Goal: Task Accomplishment & Management: Complete application form

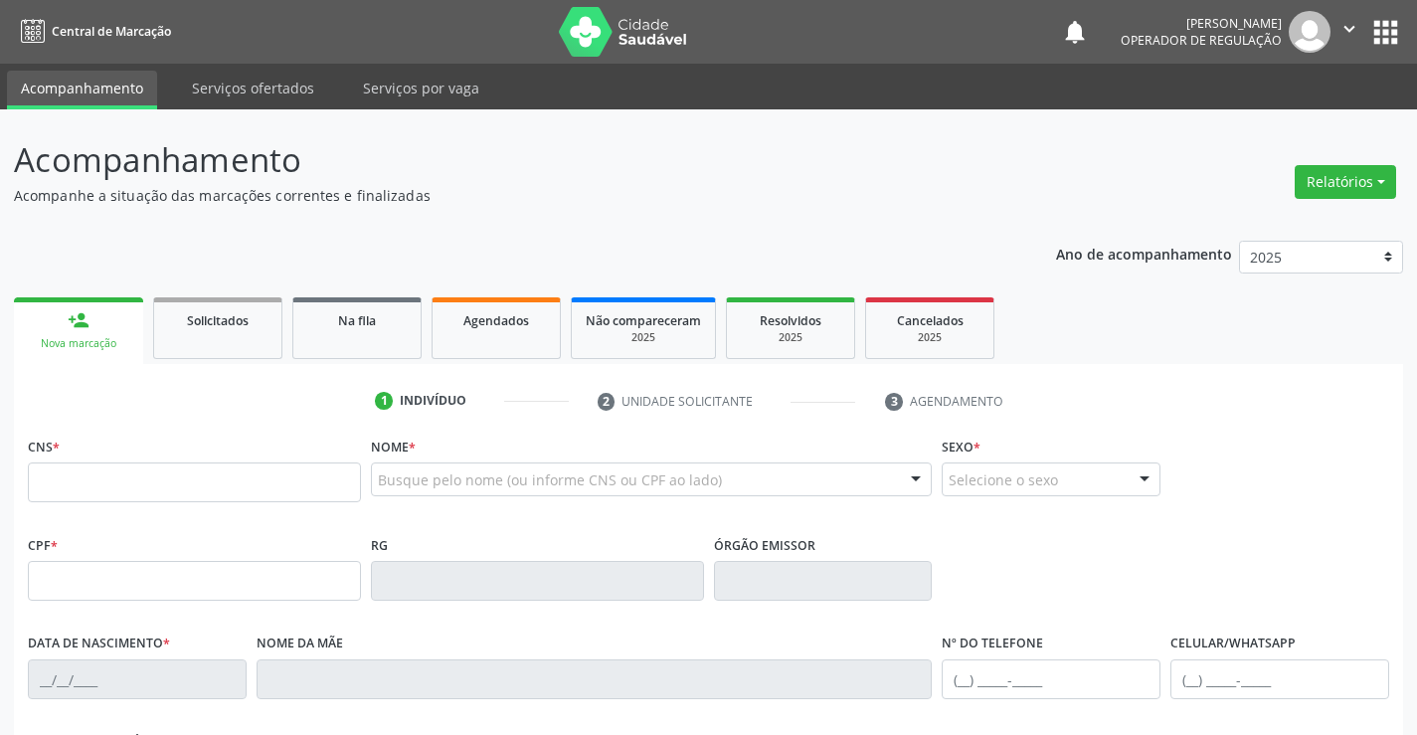
click at [128, 478] on input "text" at bounding box center [194, 482] width 333 height 40
type input "705 8024 8477 5030"
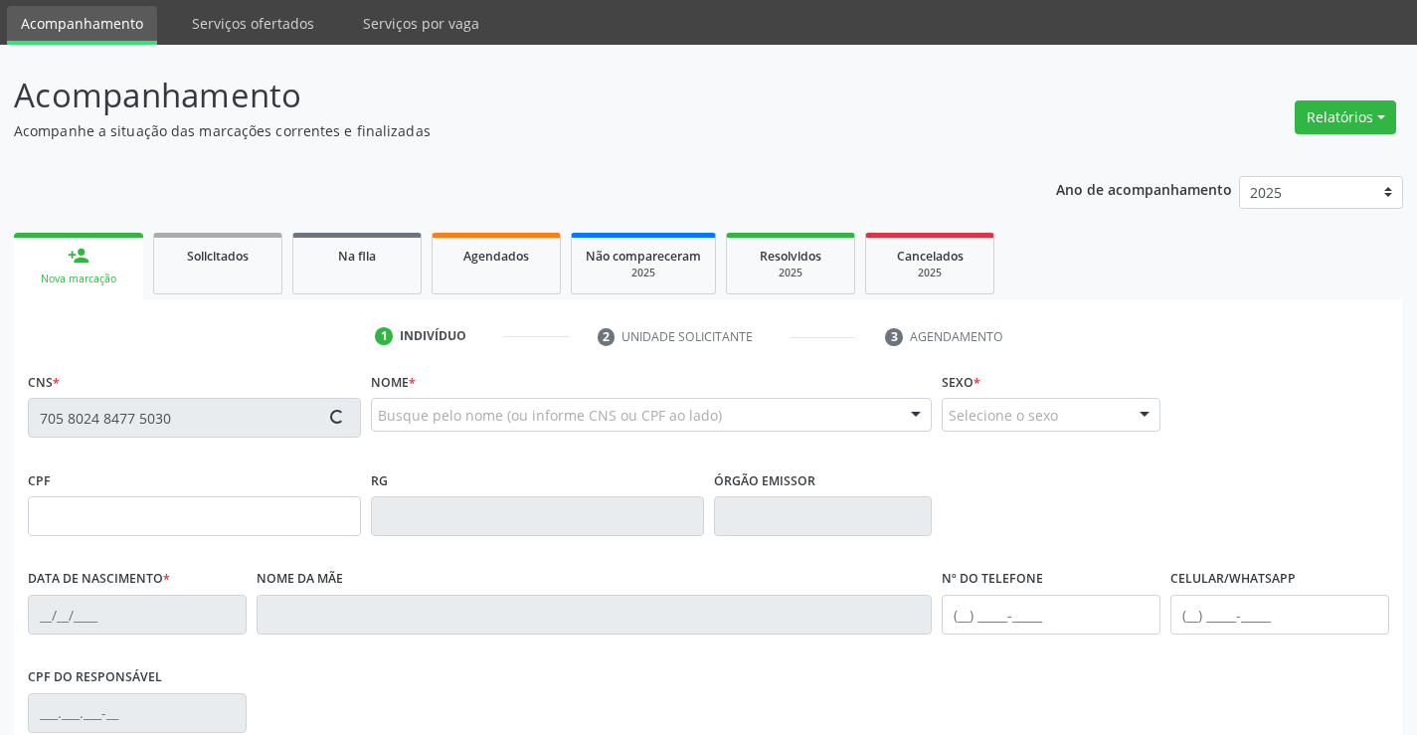
type input "1545656797"
type input "15/02/1993"
type input "(74) 8118-6805"
type input "S/N"
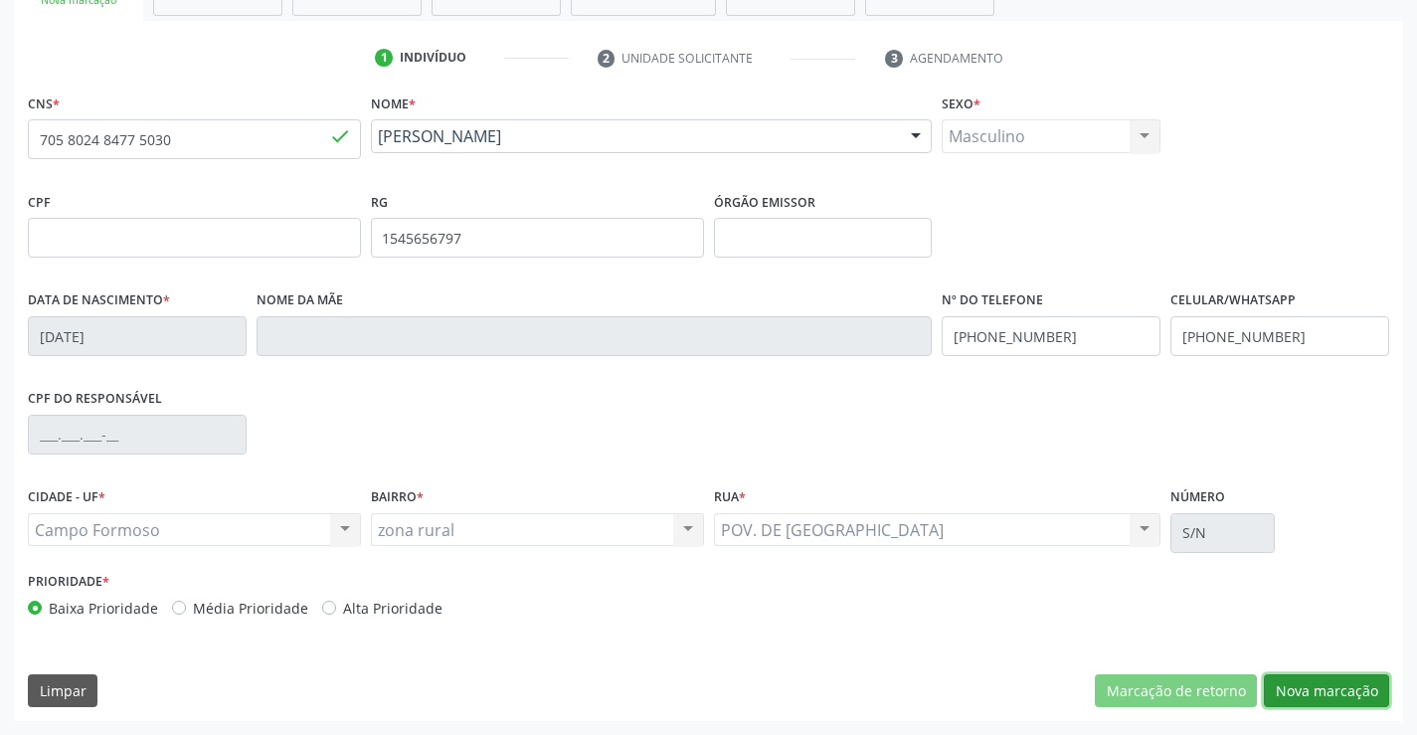
click at [1374, 685] on button "Nova marcação" at bounding box center [1326, 691] width 125 height 34
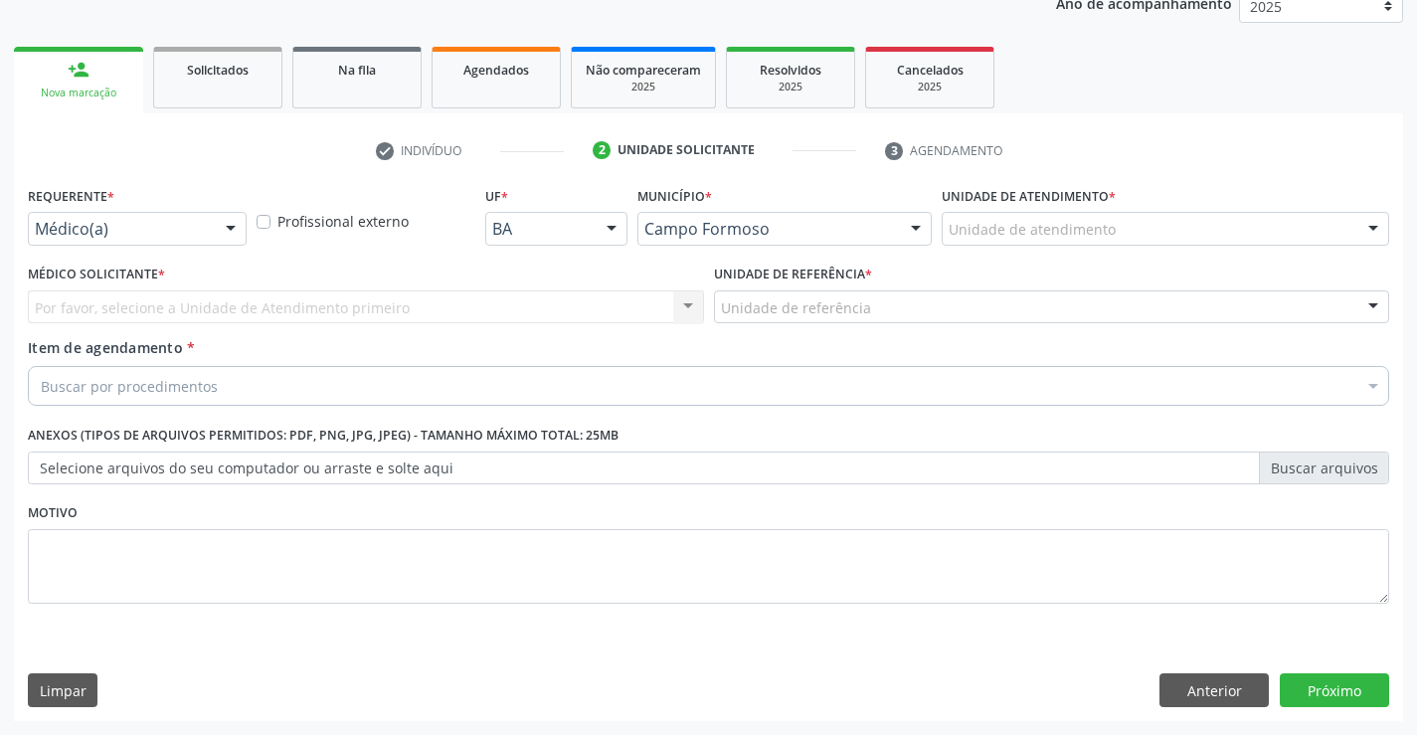
scroll to position [251, 0]
click at [221, 222] on div at bounding box center [231, 230] width 30 height 34
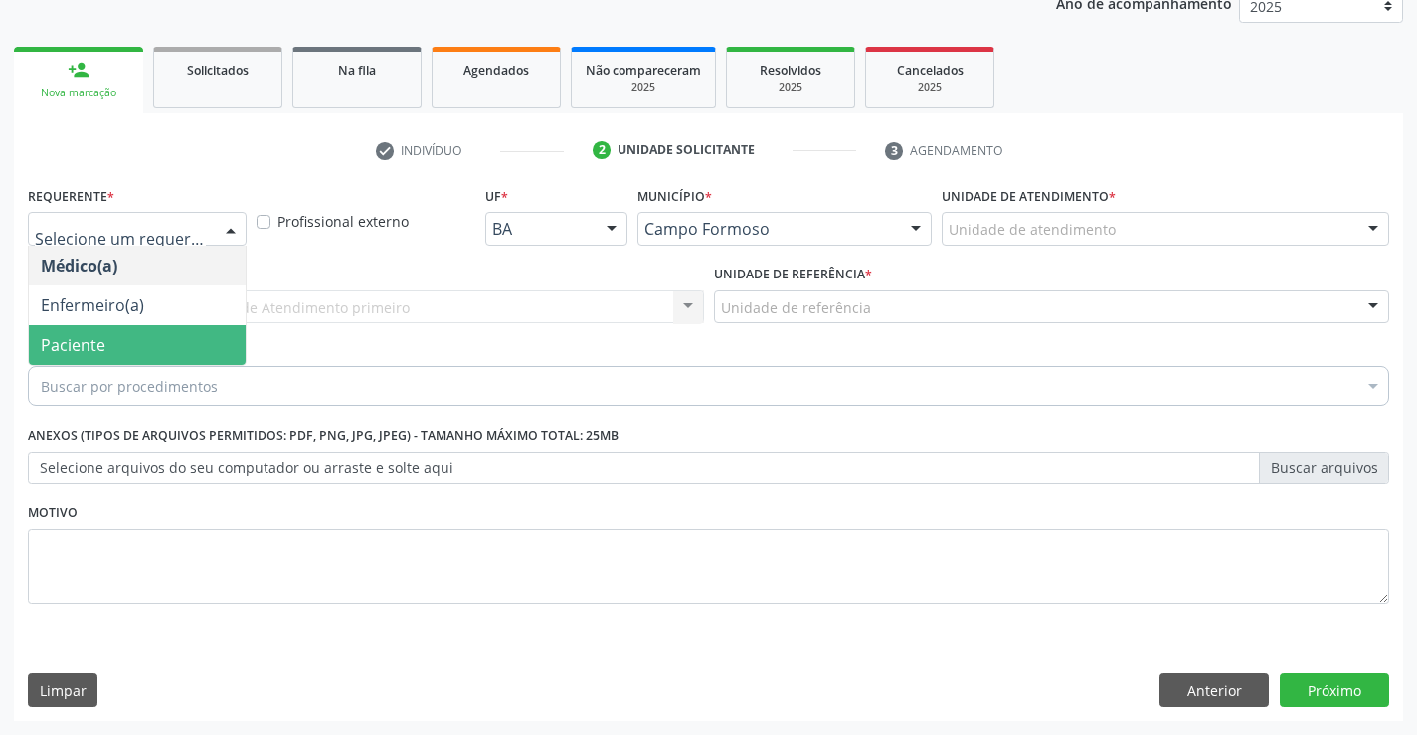
click at [160, 342] on span "Paciente" at bounding box center [137, 345] width 217 height 40
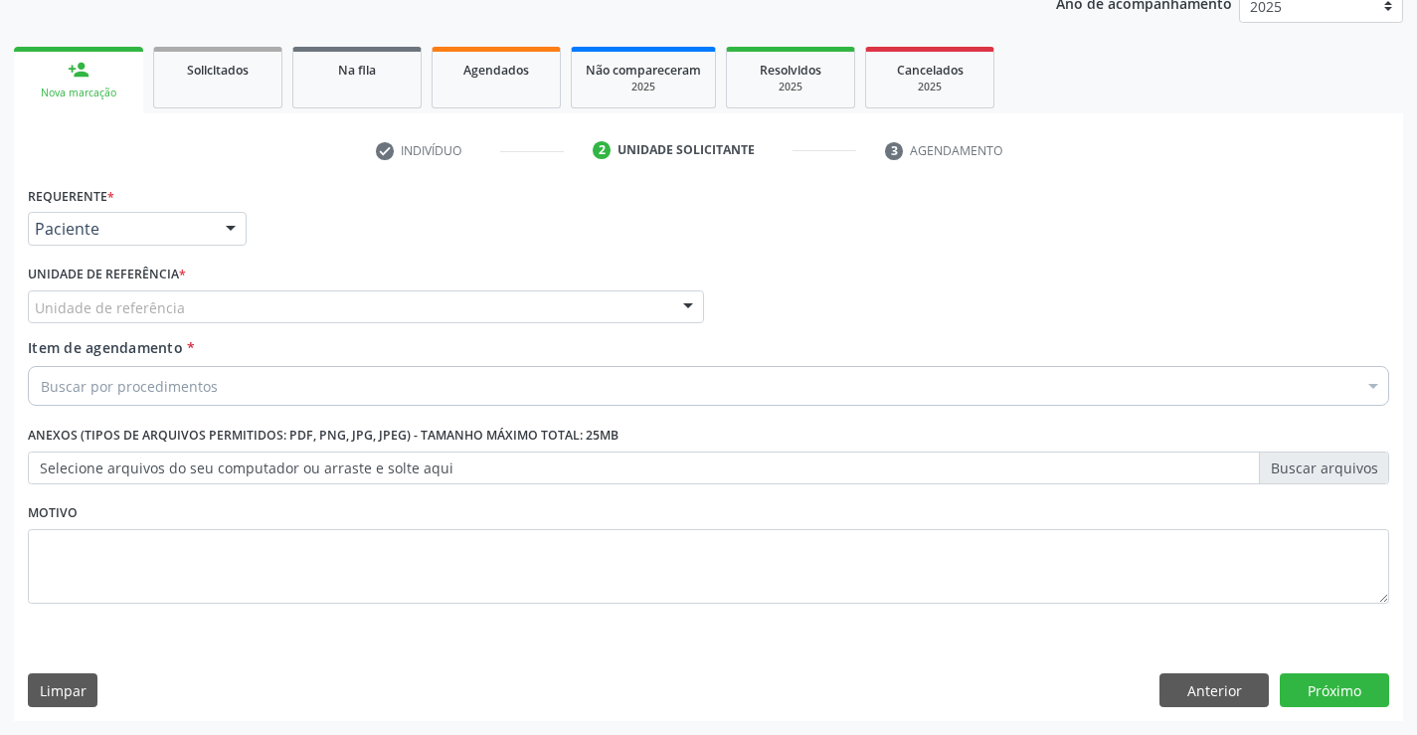
click at [321, 278] on div "Unidade de referência * Unidade de referência Unidade Basica de Saude da Famili…" at bounding box center [366, 292] width 676 height 64
drag, startPoint x: 324, startPoint y: 313, endPoint x: 328, endPoint y: 348, distance: 35.0
click at [324, 314] on div "Unidade de referência" at bounding box center [366, 307] width 676 height 34
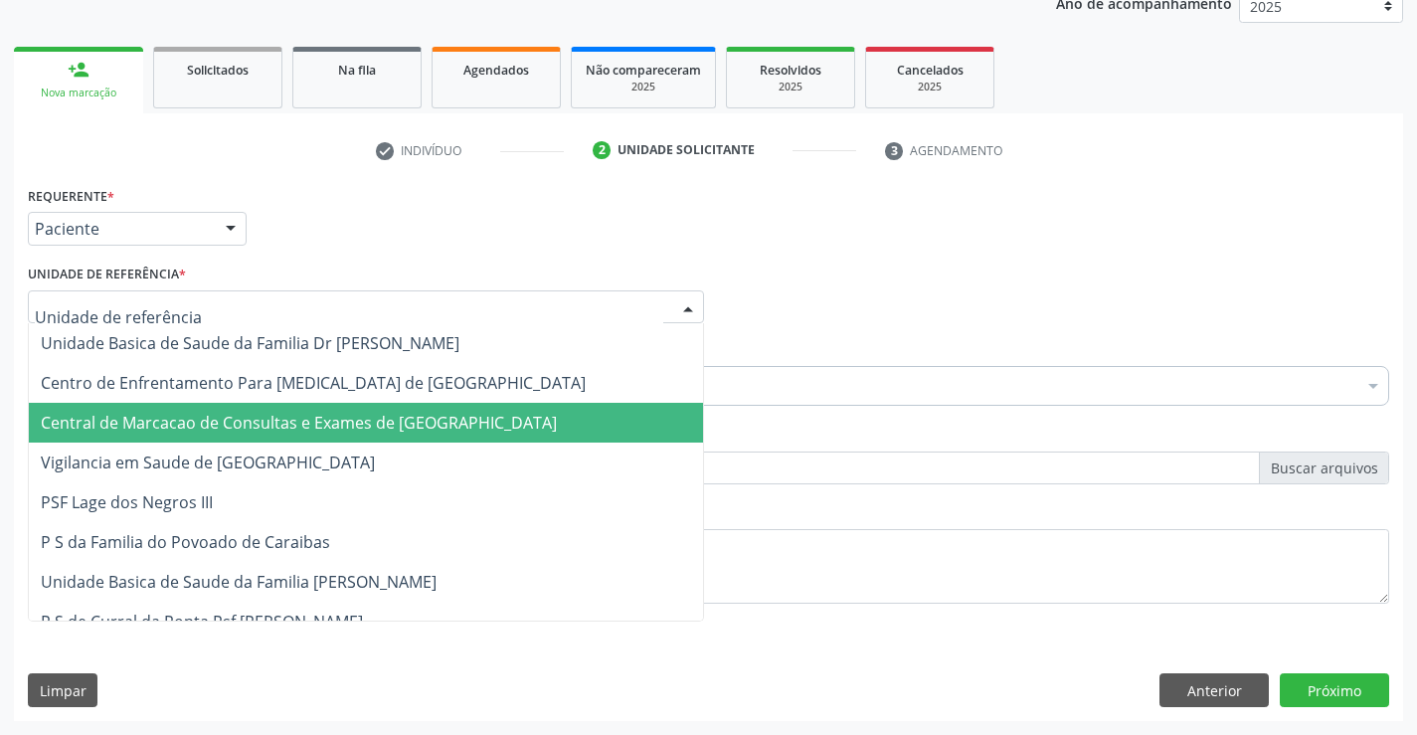
click at [340, 428] on span "Central de Marcacao de Consultas e Exames de [GEOGRAPHIC_DATA]" at bounding box center [299, 423] width 516 height 22
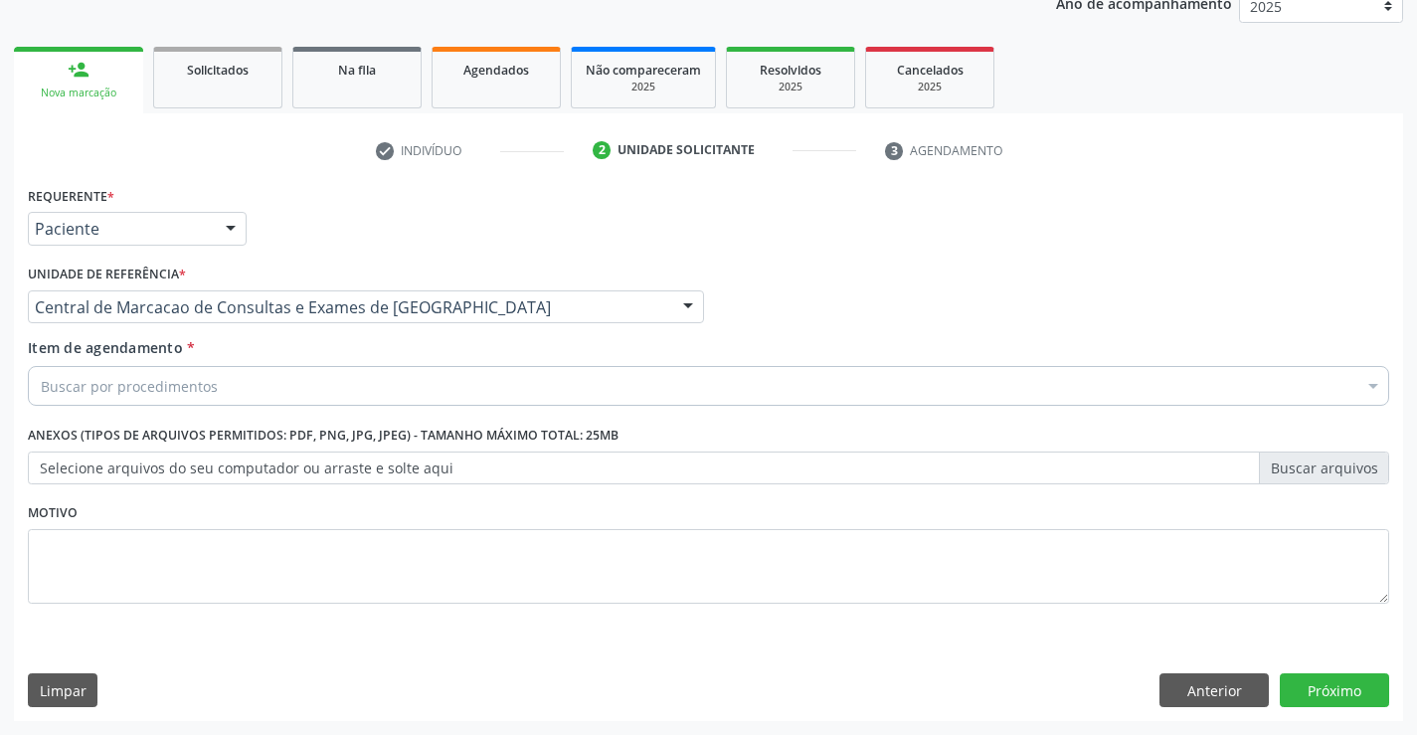
click at [375, 377] on div "Buscar por procedimentos" at bounding box center [709, 386] width 1362 height 40
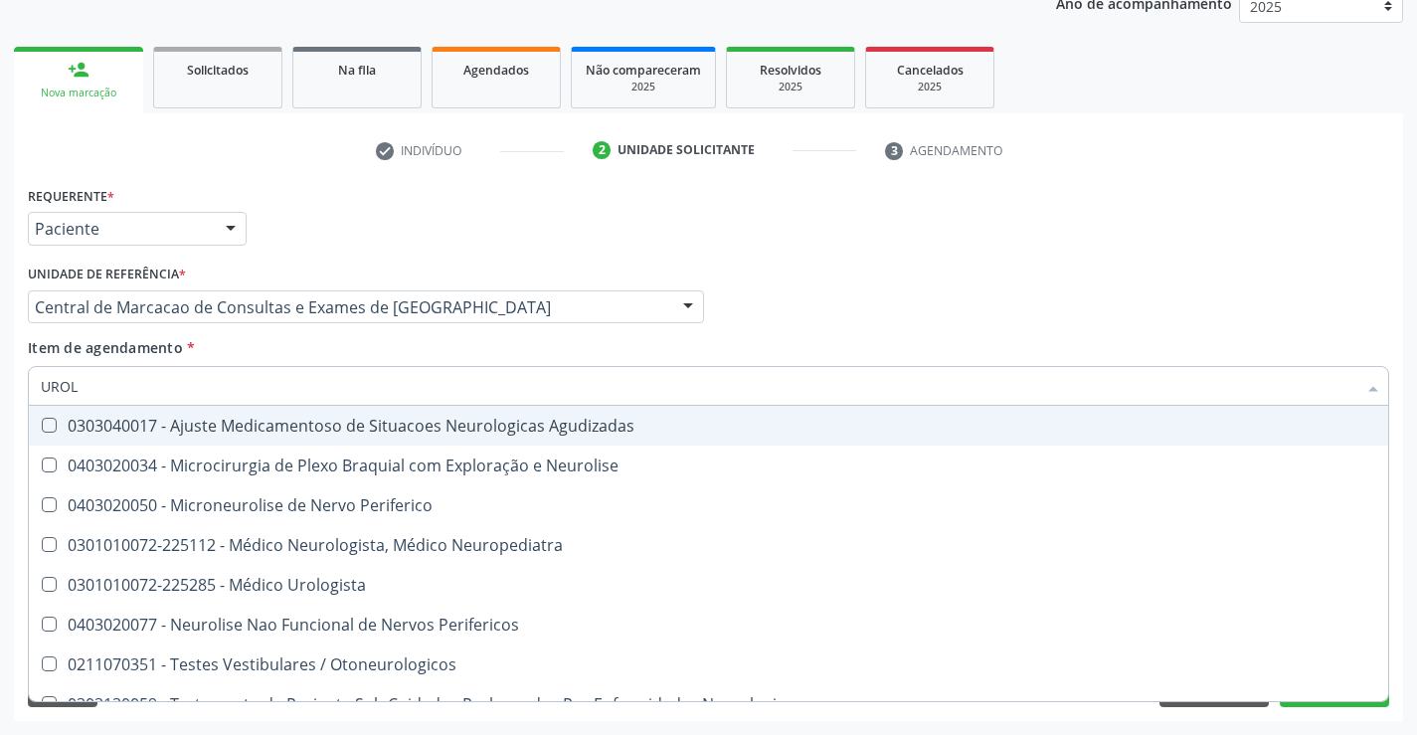
type input "UROLO"
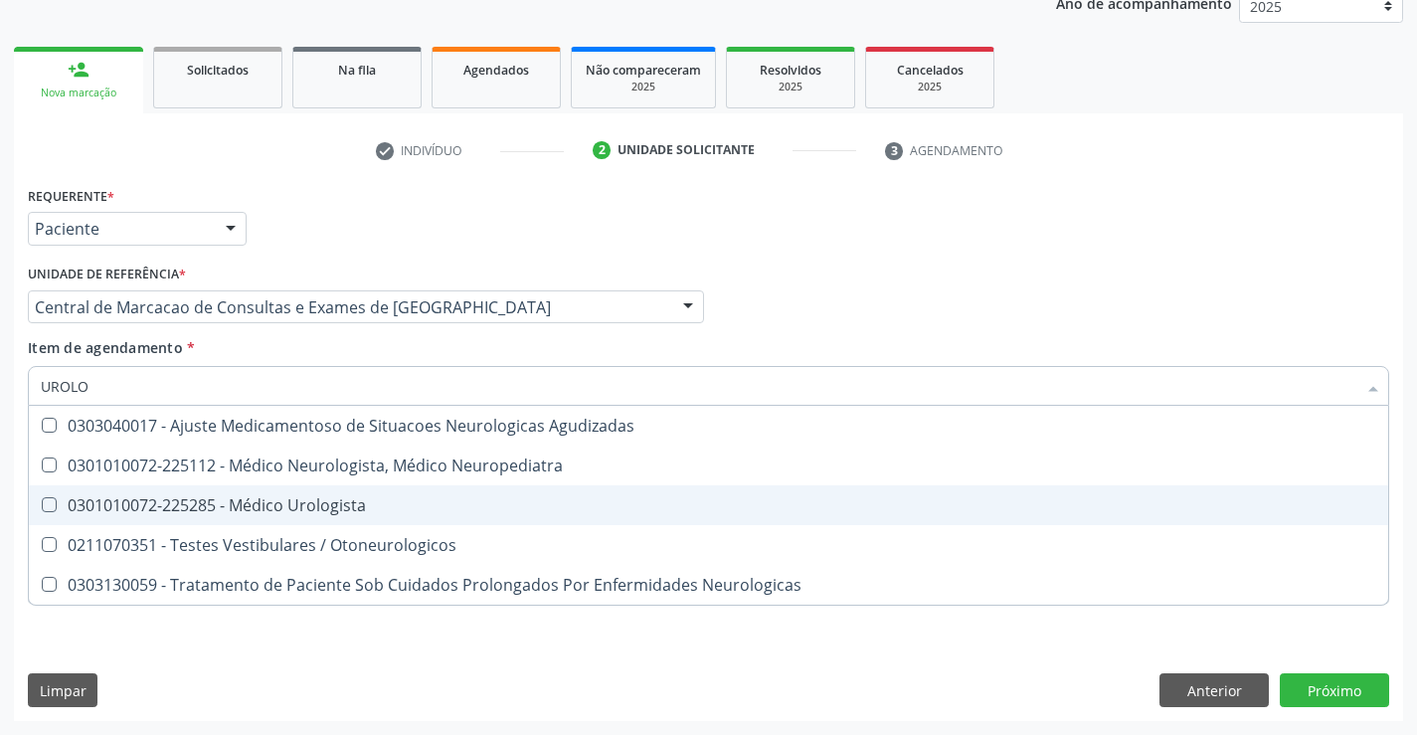
click at [313, 516] on span "0301010072-225285 - Médico Urologista" at bounding box center [709, 505] width 1360 height 40
checkbox Urologista "true"
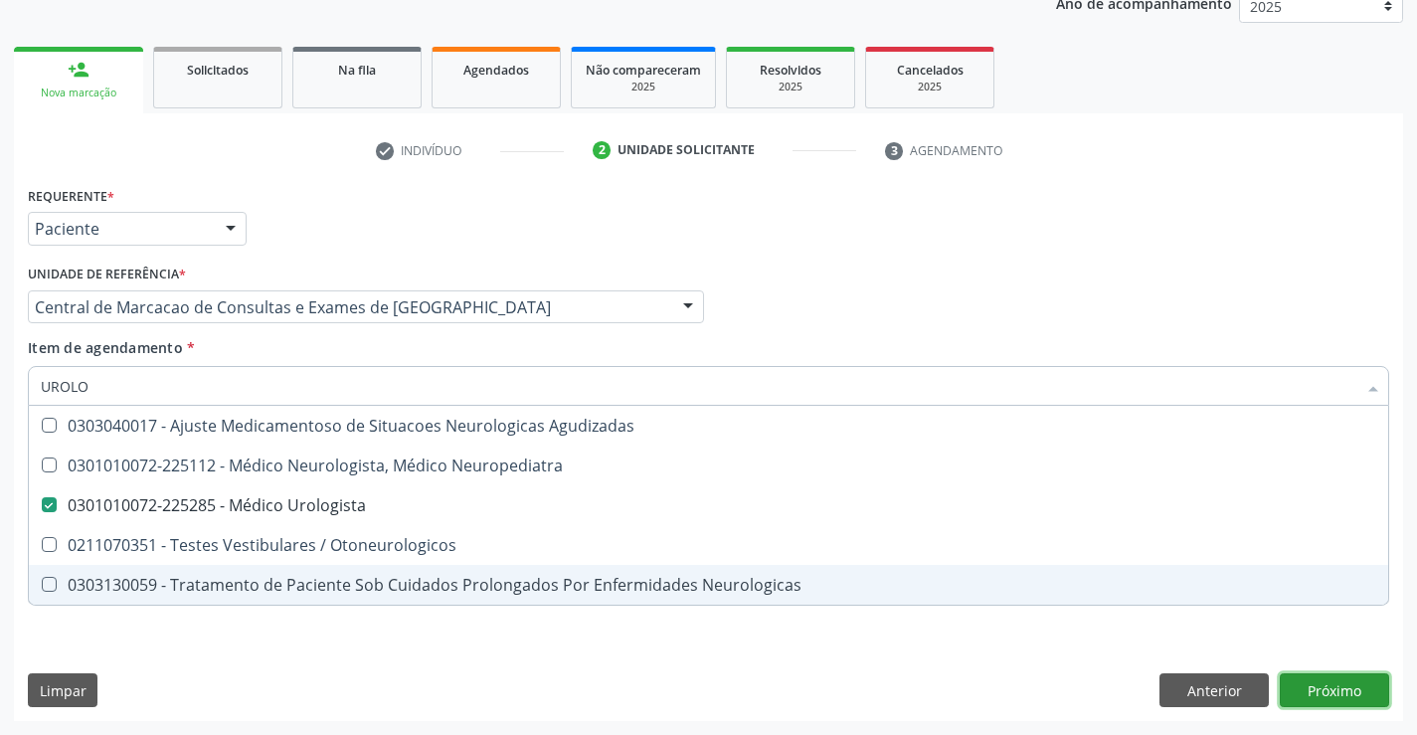
click at [1372, 683] on div "Requerente * Paciente Médico(a) Enfermeiro(a) Paciente Nenhum resultado encontr…" at bounding box center [708, 451] width 1389 height 540
checkbox Neuropediatra "true"
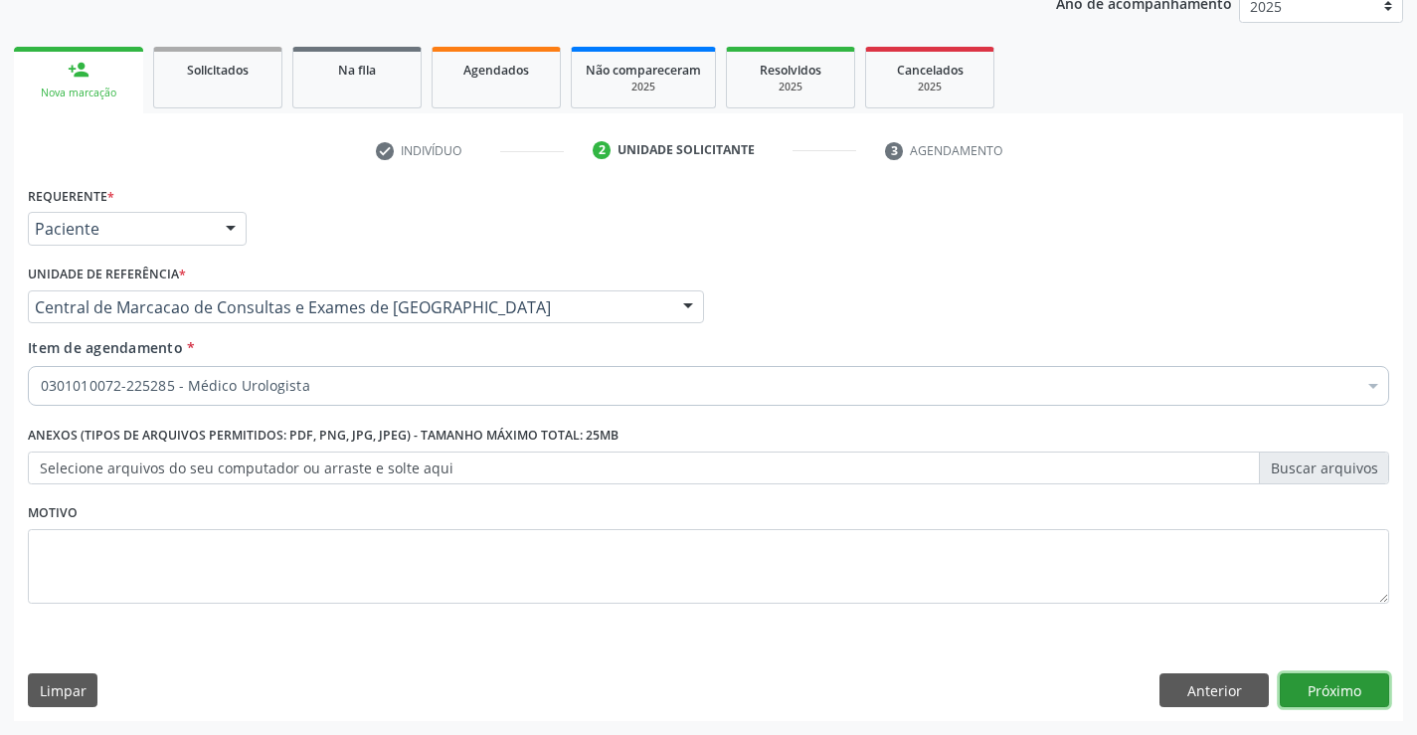
click at [1358, 694] on button "Próximo" at bounding box center [1334, 690] width 109 height 34
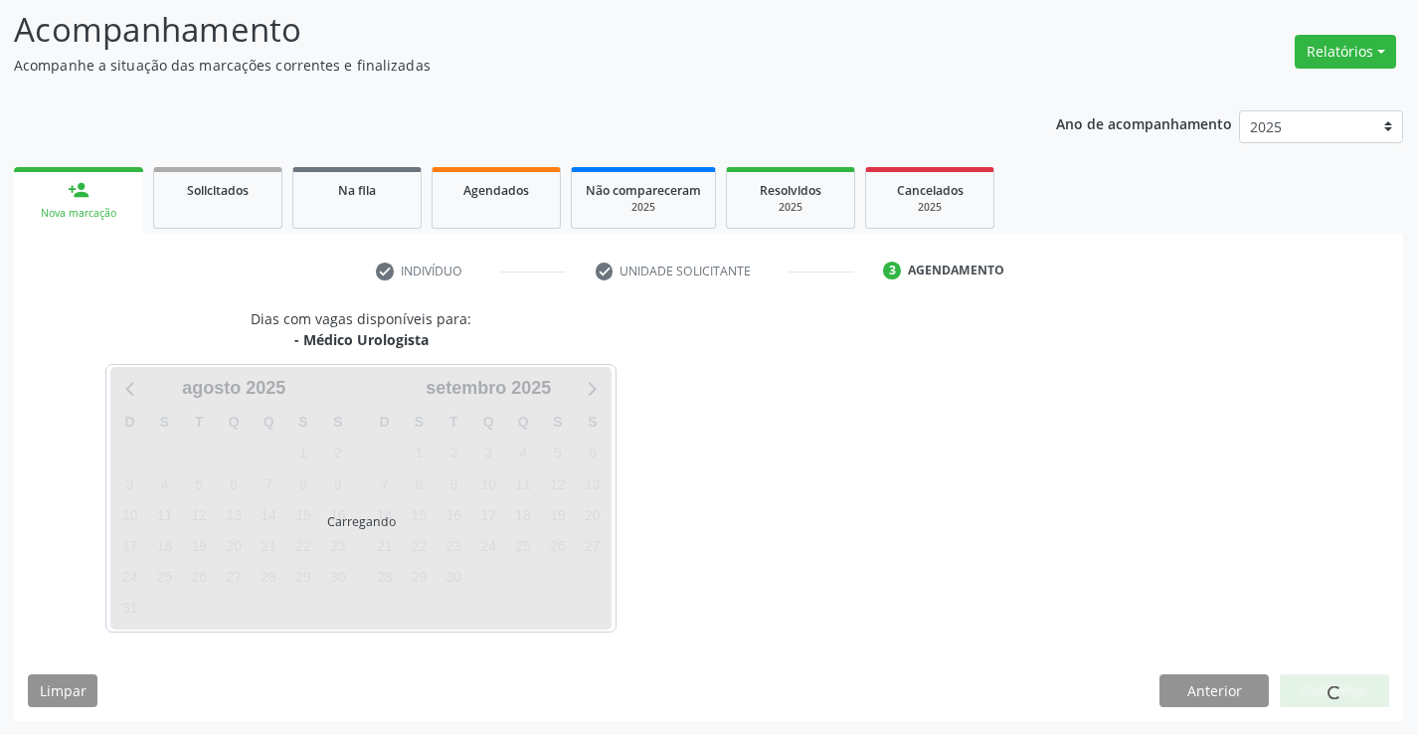
scroll to position [130, 0]
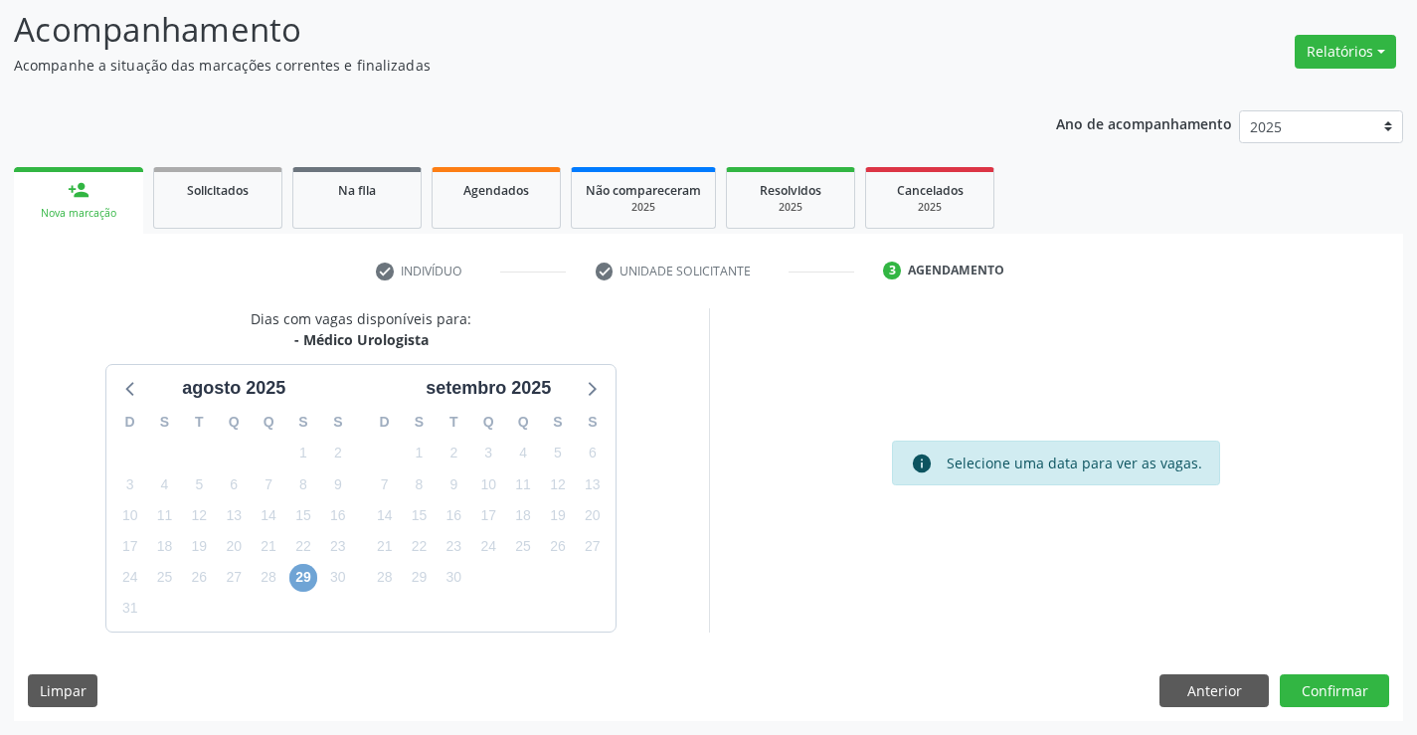
click at [301, 578] on span "29" at bounding box center [303, 578] width 28 height 28
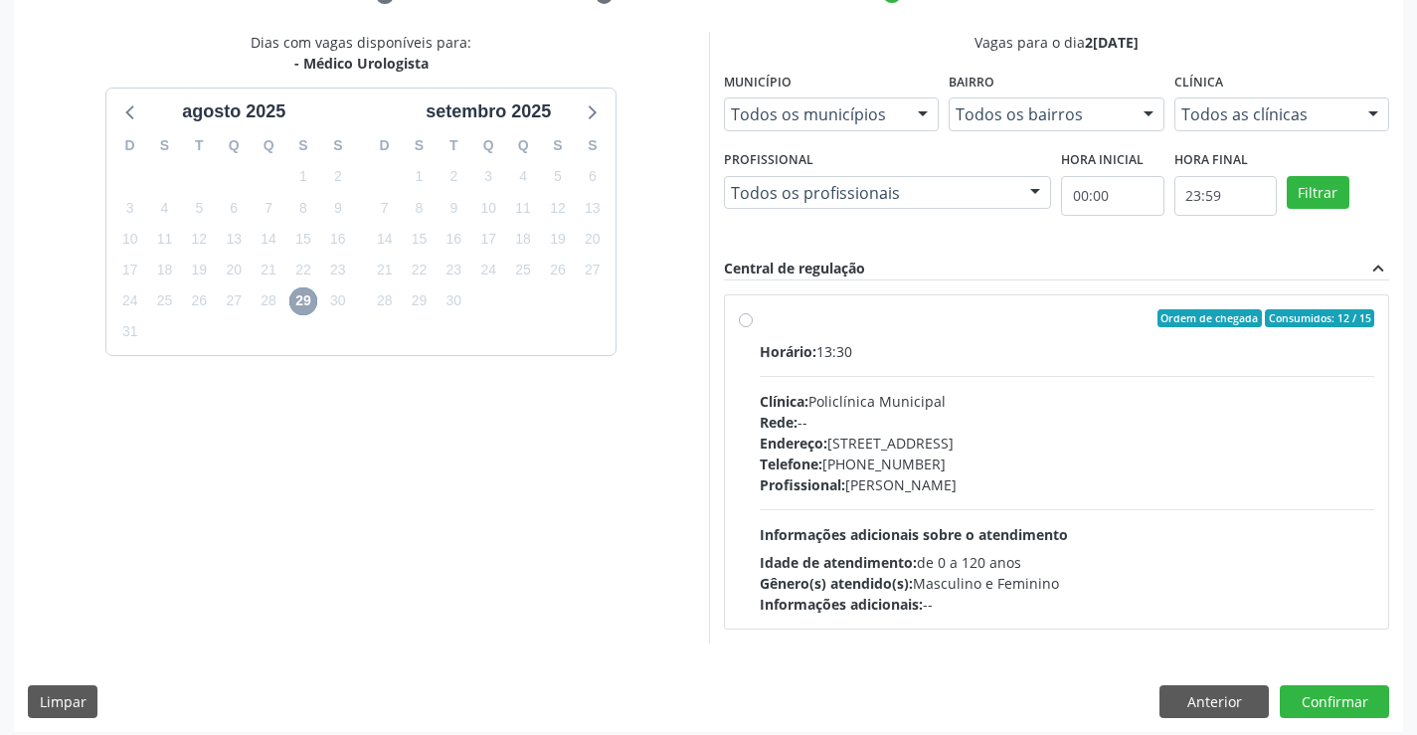
scroll to position [418, 0]
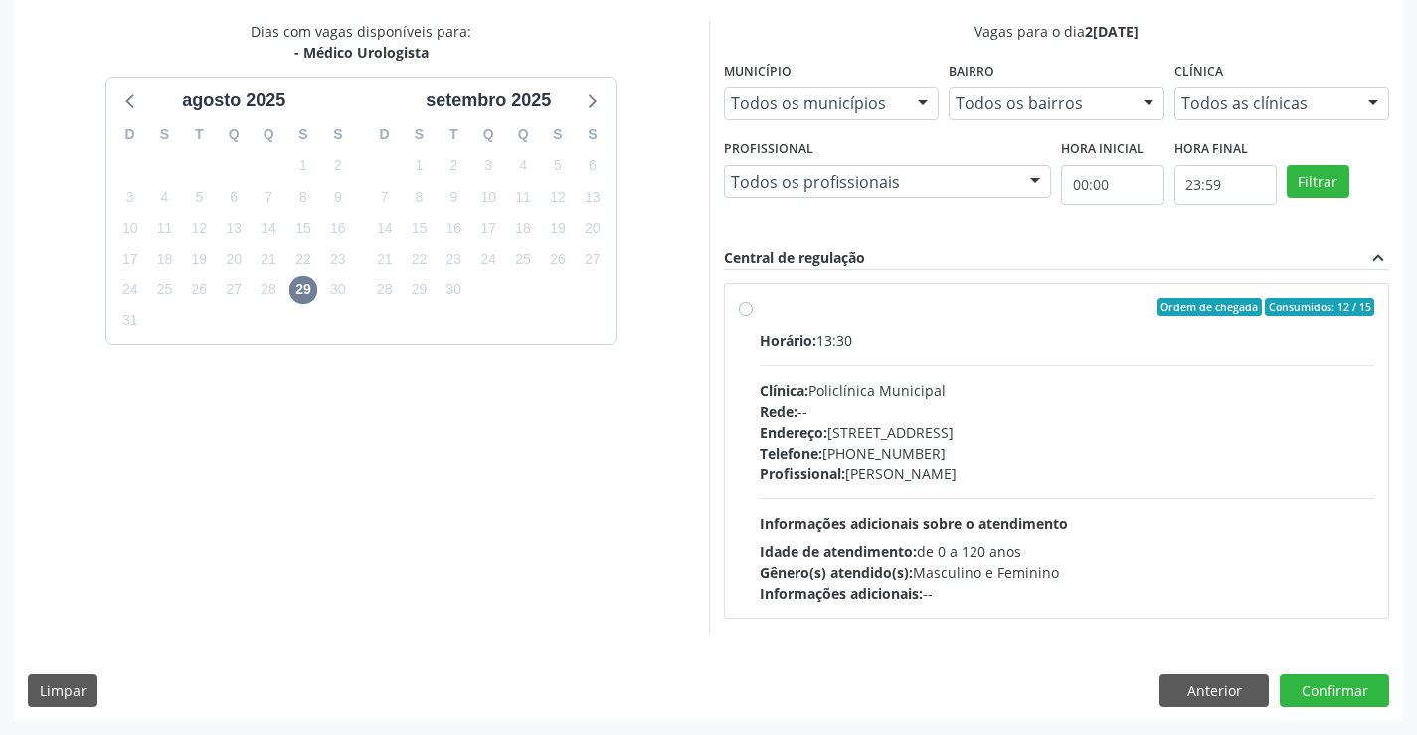
click at [992, 406] on div "Rede: --" at bounding box center [1068, 411] width 616 height 21
click at [753, 316] on input "Ordem de chegada Consumidos: 12 / 15 Horário: 13:30 Clínica: Policlínica Munici…" at bounding box center [746, 307] width 14 height 18
radio input "true"
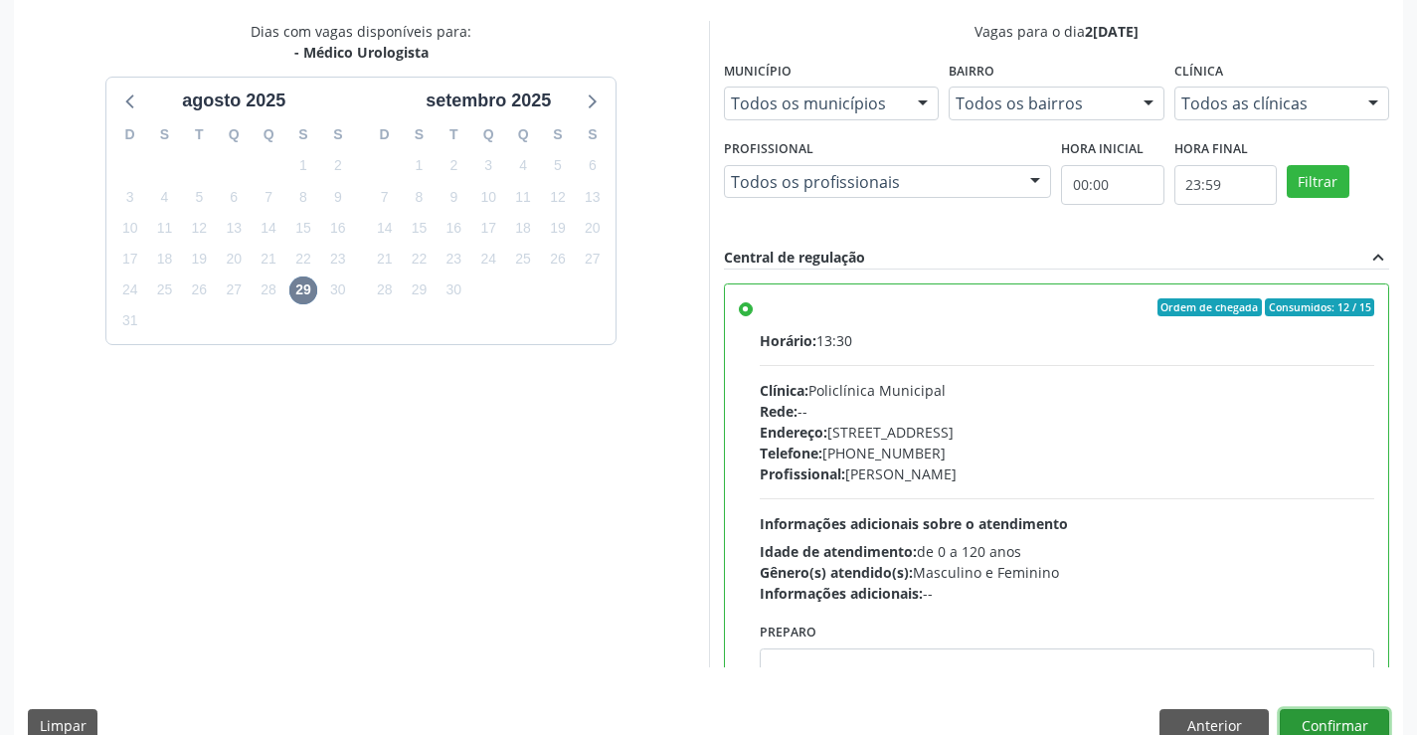
click at [1353, 723] on button "Confirmar" at bounding box center [1334, 726] width 109 height 34
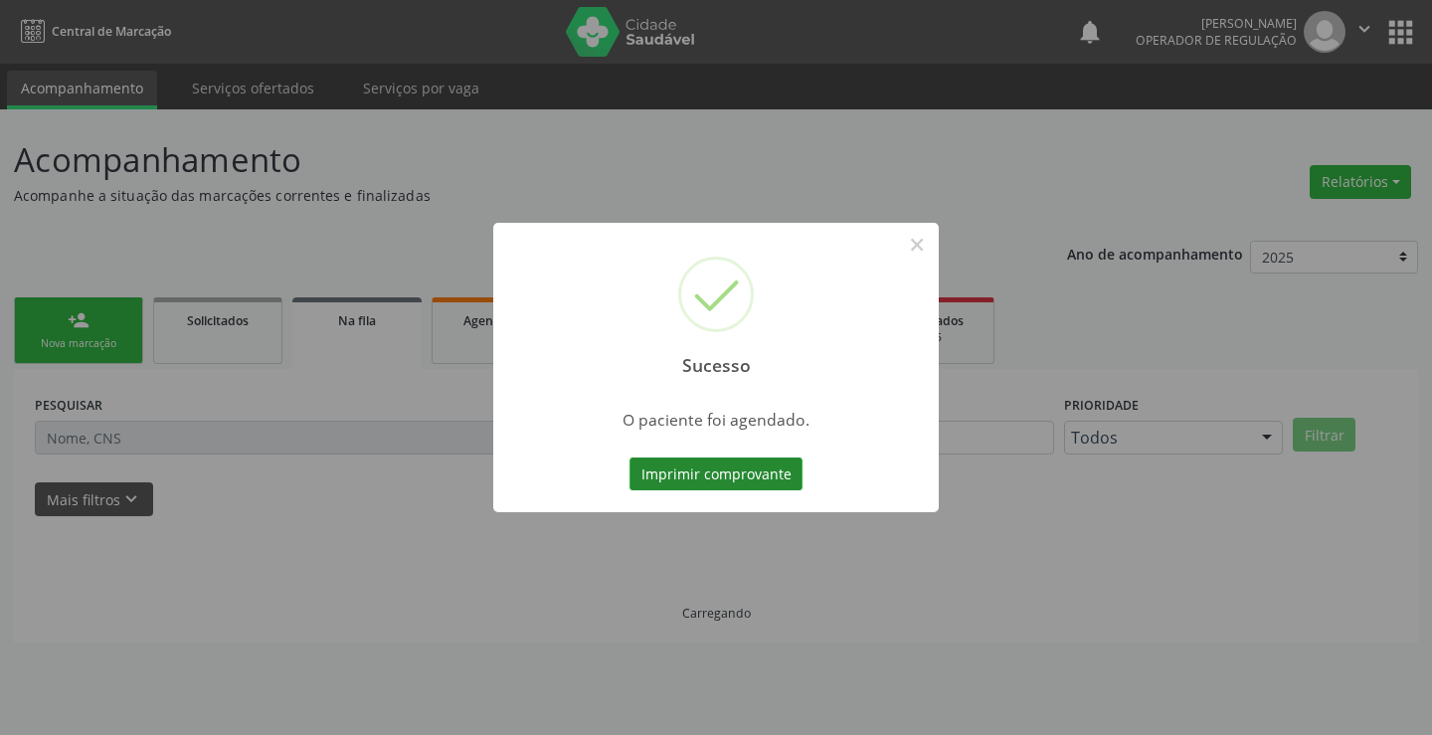
click at [743, 478] on button "Imprimir comprovante" at bounding box center [716, 474] width 173 height 34
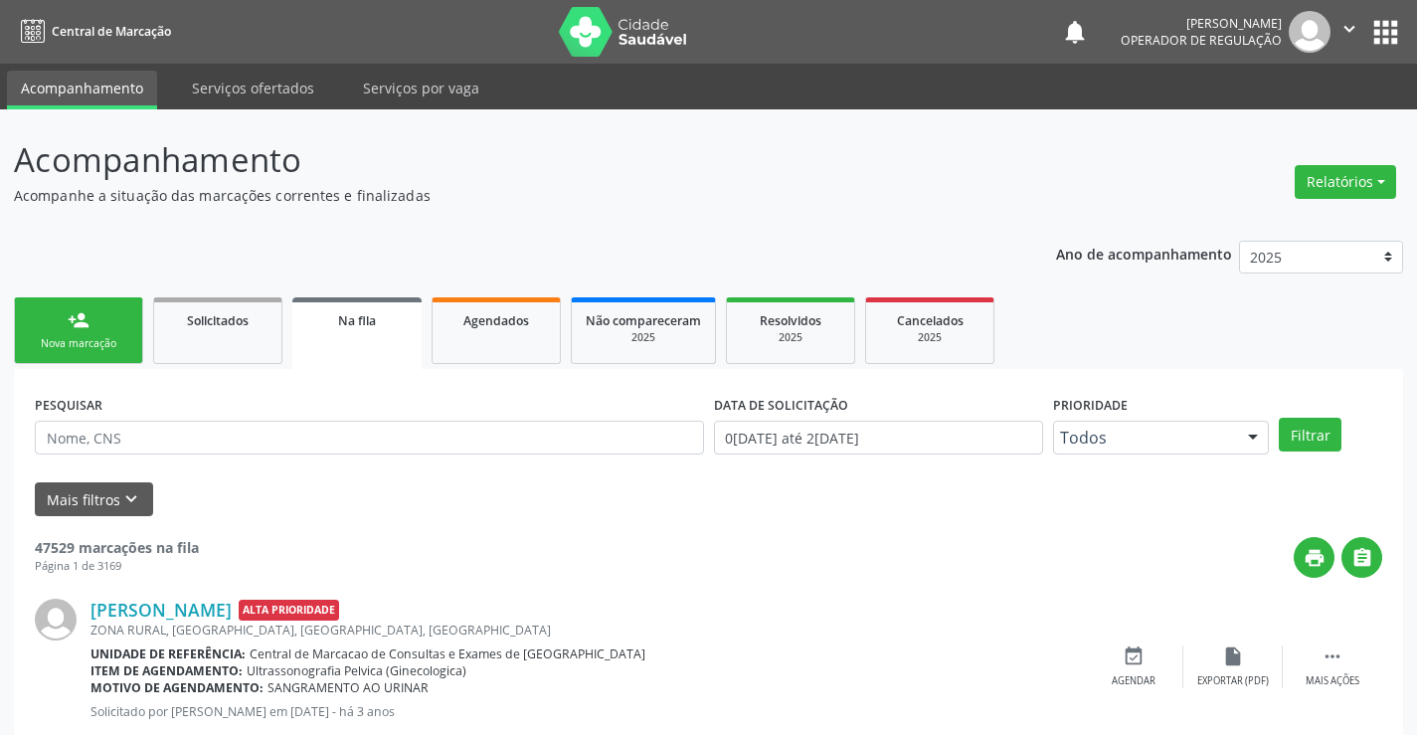
click at [126, 332] on link "person_add Nova marcação" at bounding box center [78, 330] width 129 height 67
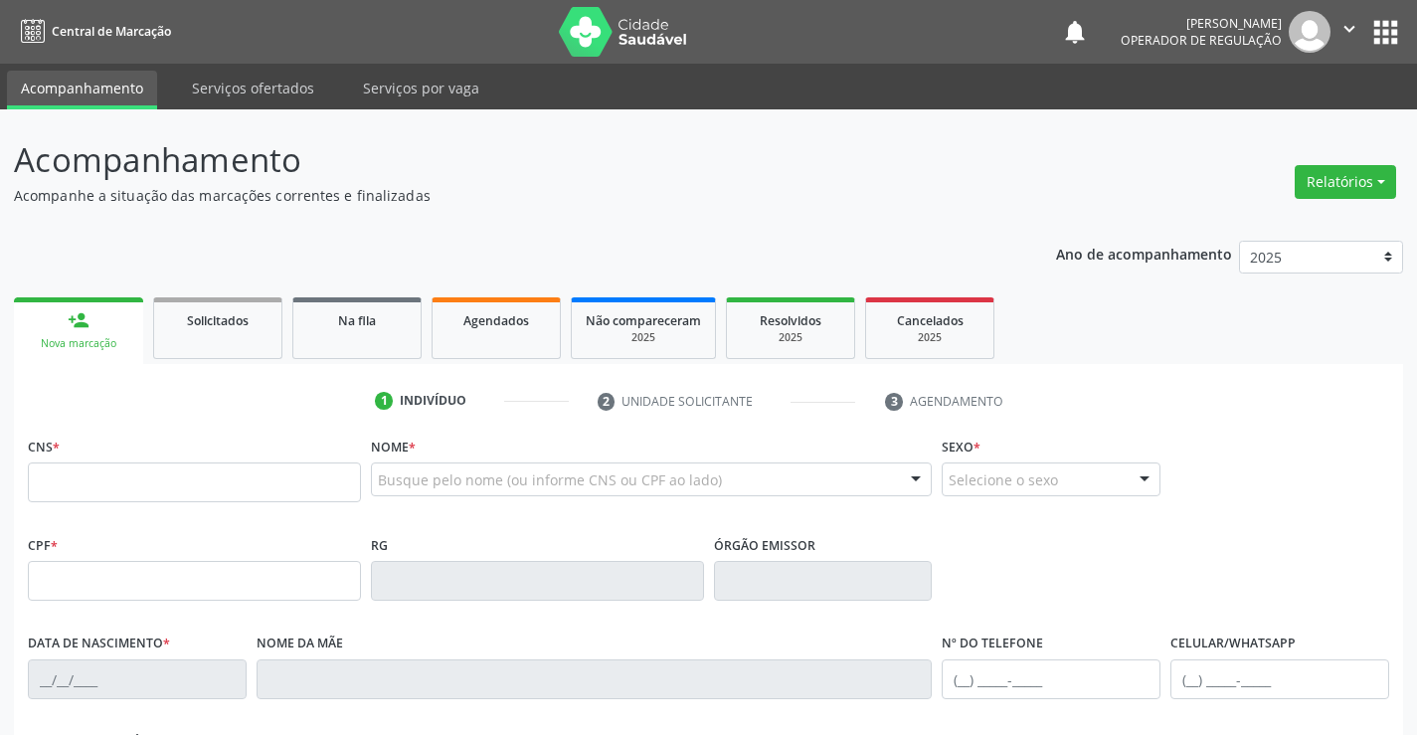
drag, startPoint x: 140, startPoint y: 458, endPoint x: 146, endPoint y: 477, distance: 19.8
click at [141, 458] on div "CNS *" at bounding box center [194, 467] width 333 height 71
click at [146, 477] on input "text" at bounding box center [194, 482] width 333 height 40
type input "706 3097 9489 3170"
type input "0810653028"
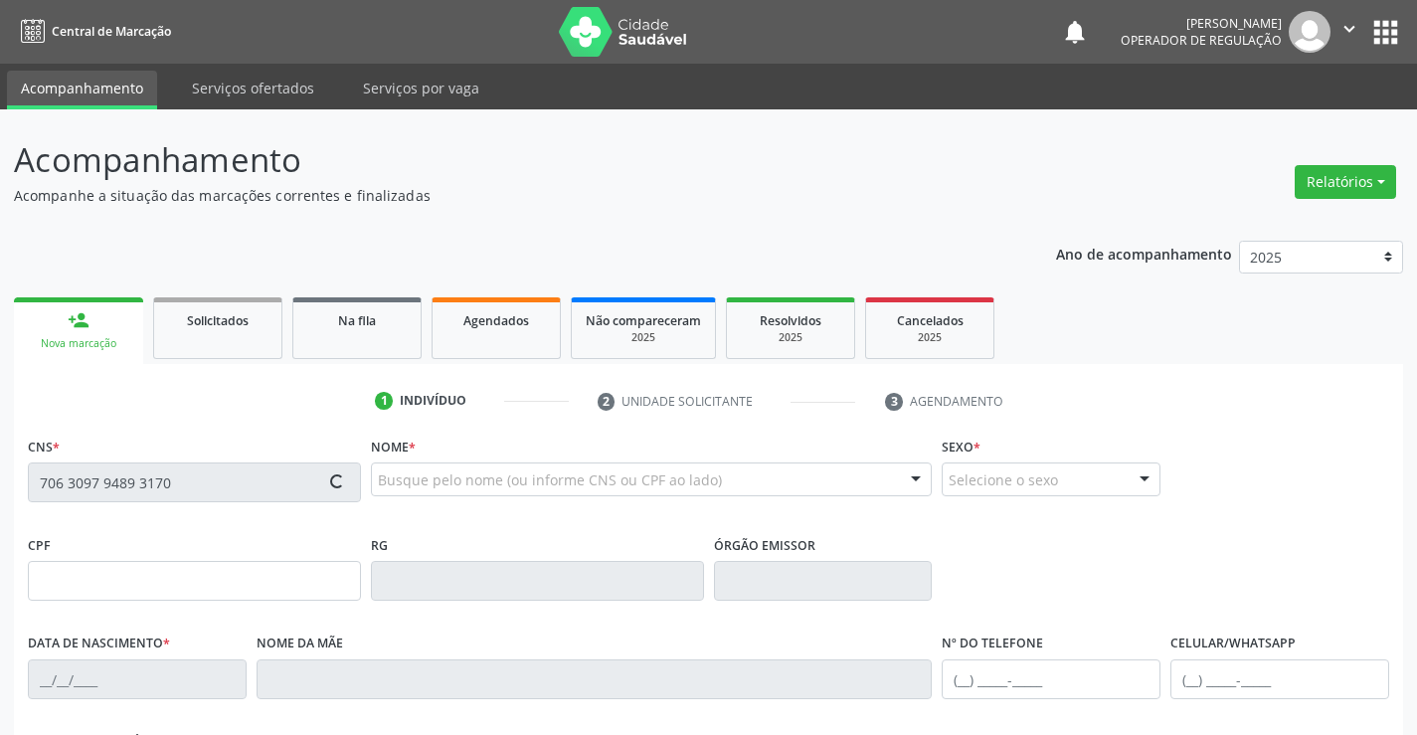
type input "13/06/1974"
type input "S/N"
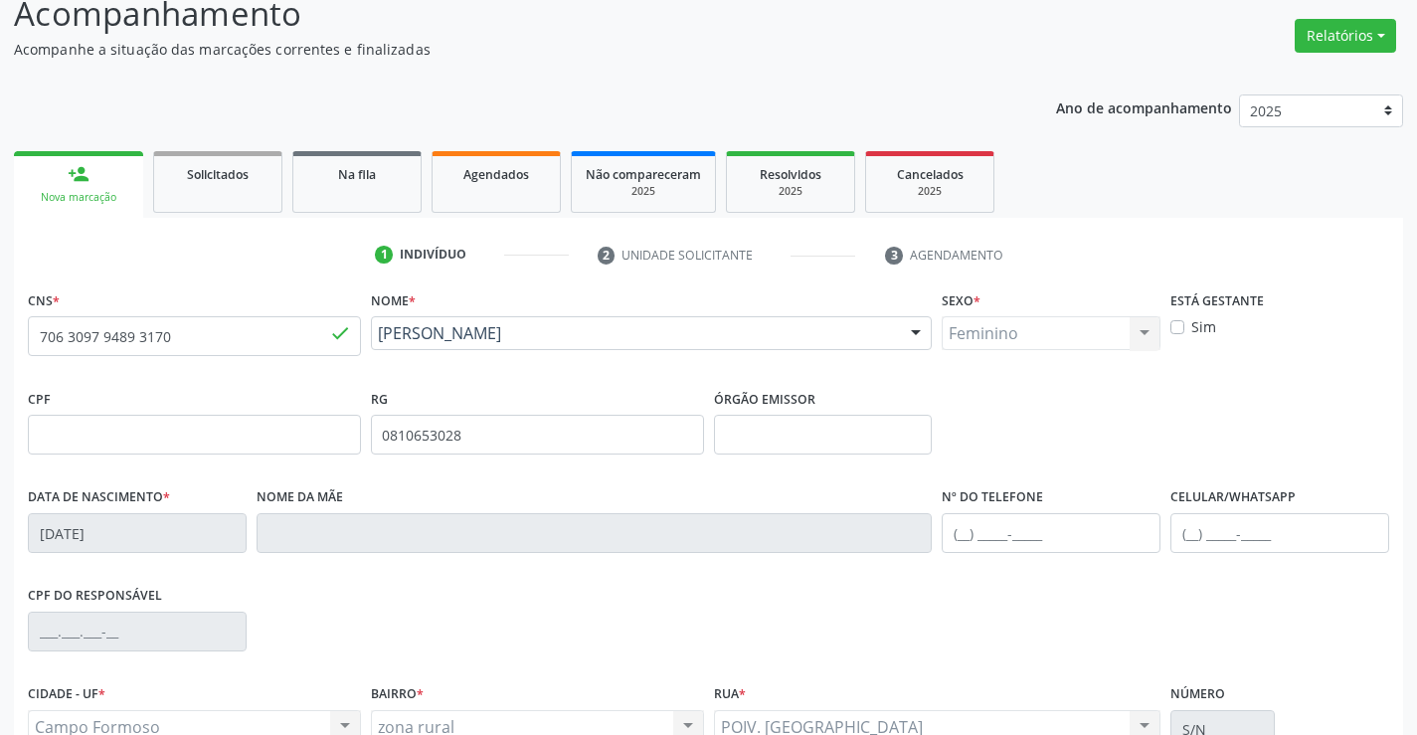
scroll to position [343, 0]
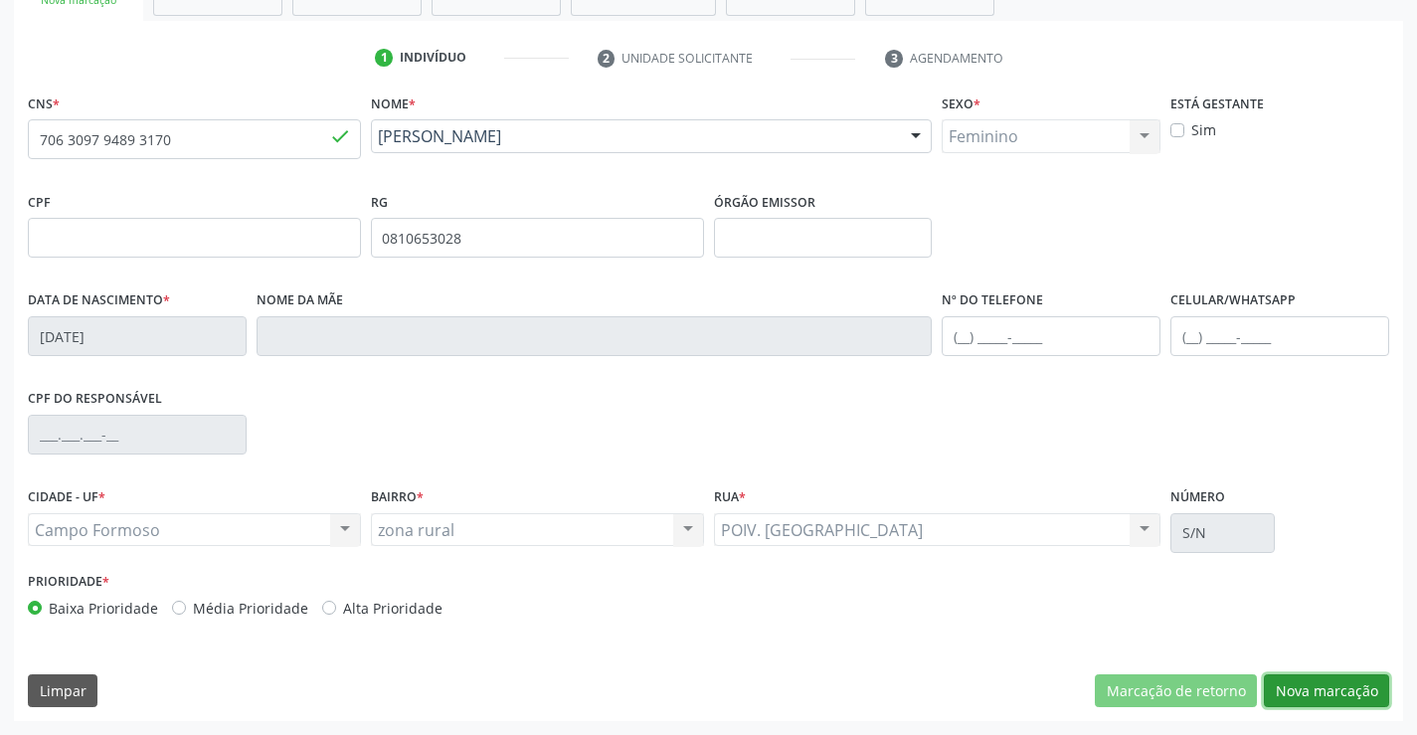
click at [1340, 674] on button "Nova marcação" at bounding box center [1326, 691] width 125 height 34
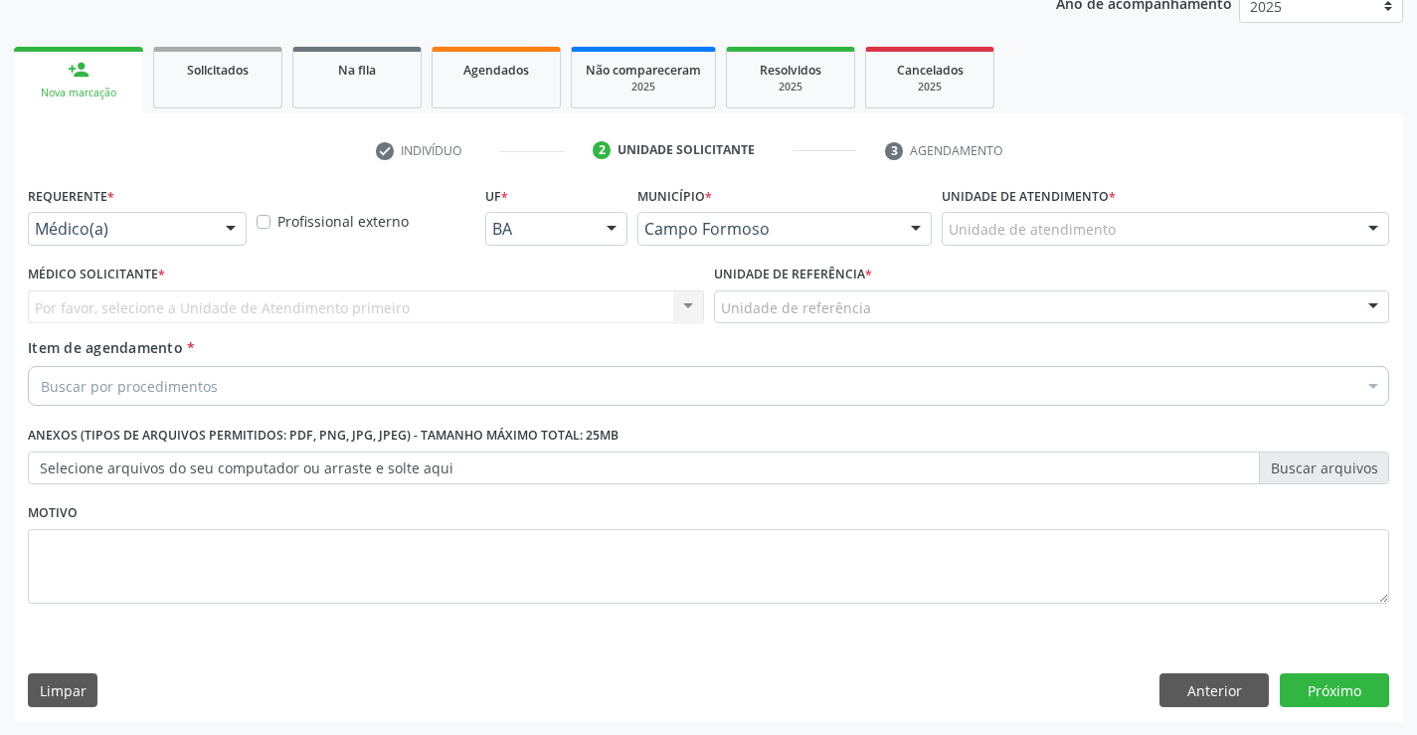
scroll to position [251, 0]
drag, startPoint x: 231, startPoint y: 220, endPoint x: 194, endPoint y: 327, distance: 113.5
click at [229, 233] on div at bounding box center [231, 230] width 30 height 34
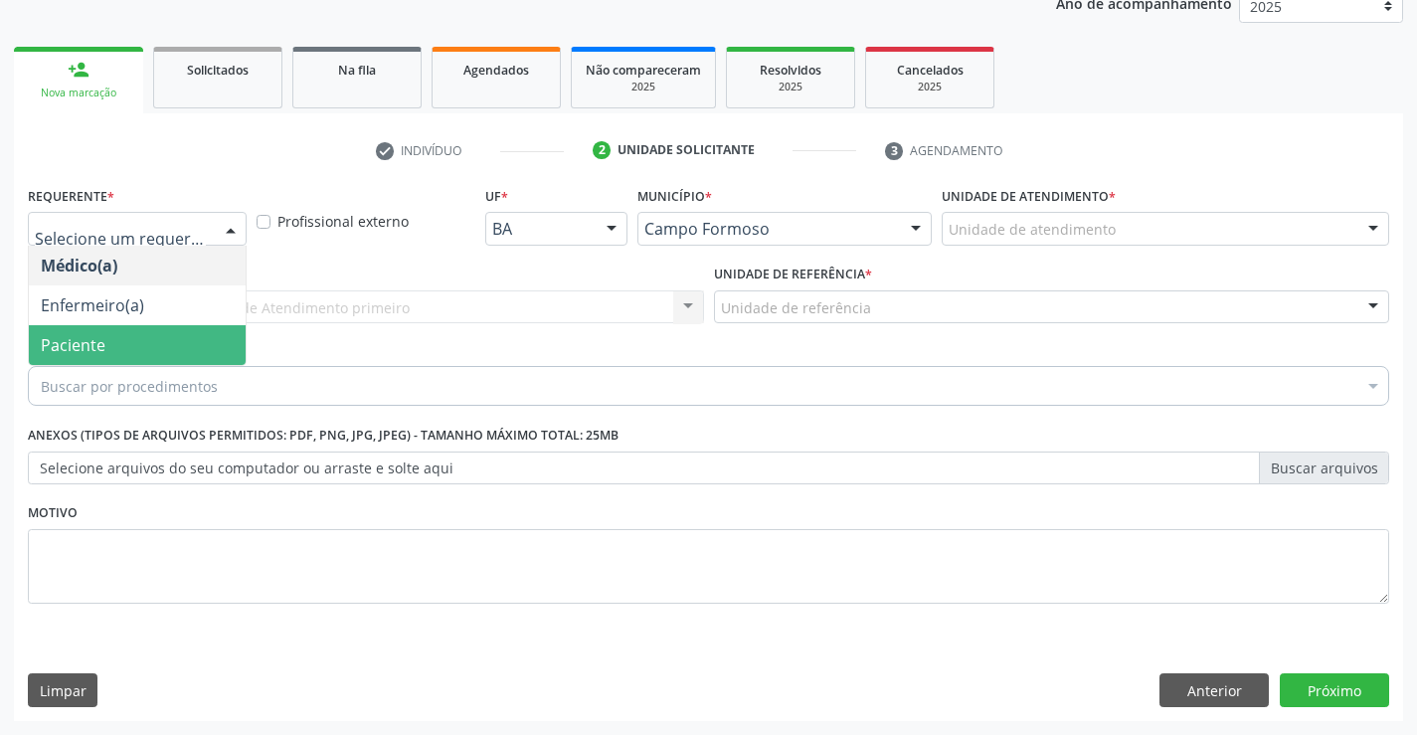
click at [166, 363] on span "Paciente" at bounding box center [137, 345] width 217 height 40
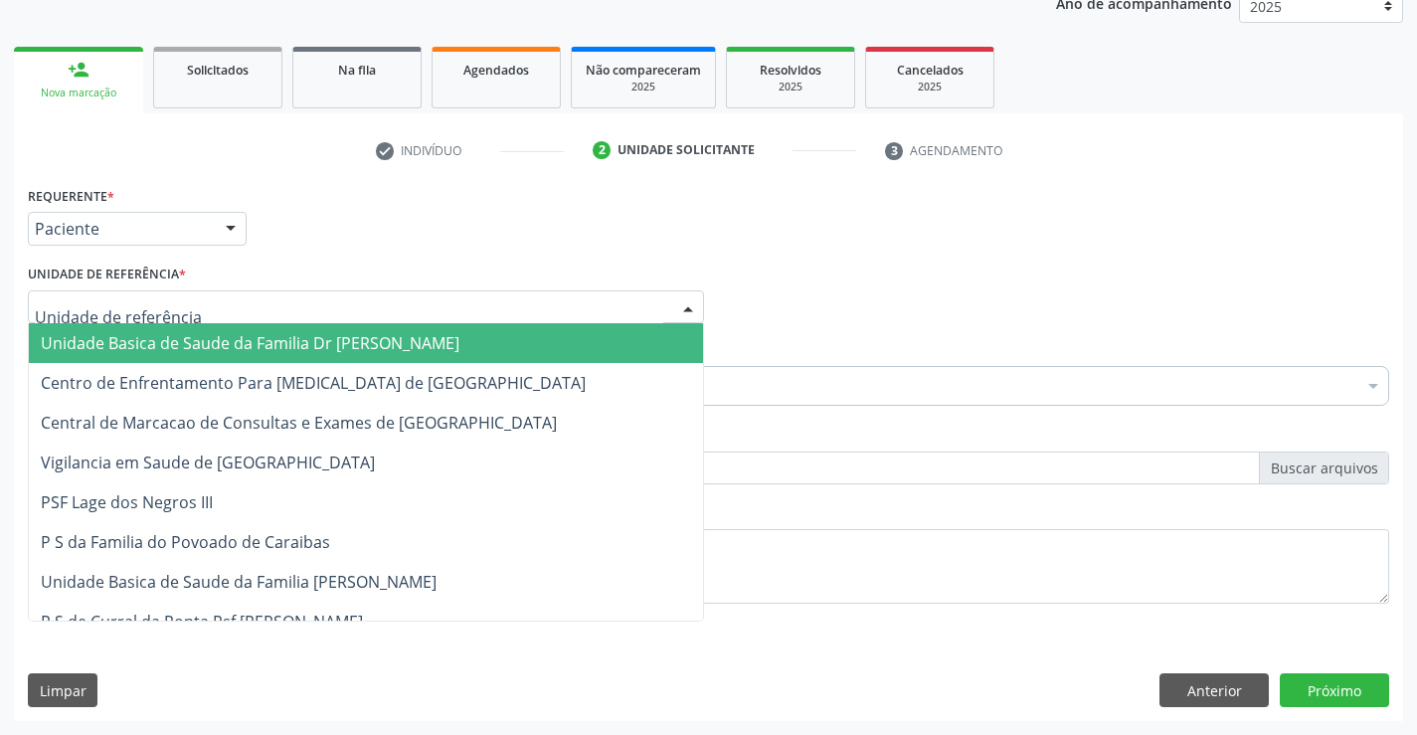
click at [398, 312] on div at bounding box center [366, 307] width 676 height 34
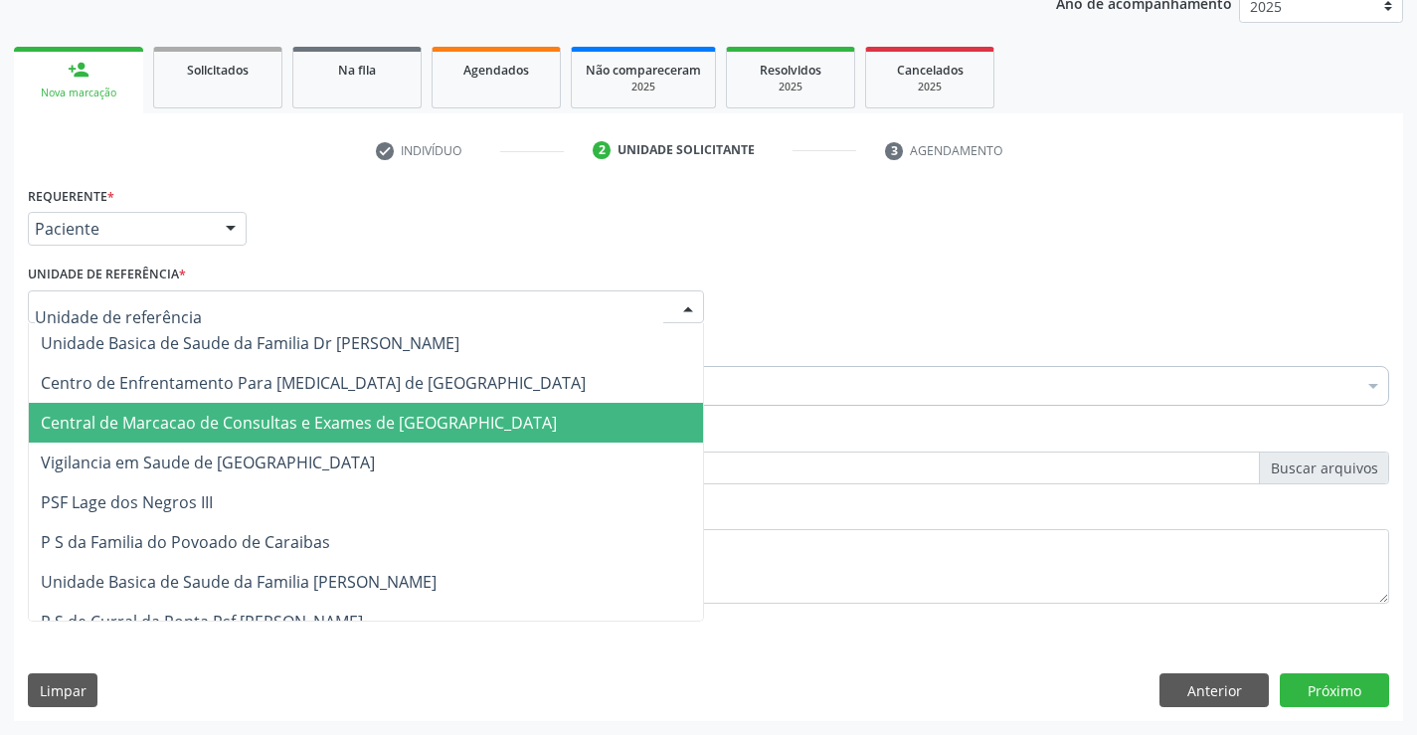
click at [418, 422] on span "Central de Marcacao de Consultas e Exames de [GEOGRAPHIC_DATA]" at bounding box center [299, 423] width 516 height 22
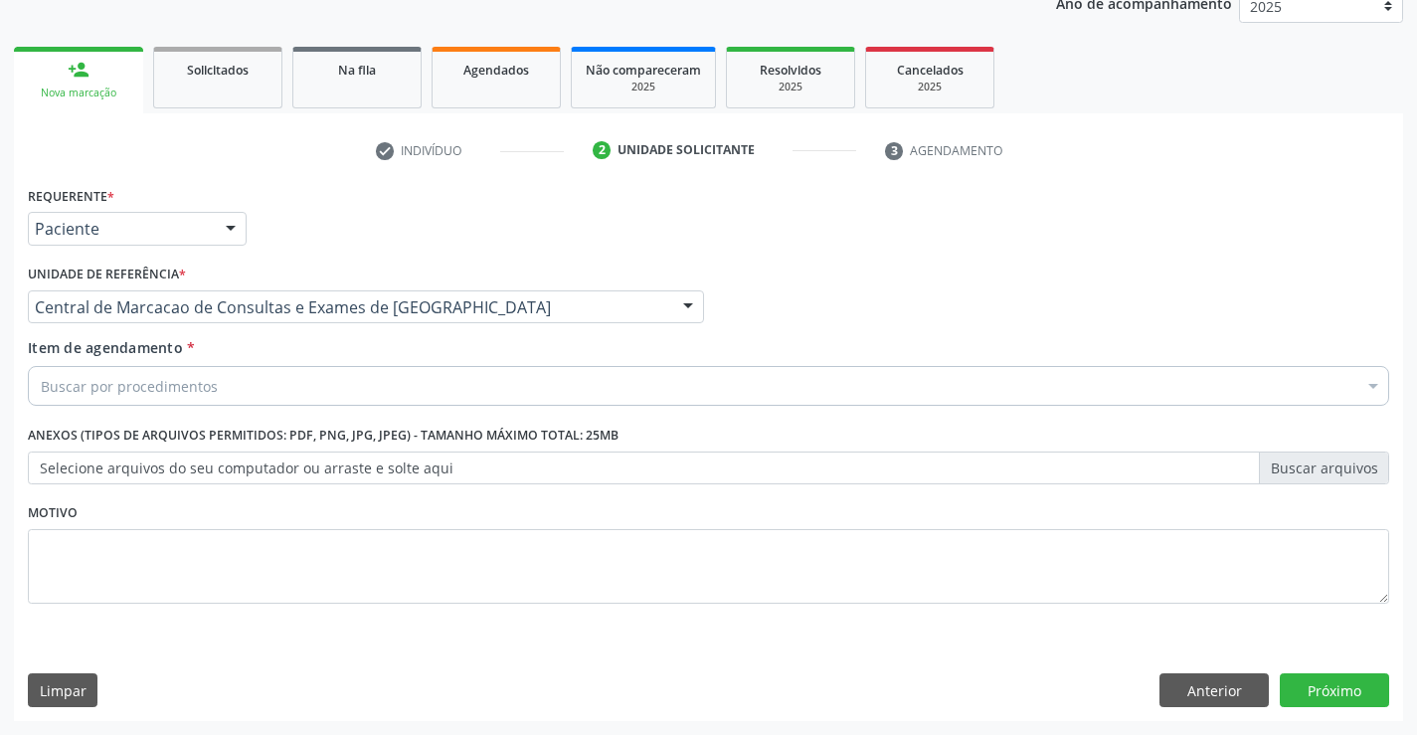
click at [478, 395] on div "Buscar por procedimentos" at bounding box center [709, 386] width 1362 height 40
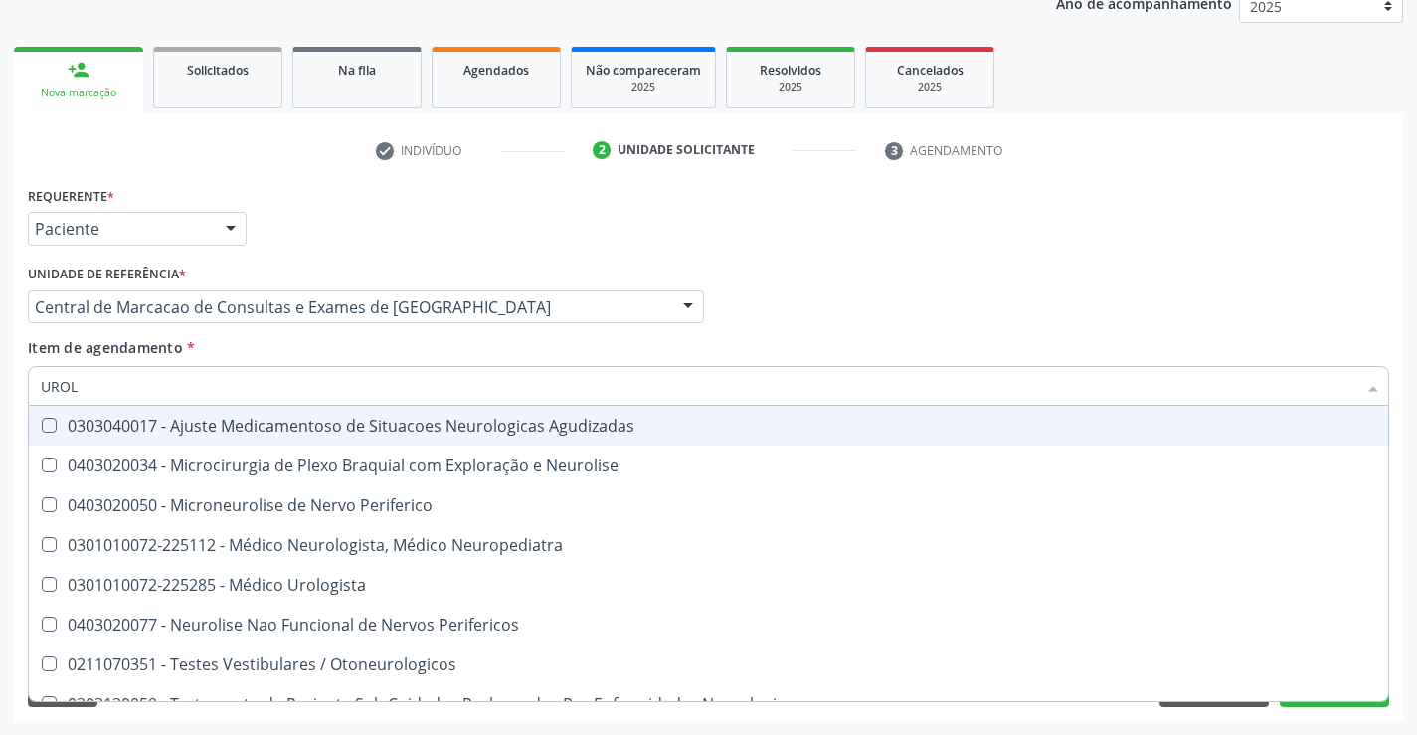
type input "UROLO"
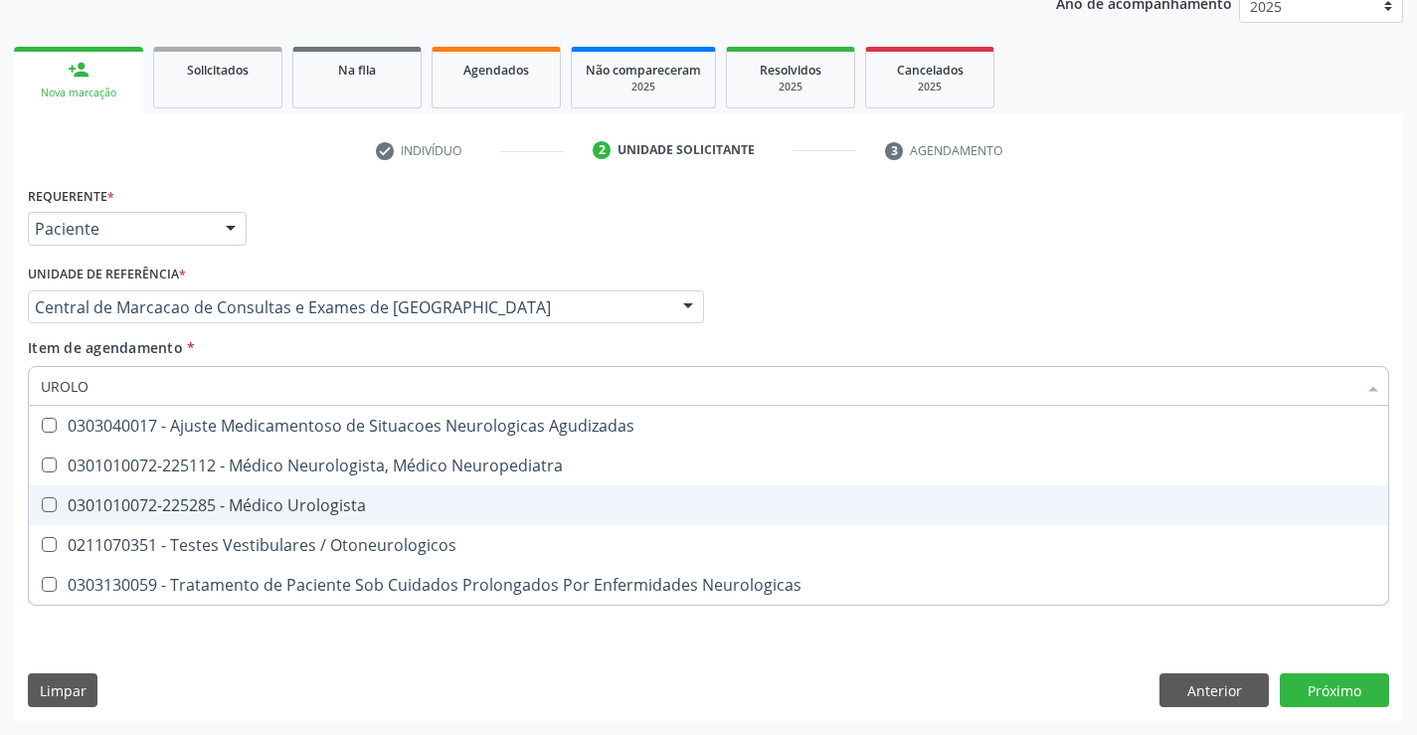
click at [360, 506] on div "0301010072-225285 - Médico Urologista" at bounding box center [709, 505] width 1336 height 16
checkbox Urologista "true"
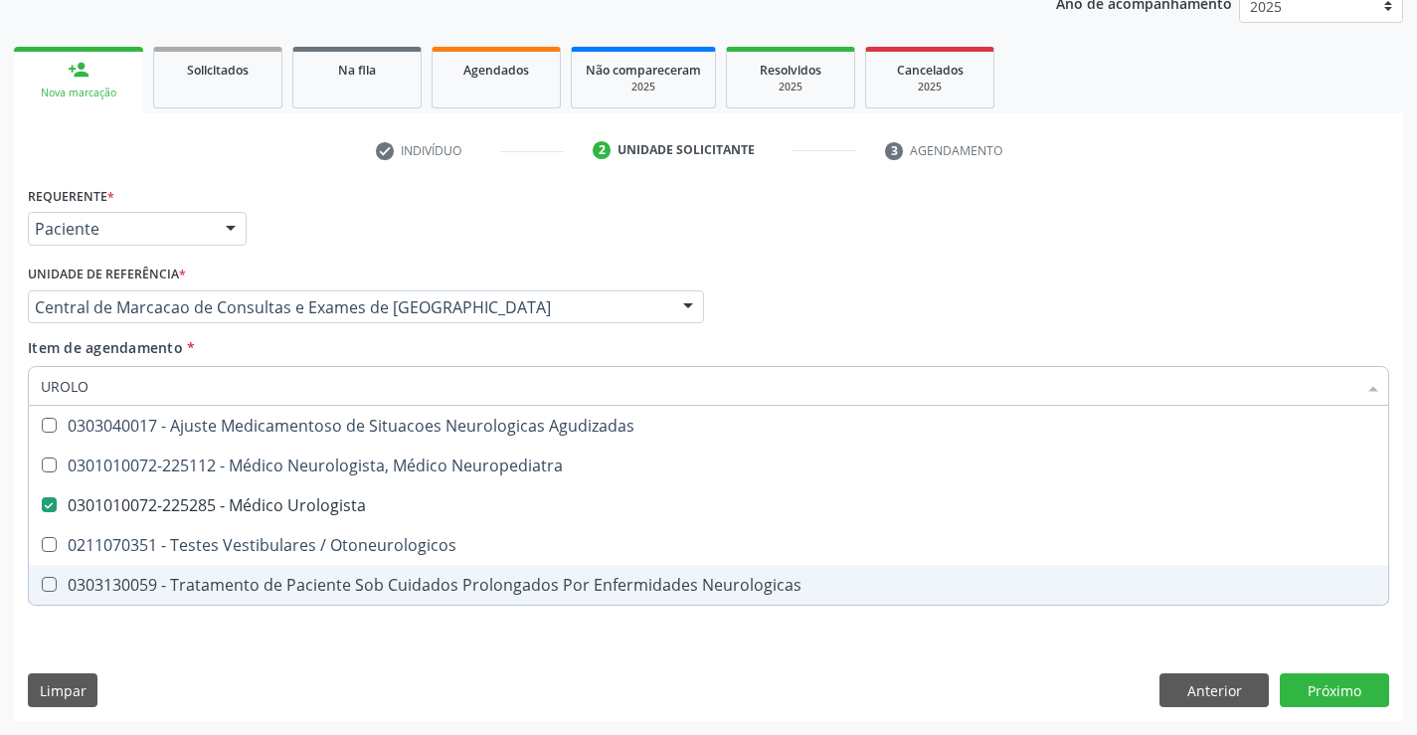
click at [1362, 708] on div "Requerente * Paciente Médico(a) Enfermeiro(a) Paciente Nenhum resultado encontr…" at bounding box center [708, 451] width 1389 height 540
checkbox Neuropediatra "true"
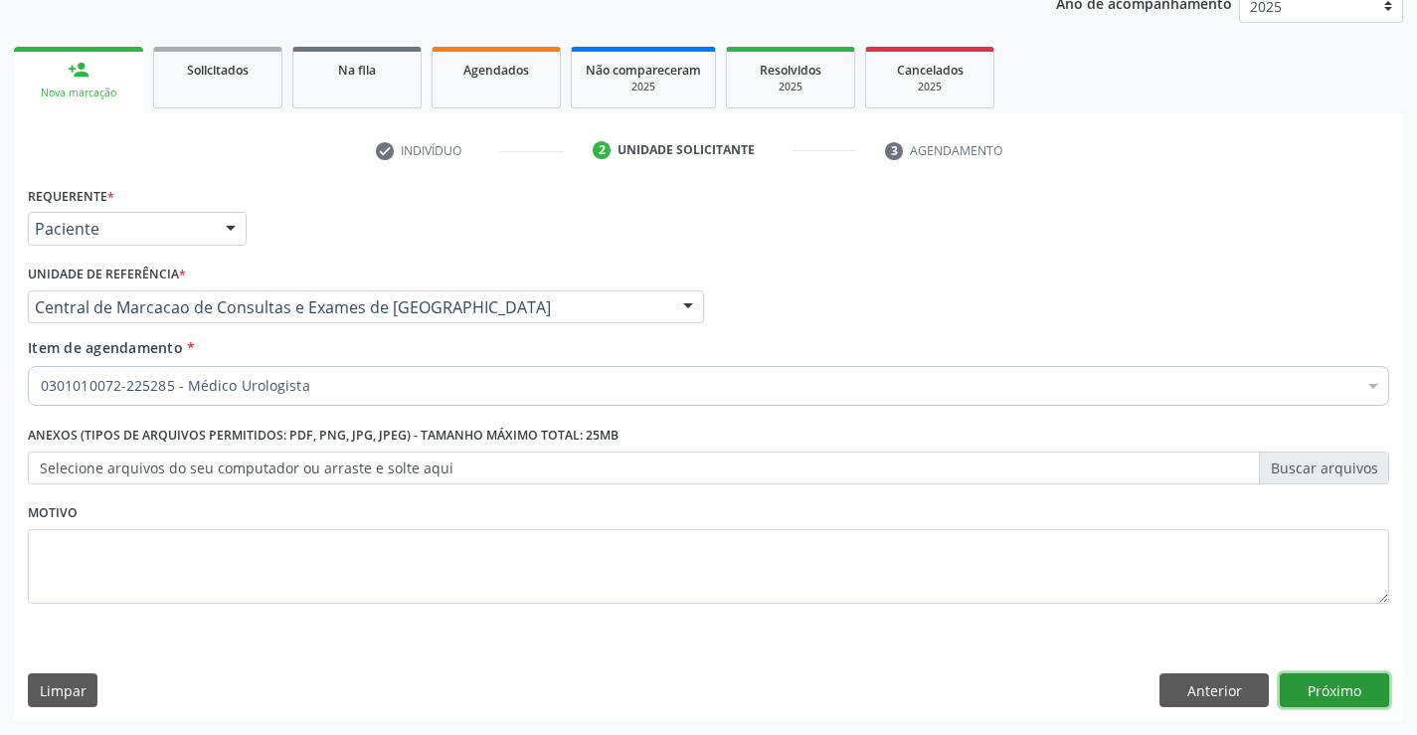
click at [1369, 686] on button "Próximo" at bounding box center [1334, 690] width 109 height 34
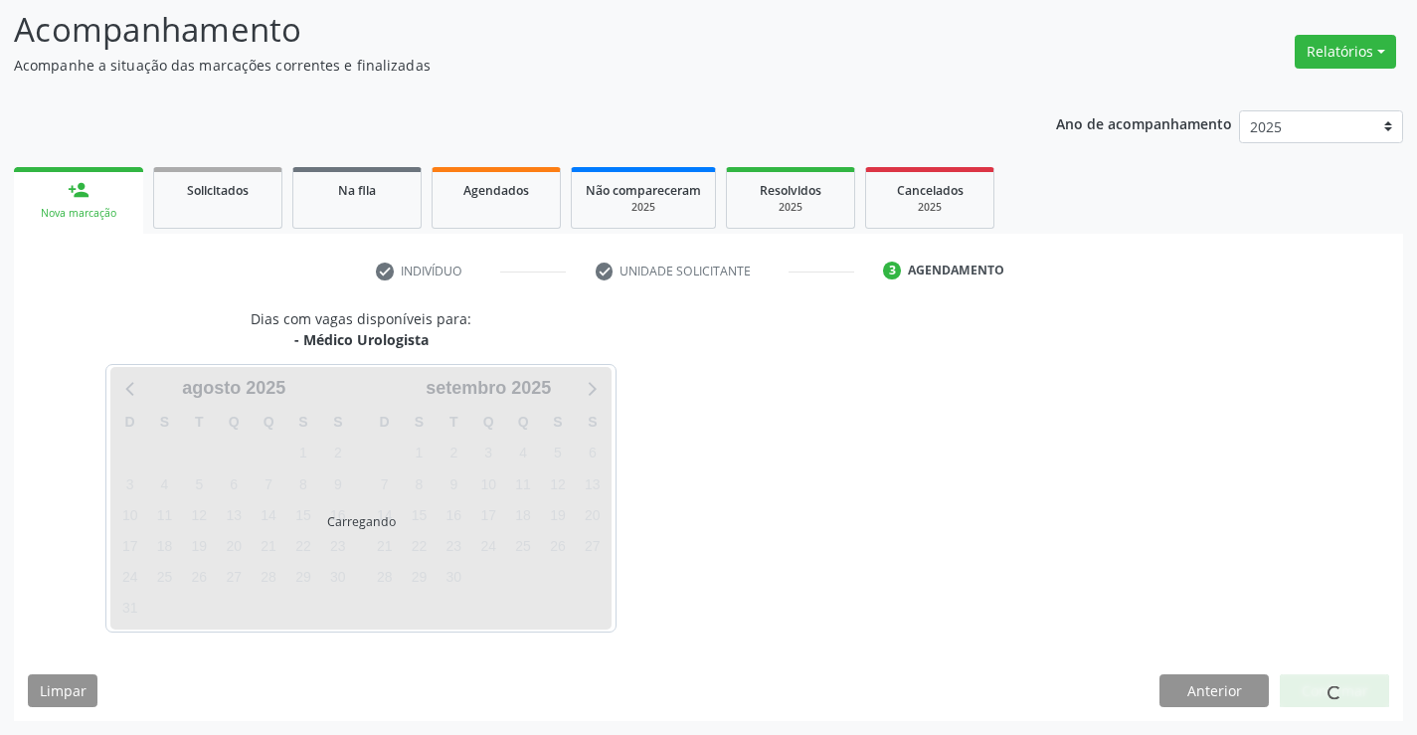
scroll to position [130, 0]
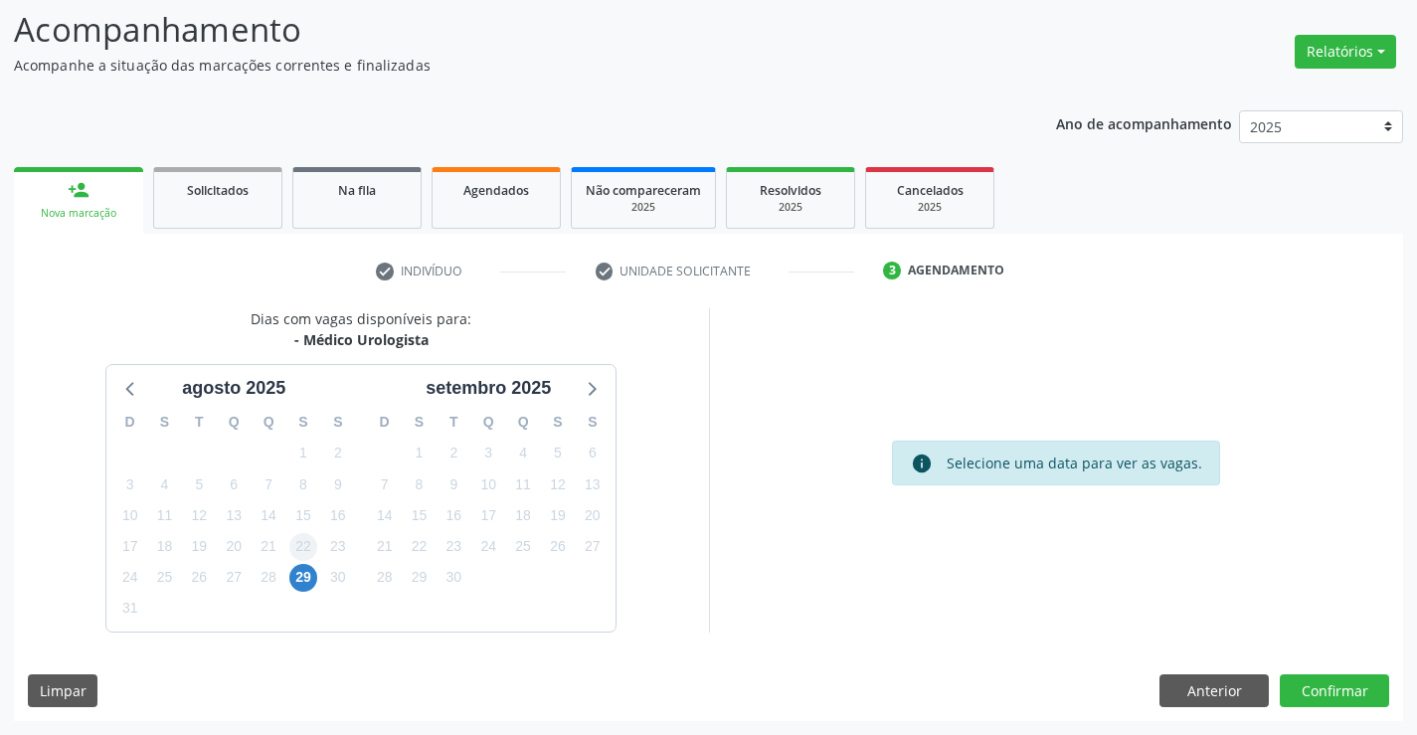
click at [295, 559] on div "22" at bounding box center [303, 546] width 28 height 31
click at [305, 569] on span "29" at bounding box center [303, 578] width 28 height 28
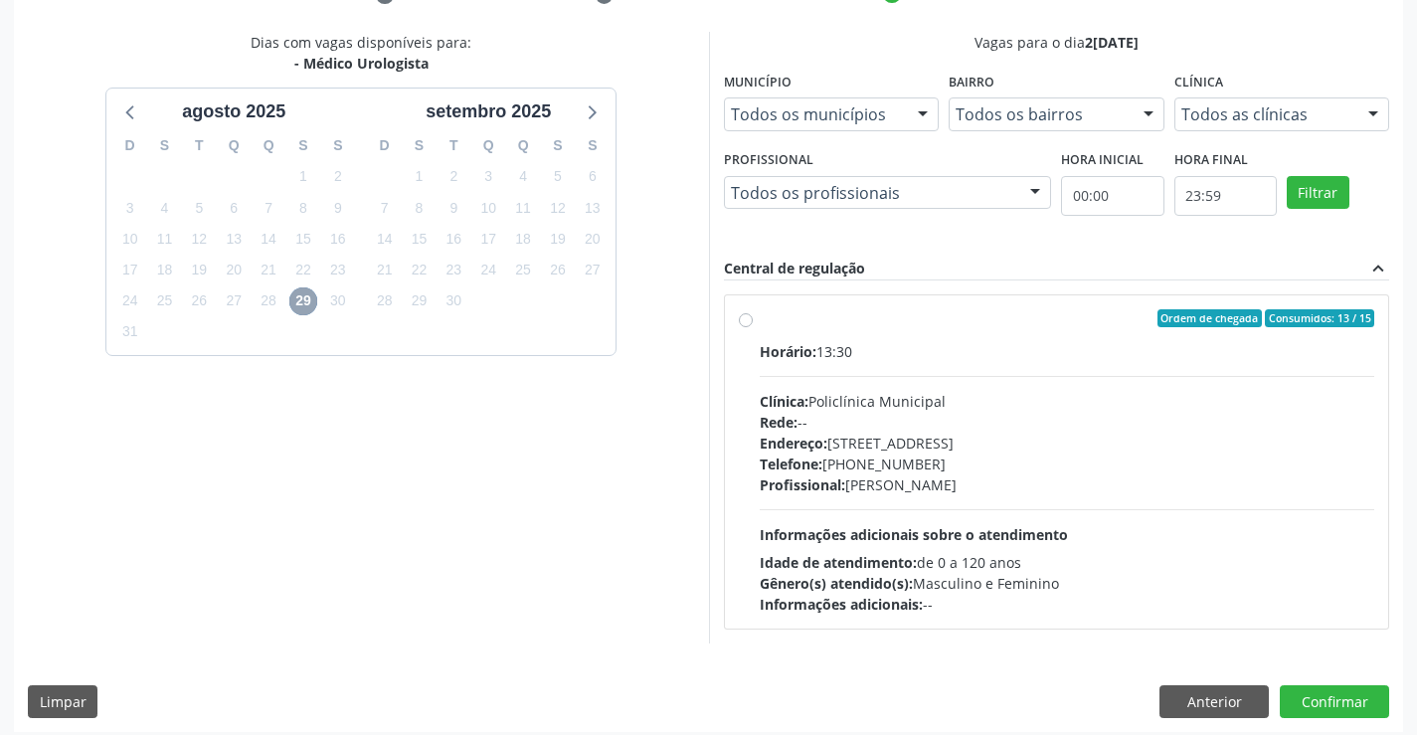
scroll to position [418, 0]
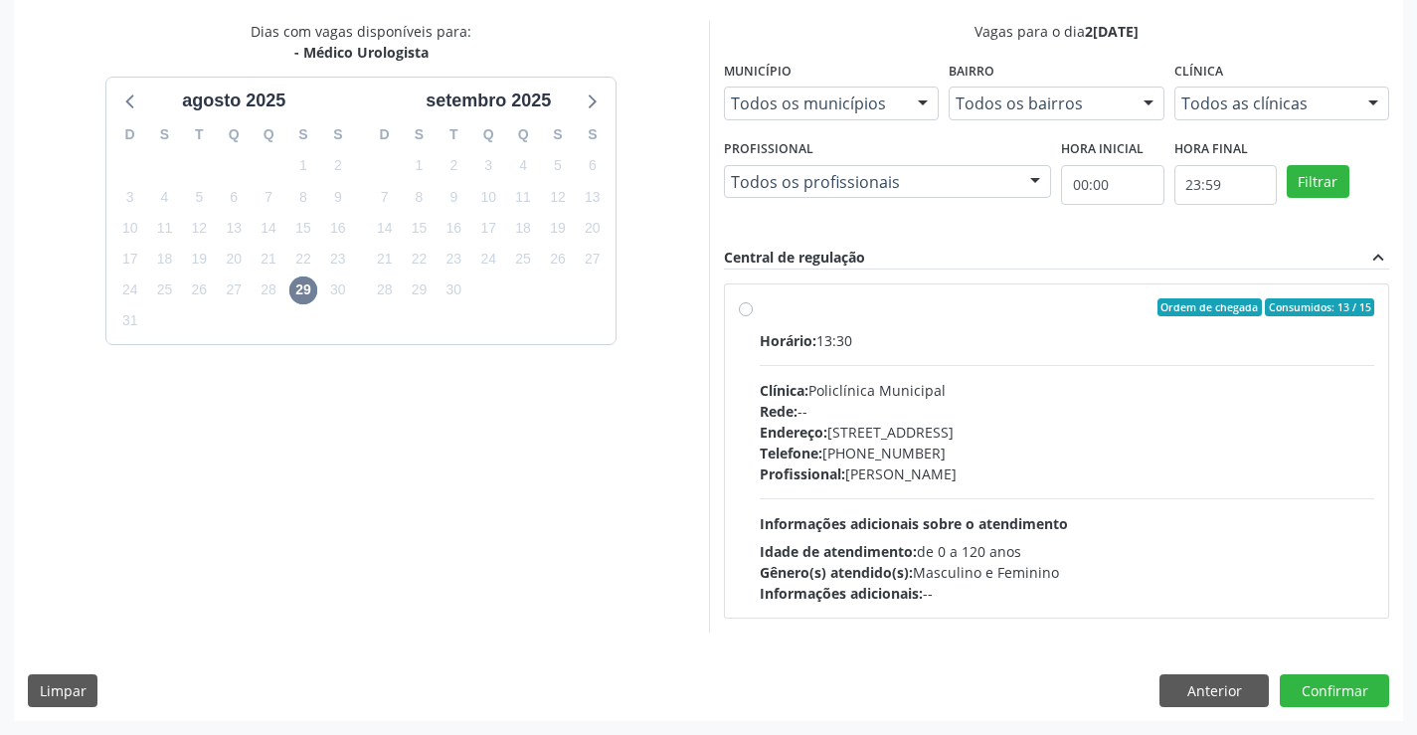
click at [823, 399] on div "Clínica: Policlínica Municipal" at bounding box center [1068, 390] width 616 height 21
click at [753, 316] on input "Ordem de chegada Consumidos: 13 / 15 Horário: 13:30 Clínica: Policlínica Munici…" at bounding box center [746, 307] width 14 height 18
radio input "true"
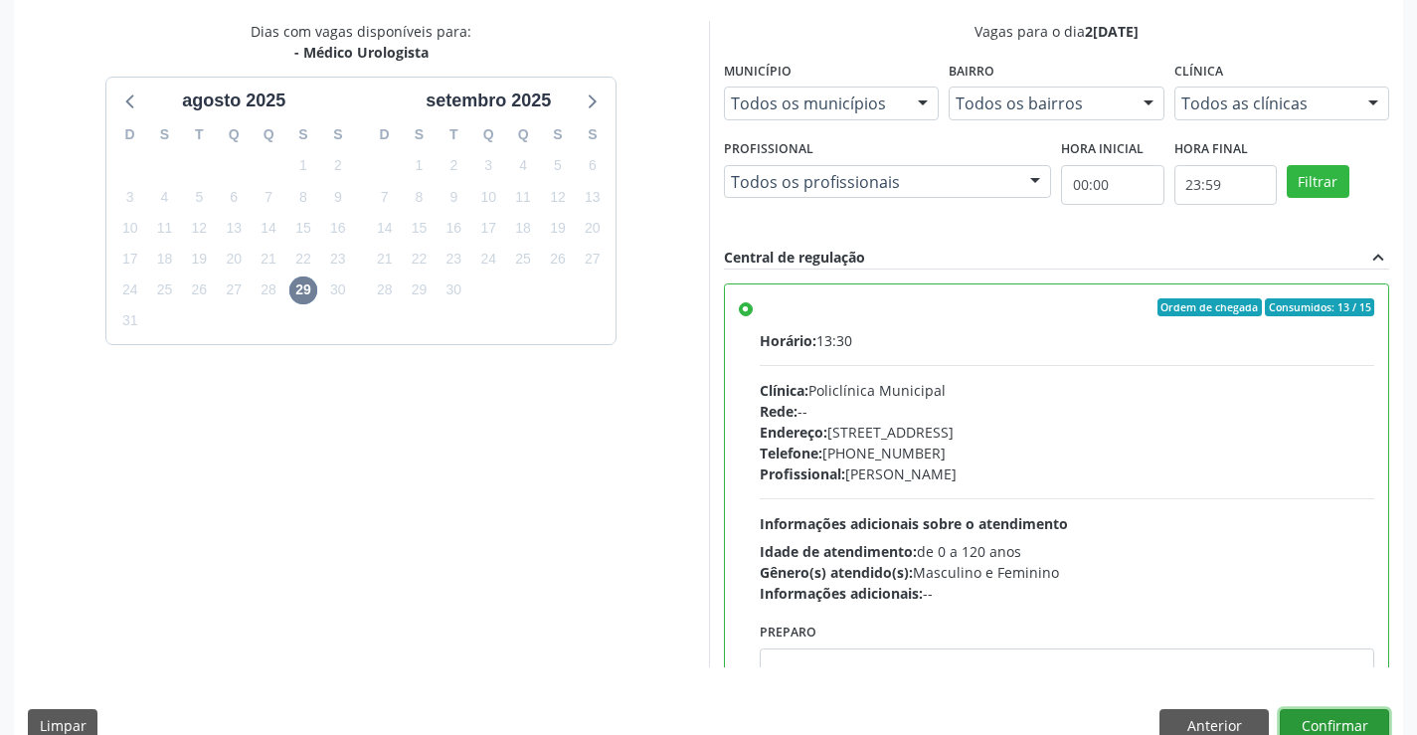
click at [1370, 722] on button "Confirmar" at bounding box center [1334, 726] width 109 height 34
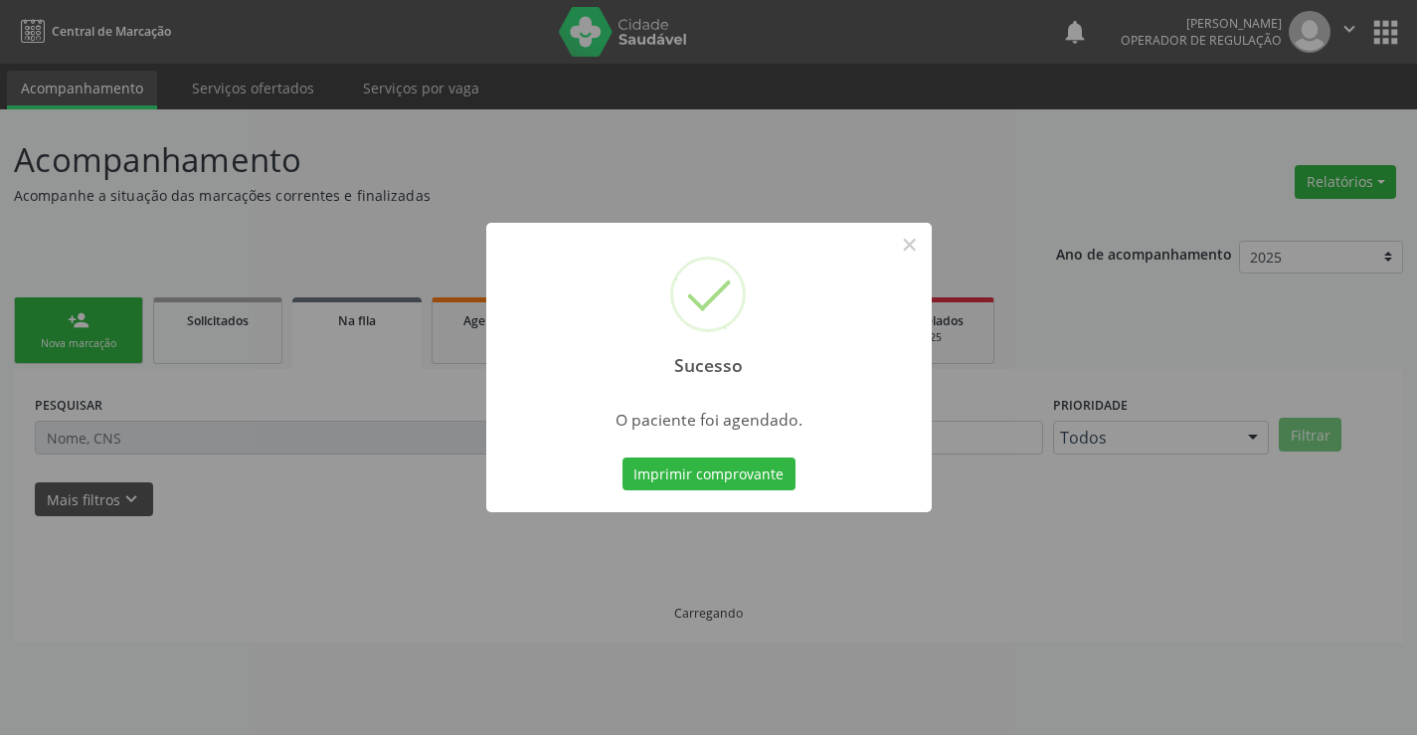
scroll to position [0, 0]
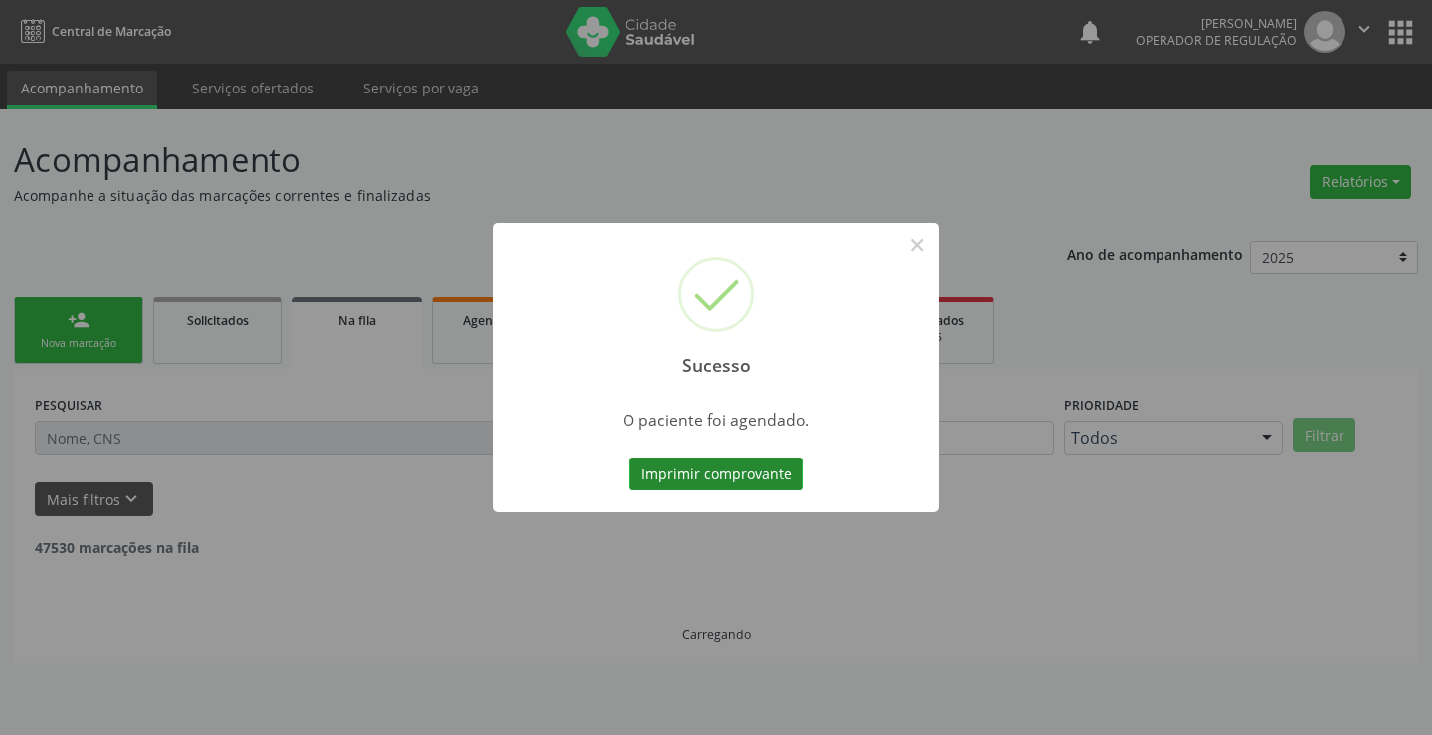
click at [762, 471] on button "Imprimir comprovante" at bounding box center [716, 474] width 173 height 34
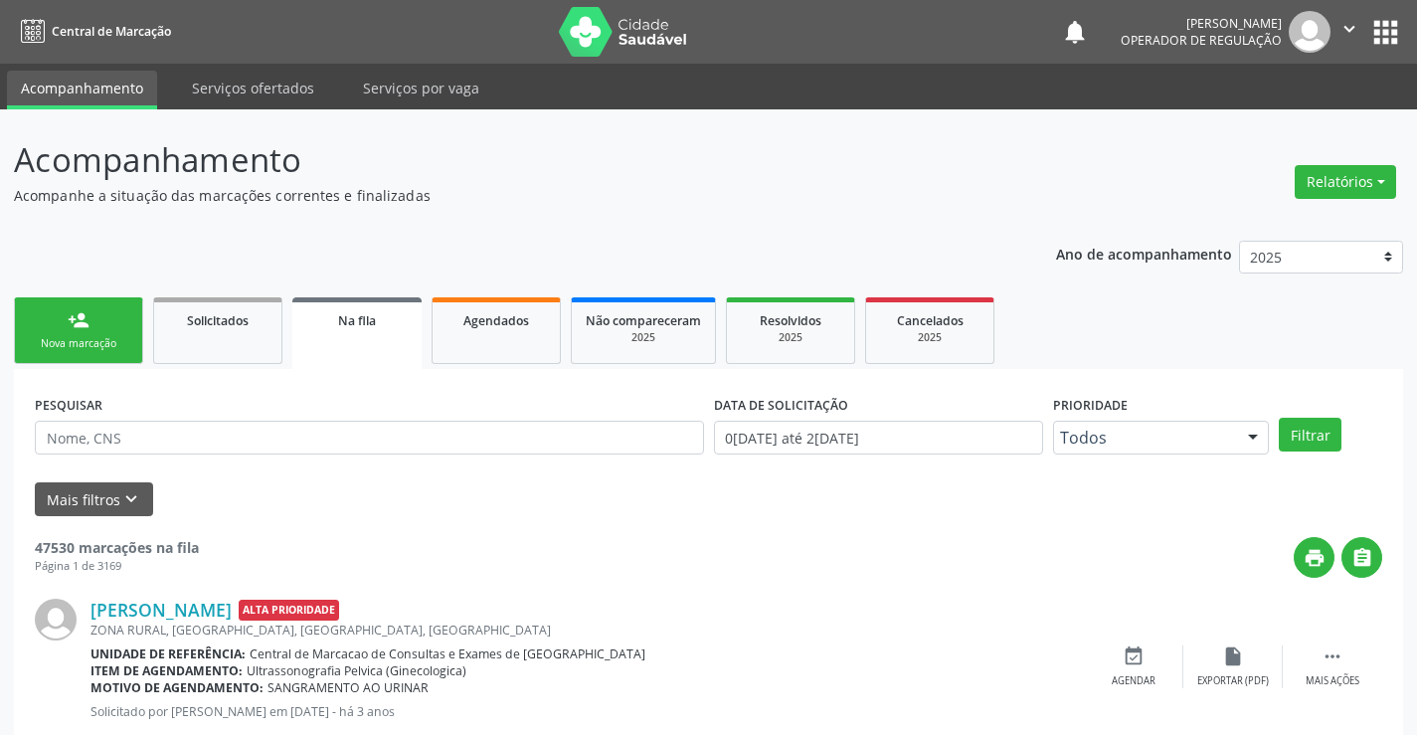
click at [88, 324] on div "person_add" at bounding box center [79, 320] width 22 height 22
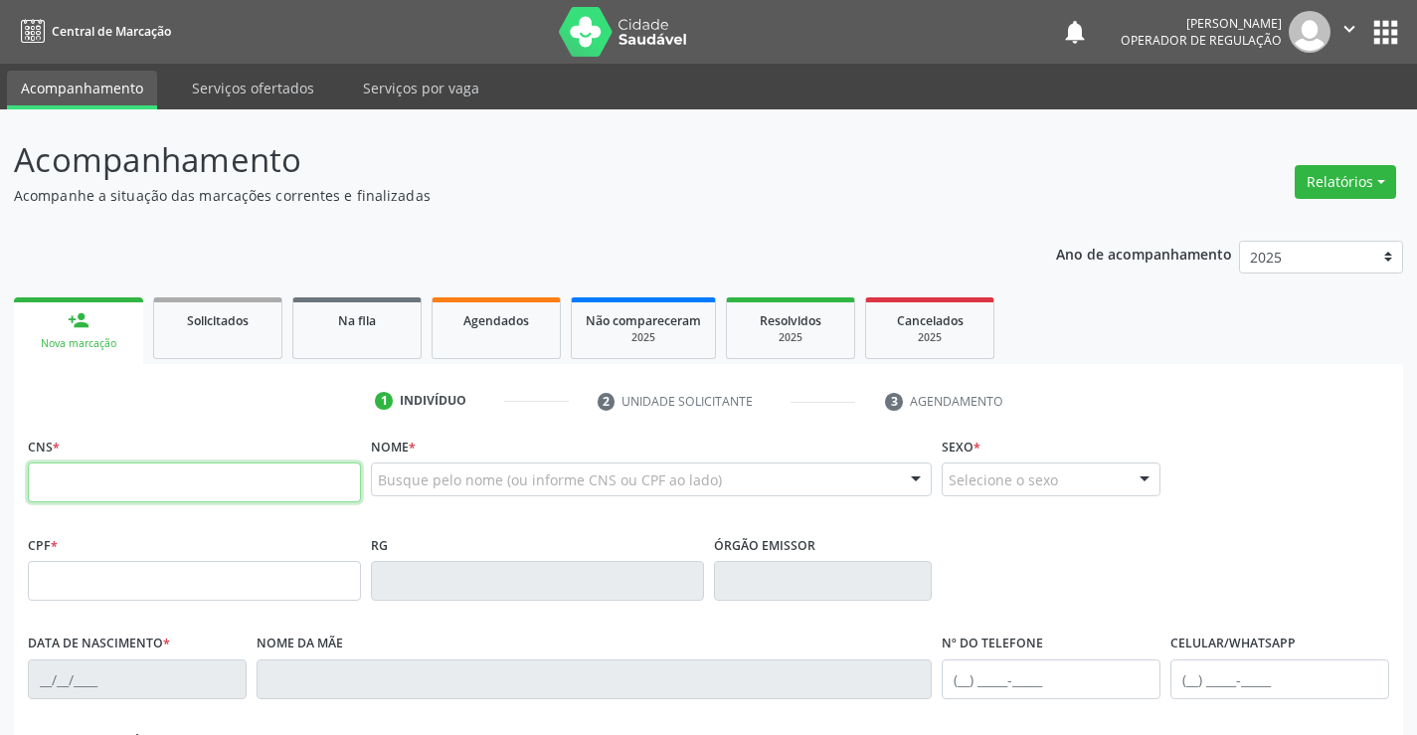
click at [120, 472] on input "text" at bounding box center [194, 482] width 333 height 40
type input "700 0088 7784 8507"
type input "1561800732"
type input "12/11/1974"
type input "(74) 98105-0932"
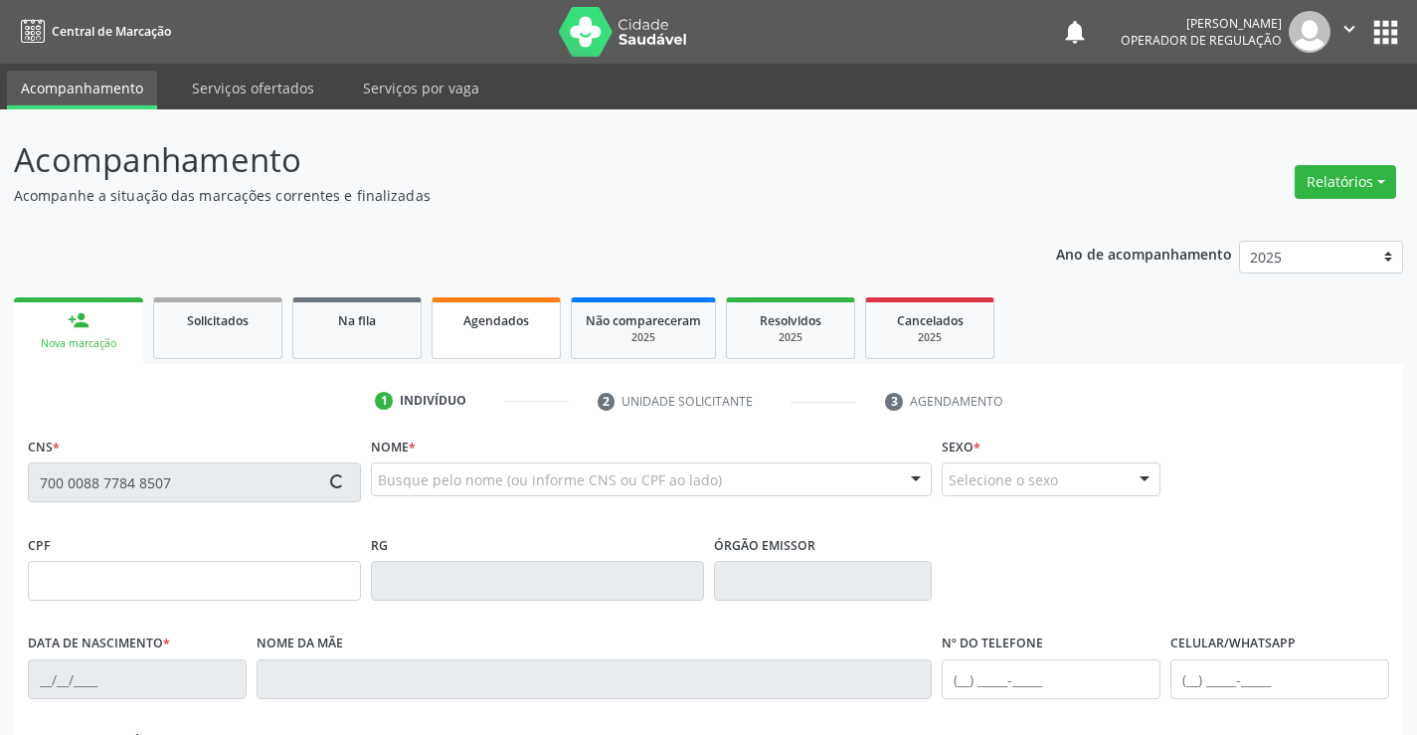
type input "(74) 98105-0932"
type input "S/N"
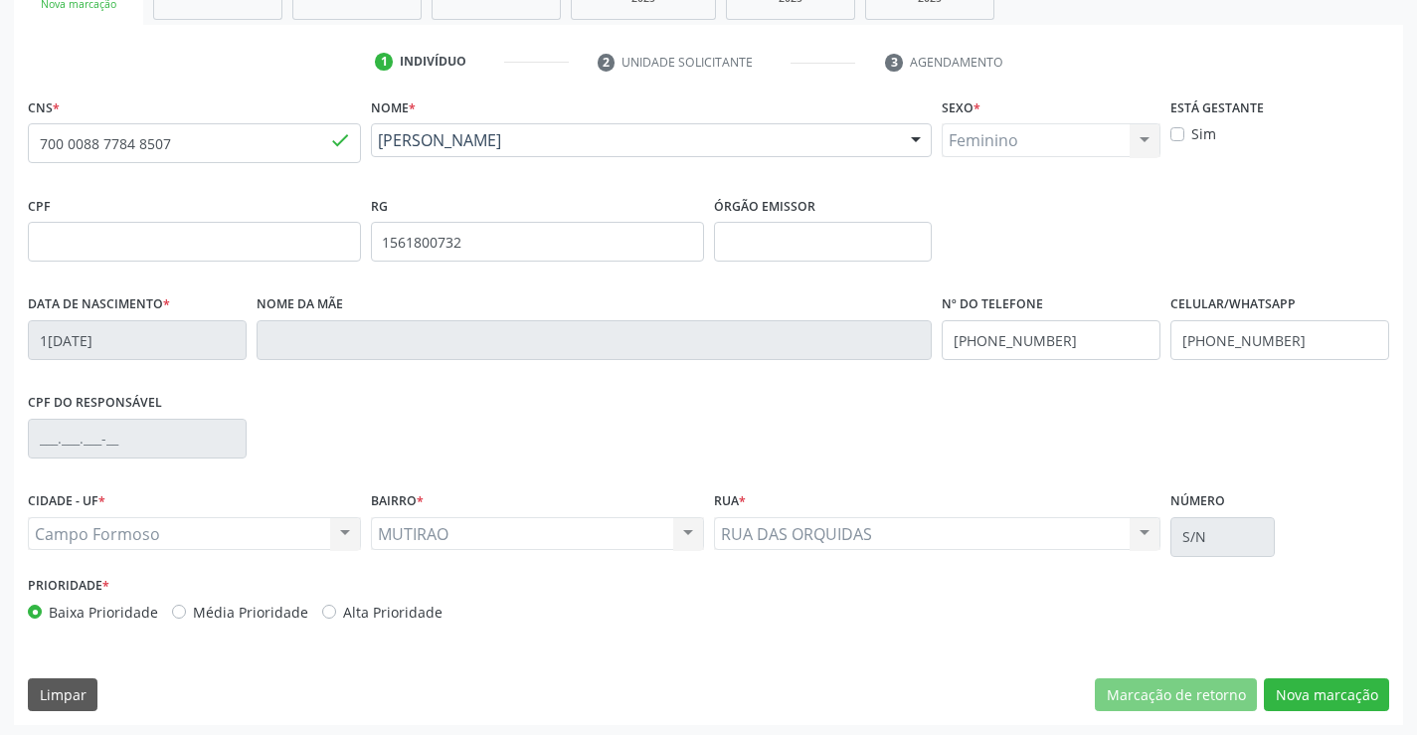
scroll to position [343, 0]
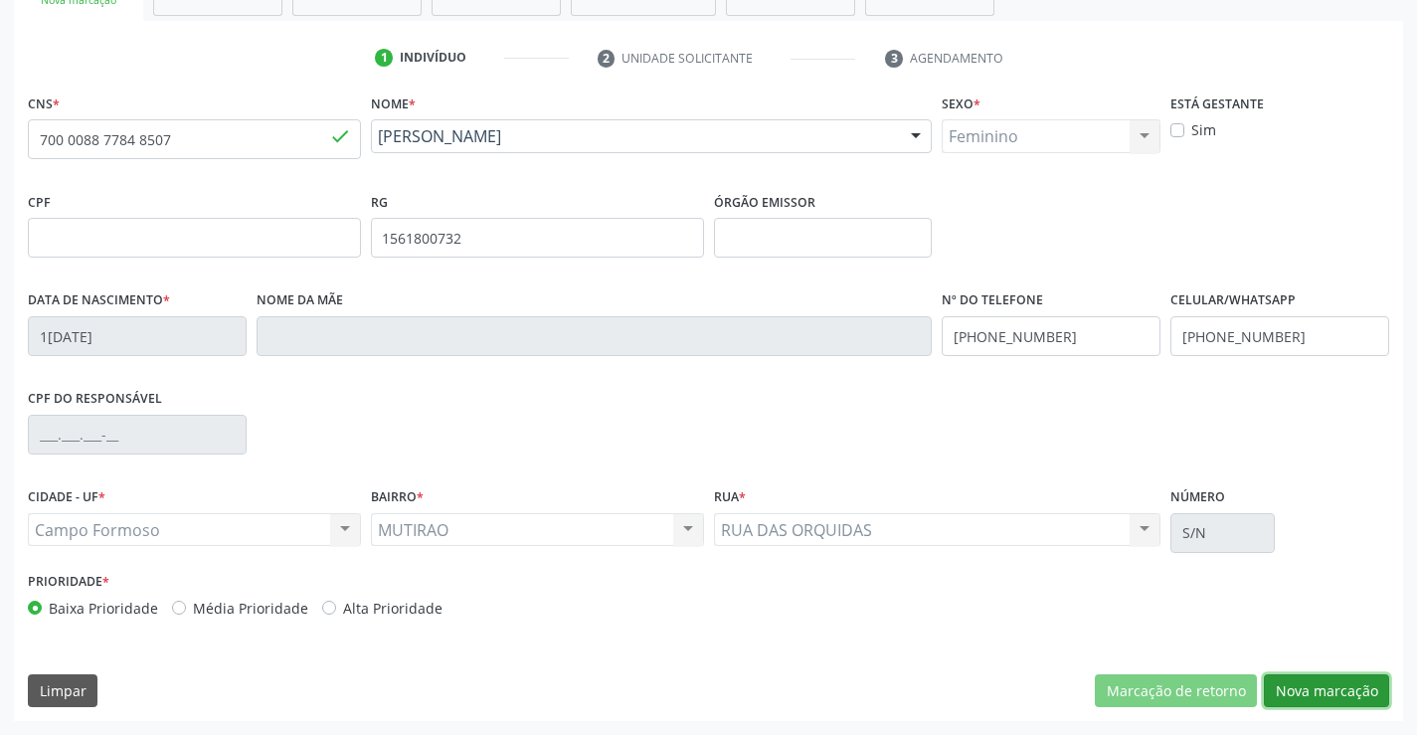
click at [1353, 694] on button "Nova marcação" at bounding box center [1326, 691] width 125 height 34
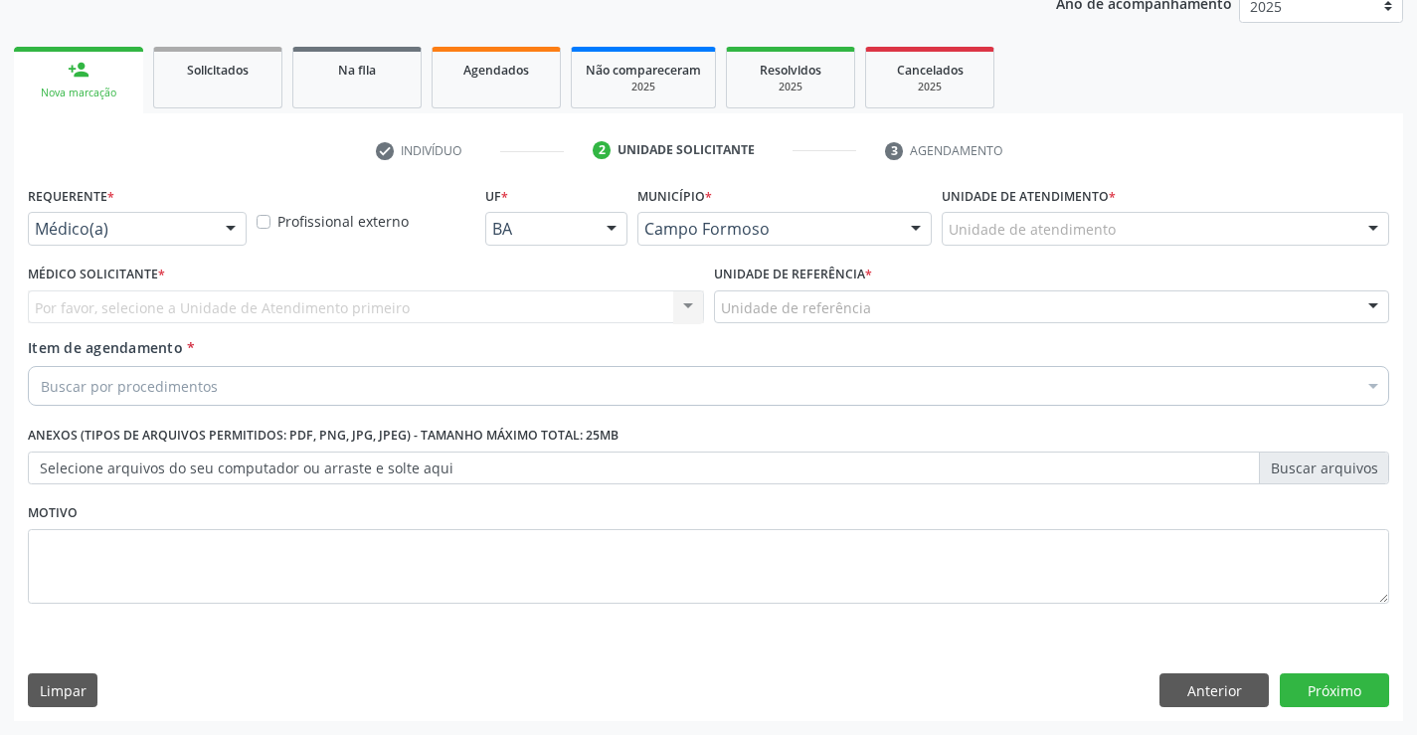
click at [212, 220] on div "Médico(a)" at bounding box center [137, 229] width 219 height 34
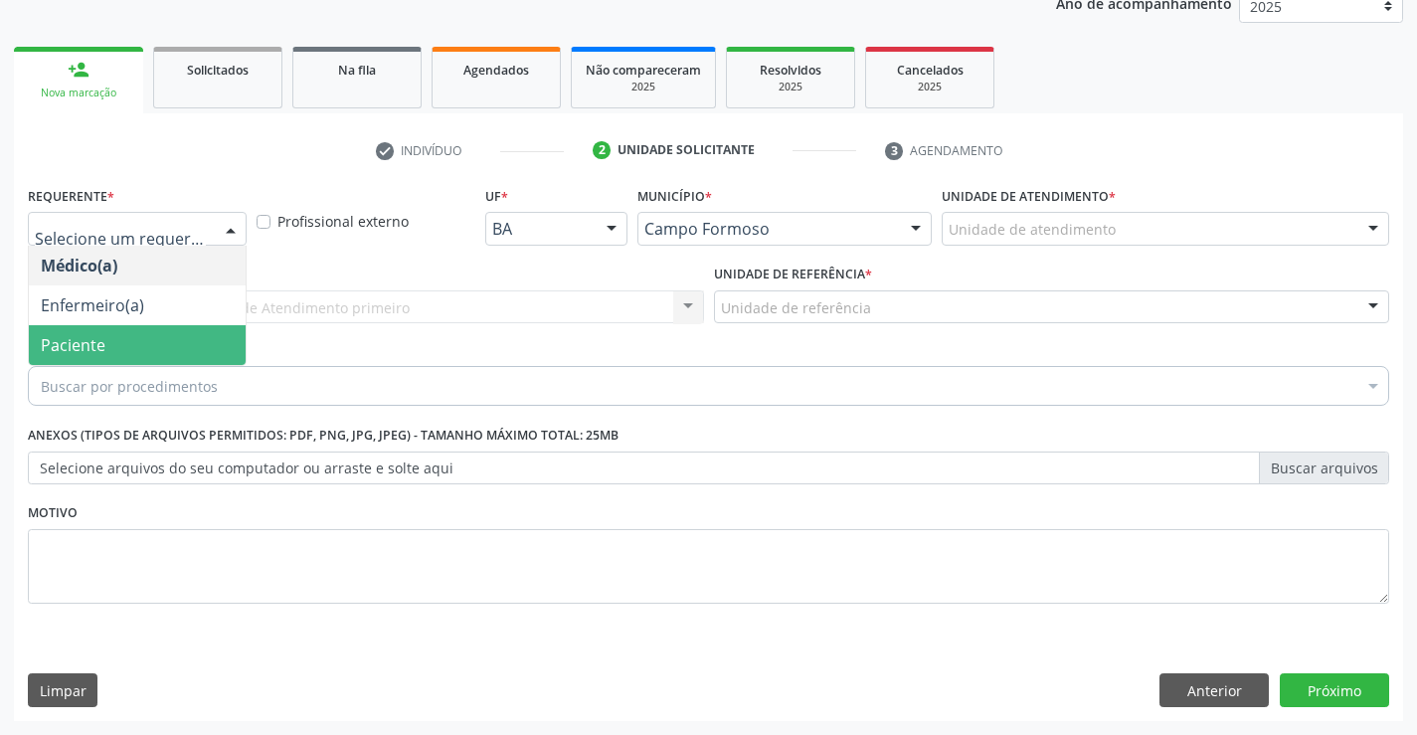
click at [131, 337] on span "Paciente" at bounding box center [137, 345] width 217 height 40
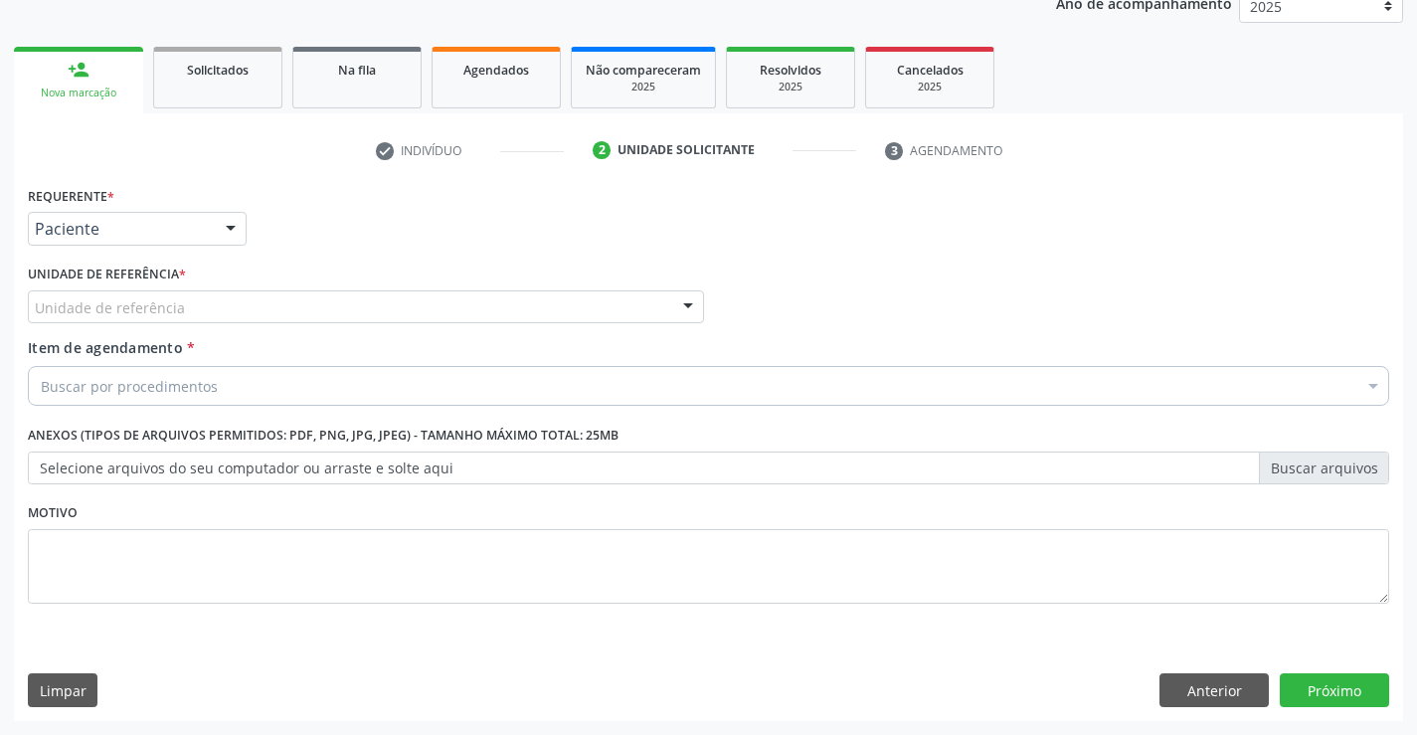
click at [218, 308] on div "Unidade de referência" at bounding box center [366, 307] width 676 height 34
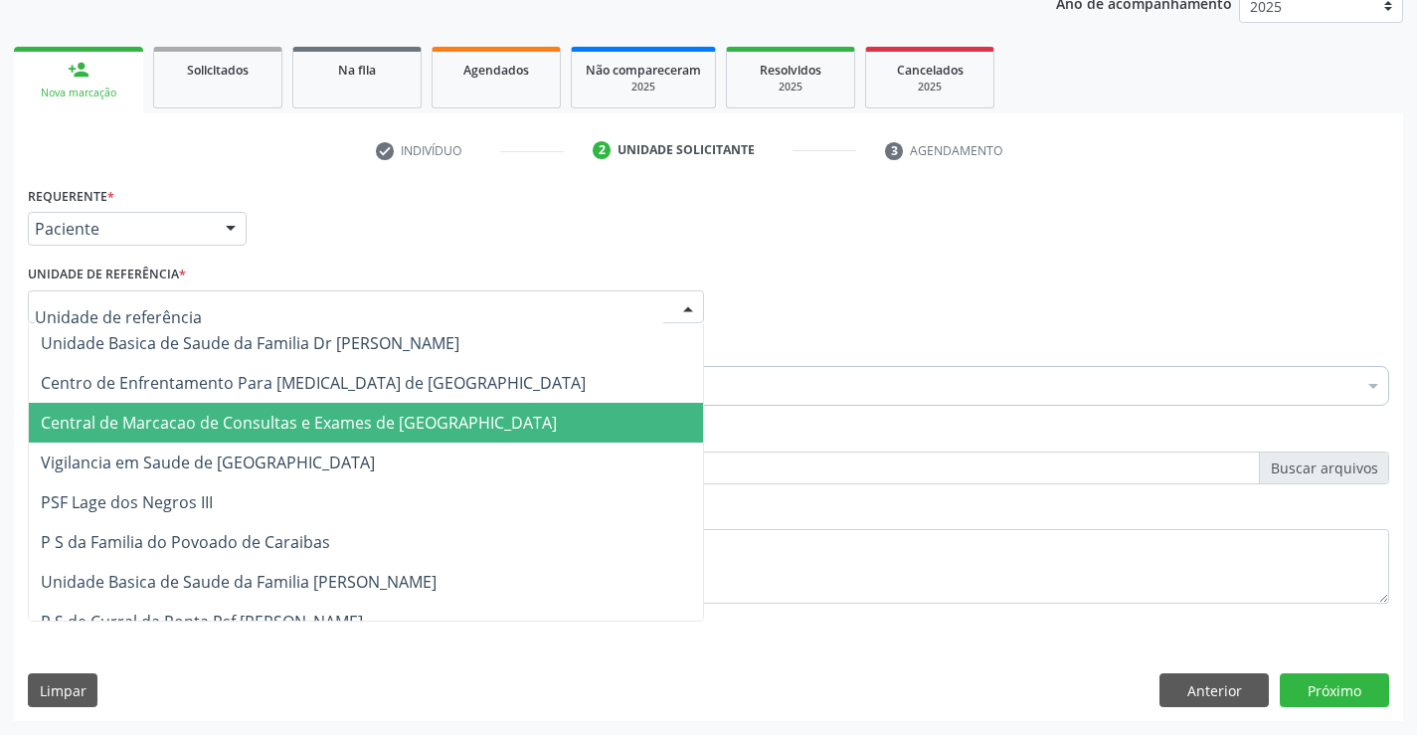
click at [239, 419] on span "Central de Marcacao de Consultas e Exames de [GEOGRAPHIC_DATA]" at bounding box center [299, 423] width 516 height 22
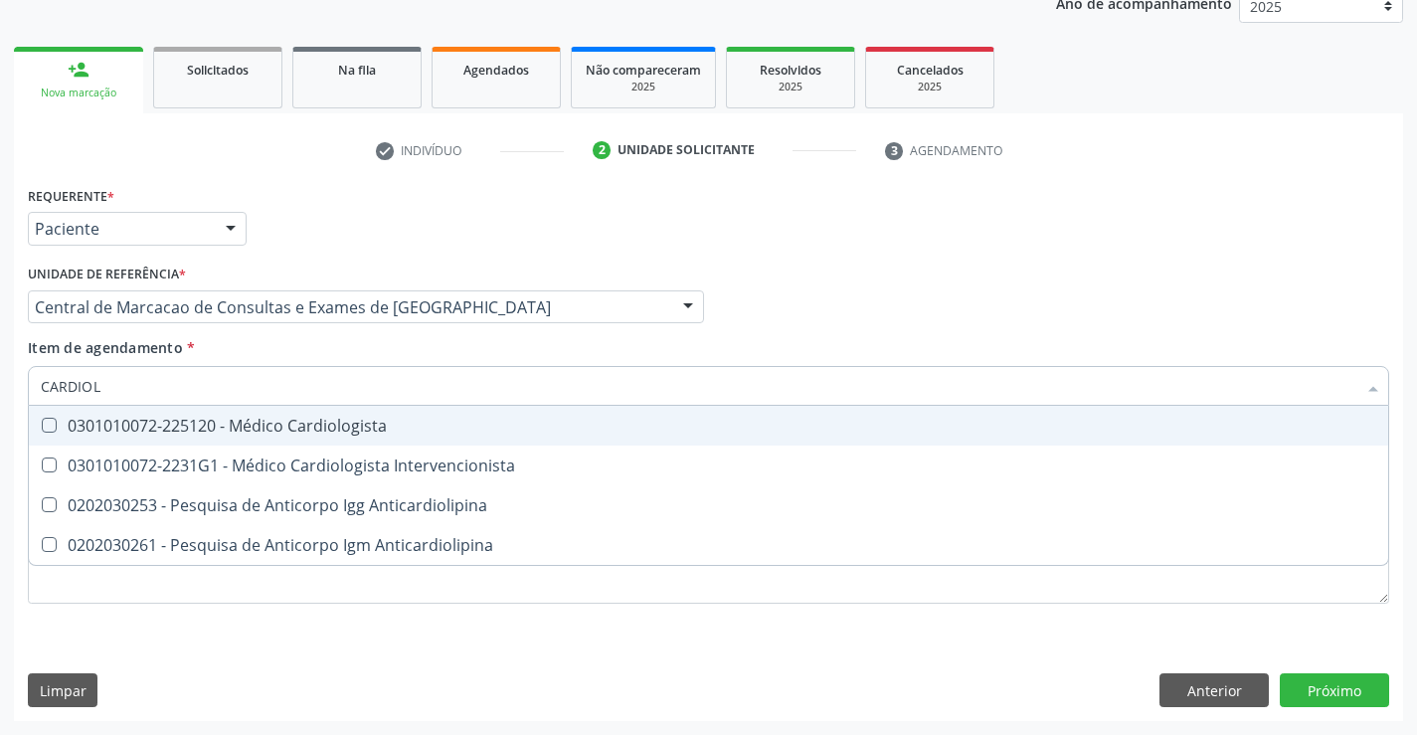
type input "CARDIOLO"
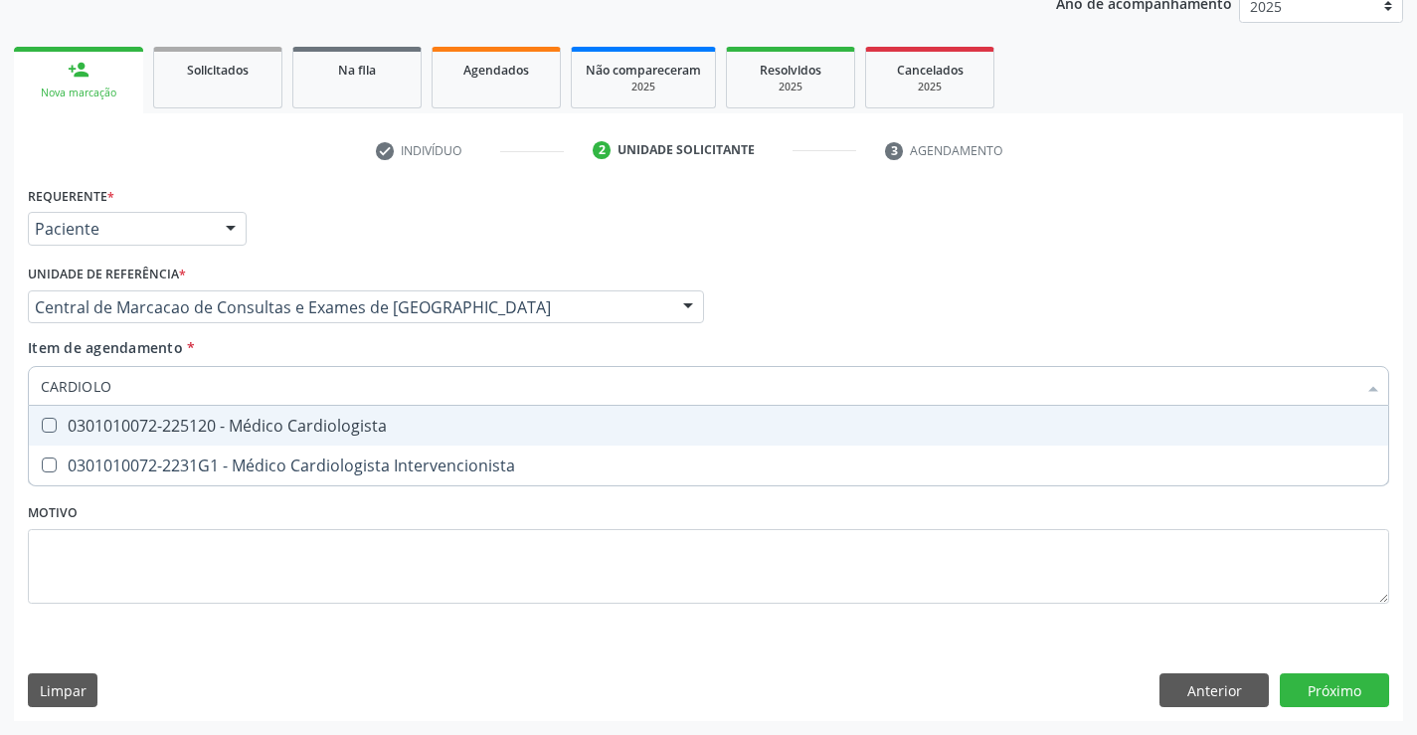
drag, startPoint x: 234, startPoint y: 442, endPoint x: 311, endPoint y: 416, distance: 81.8
click at [235, 442] on span "0301010072-225120 - Médico Cardiologista" at bounding box center [709, 426] width 1360 height 40
checkbox Cardiologista "true"
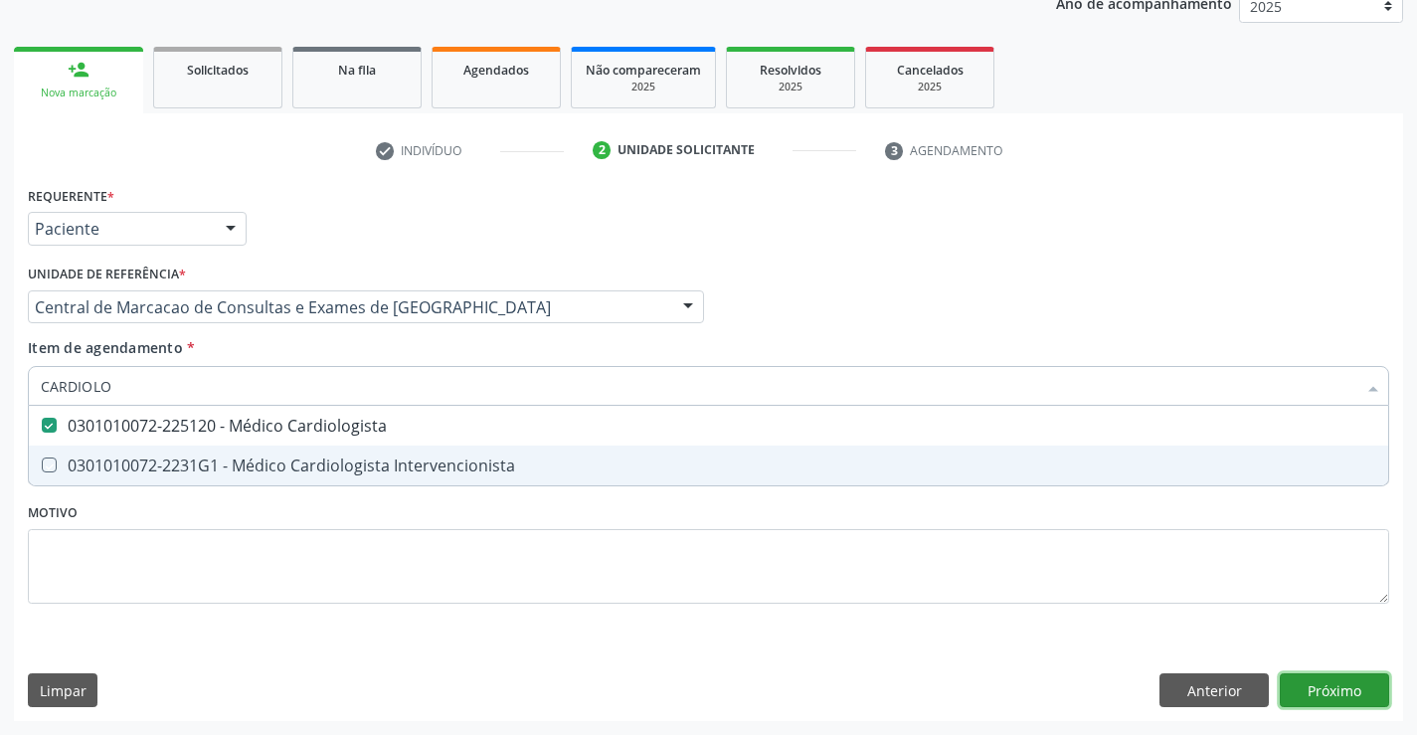
click at [1375, 682] on div "Requerente * Paciente Médico(a) Enfermeiro(a) Paciente Nenhum resultado encontr…" at bounding box center [708, 451] width 1389 height 540
checkbox Intervencionista "true"
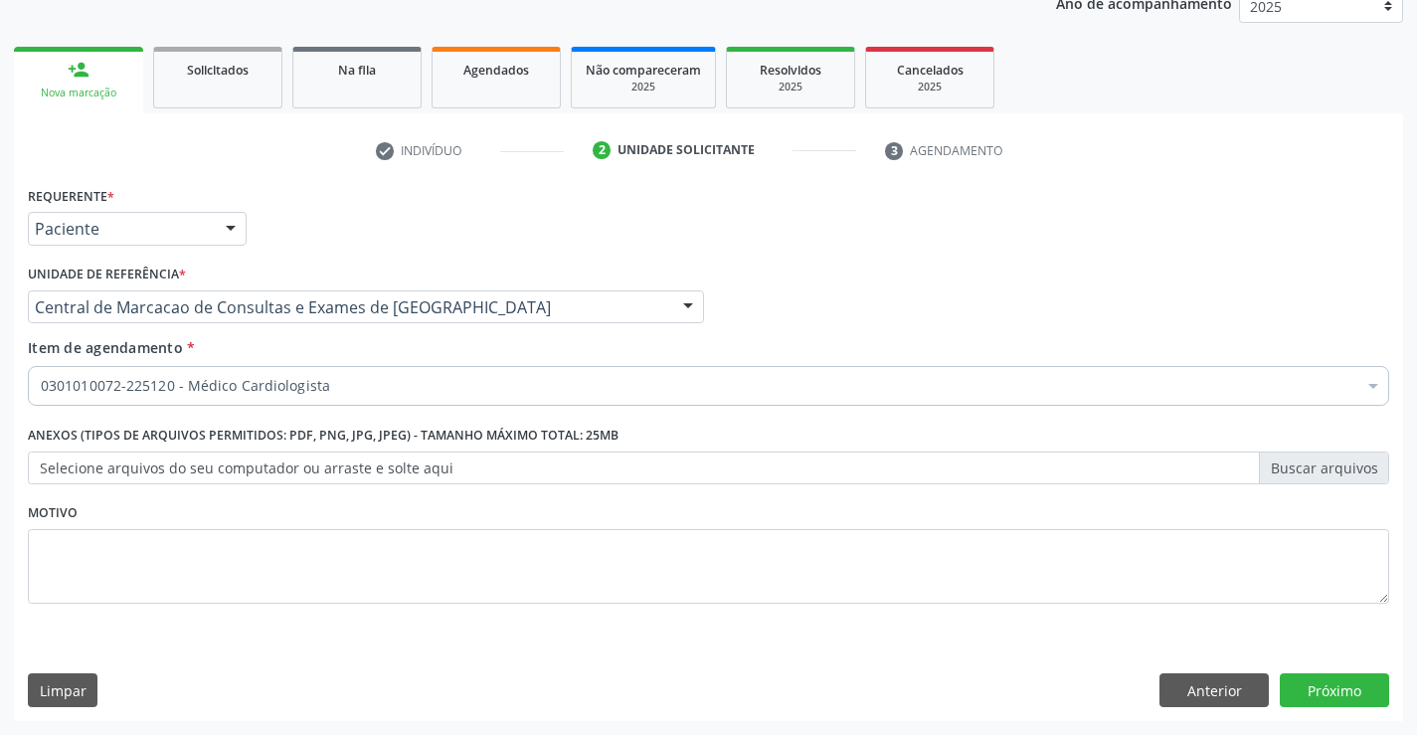
click at [1337, 663] on div "Requerente * Paciente Médico(a) Enfermeiro(a) Paciente Nenhum resultado encontr…" at bounding box center [708, 451] width 1389 height 540
click at [1337, 684] on button "Próximo" at bounding box center [1334, 690] width 109 height 34
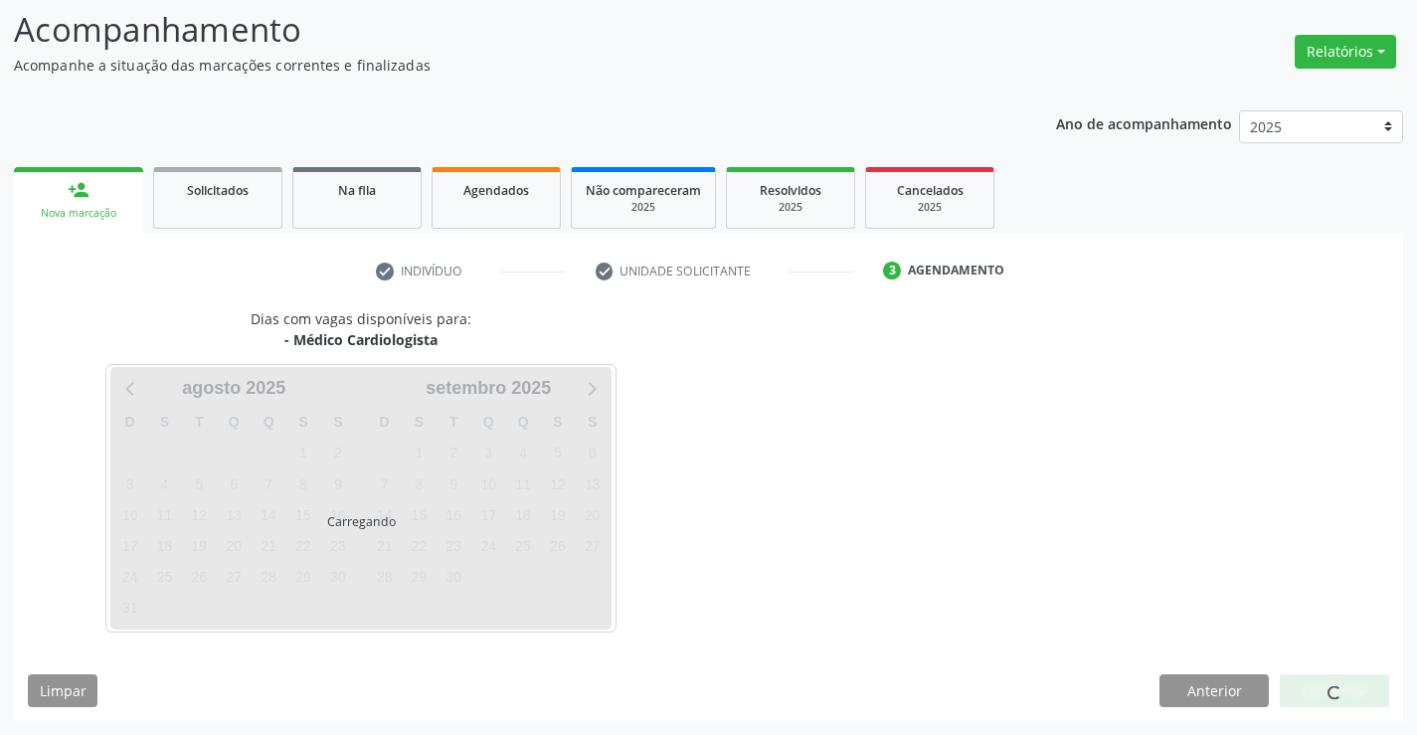
scroll to position [130, 0]
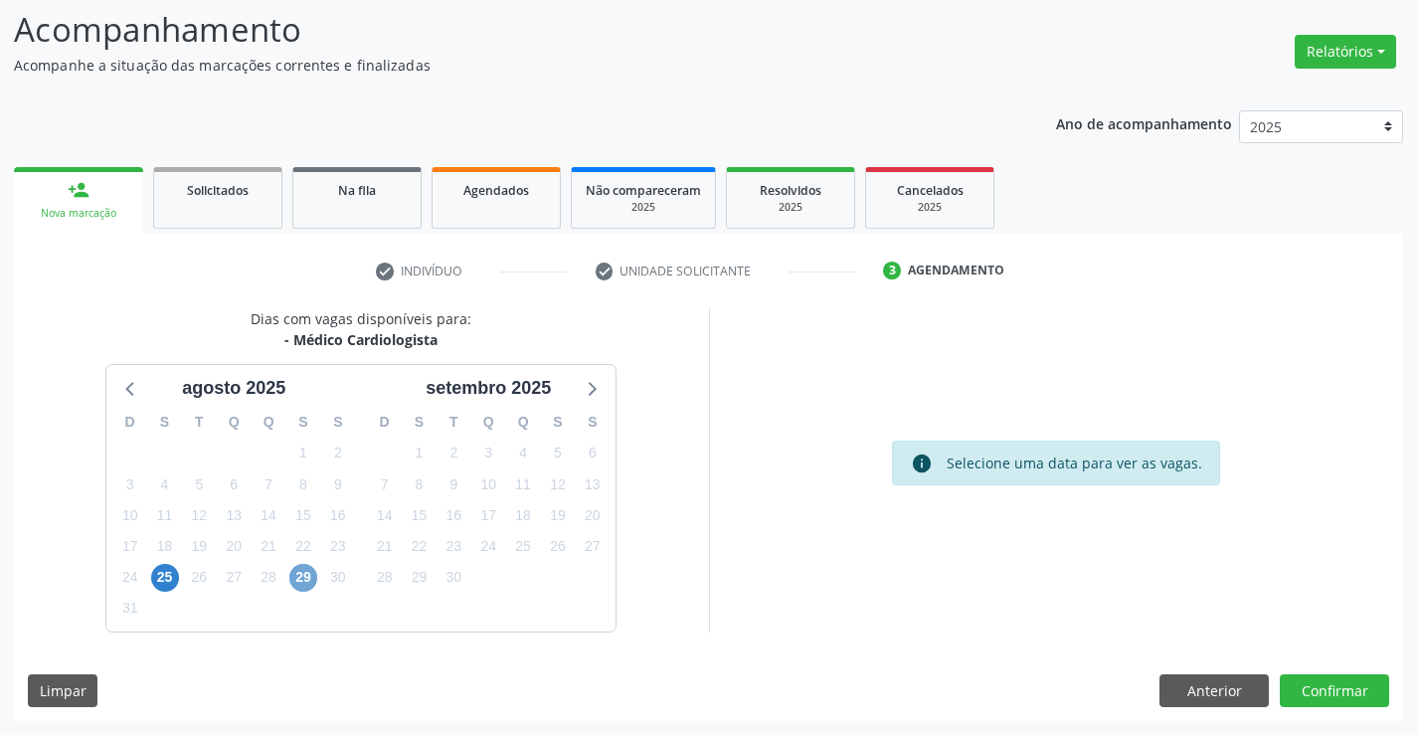
click at [309, 572] on span "29" at bounding box center [303, 578] width 28 height 28
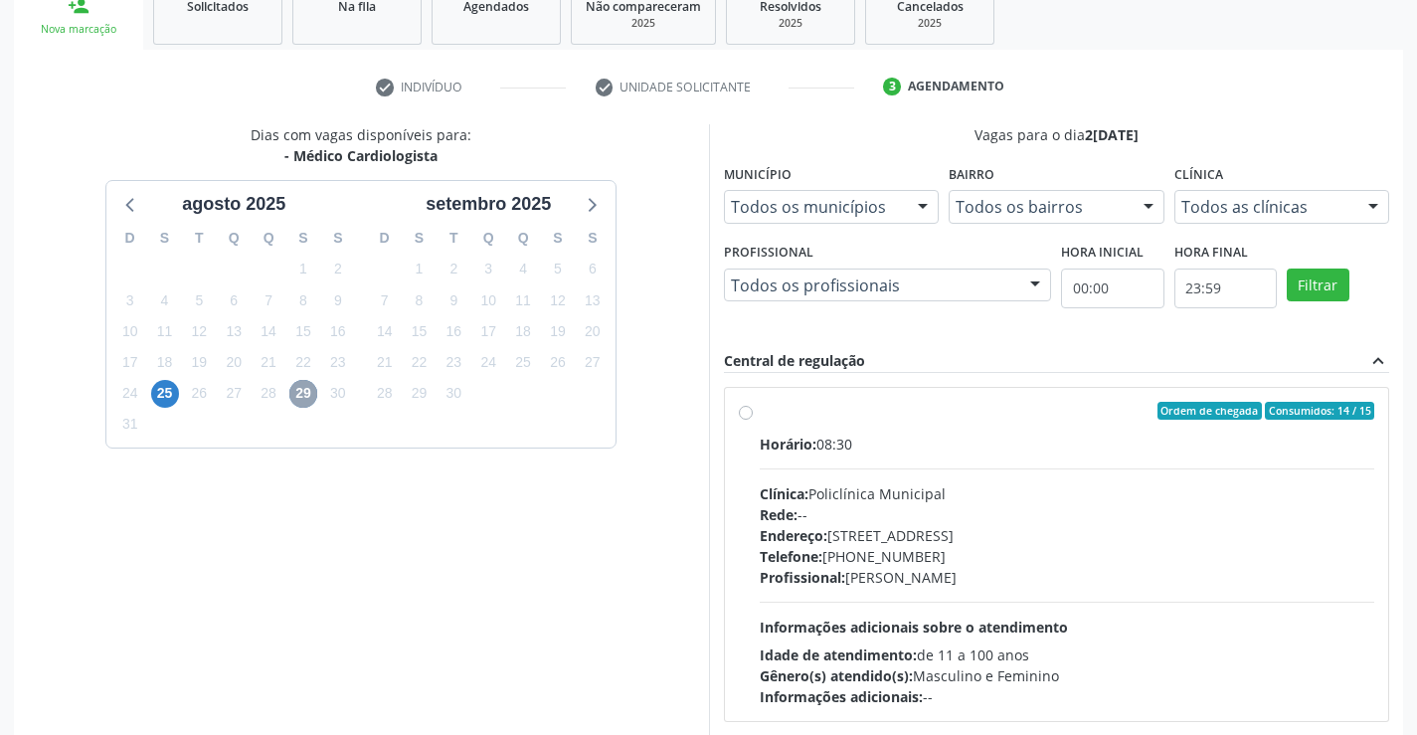
scroll to position [418, 0]
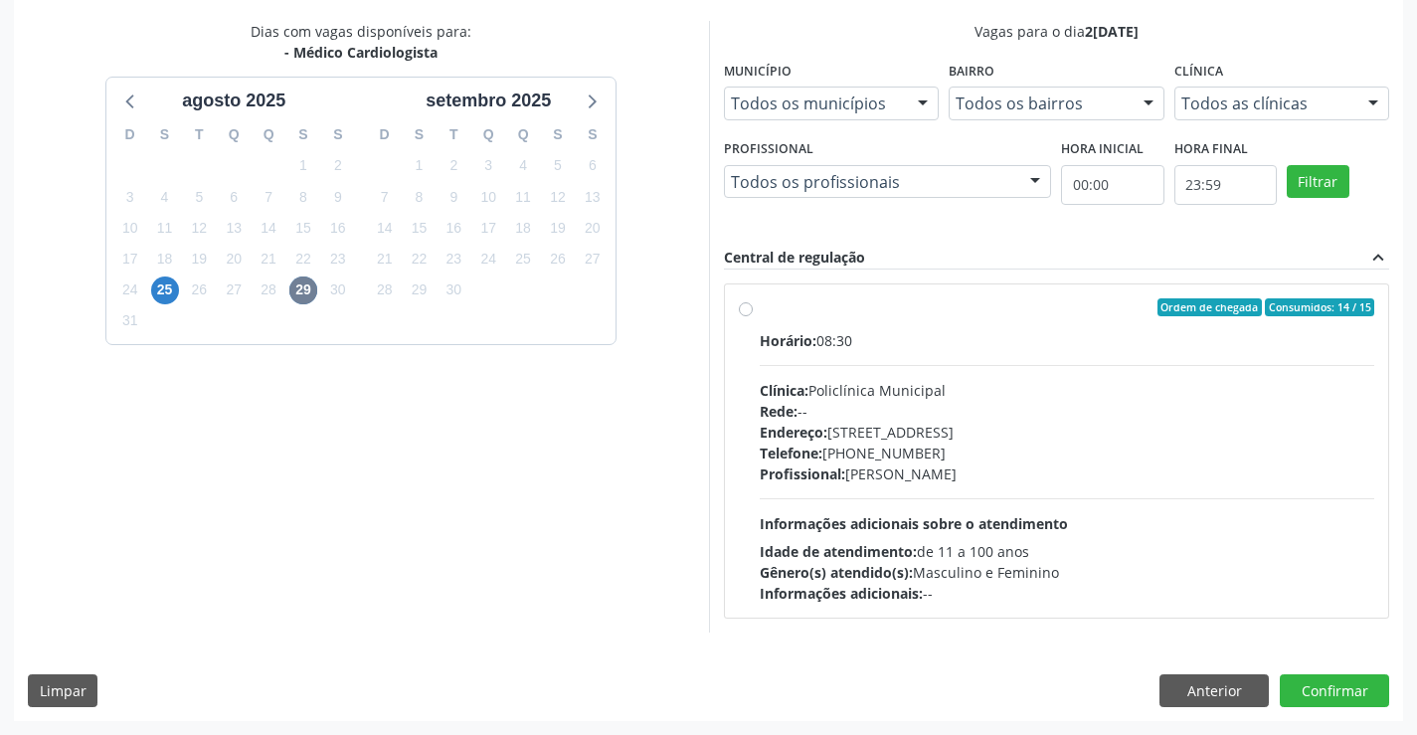
click at [913, 424] on div "Endereço: Predio, nº 386, Centro, Campo Formoso - BA" at bounding box center [1068, 432] width 616 height 21
click at [753, 316] on input "Ordem de chegada Consumidos: 14 / 15 Horário: 08:30 Clínica: Policlínica Munici…" at bounding box center [746, 307] width 14 height 18
radio input "true"
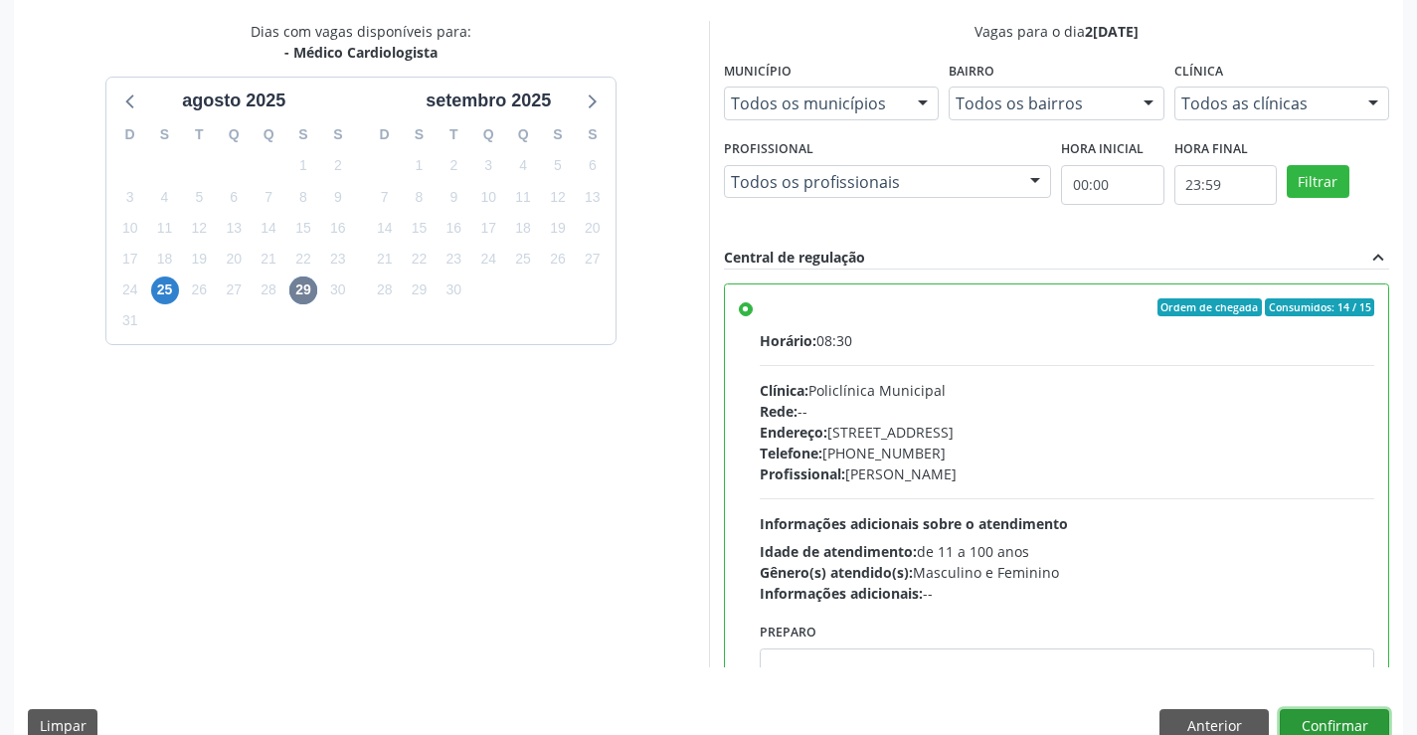
click at [1307, 719] on button "Confirmar" at bounding box center [1334, 726] width 109 height 34
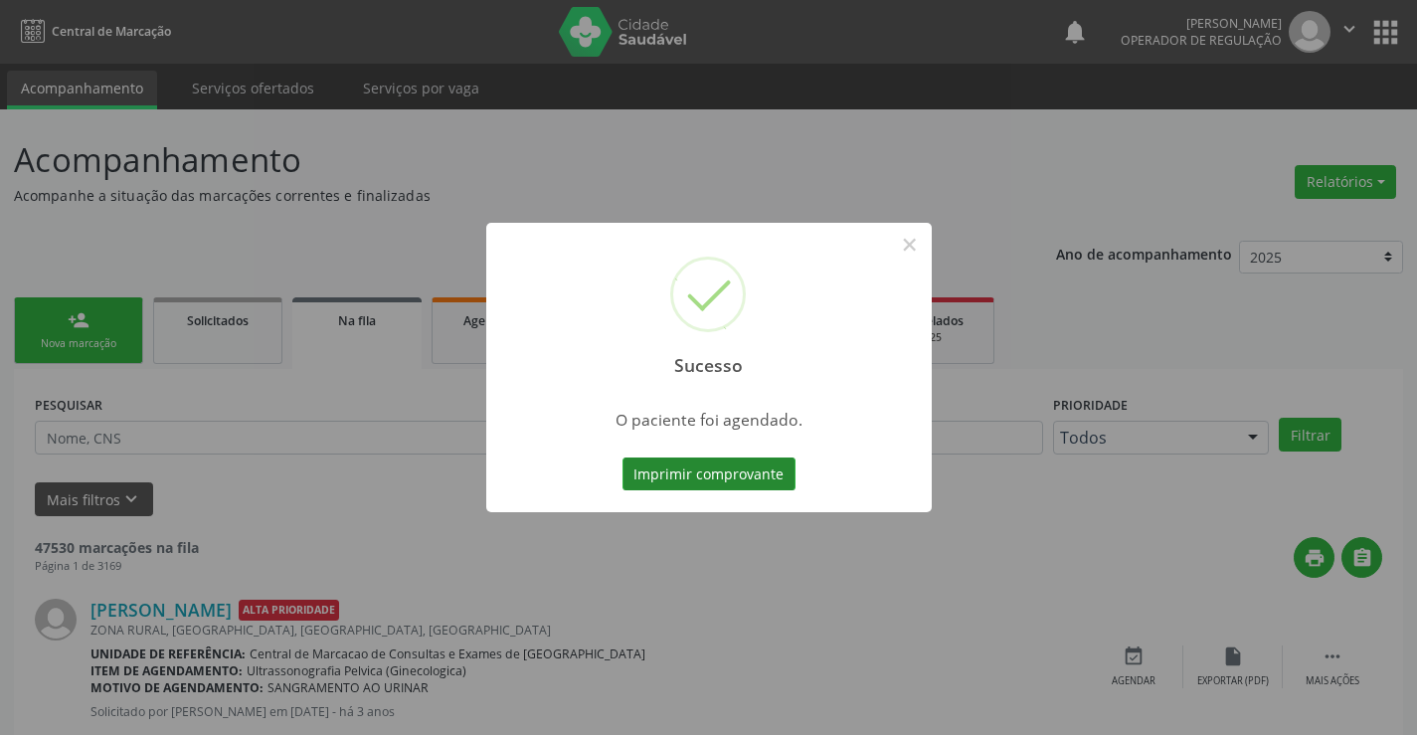
click at [694, 466] on button "Imprimir comprovante" at bounding box center [709, 474] width 173 height 34
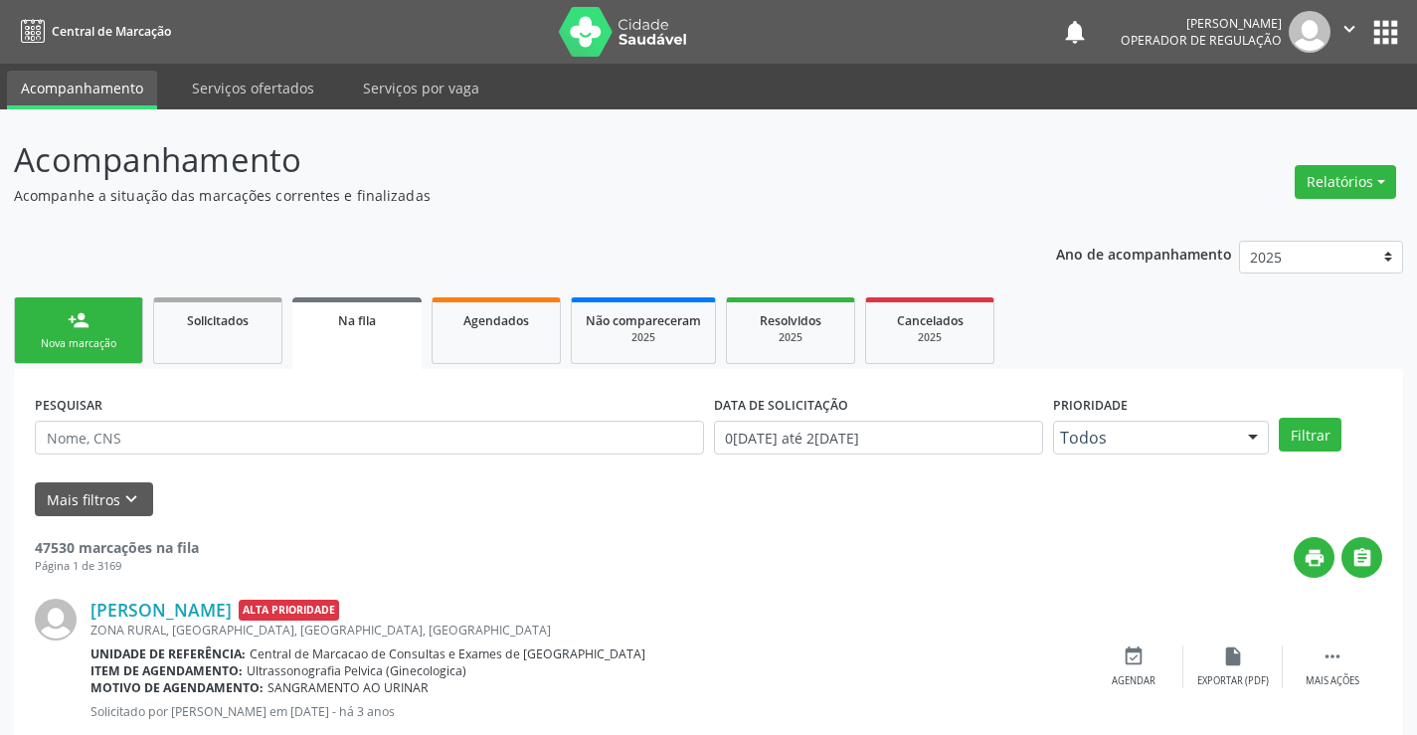
click at [115, 349] on div "Nova marcação" at bounding box center [78, 343] width 99 height 15
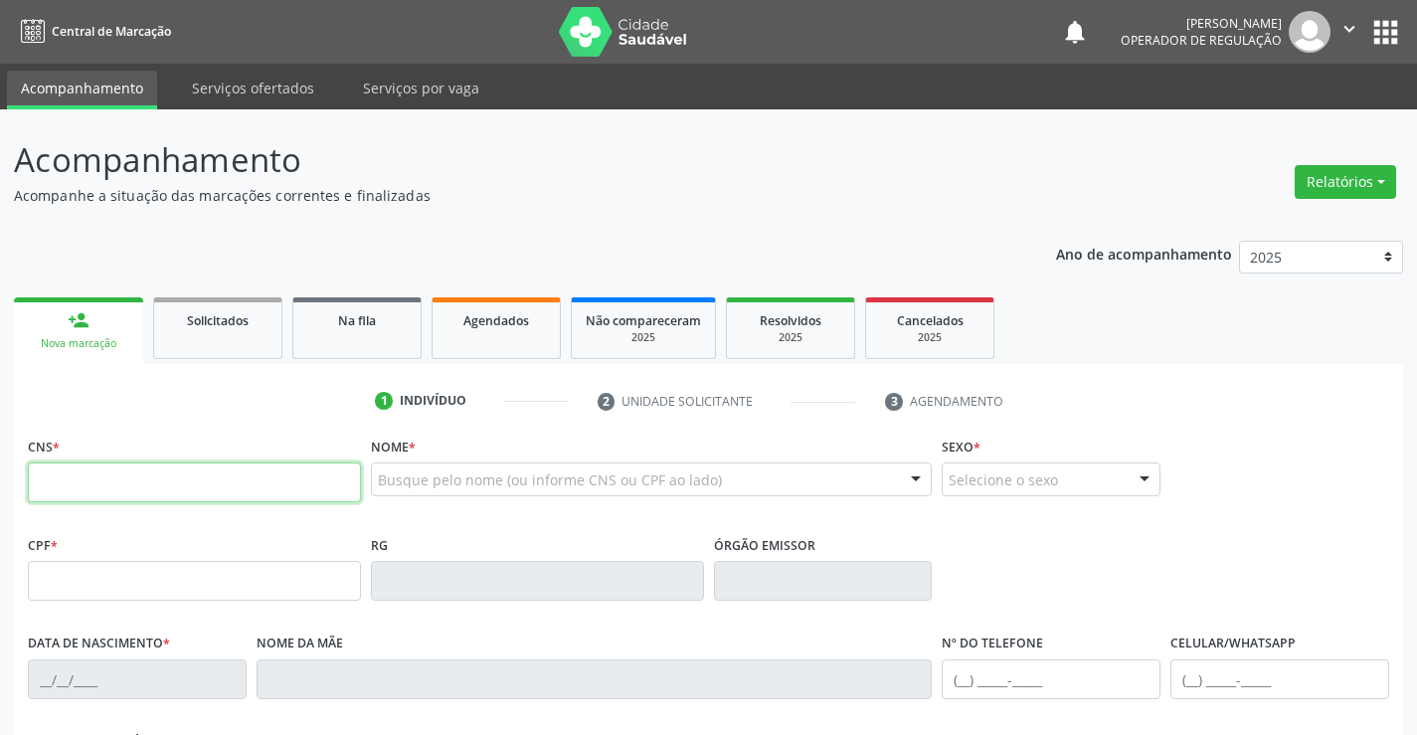
click at [138, 490] on input "text" at bounding box center [194, 482] width 333 height 40
click at [256, 478] on input "text" at bounding box center [194, 482] width 333 height 40
type input "700 5079 2259 3155"
type input "364849419"
type input "31/12/1981"
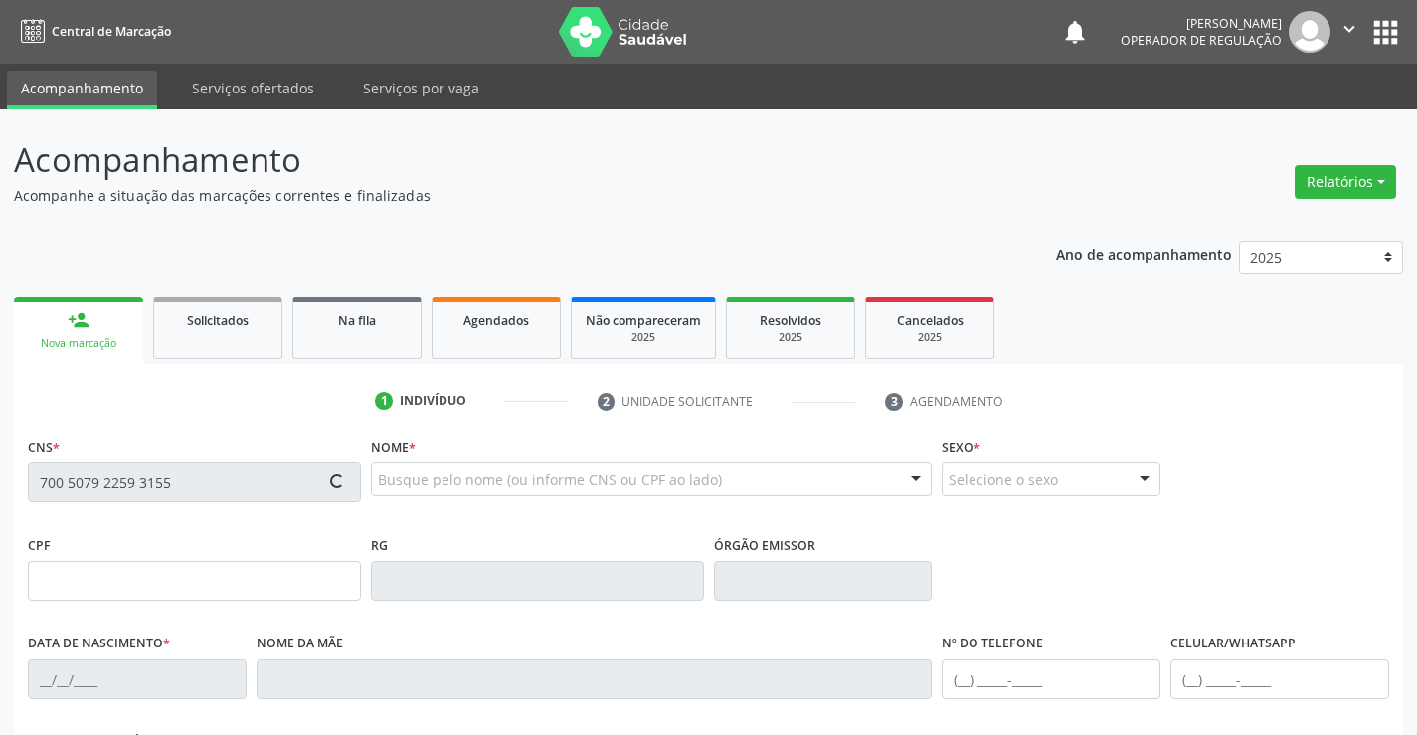
type input "(74) 99118-8027"
type input "007.528.755-23"
type input "S/N"
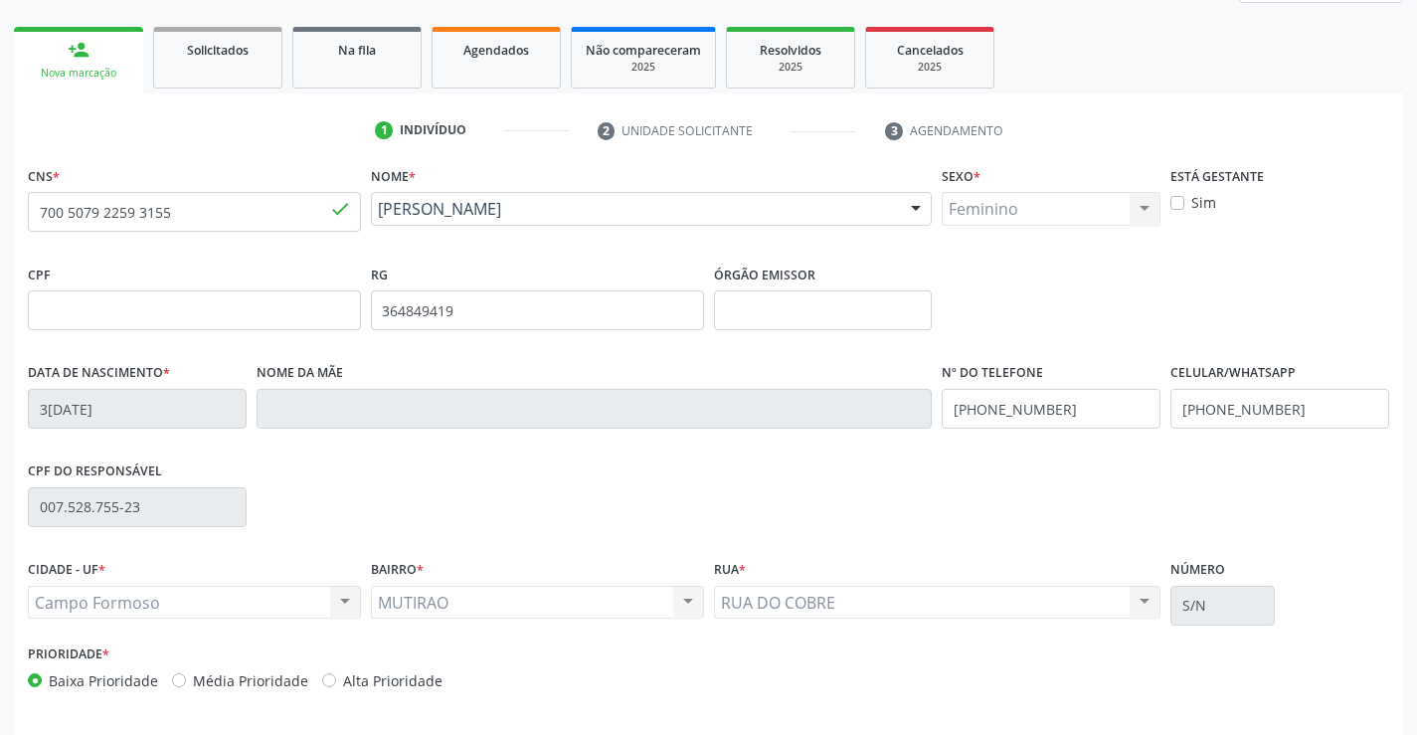
scroll to position [343, 0]
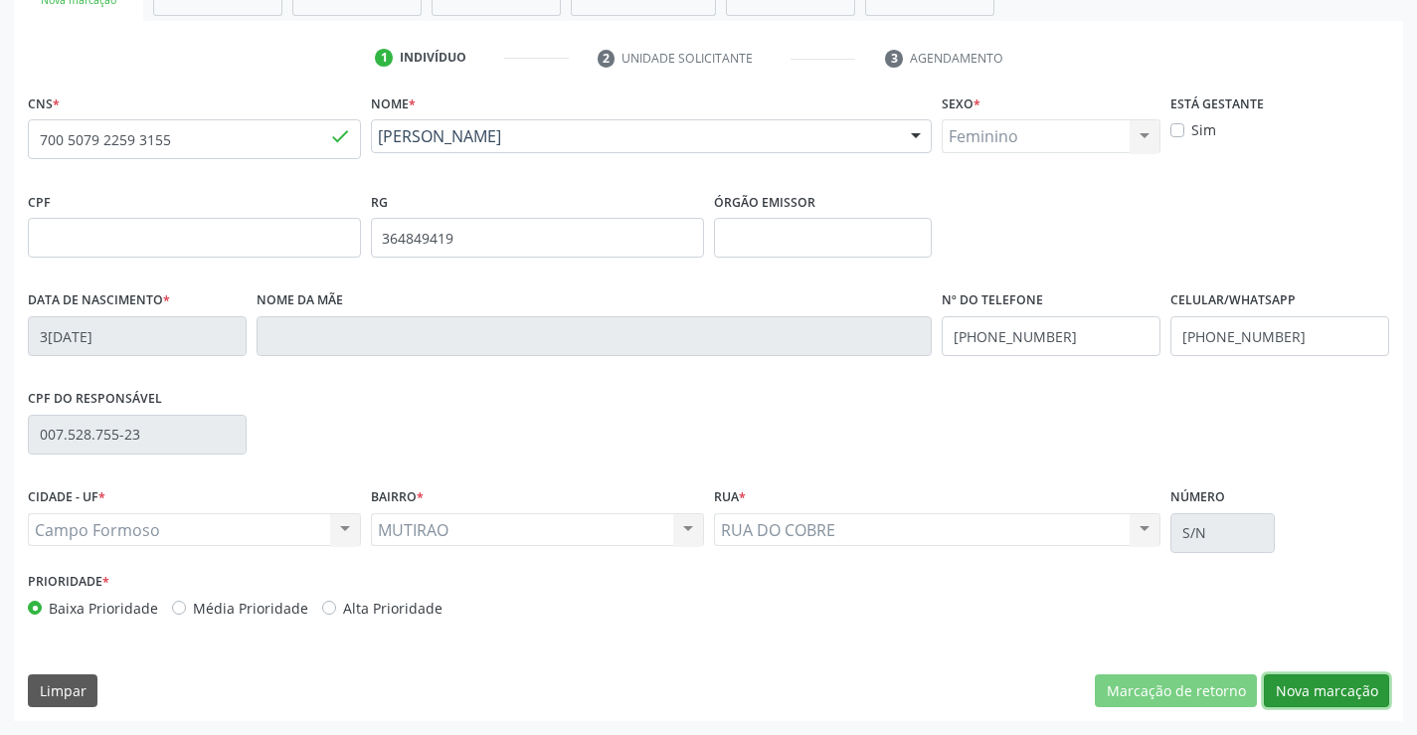
click at [1352, 697] on button "Nova marcação" at bounding box center [1326, 691] width 125 height 34
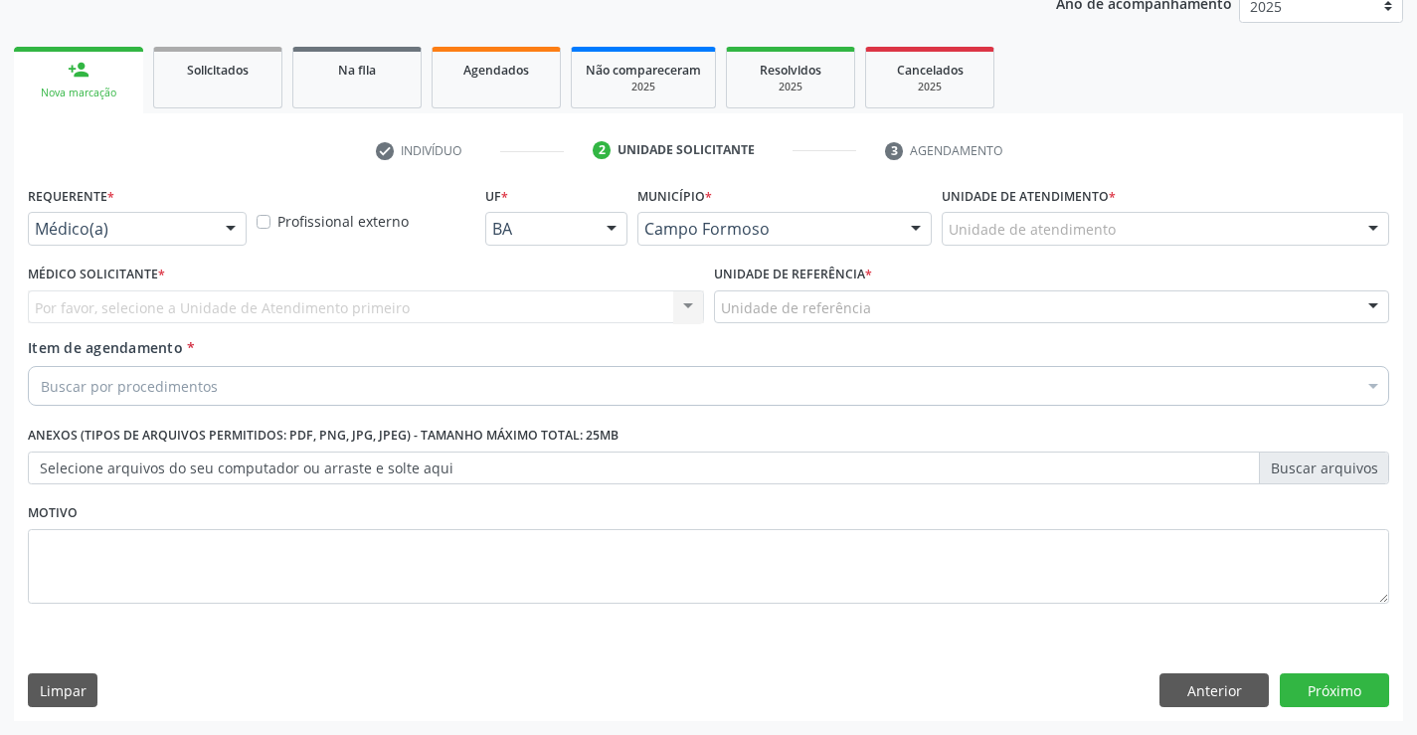
scroll to position [251, 0]
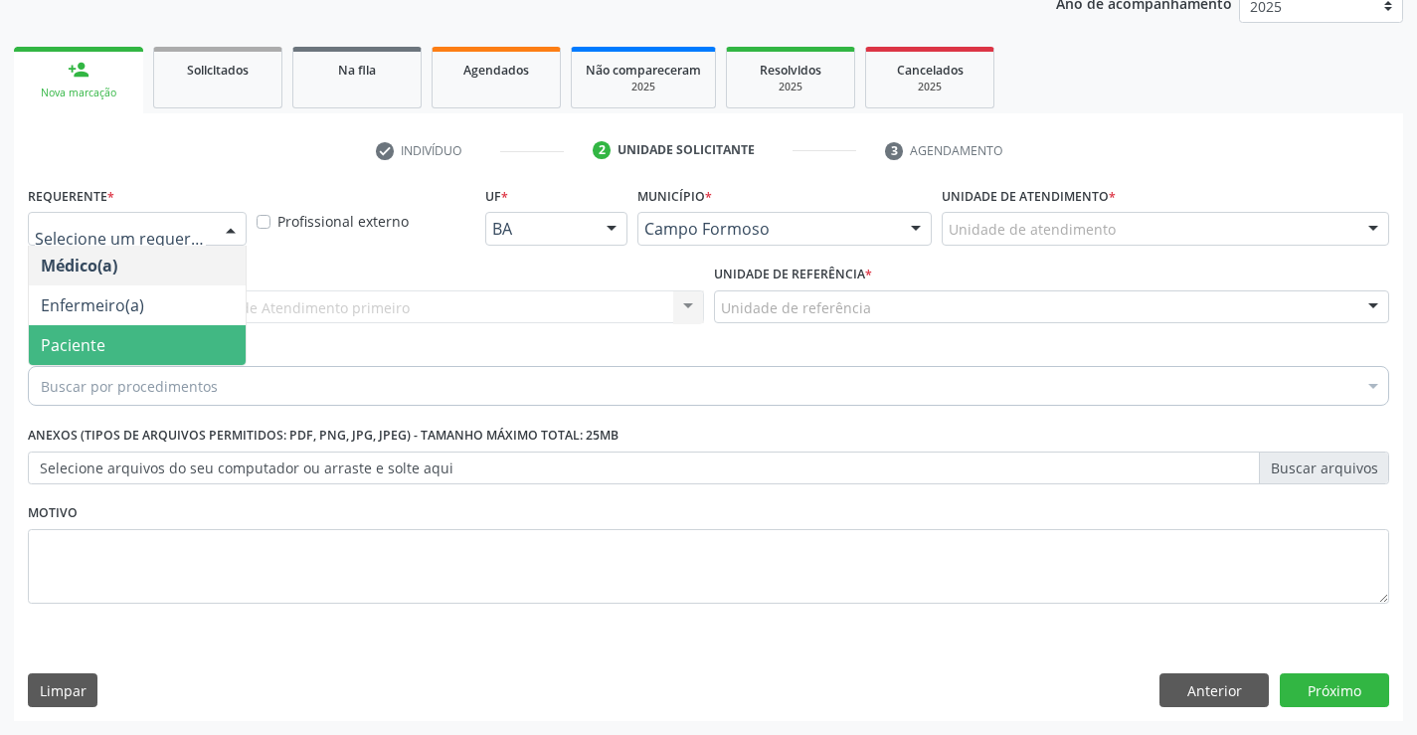
click at [177, 347] on span "Paciente" at bounding box center [137, 345] width 217 height 40
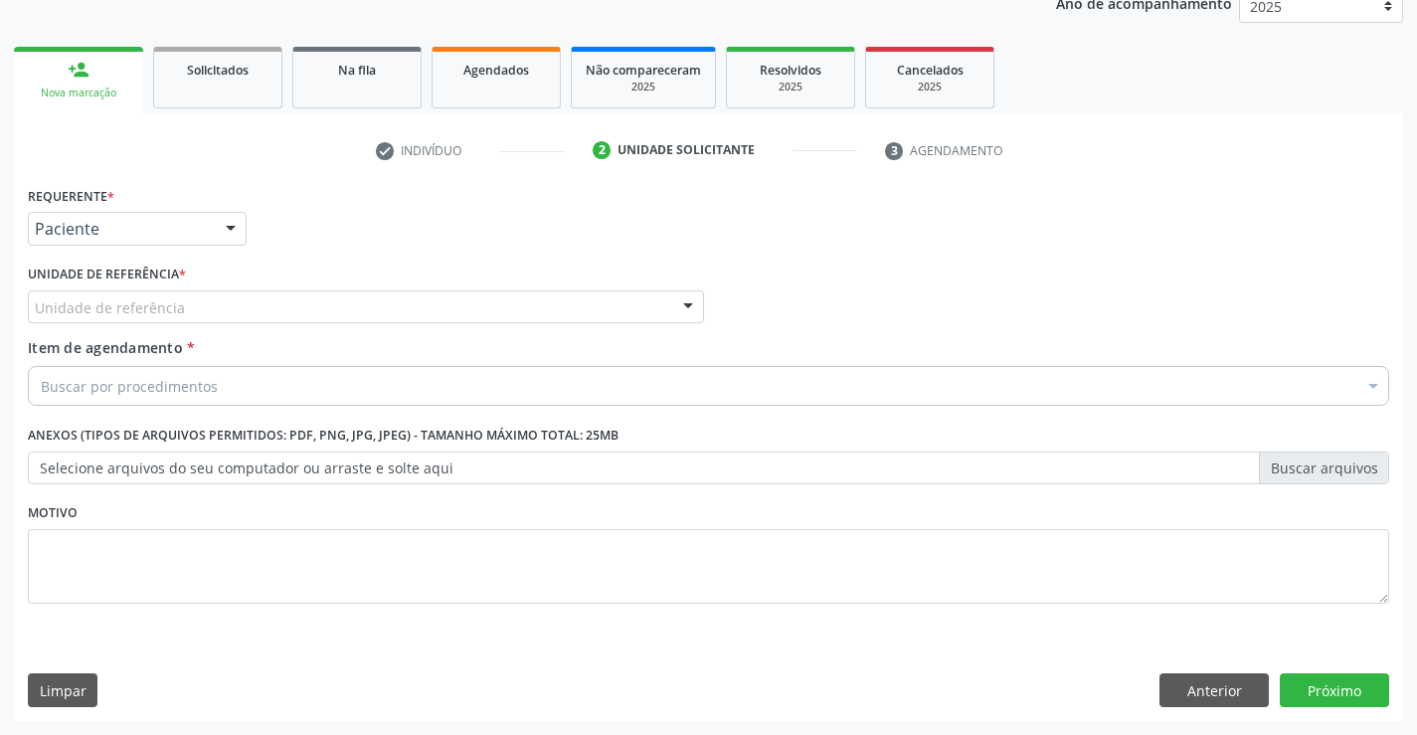
click at [358, 314] on div "Unidade de referência" at bounding box center [366, 307] width 676 height 34
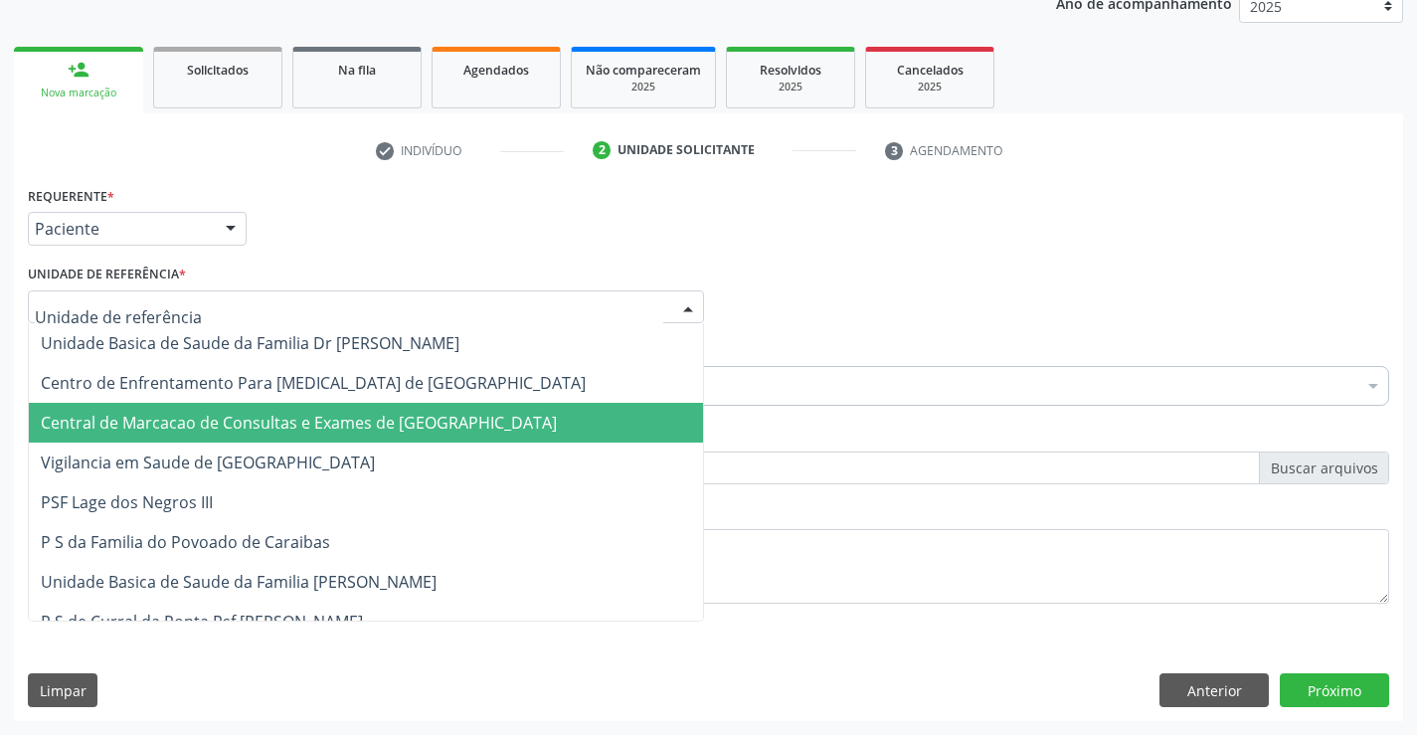
click at [349, 421] on span "Central de Marcacao de Consultas e Exames de [GEOGRAPHIC_DATA]" at bounding box center [299, 423] width 516 height 22
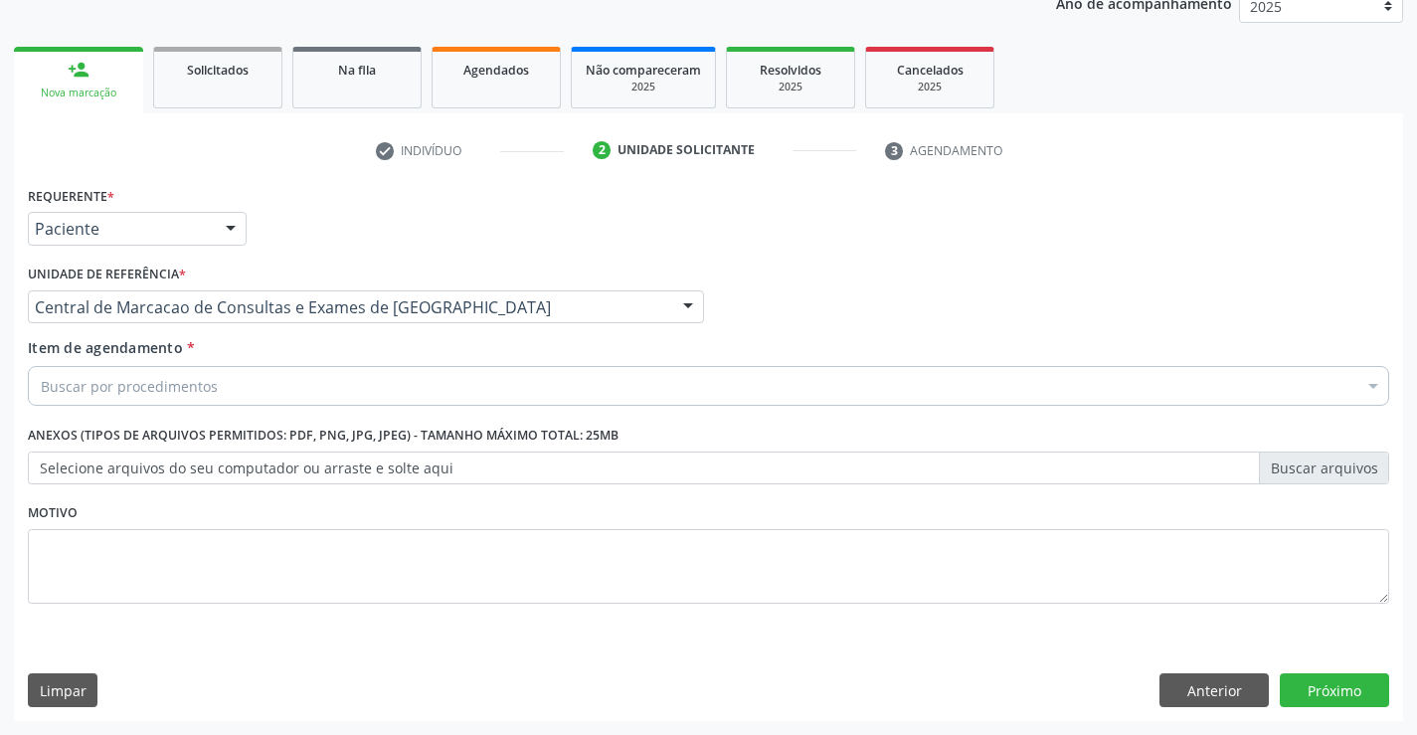
click at [403, 386] on div "Buscar por procedimentos" at bounding box center [709, 386] width 1362 height 40
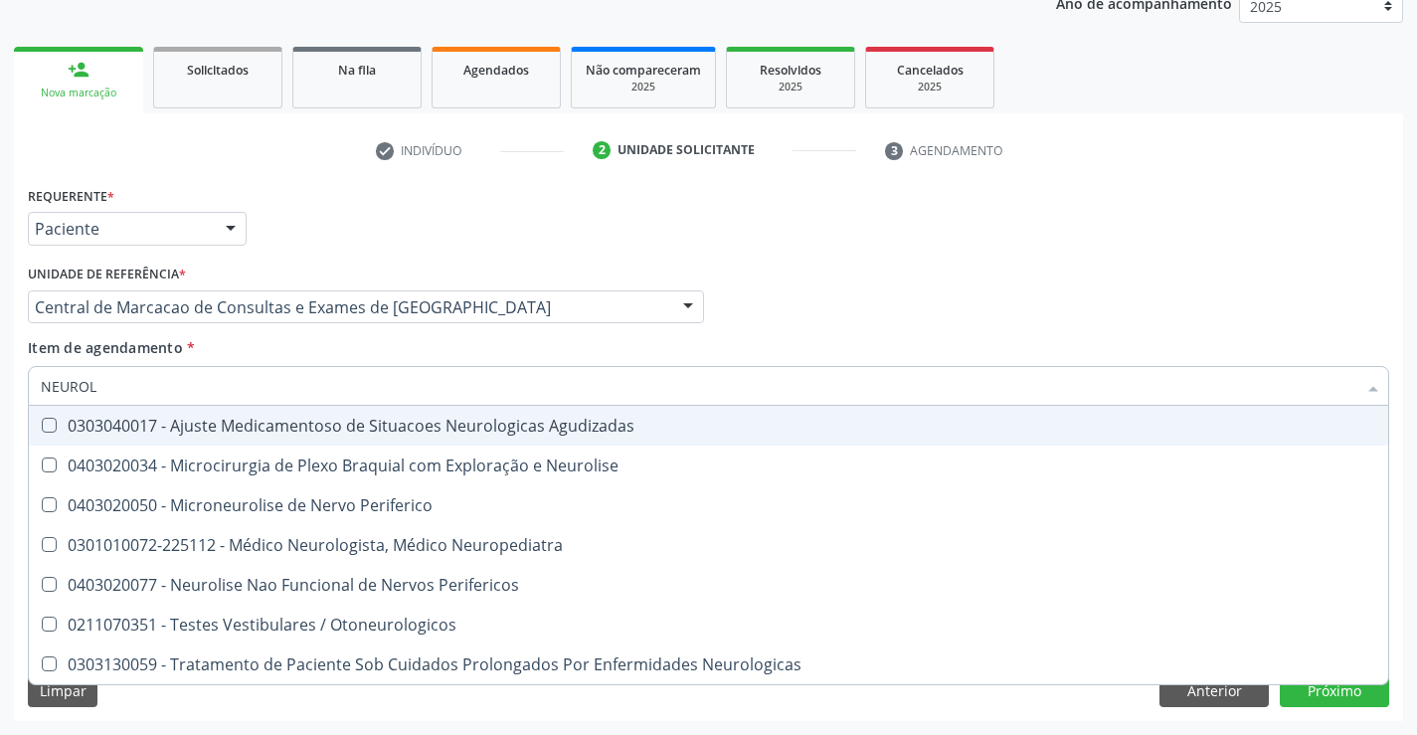
type input "NEUROLO"
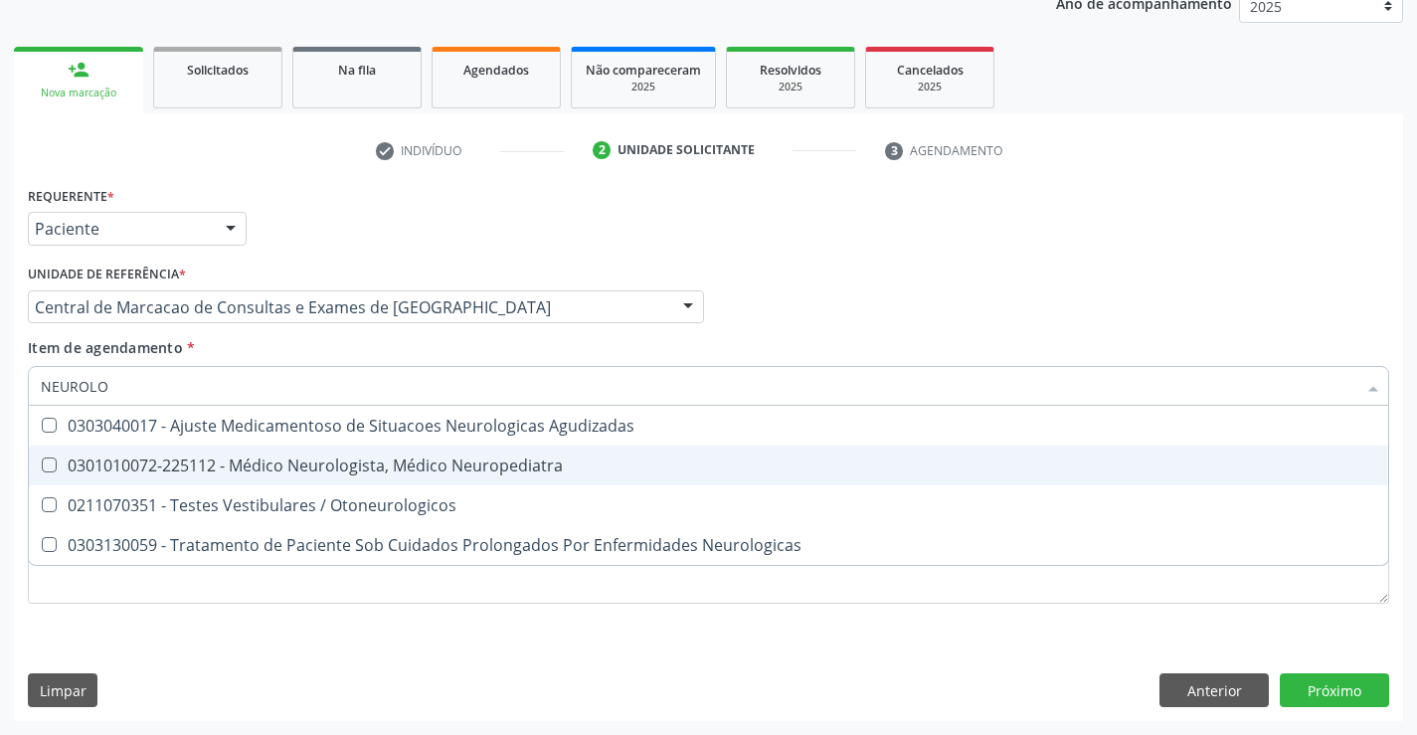
click at [408, 473] on div "0301010072-225112 - Médico Neurologista, Médico Neuropediatra" at bounding box center [709, 465] width 1336 height 16
checkbox Neuropediatra "true"
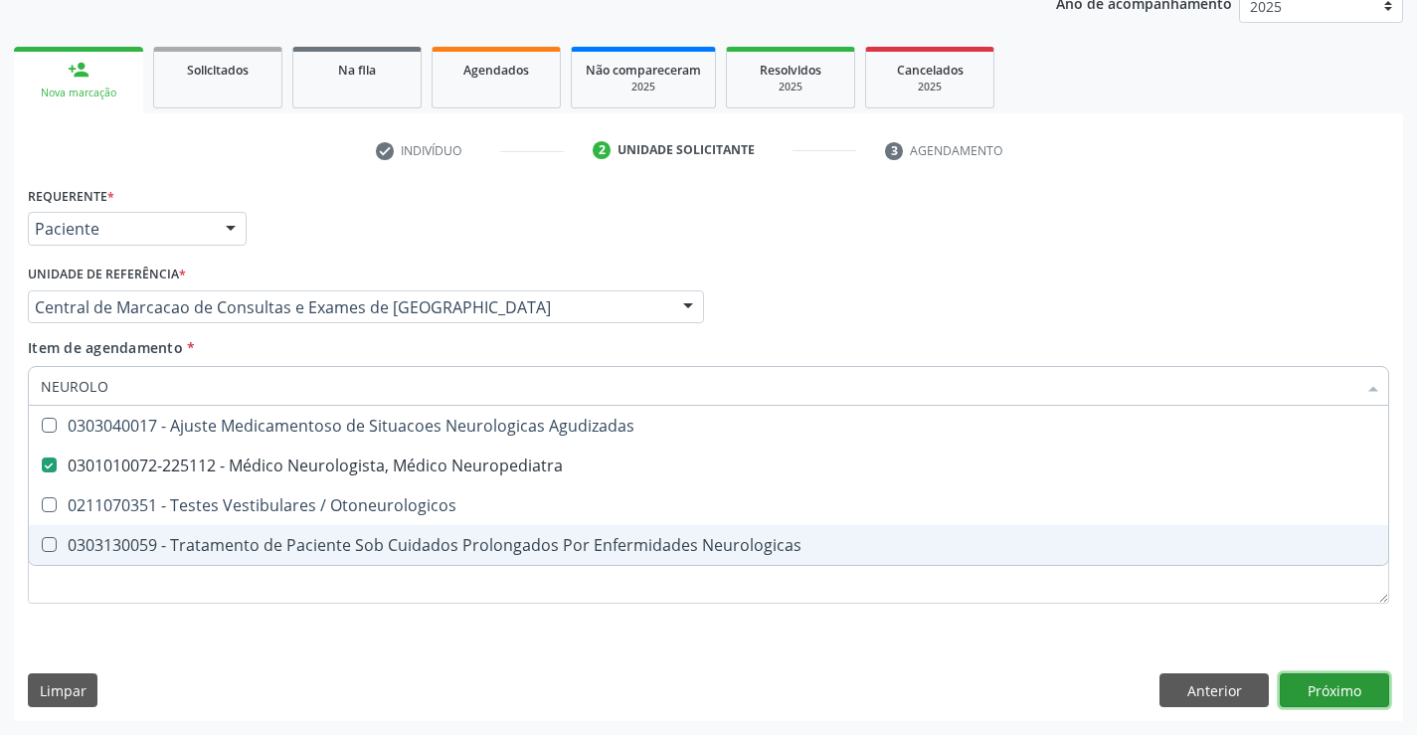
click at [1321, 685] on div "Requerente * Paciente Médico(a) Enfermeiro(a) Paciente Nenhum resultado encontr…" at bounding box center [708, 451] width 1389 height 540
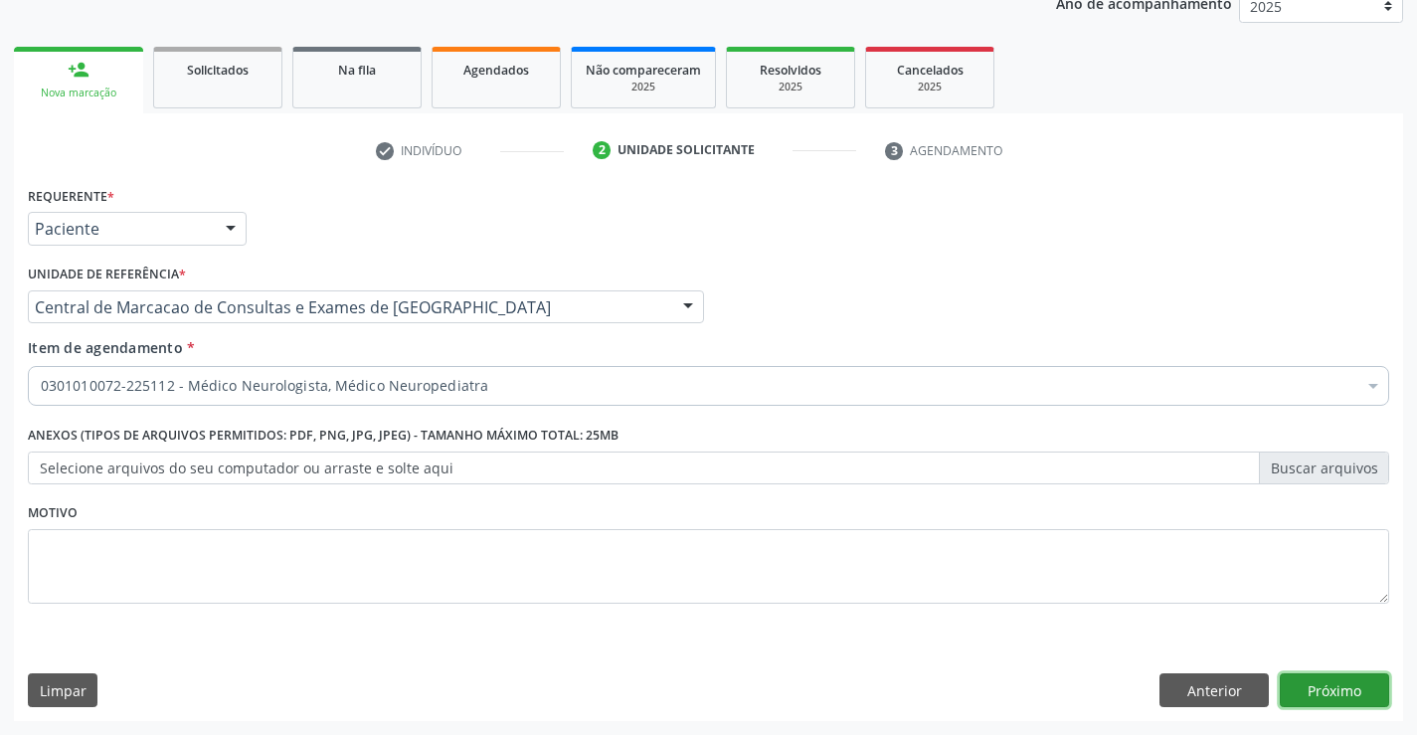
click at [1332, 685] on button "Próximo" at bounding box center [1334, 690] width 109 height 34
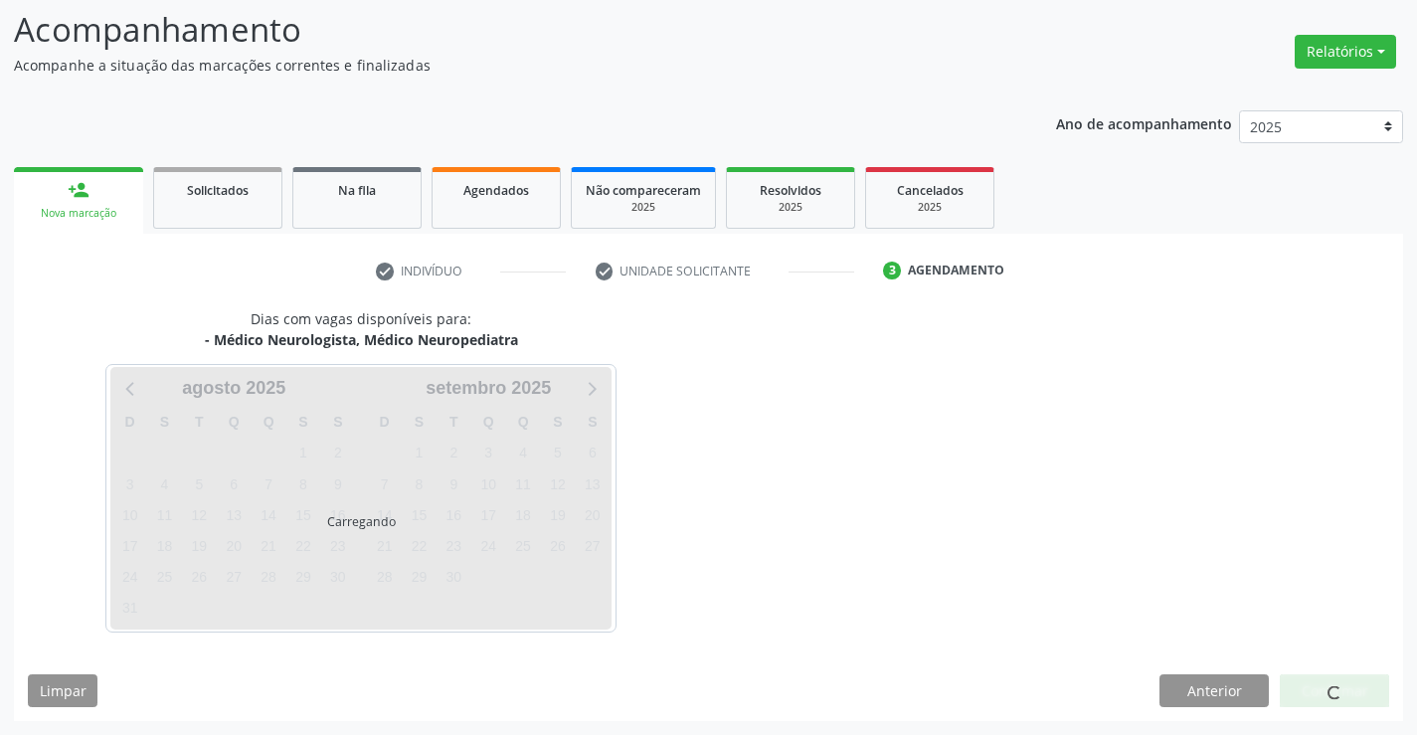
scroll to position [130, 0]
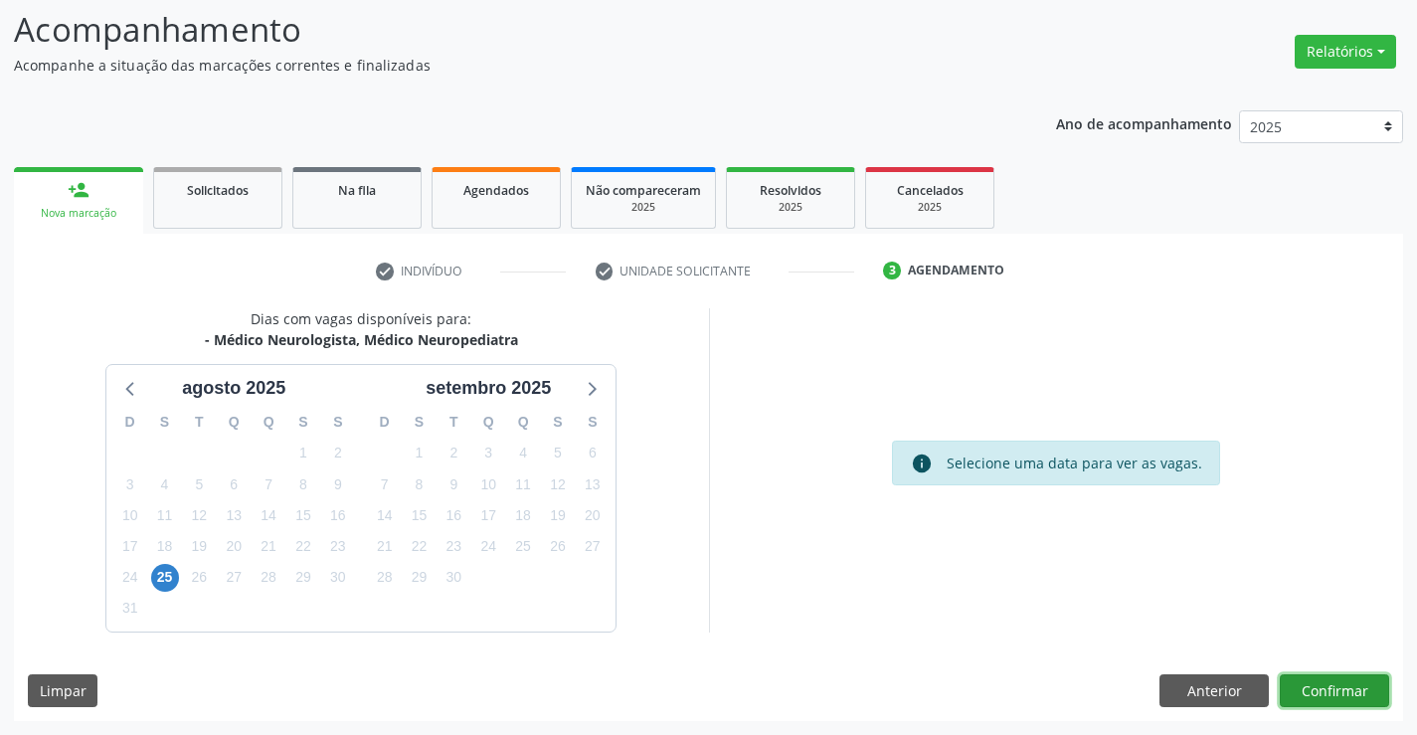
click at [1347, 691] on button "Confirmar" at bounding box center [1334, 691] width 109 height 34
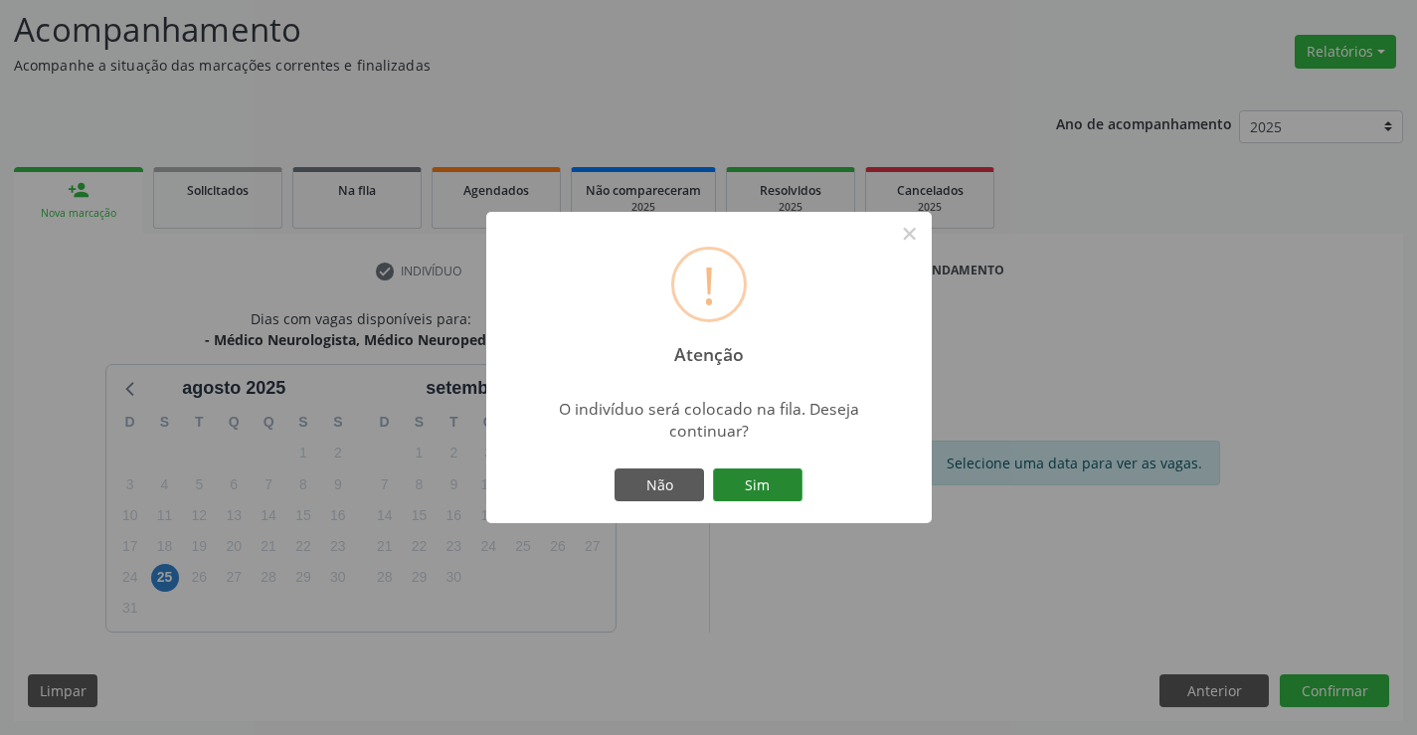
click at [762, 474] on button "Sim" at bounding box center [758, 485] width 90 height 34
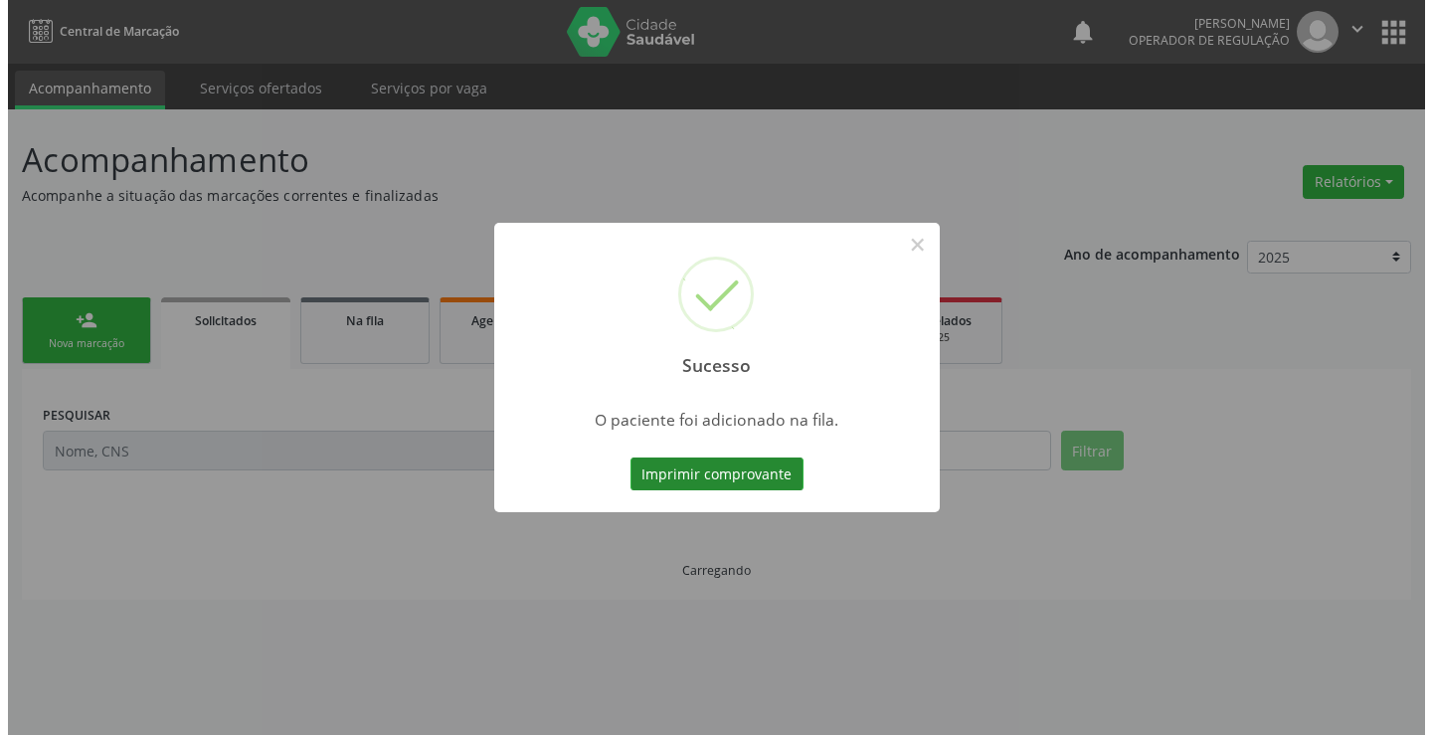
scroll to position [0, 0]
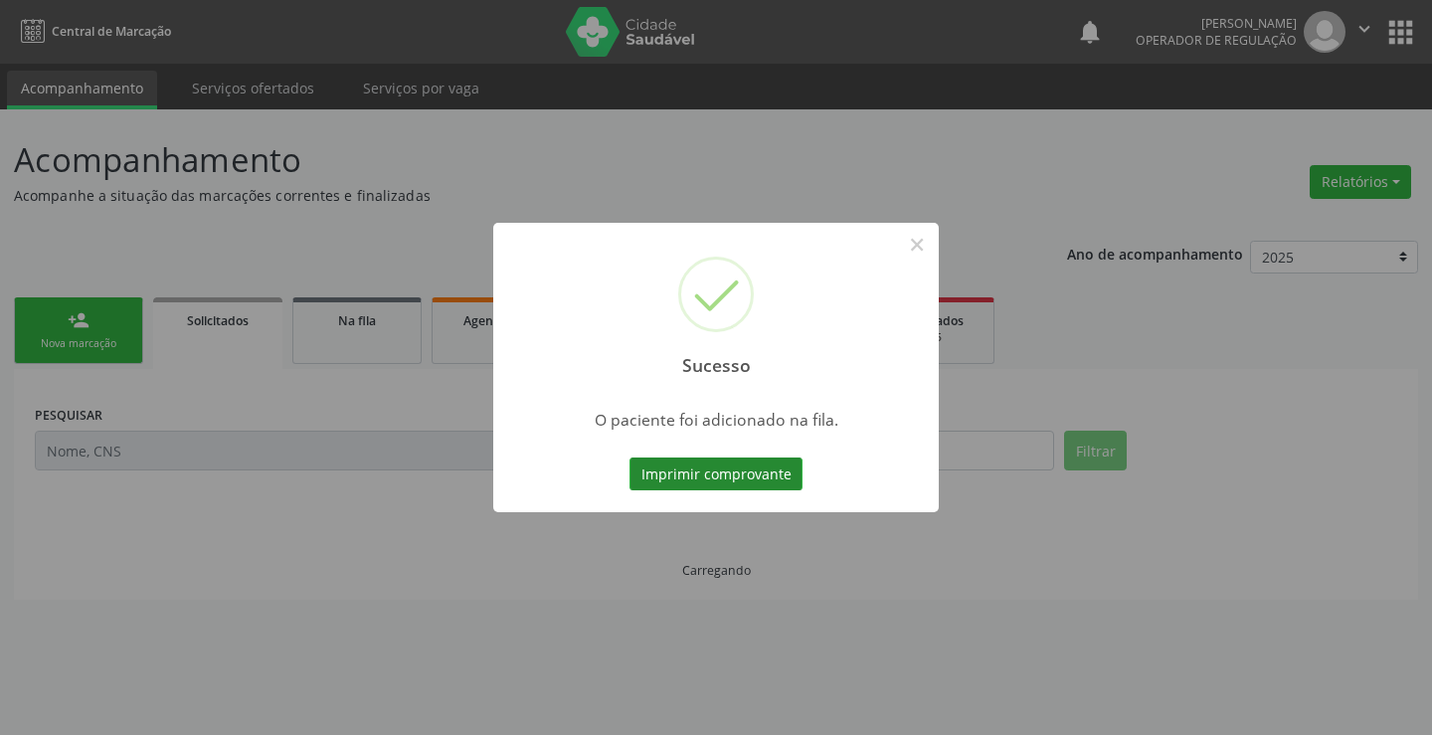
click at [706, 470] on button "Imprimir comprovante" at bounding box center [716, 474] width 173 height 34
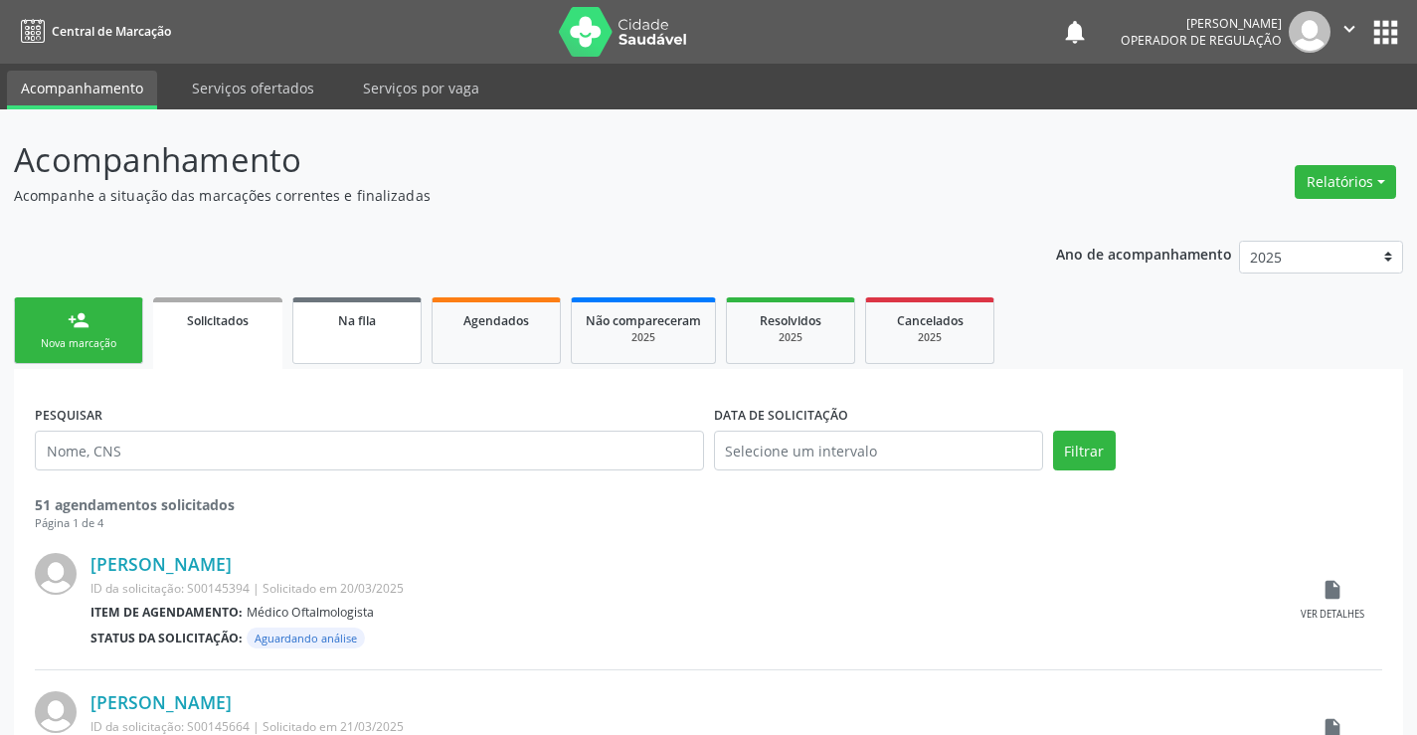
click at [378, 341] on link "Na fila" at bounding box center [356, 330] width 129 height 67
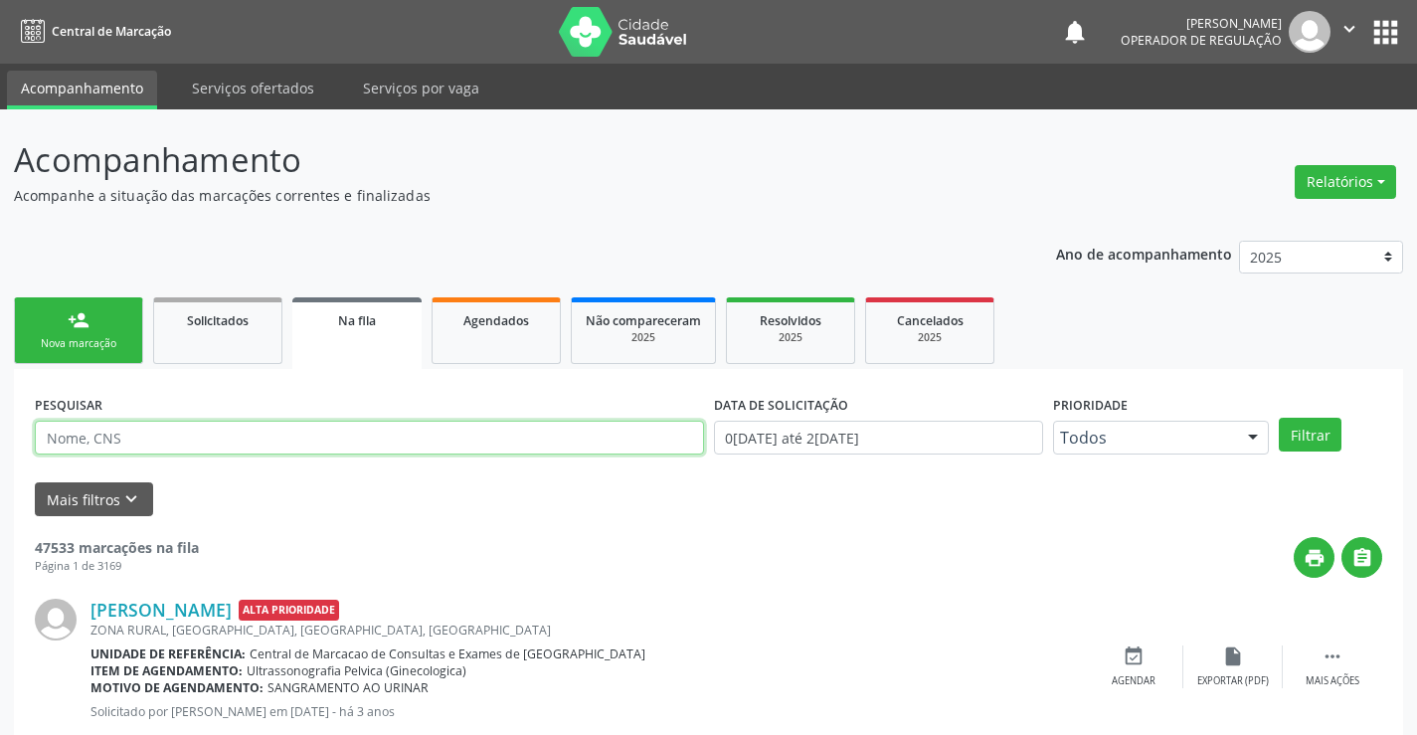
click at [273, 438] on input "text" at bounding box center [369, 438] width 669 height 34
paste input "700 5079 2259 3155"
type input "700 5079 2259 3155"
click at [1332, 436] on button "Filtrar" at bounding box center [1310, 435] width 63 height 34
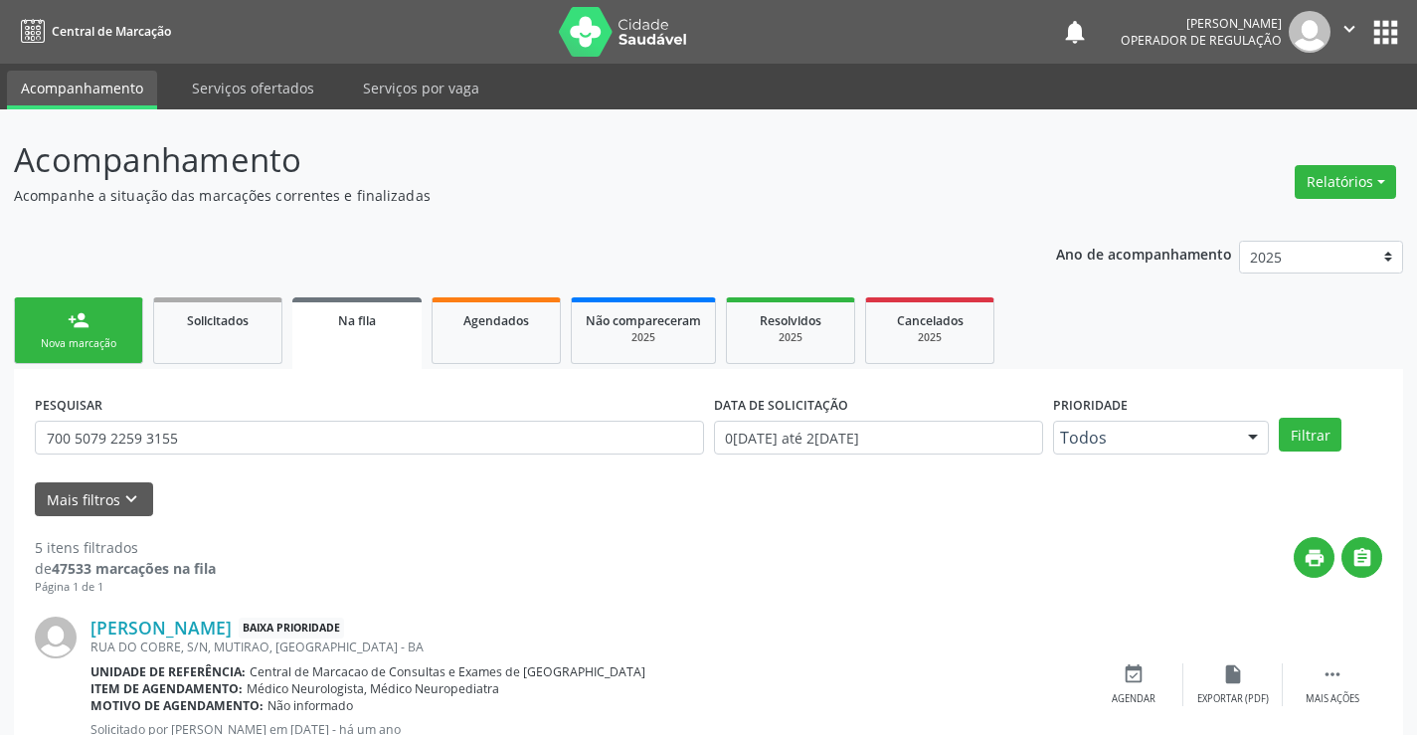
click at [91, 333] on link "person_add Nova marcação" at bounding box center [78, 330] width 129 height 67
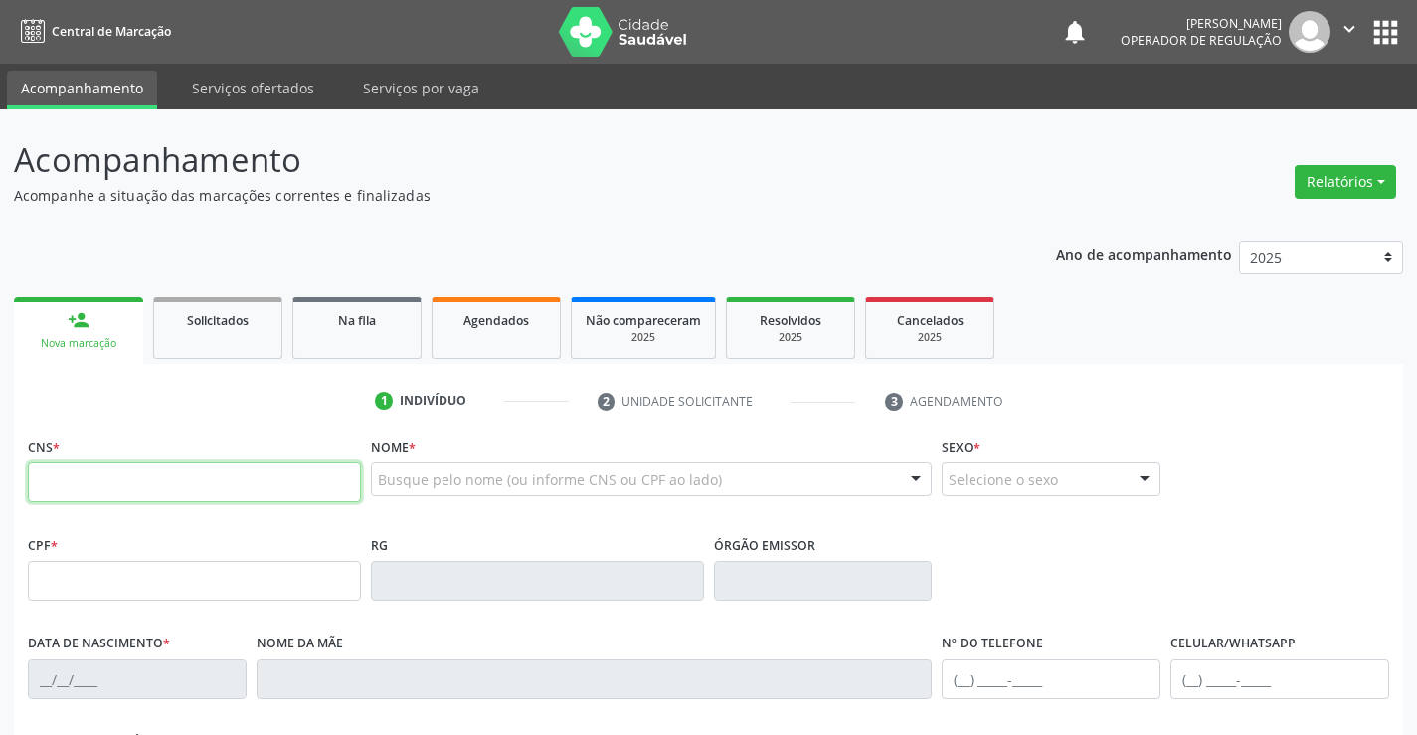
click at [95, 493] on input "text" at bounding box center [194, 482] width 333 height 40
click at [225, 486] on input "text" at bounding box center [194, 482] width 333 height 40
type input "700 8004 6373 9881"
type input "0803867921"
type input "25/01/1975"
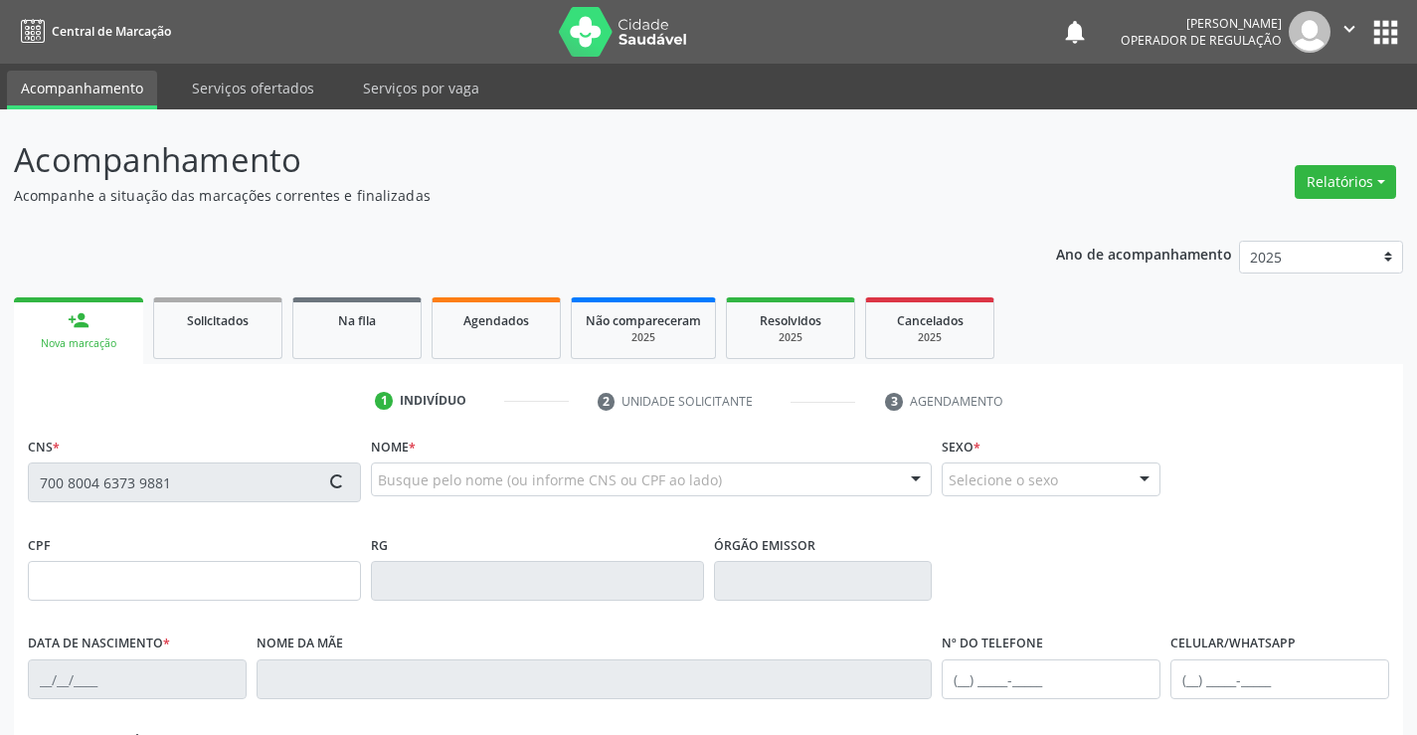
type input "(74) 98857-1535"
type input "975.321.185-68"
type input "S/N"
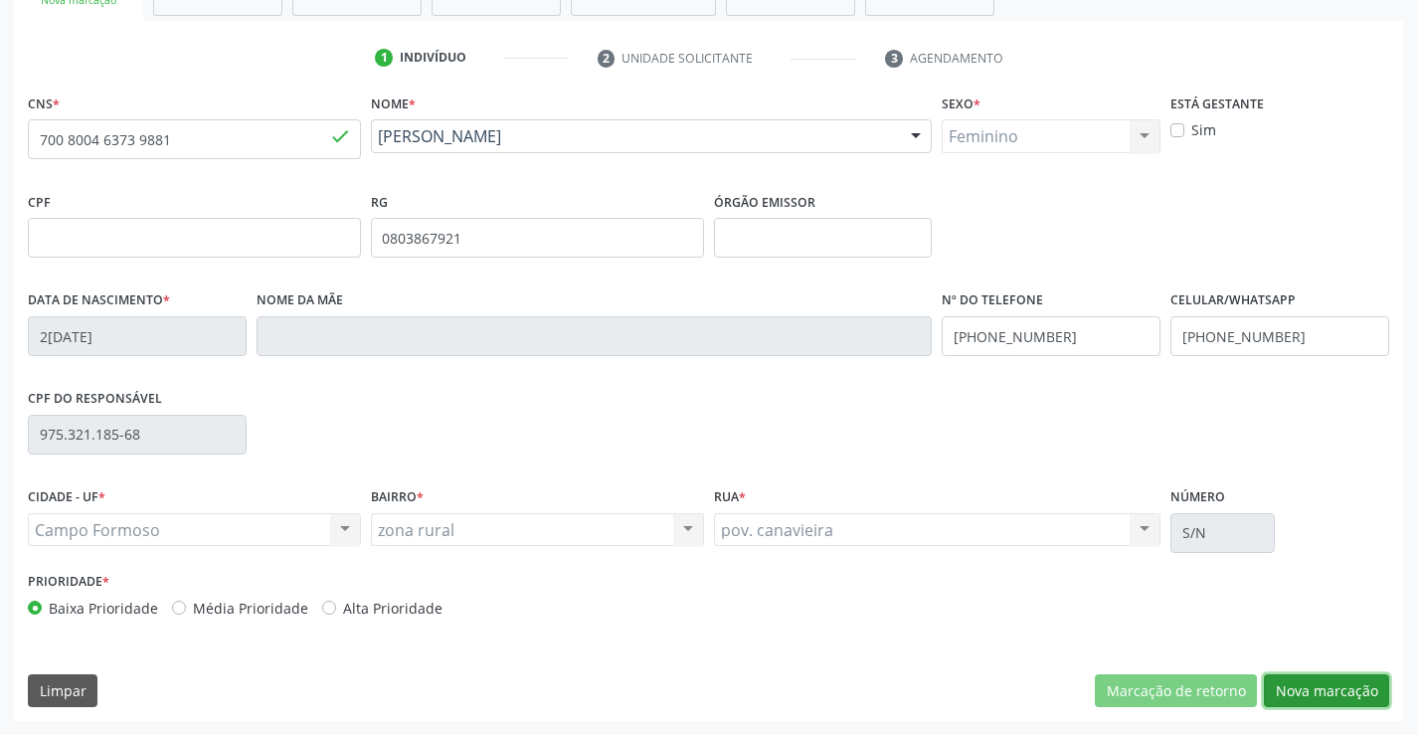
click at [1376, 681] on button "Nova marcação" at bounding box center [1326, 691] width 125 height 34
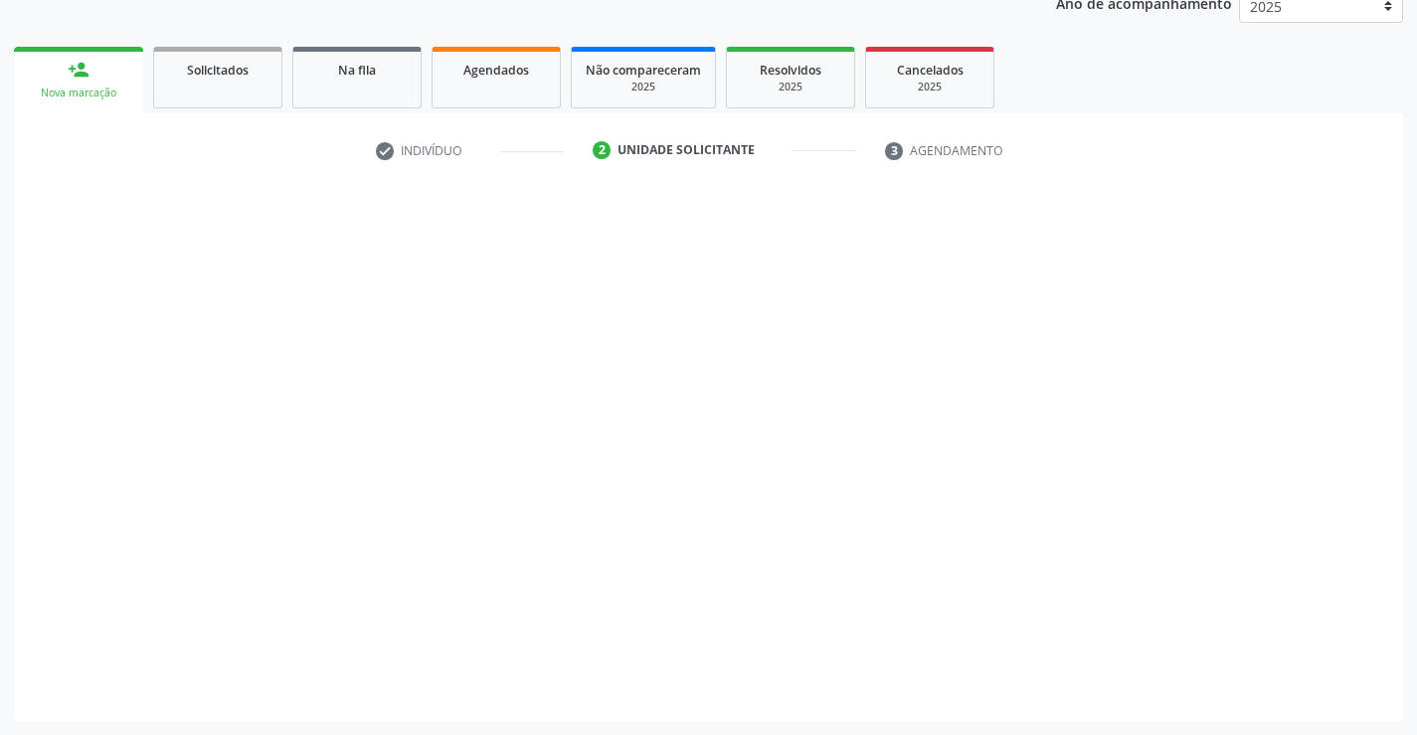
scroll to position [251, 0]
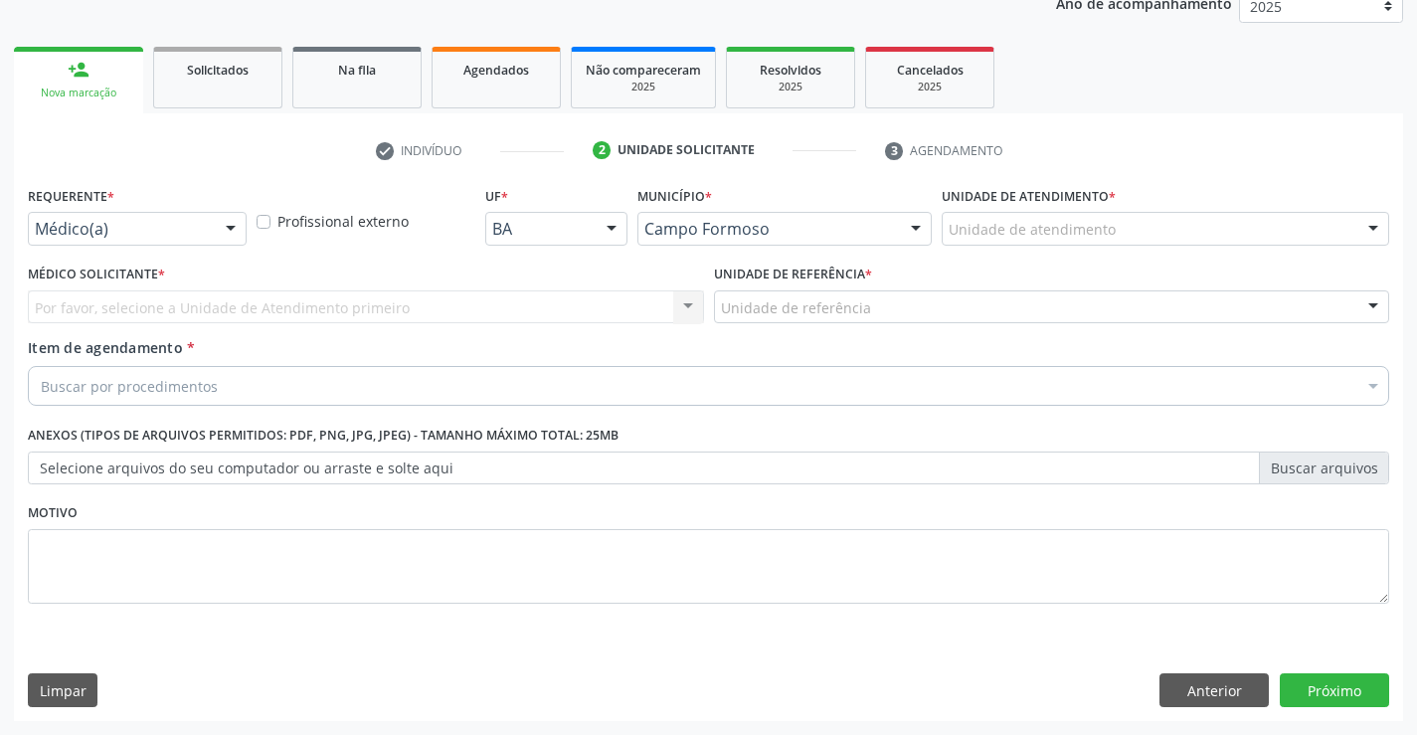
click at [217, 218] on div at bounding box center [231, 230] width 30 height 34
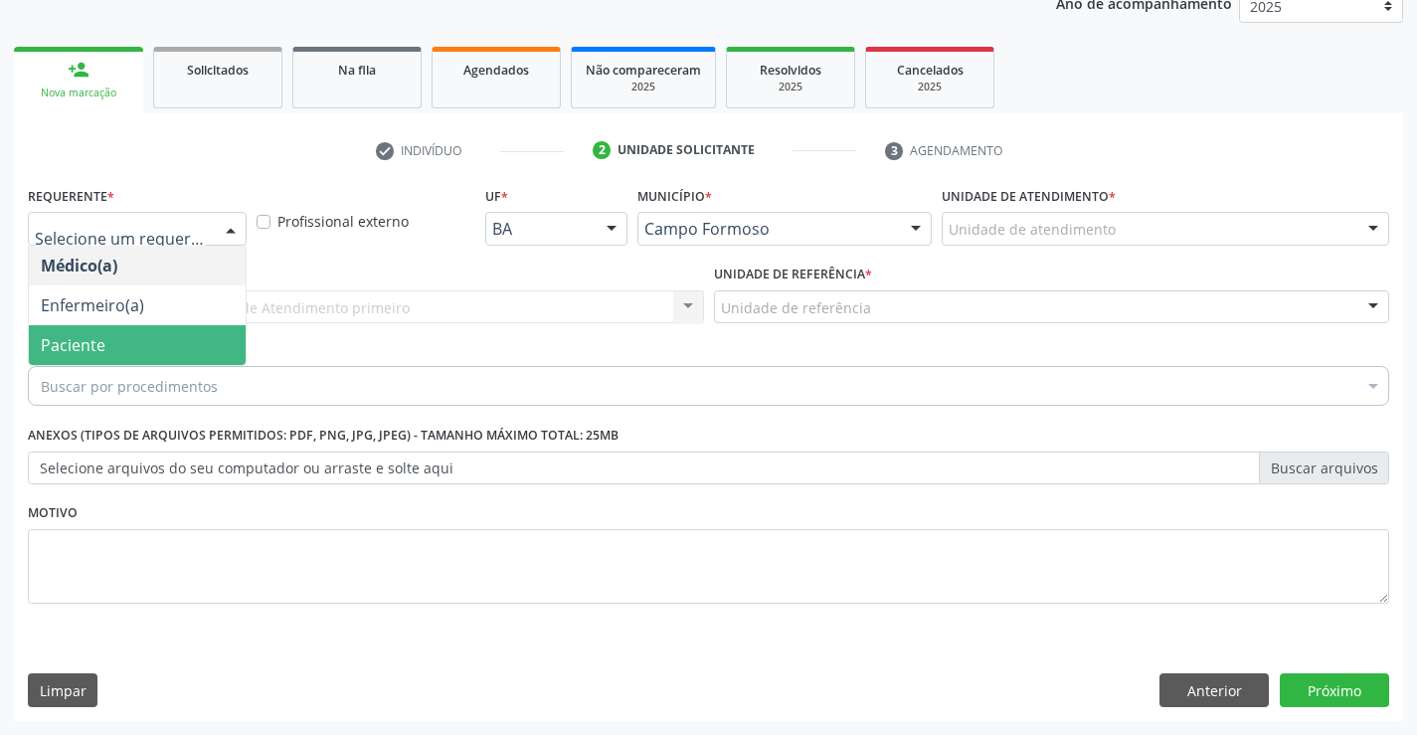
click at [142, 341] on span "Paciente" at bounding box center [137, 345] width 217 height 40
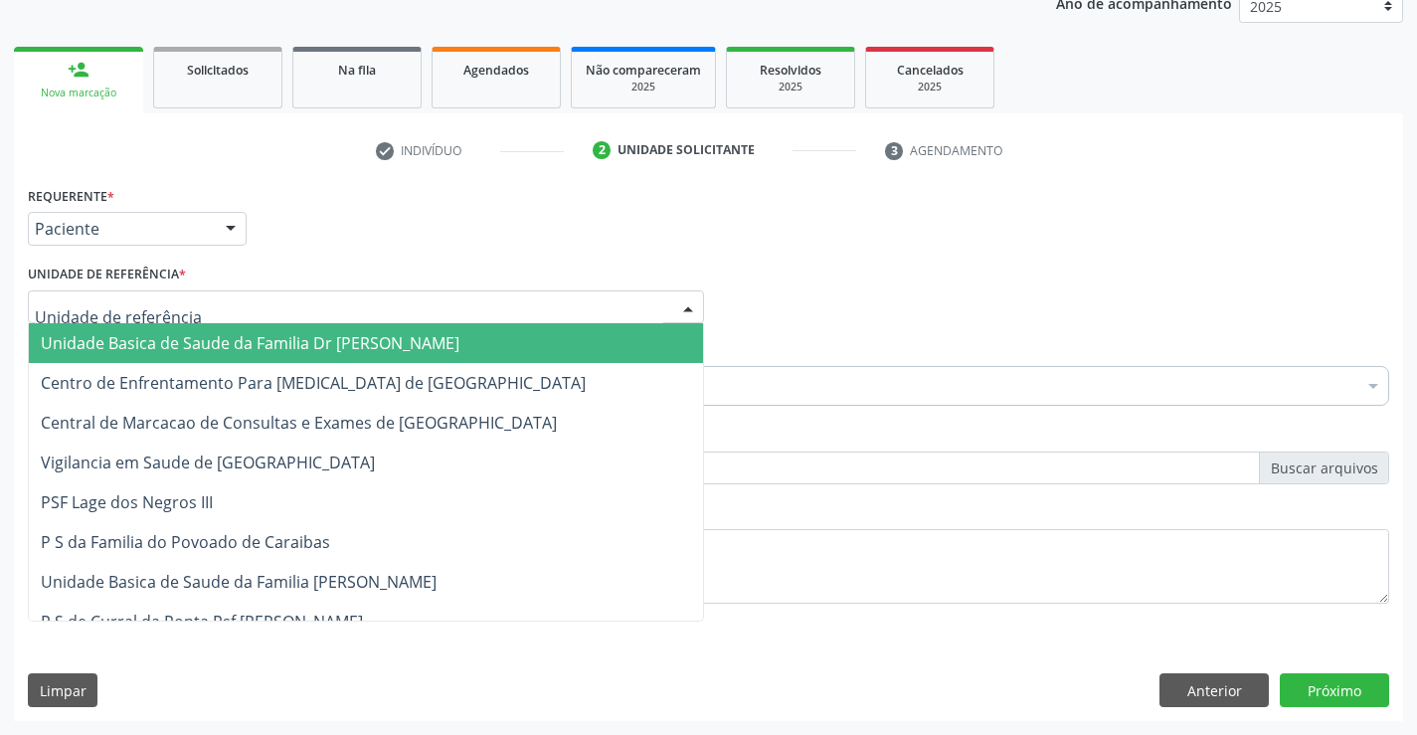
click at [406, 298] on div at bounding box center [366, 307] width 676 height 34
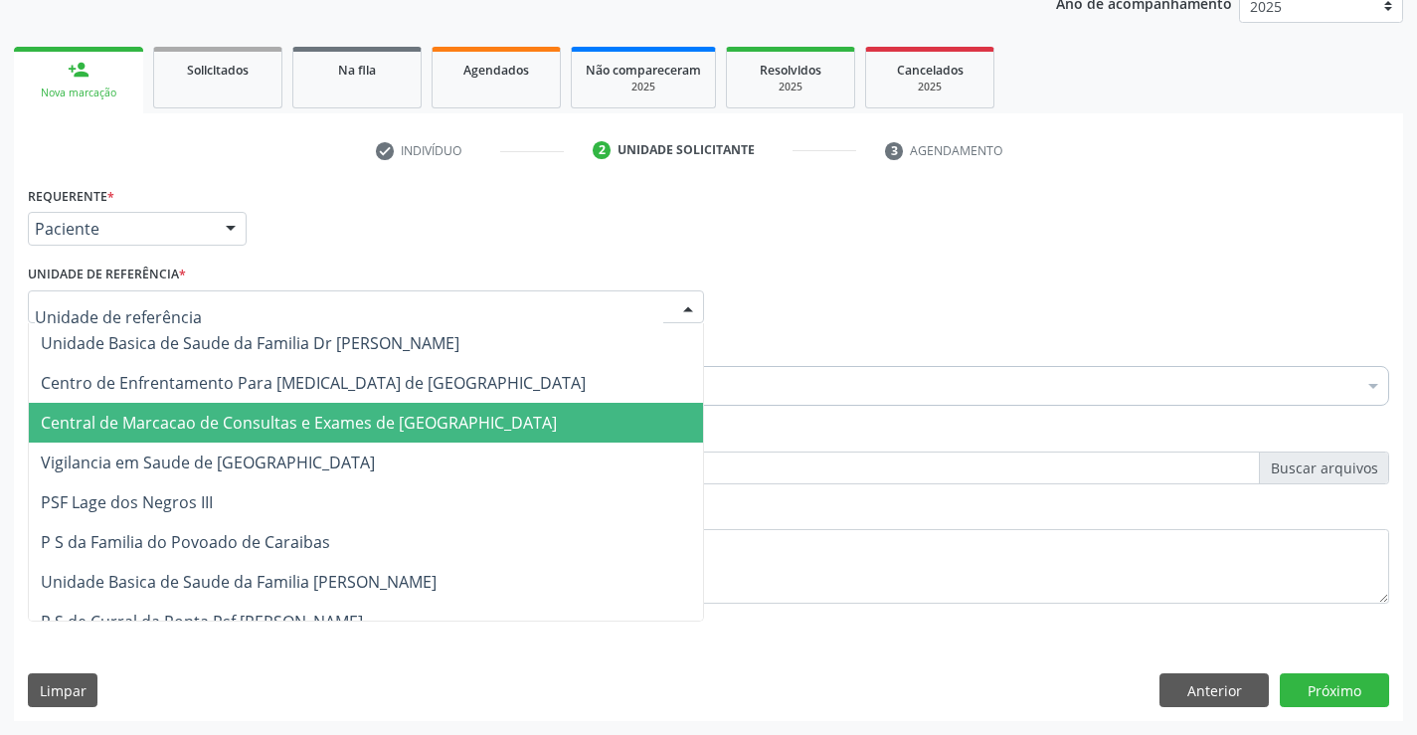
click at [405, 423] on span "Central de Marcacao de Consultas e Exames de [GEOGRAPHIC_DATA]" at bounding box center [299, 423] width 516 height 22
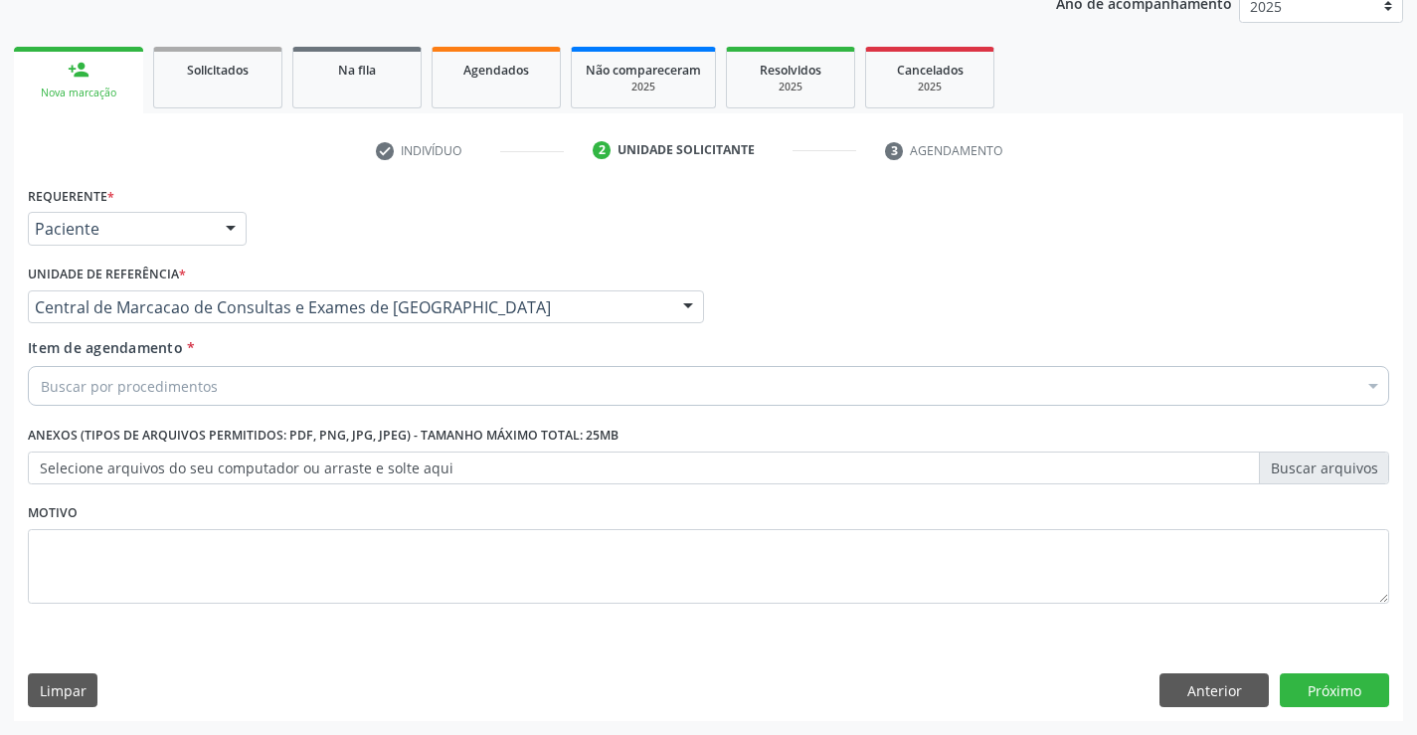
click at [429, 384] on div "Buscar por procedimentos" at bounding box center [709, 386] width 1362 height 40
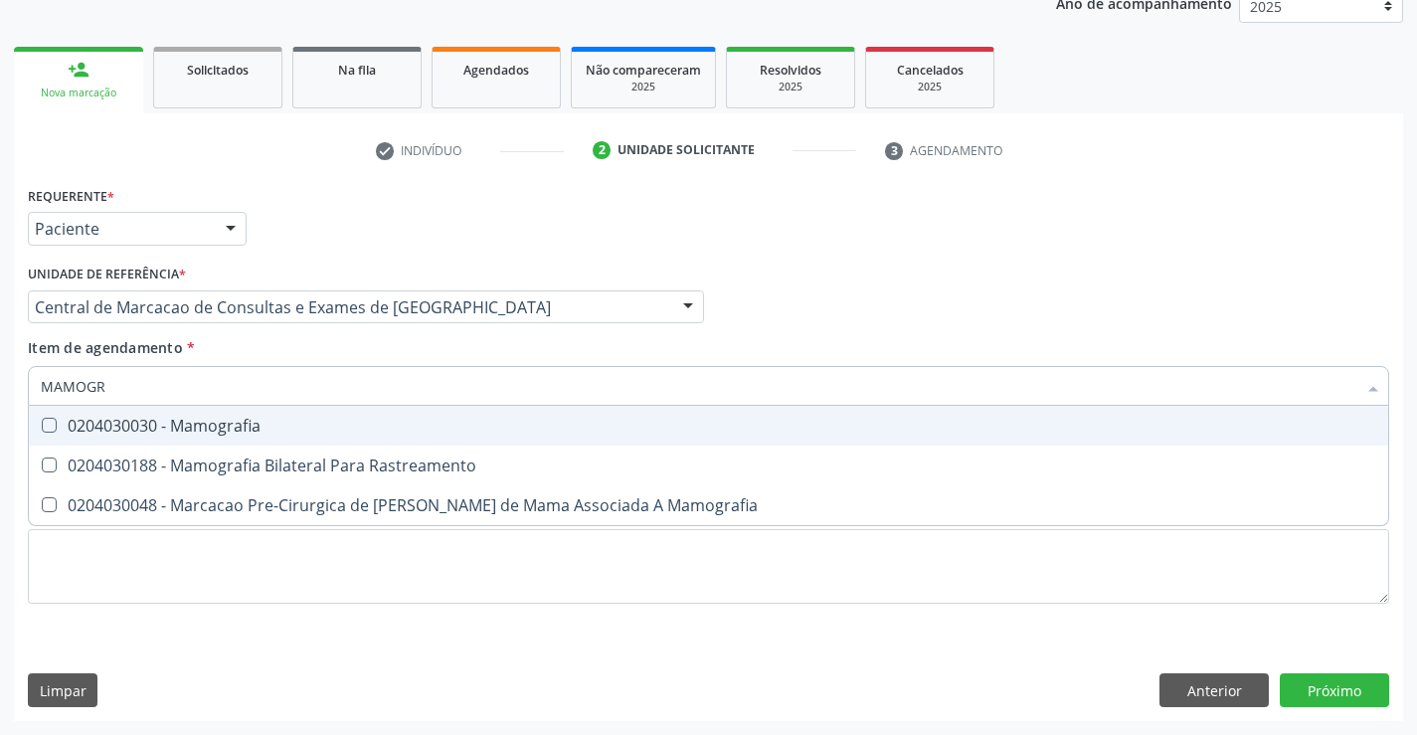
type input "MAMOGRA"
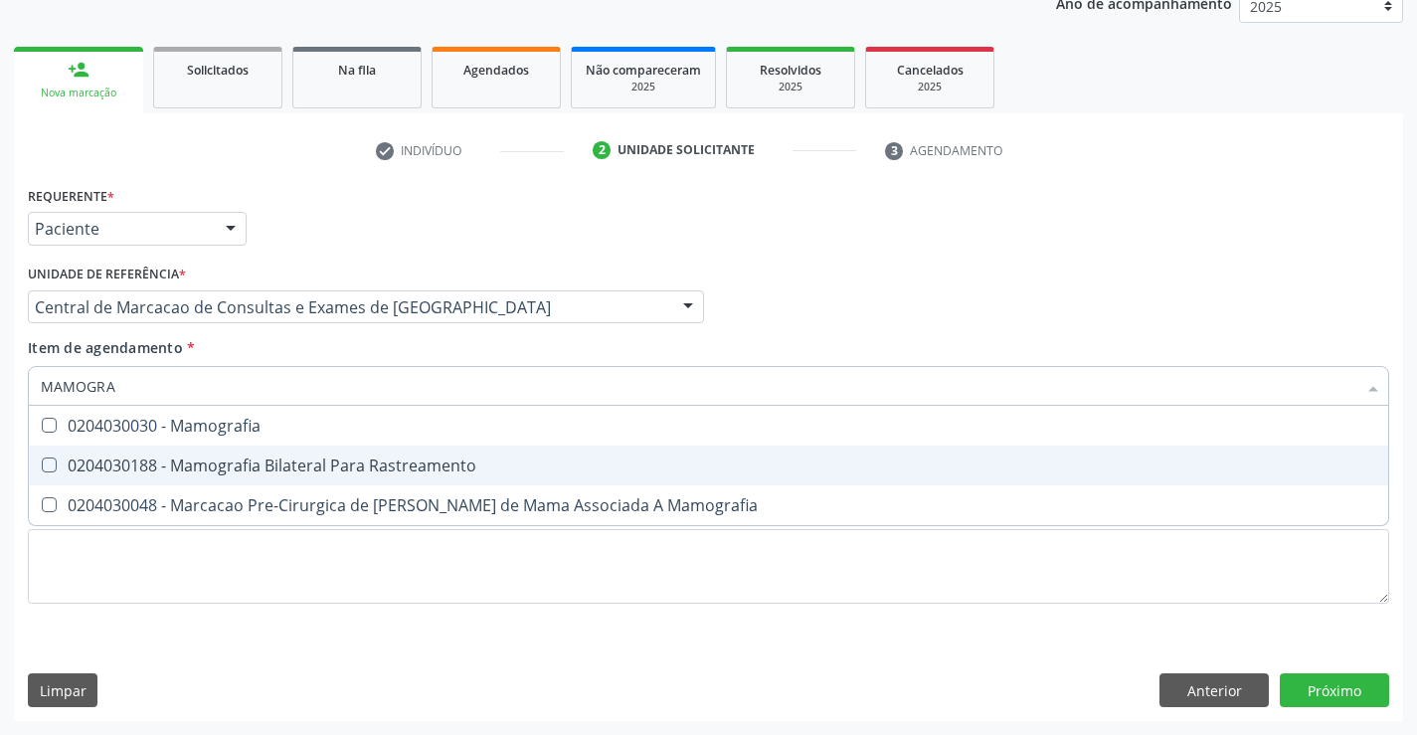
click at [278, 458] on div "0204030188 - Mamografia Bilateral Para Rastreamento" at bounding box center [709, 465] width 1336 height 16
checkbox Rastreamento "true"
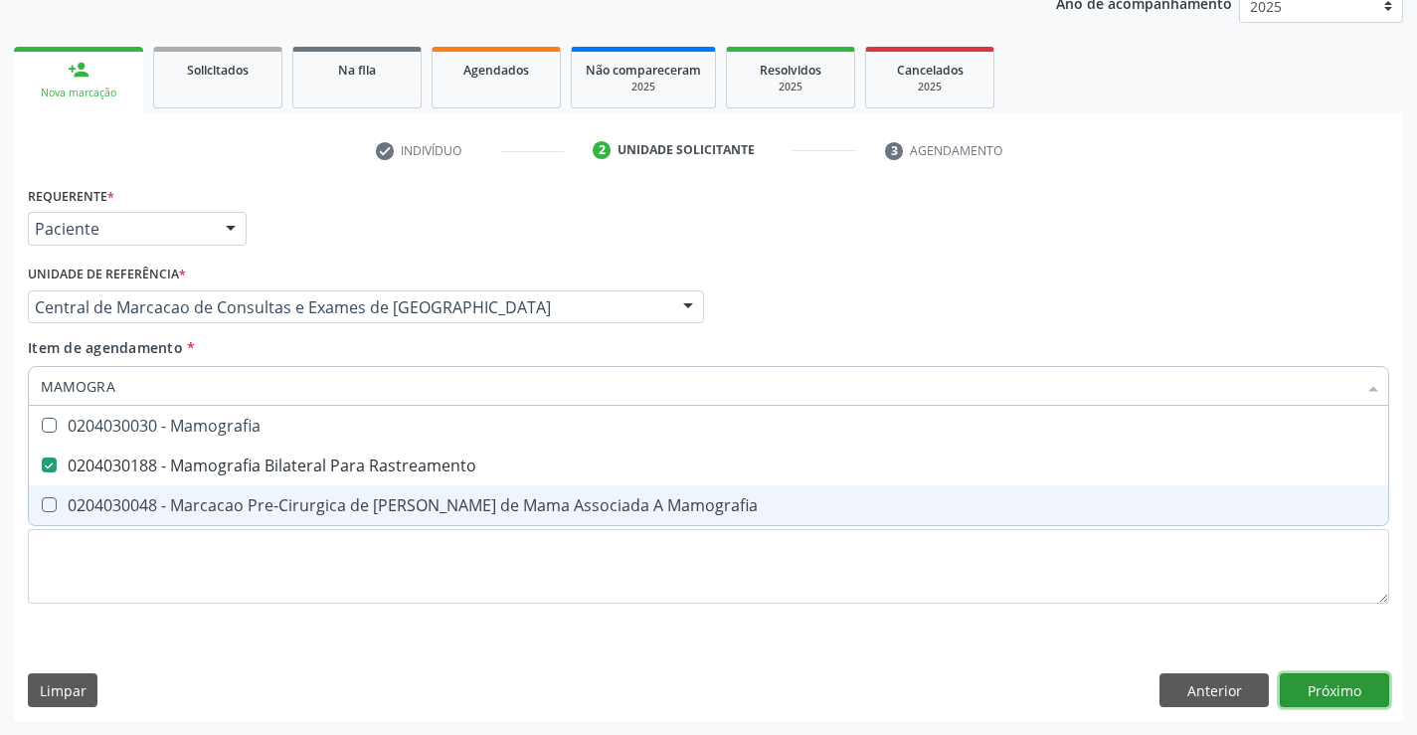
click at [1301, 692] on div "Requerente * Paciente Médico(a) Enfermeiro(a) Paciente Nenhum resultado encontr…" at bounding box center [708, 451] width 1389 height 540
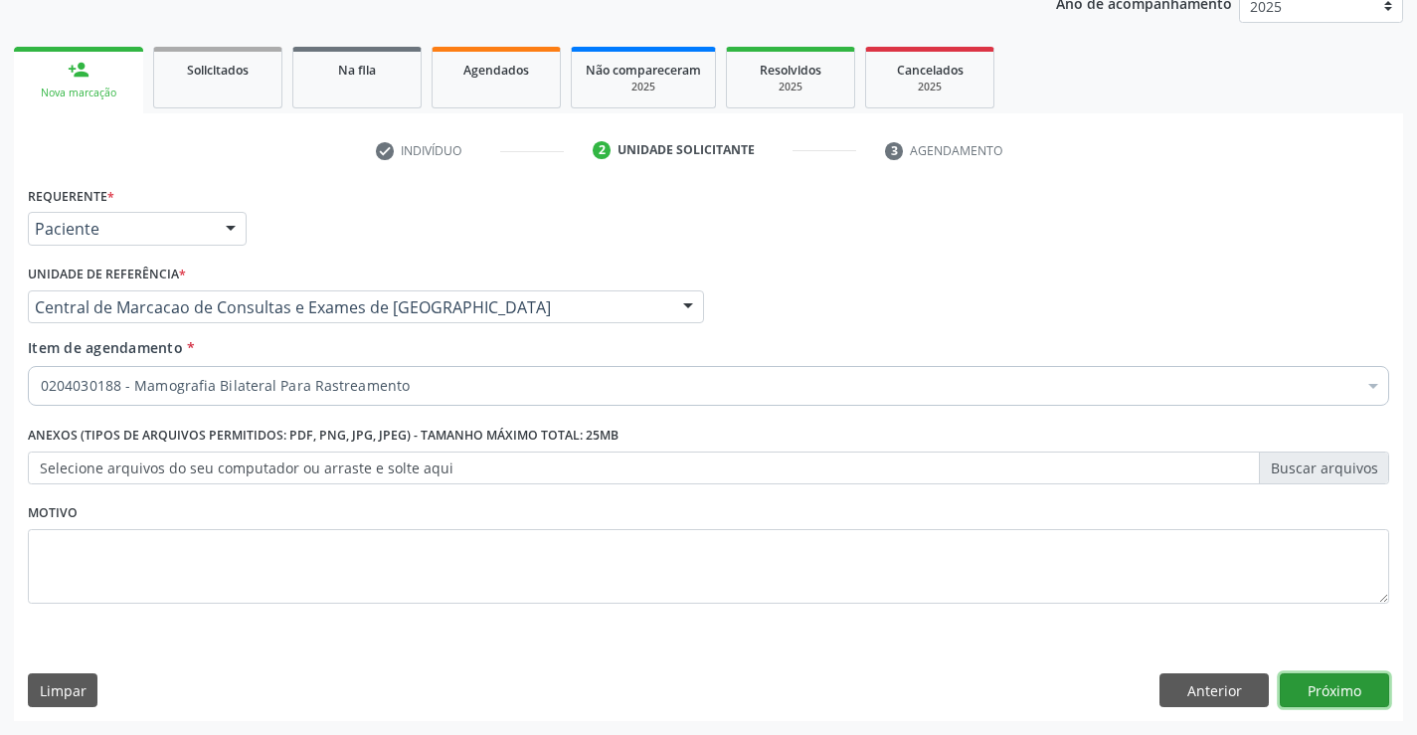
click at [1359, 690] on button "Próximo" at bounding box center [1334, 690] width 109 height 34
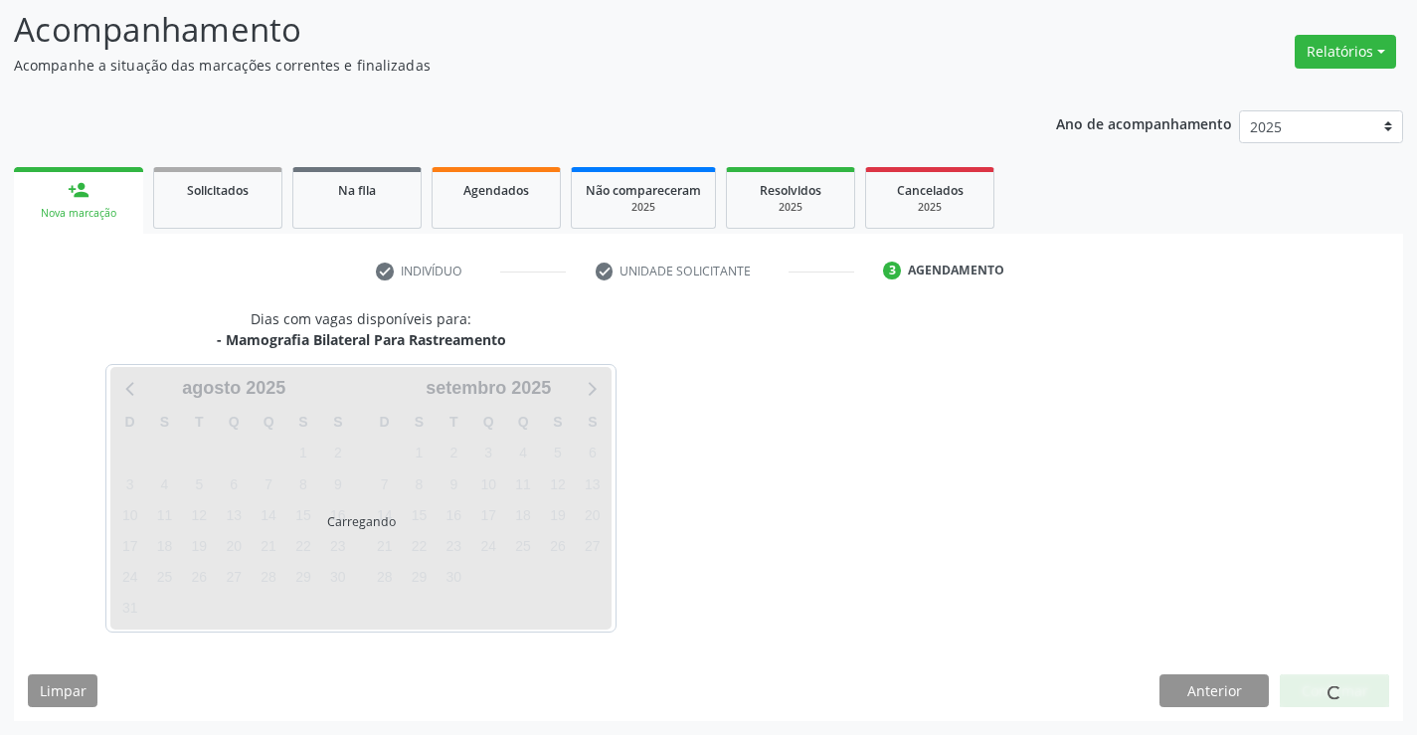
scroll to position [130, 0]
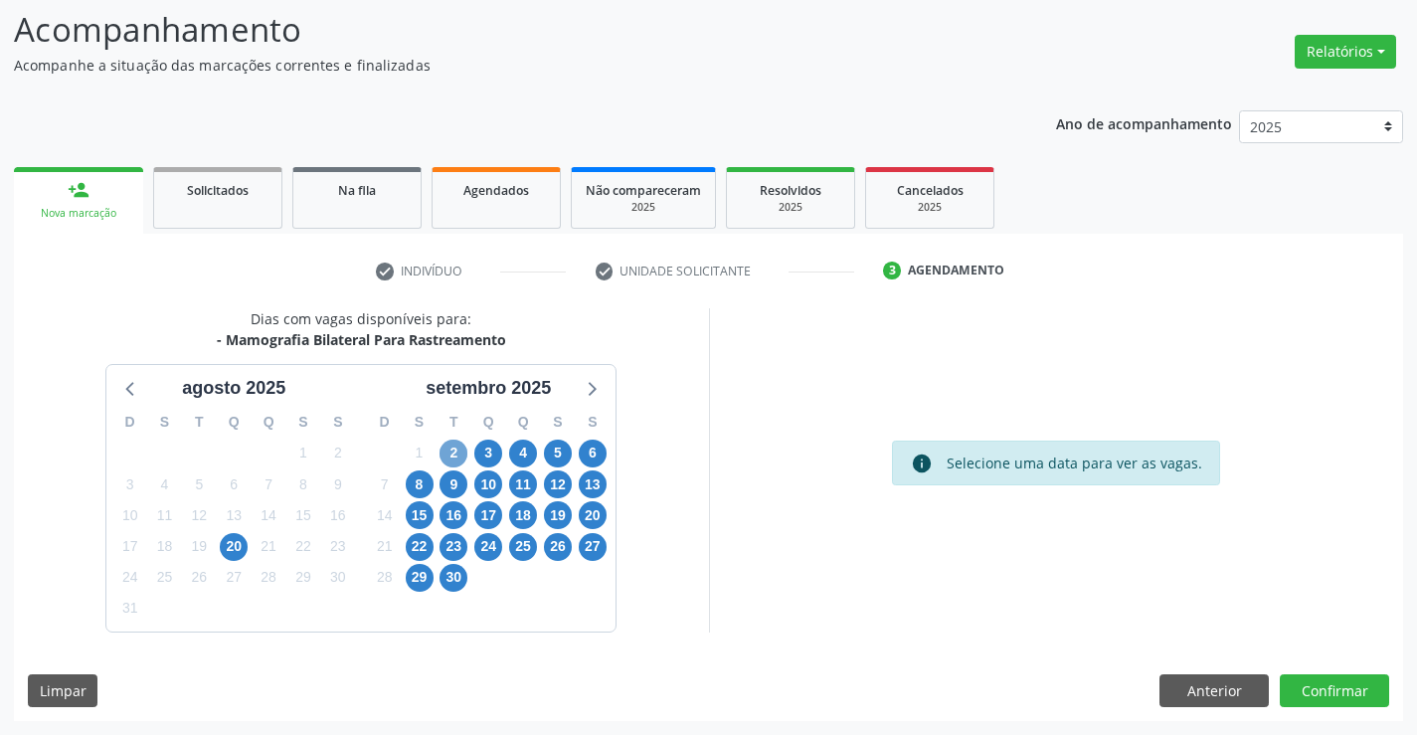
click at [457, 456] on span "2" at bounding box center [454, 454] width 28 height 28
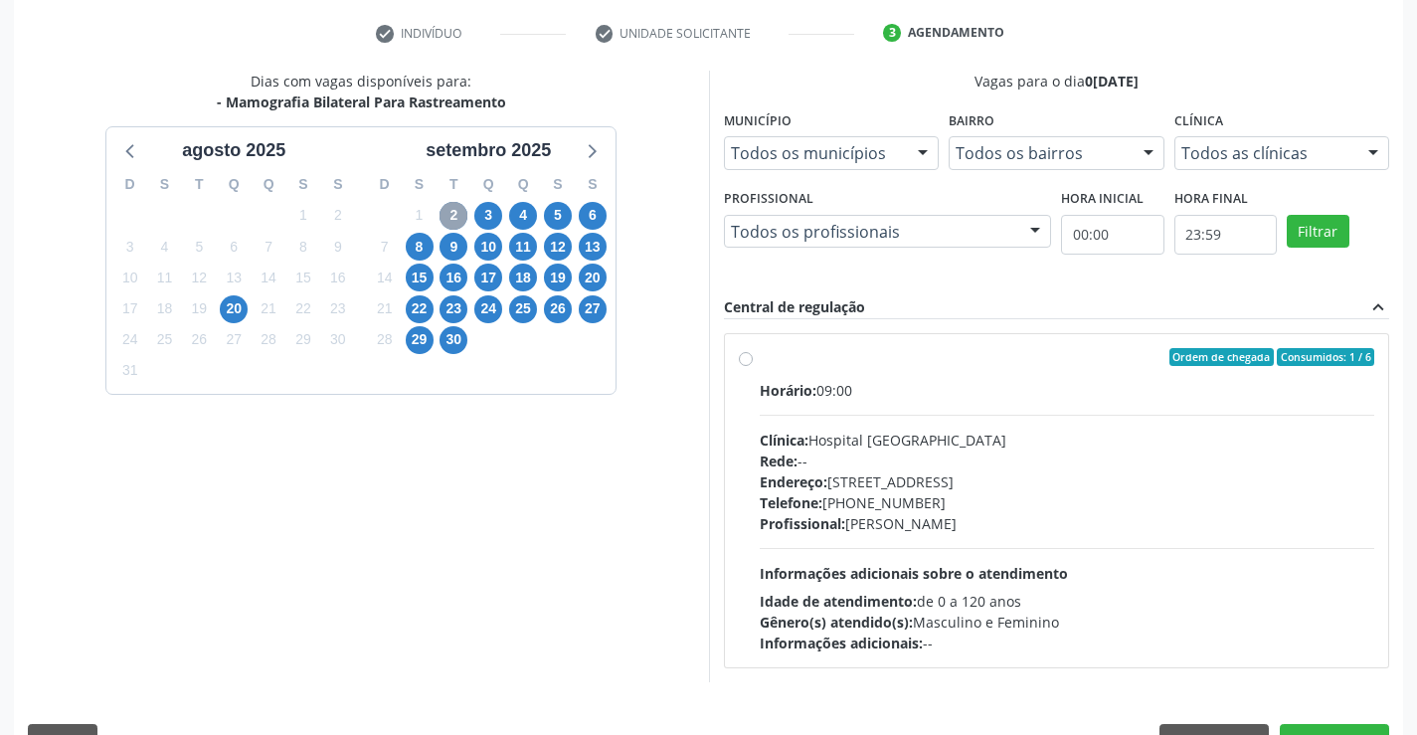
scroll to position [418, 0]
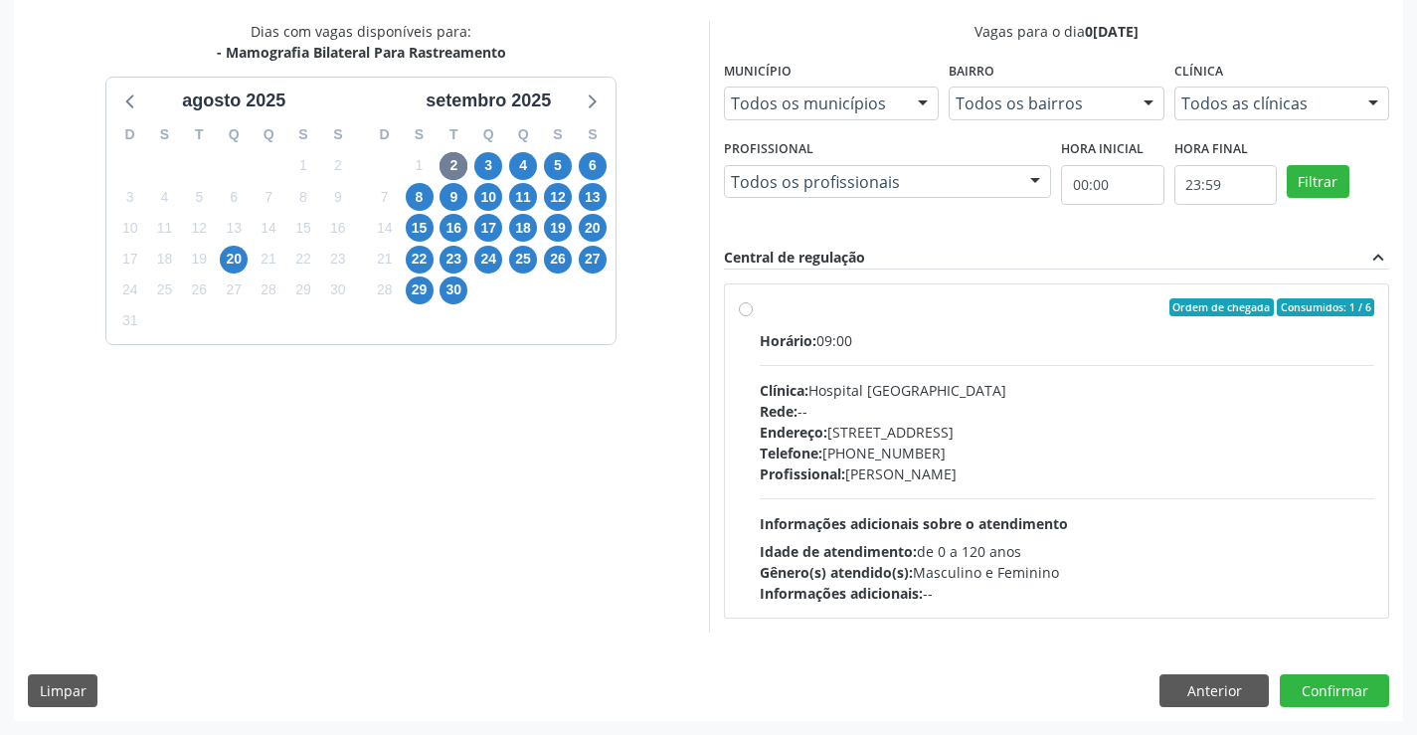
click at [1021, 422] on div "Endereço: Blocos, nº 258, Centro, Campo Formoso - BA" at bounding box center [1068, 432] width 616 height 21
click at [753, 316] on input "Ordem de chegada Consumidos: 1 / 6 Horário: 09:00 Clínica: Hospital Sao Francis…" at bounding box center [746, 307] width 14 height 18
radio input "true"
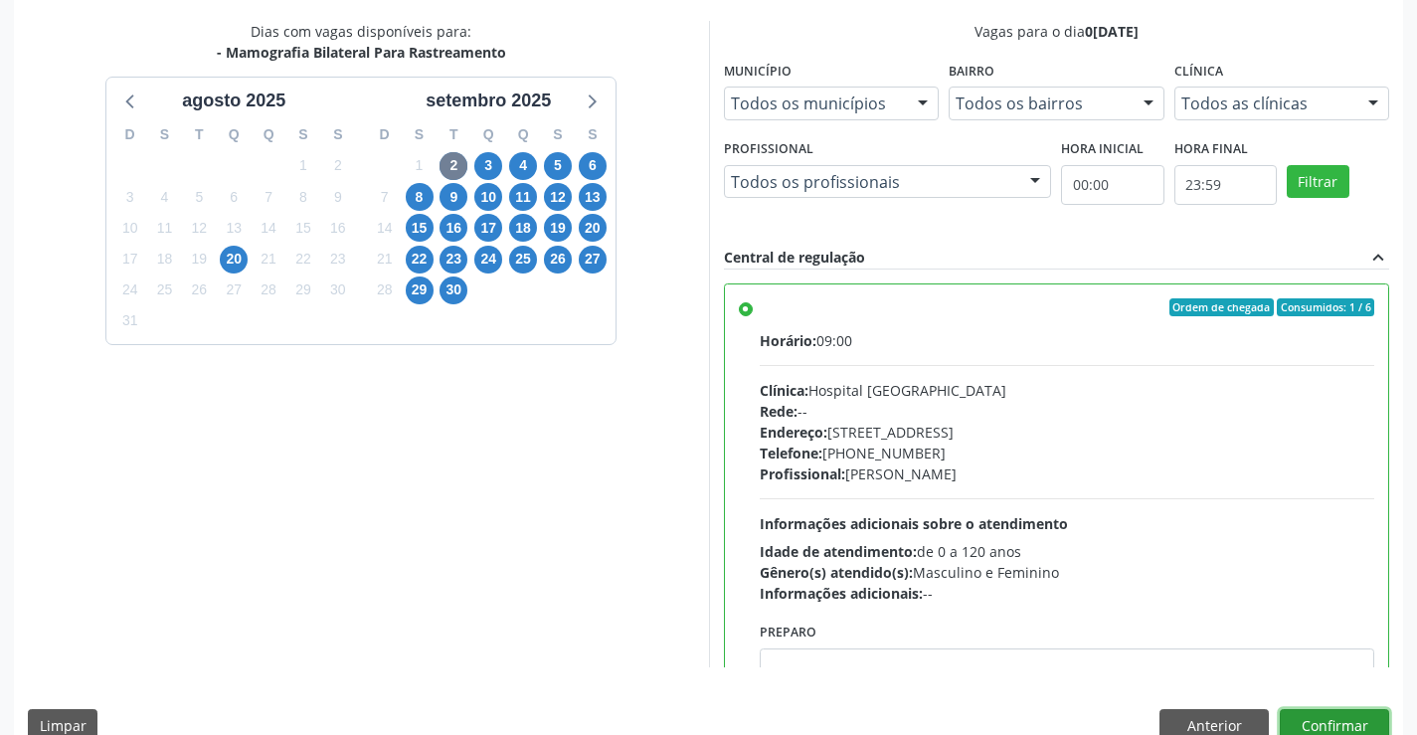
click at [1300, 718] on button "Confirmar" at bounding box center [1334, 726] width 109 height 34
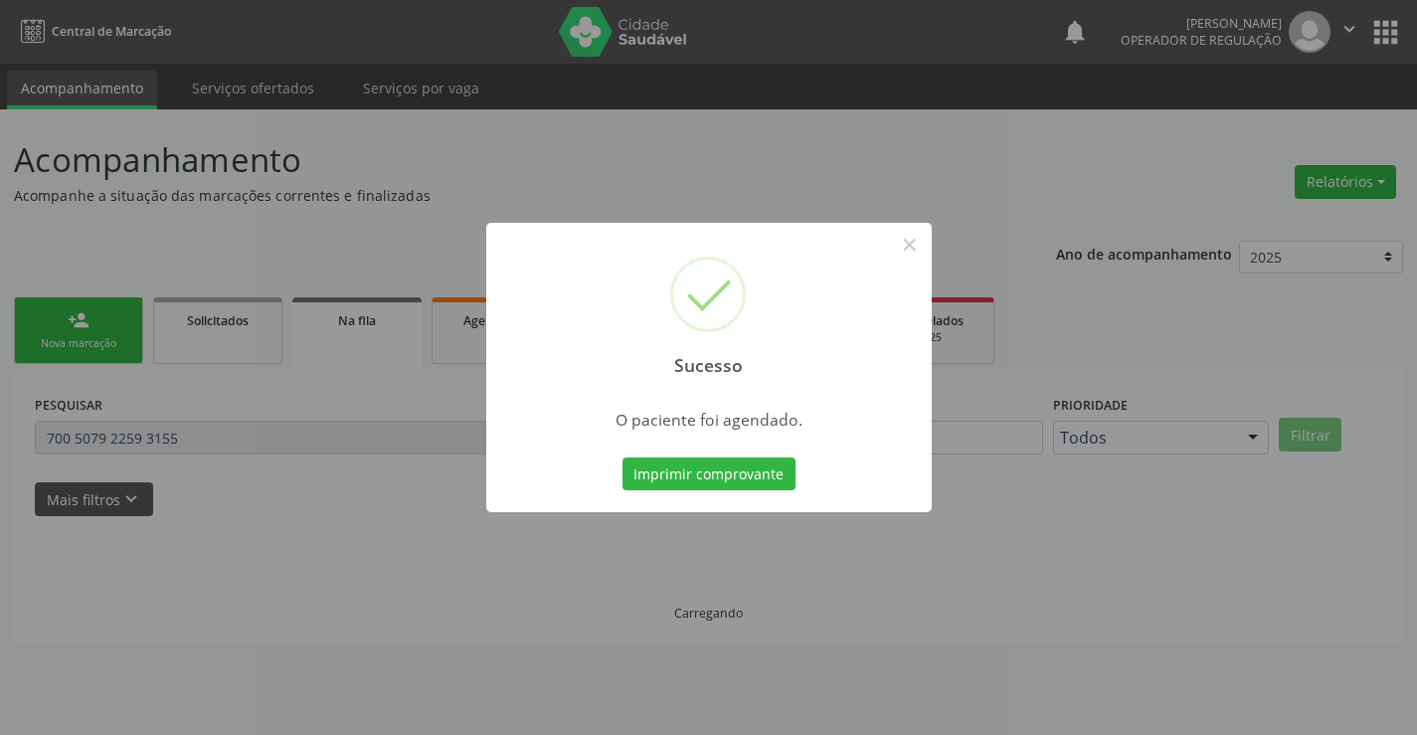
scroll to position [0, 0]
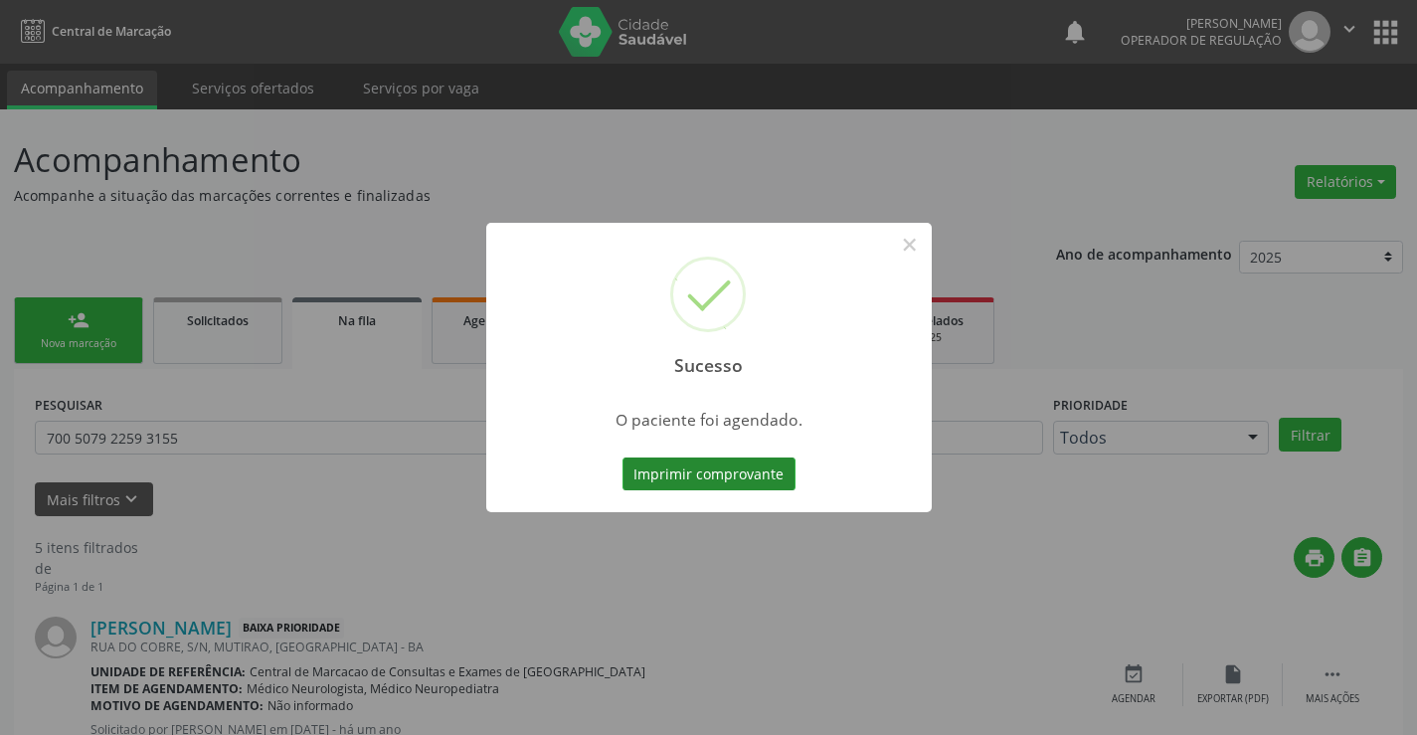
click at [724, 462] on button "Imprimir comprovante" at bounding box center [709, 474] width 173 height 34
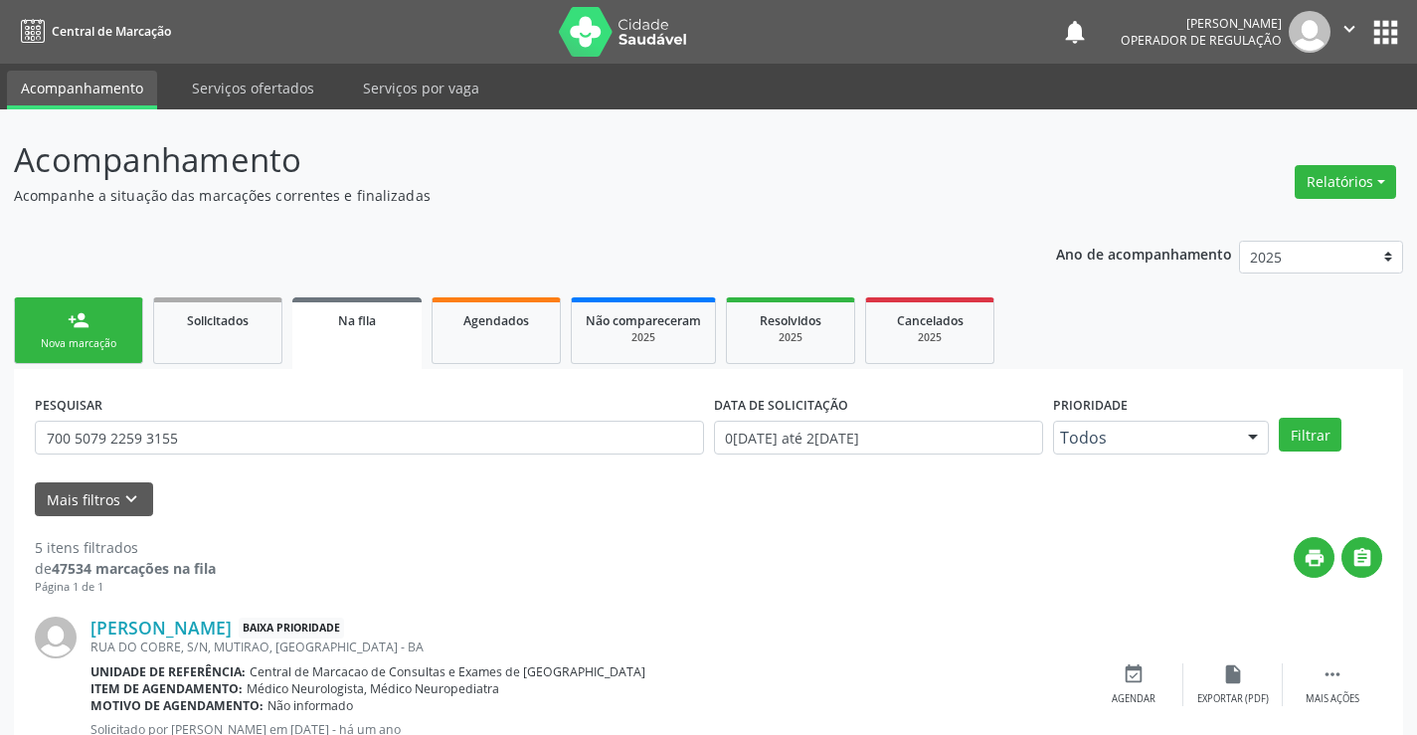
click at [72, 353] on link "person_add Nova marcação" at bounding box center [78, 330] width 129 height 67
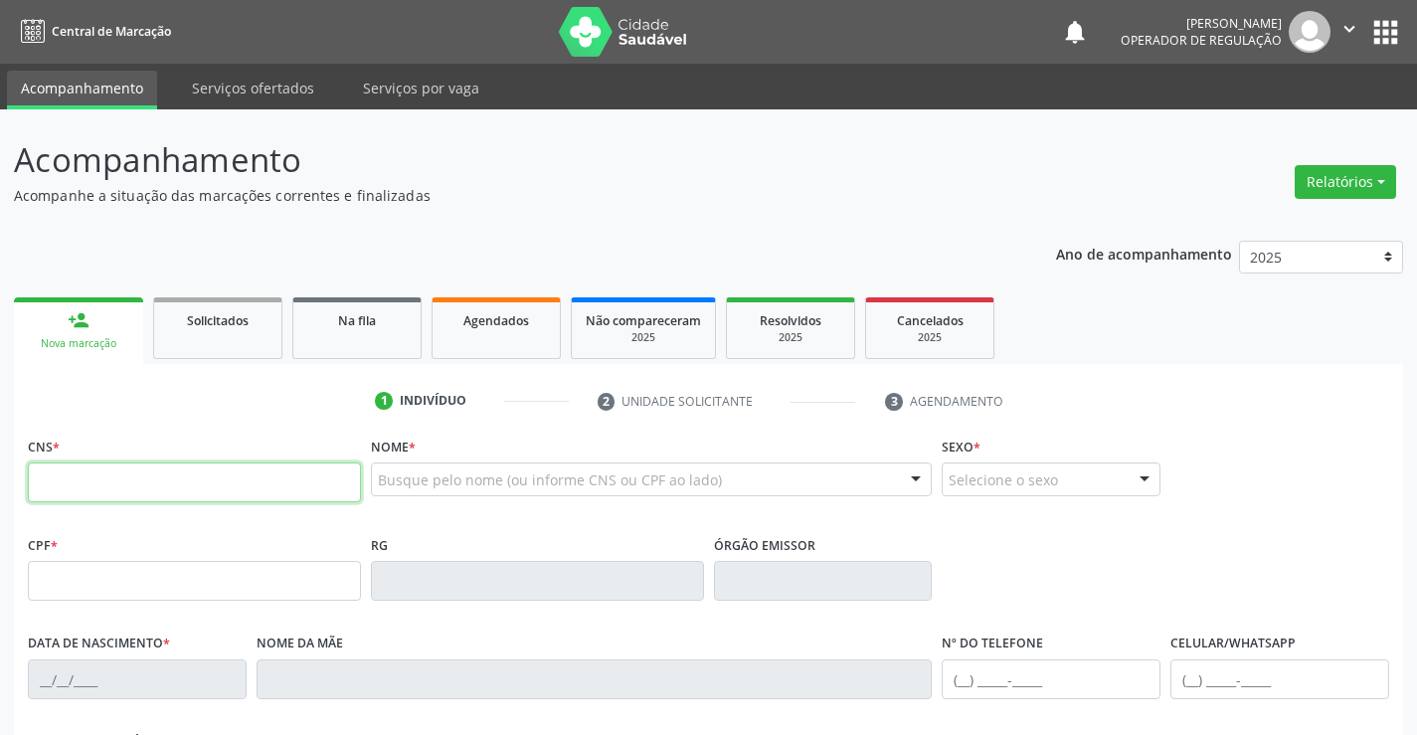
click at [184, 486] on input "text" at bounding box center [194, 482] width 333 height 40
type input "700 1058 2176 1690"
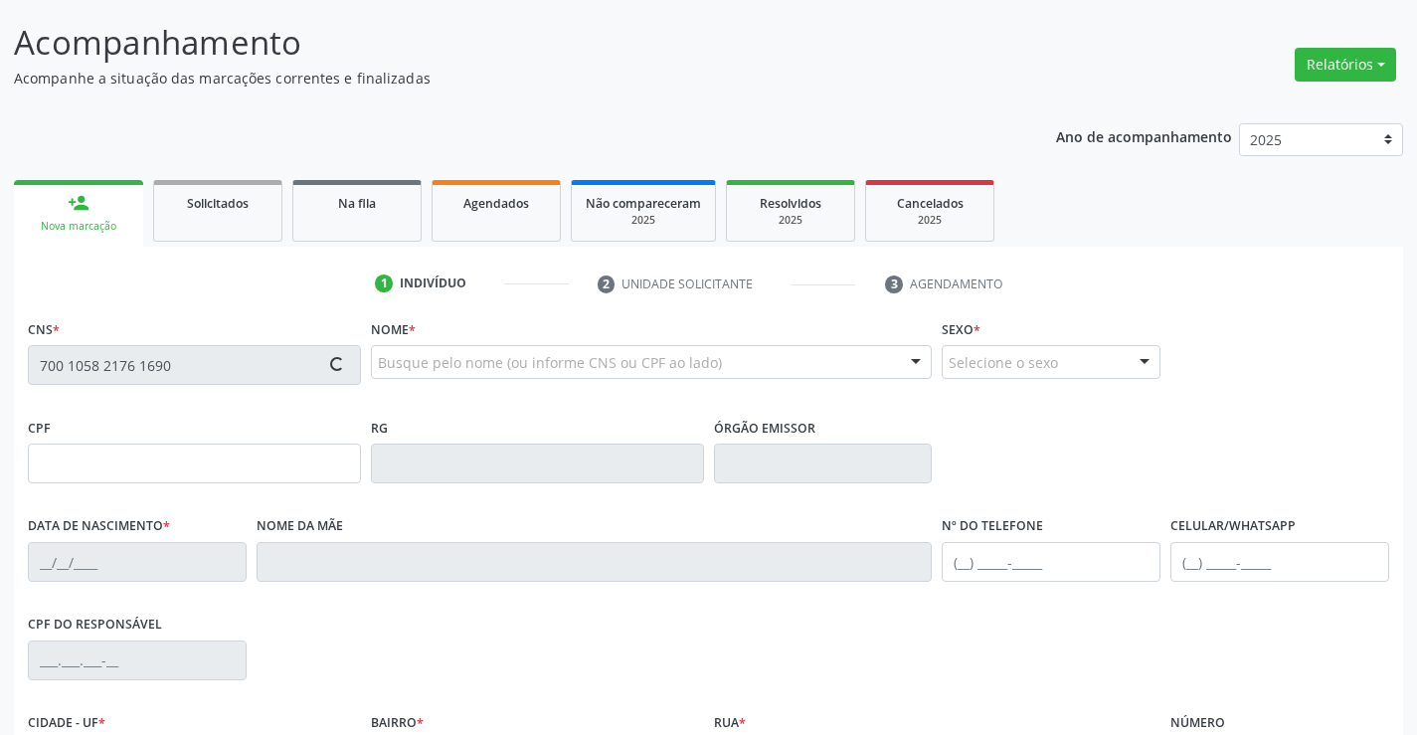
type input "0222409851"
type input "27/05/1948"
type input "(74) 99107-1030"
type input "(71) 9238-8561"
type input "SN"
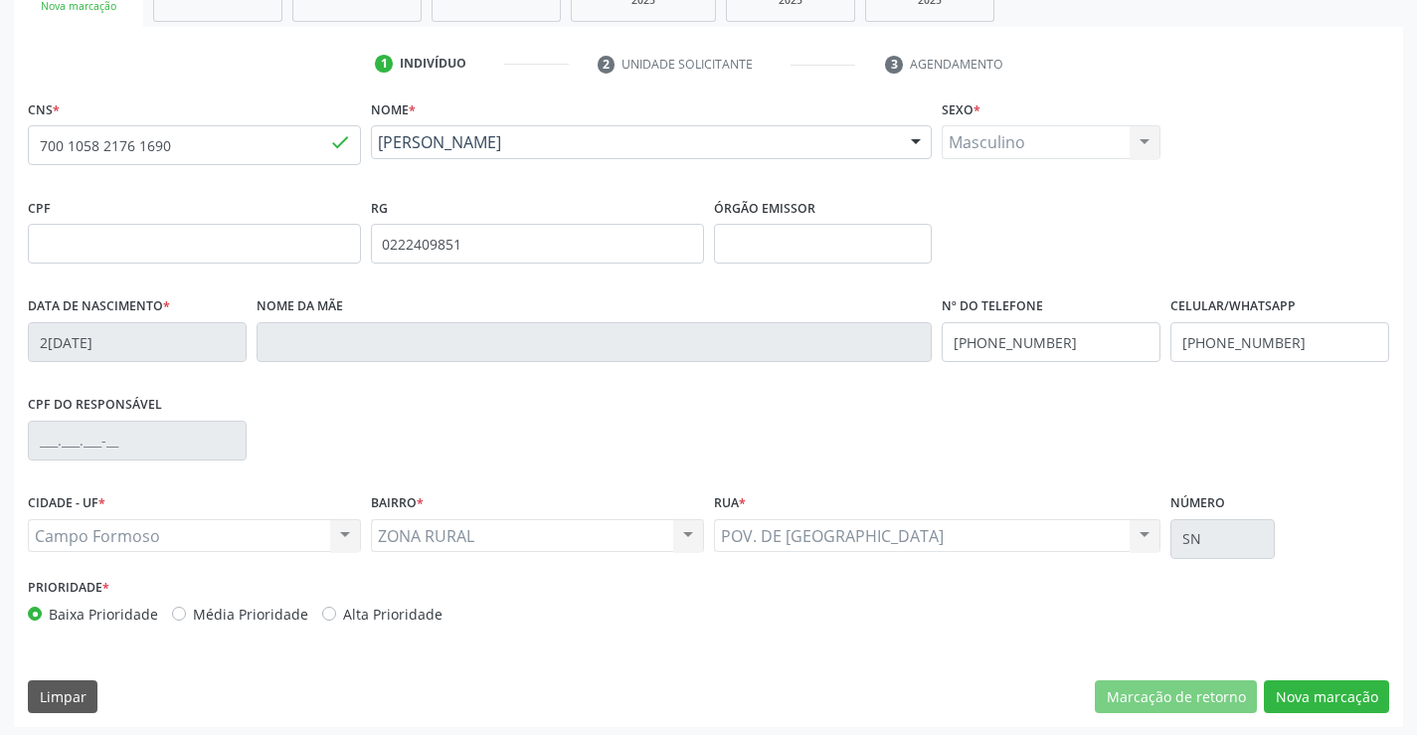
scroll to position [343, 0]
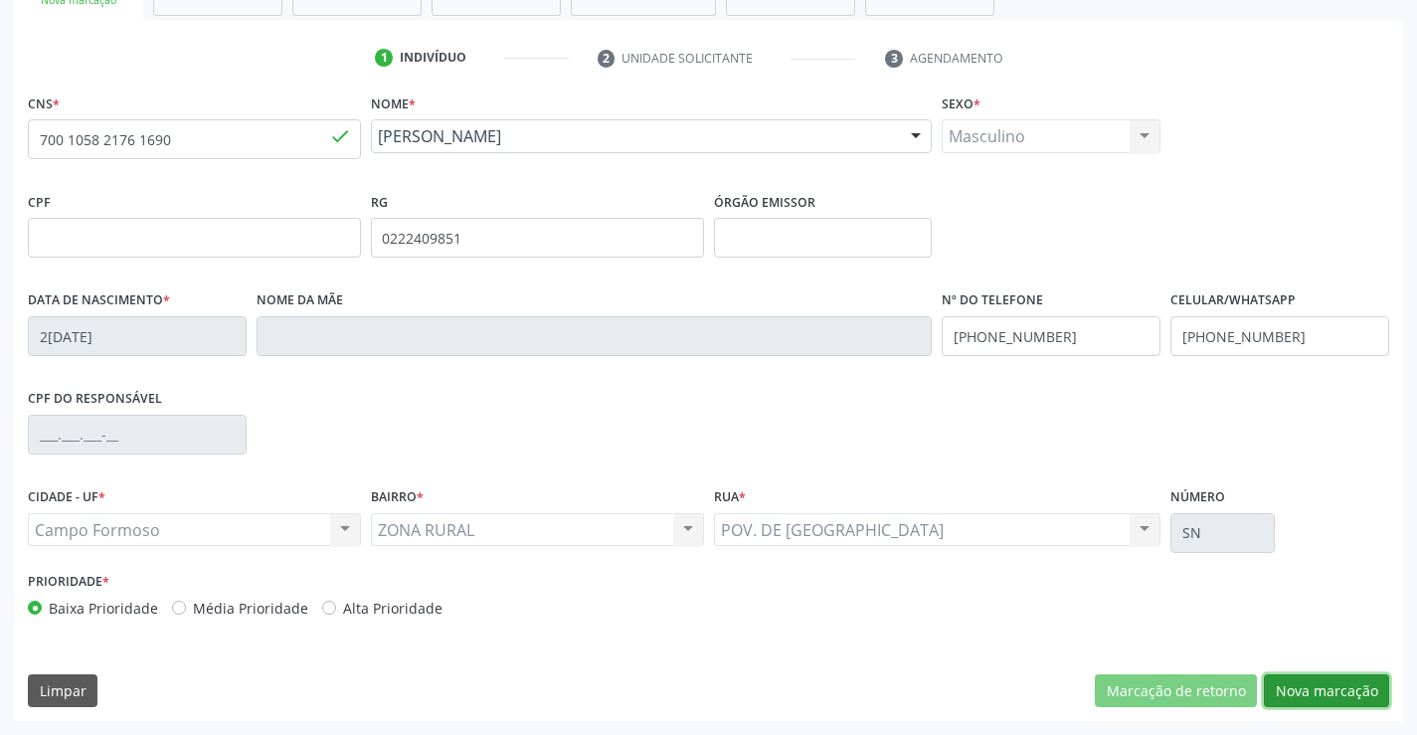
click at [1362, 692] on button "Nova marcação" at bounding box center [1326, 691] width 125 height 34
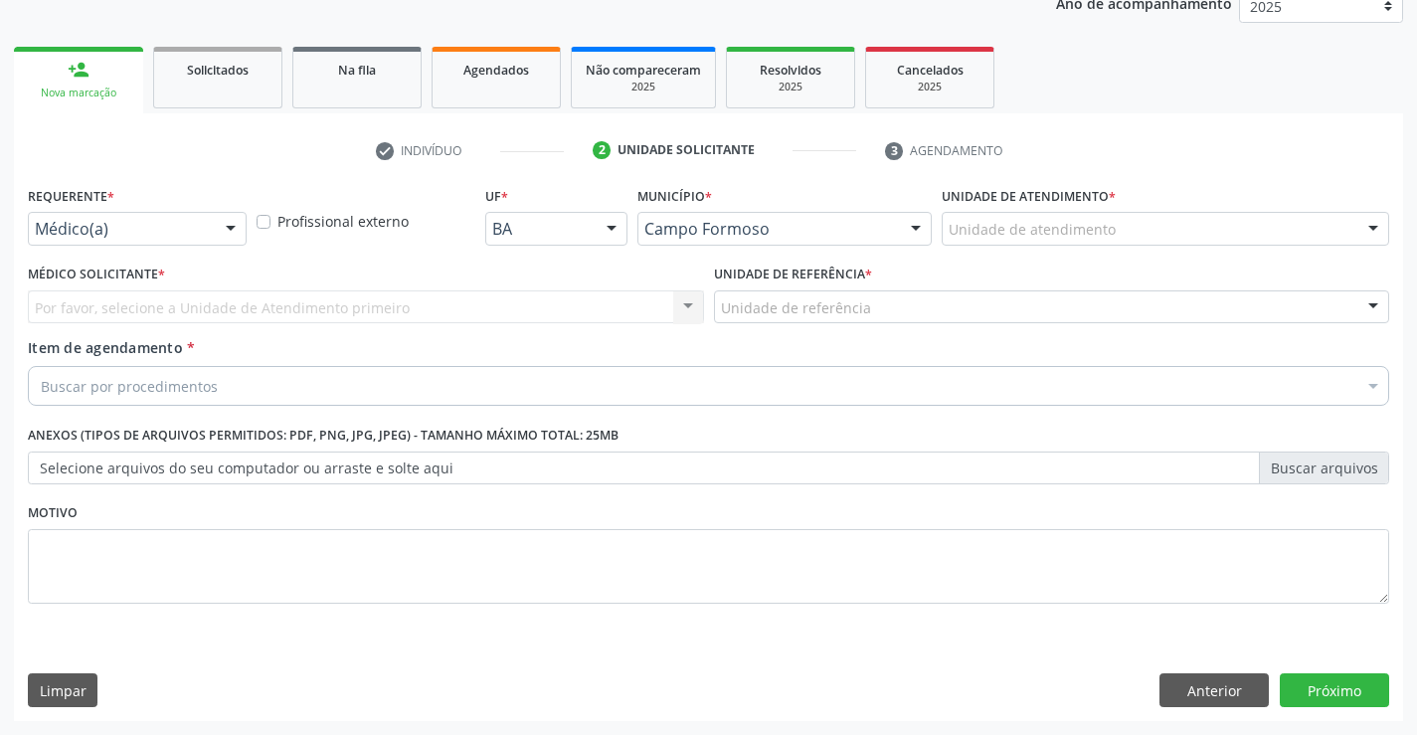
scroll to position [251, 0]
click at [230, 238] on div at bounding box center [231, 230] width 30 height 34
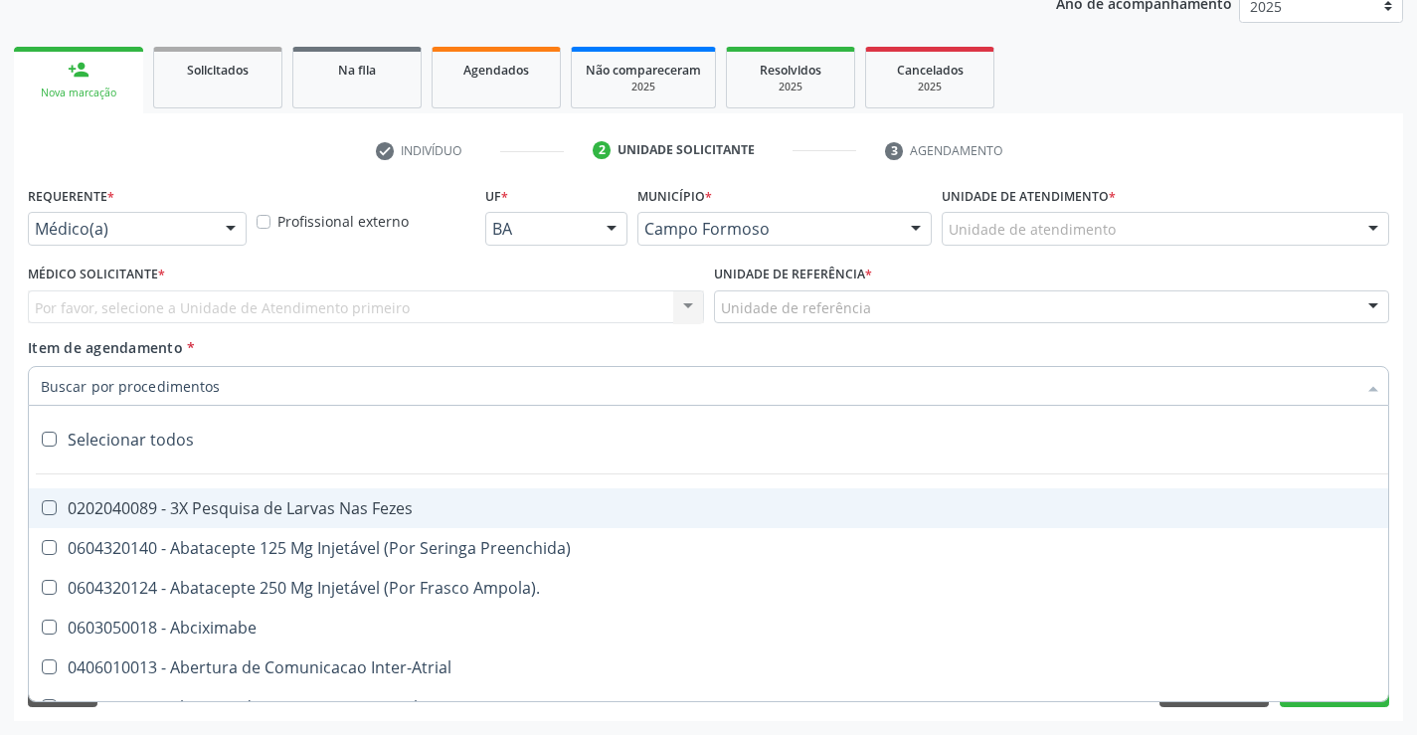
click at [177, 214] on div "Médico(a)" at bounding box center [137, 229] width 219 height 34
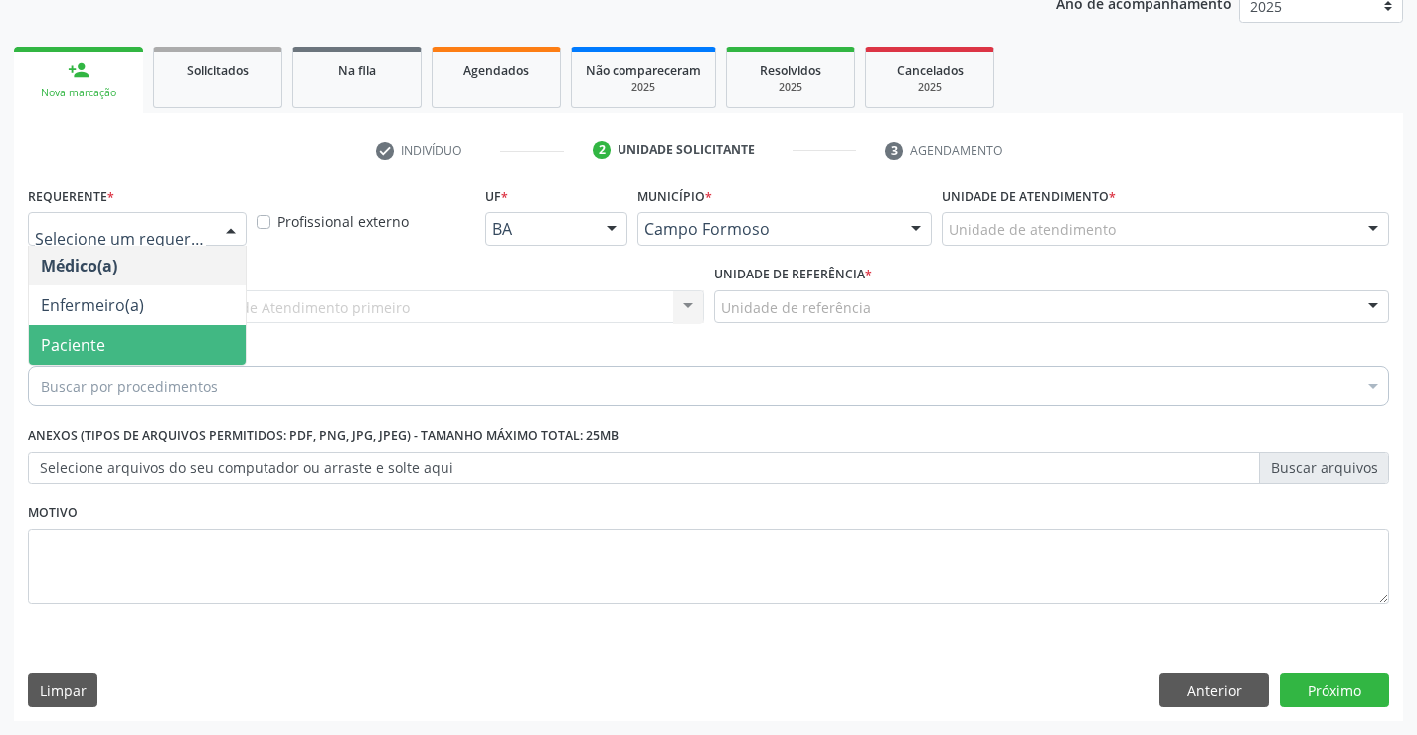
click at [155, 345] on span "Paciente" at bounding box center [137, 345] width 217 height 40
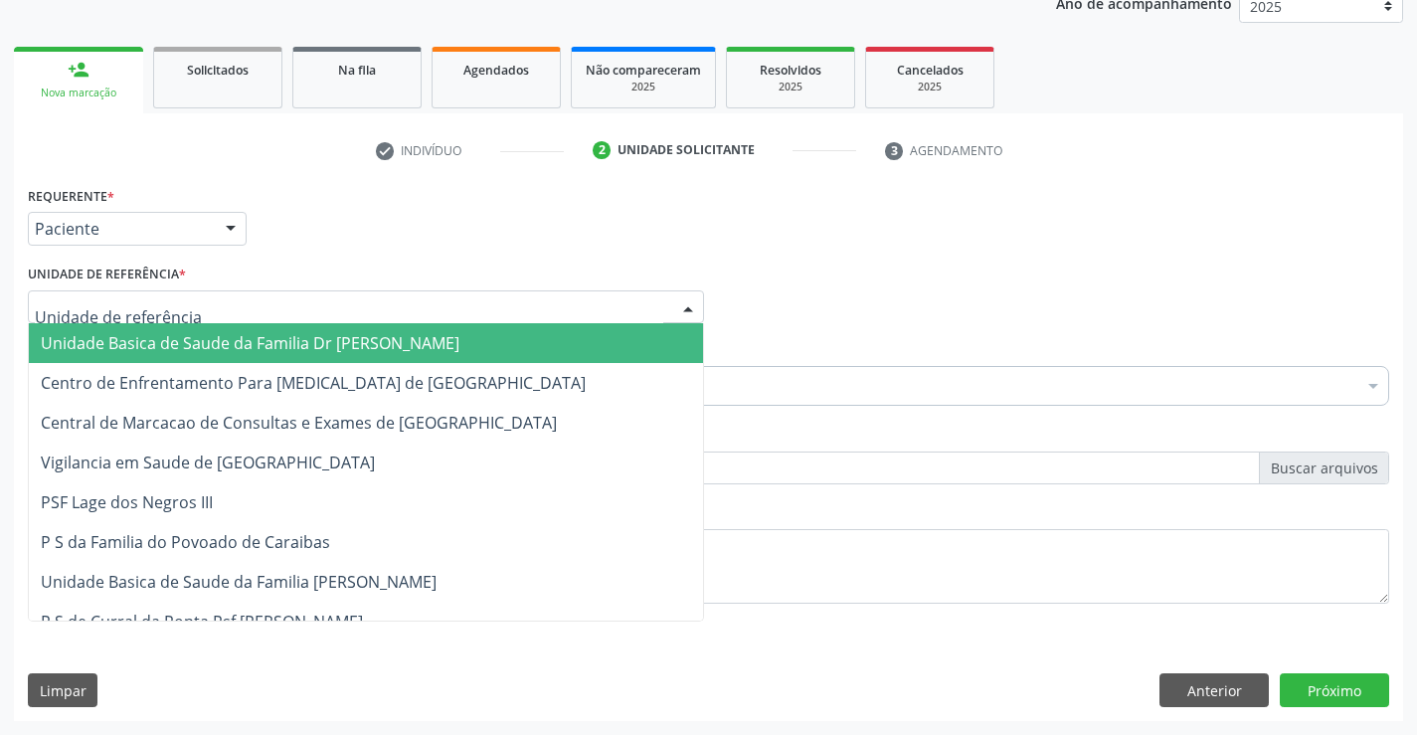
click at [306, 308] on div at bounding box center [366, 307] width 676 height 34
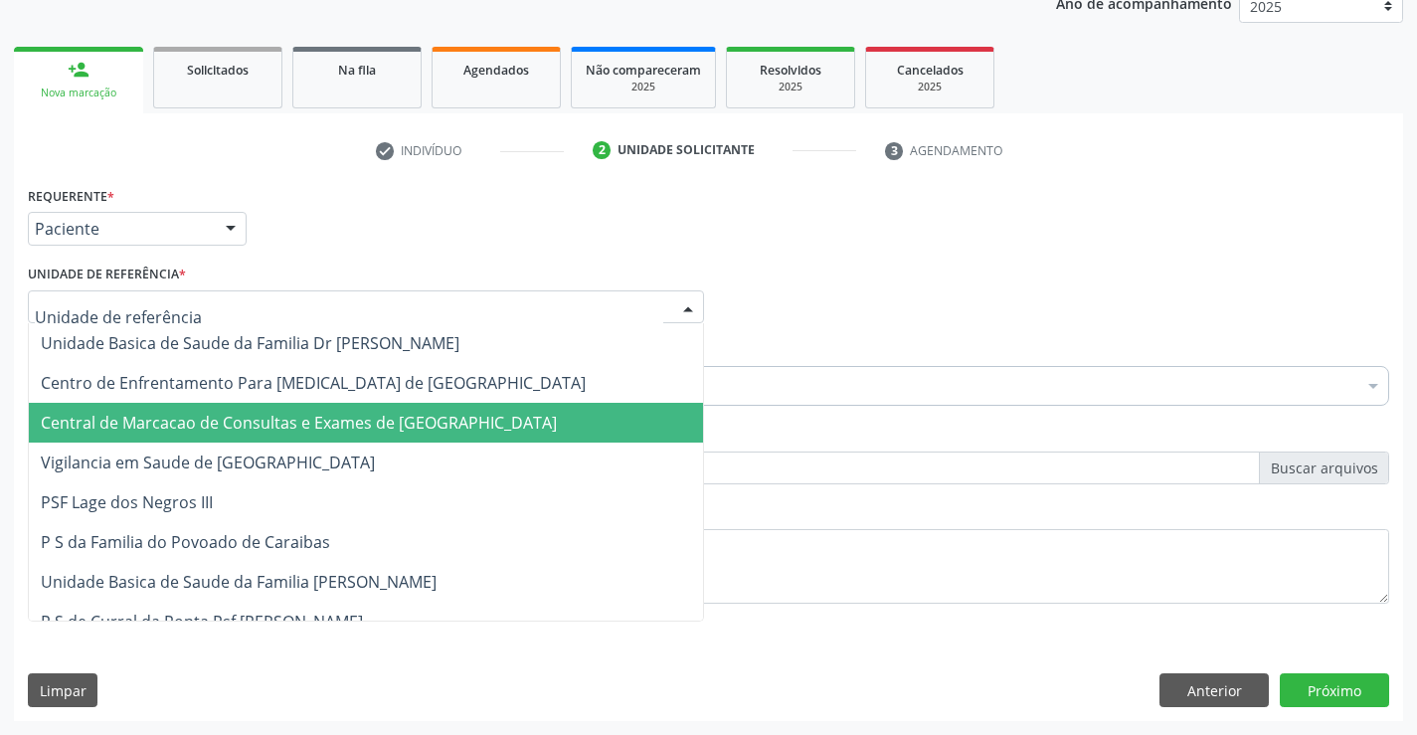
click at [300, 413] on span "Central de Marcacao de Consultas e Exames de [GEOGRAPHIC_DATA]" at bounding box center [299, 423] width 516 height 22
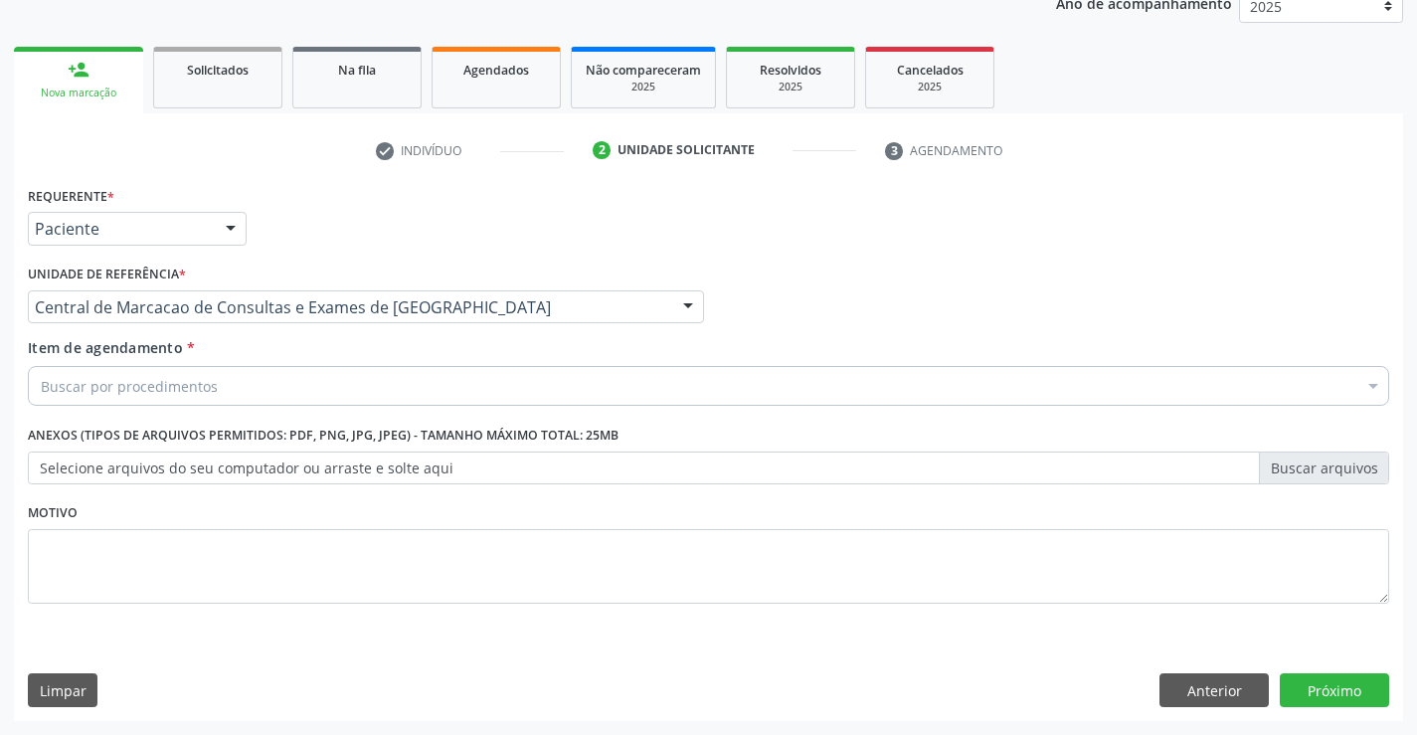
click at [339, 381] on div "Buscar por procedimentos" at bounding box center [709, 386] width 1362 height 40
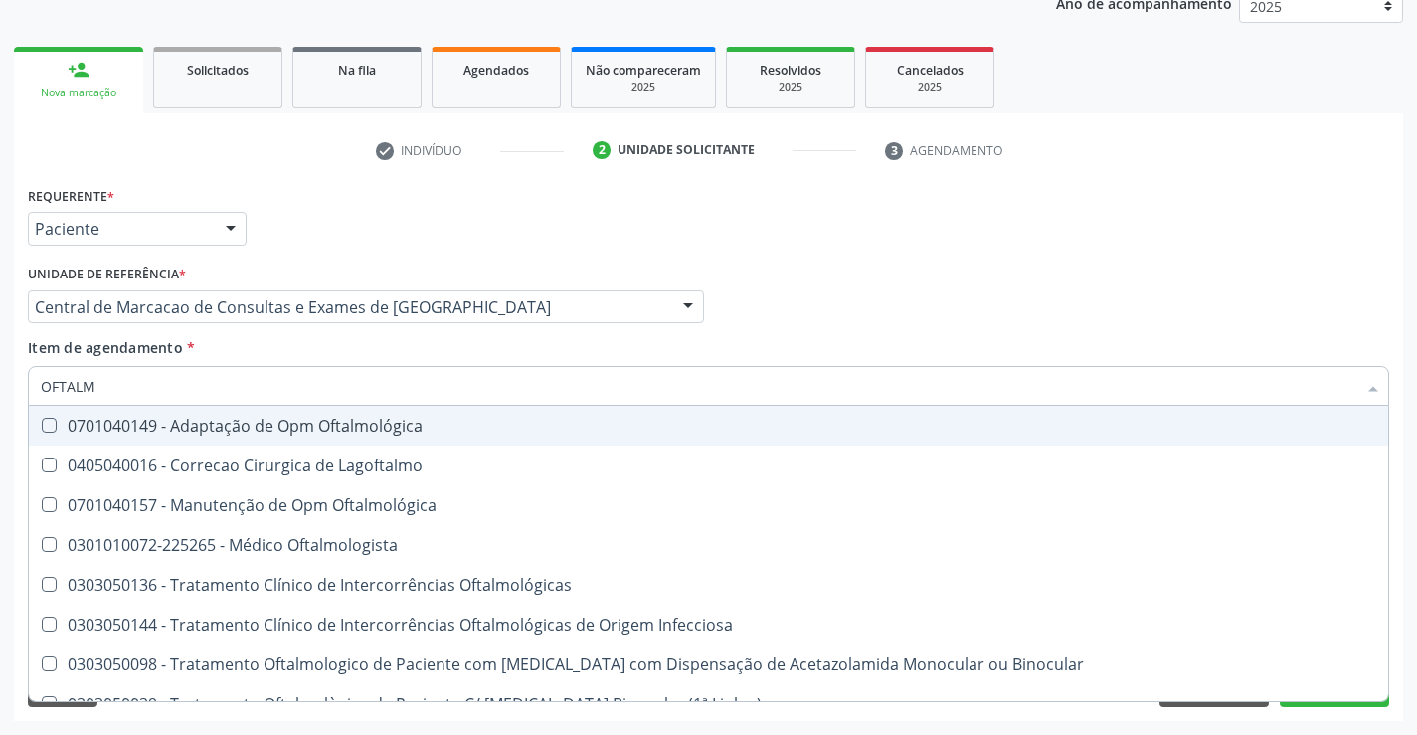
type input "OFTALMO"
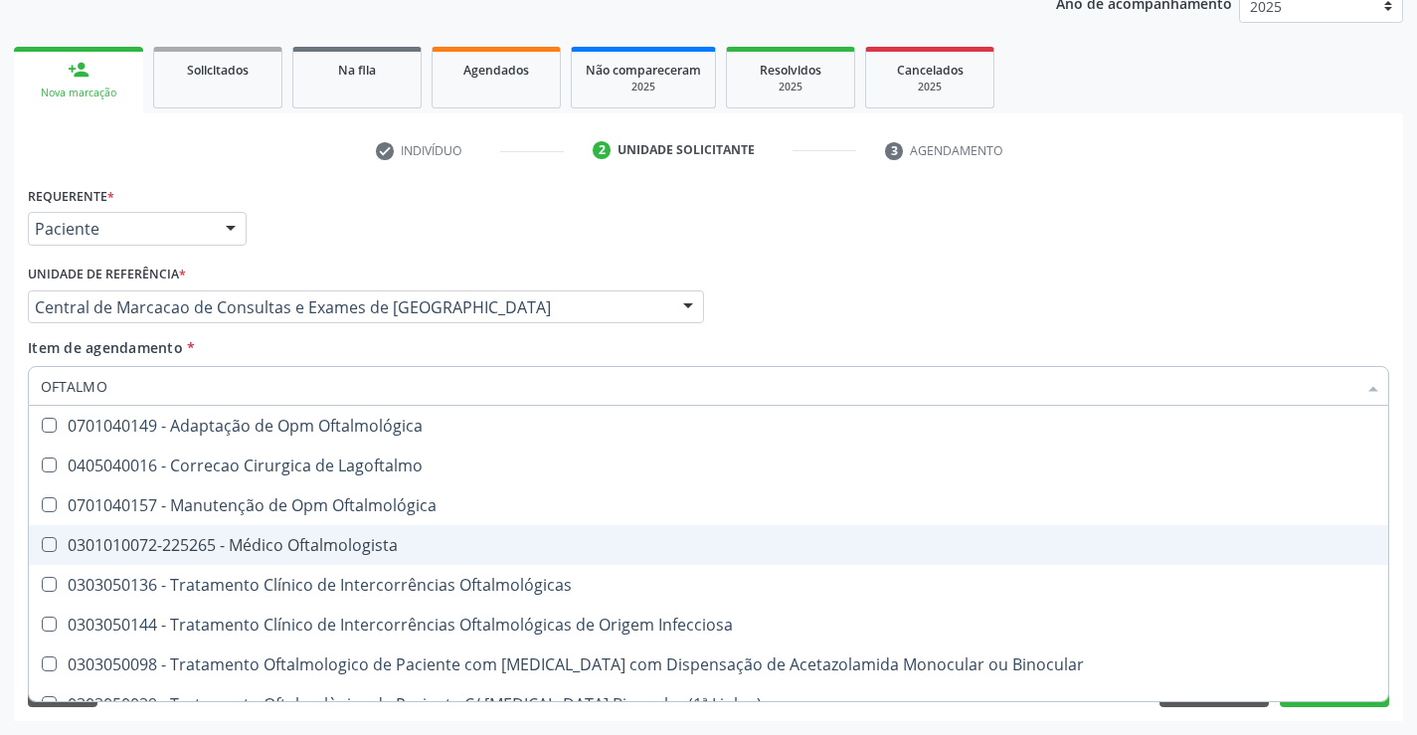
click at [311, 537] on div "0301010072-225265 - Médico Oftalmologista" at bounding box center [709, 545] width 1336 height 16
checkbox Oftalmologista "true"
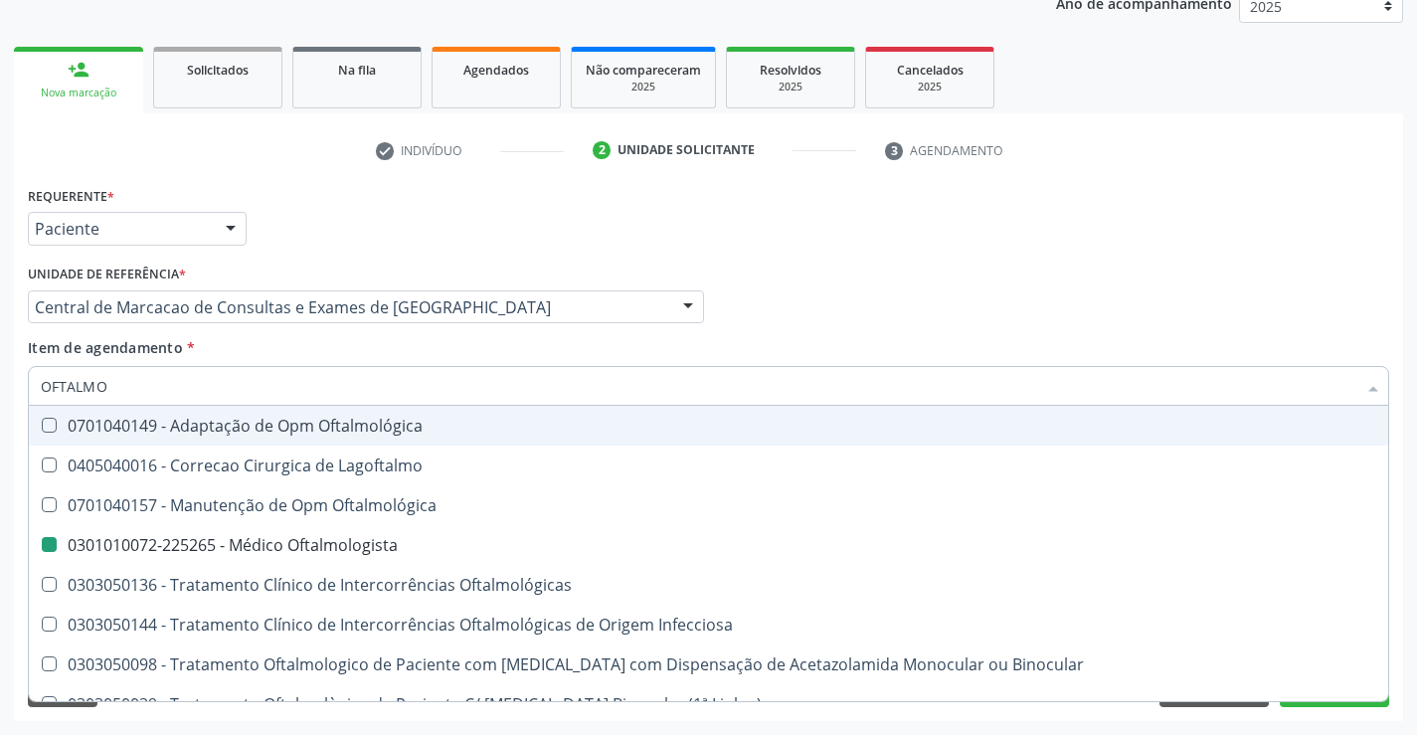
click at [843, 273] on div "Médico Solicitante Por favor, selecione a Unidade de Atendimento primeiro Nenhu…" at bounding box center [708, 299] width 1371 height 78
checkbox Lagoftalmo "true"
checkbox Oftalmologista "false"
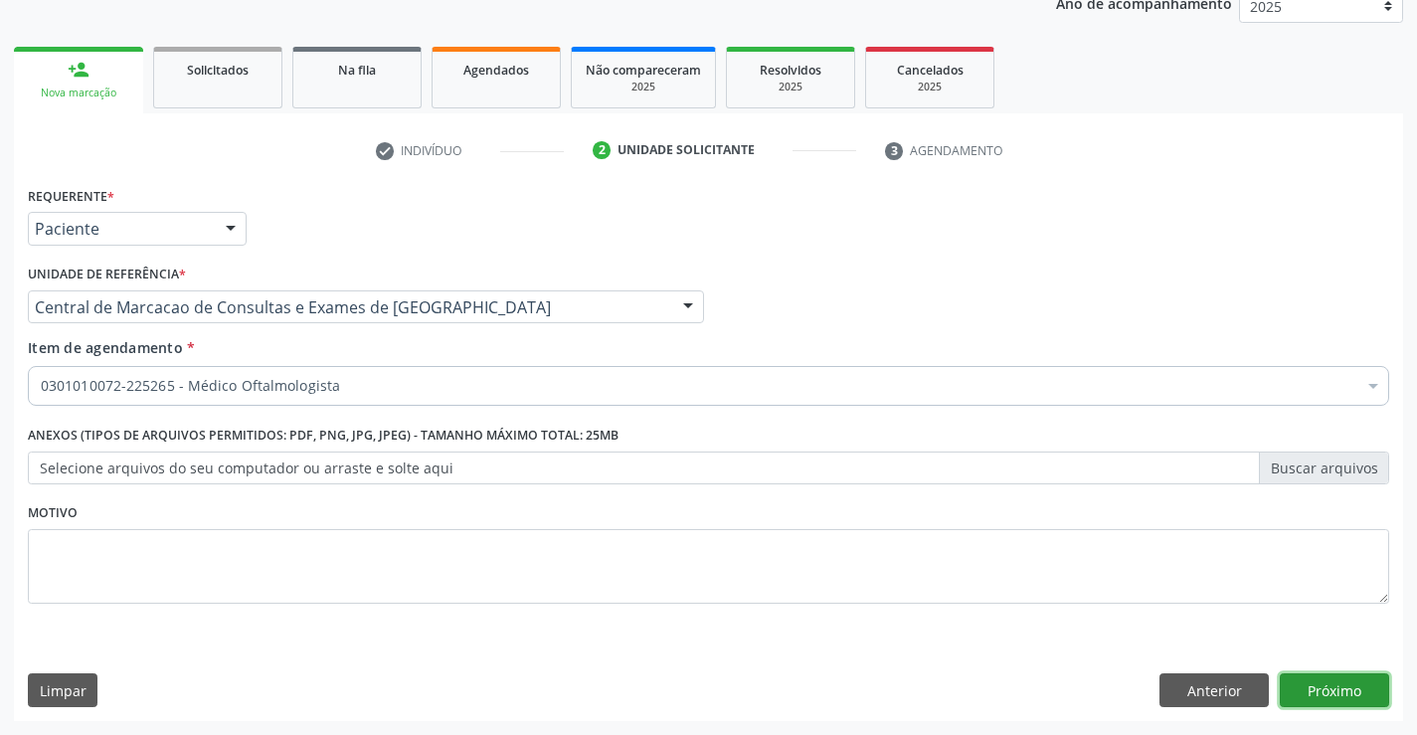
click at [1354, 687] on button "Próximo" at bounding box center [1334, 690] width 109 height 34
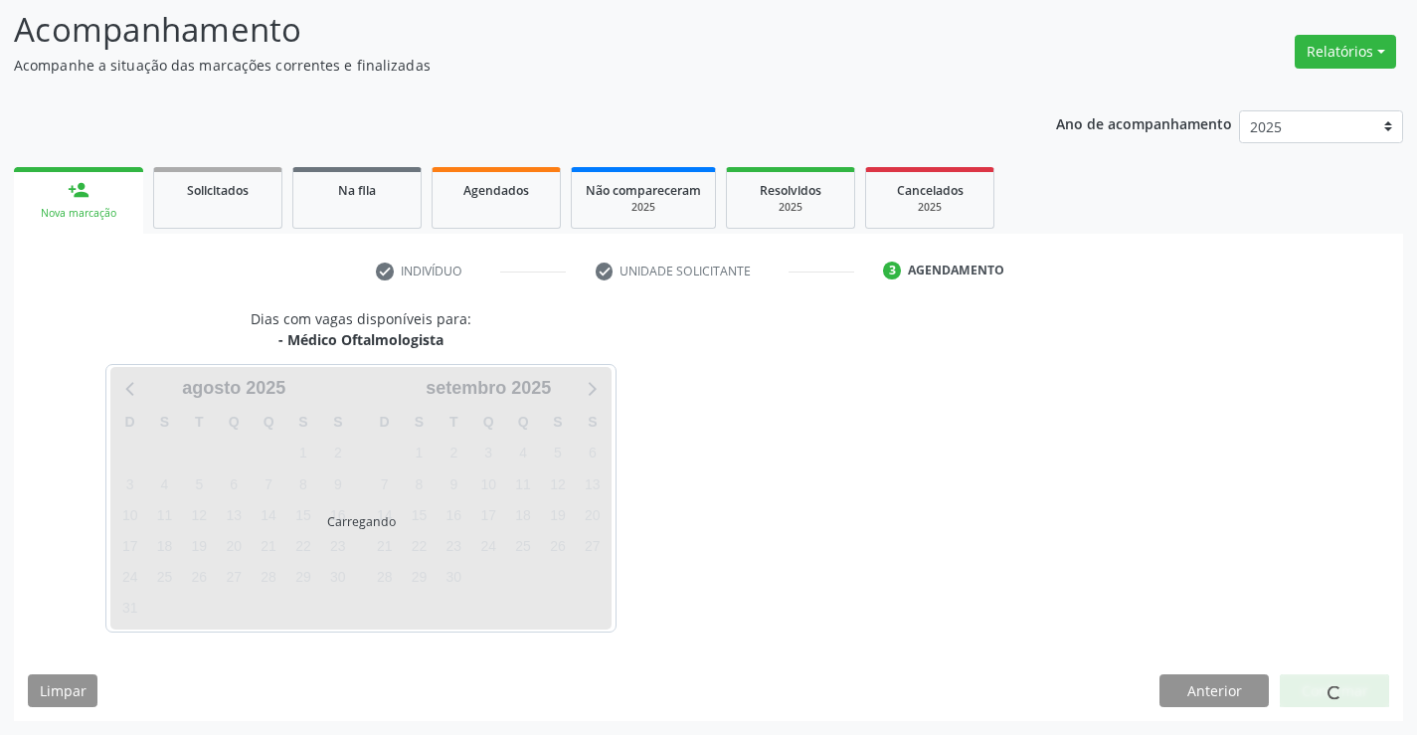
scroll to position [189, 0]
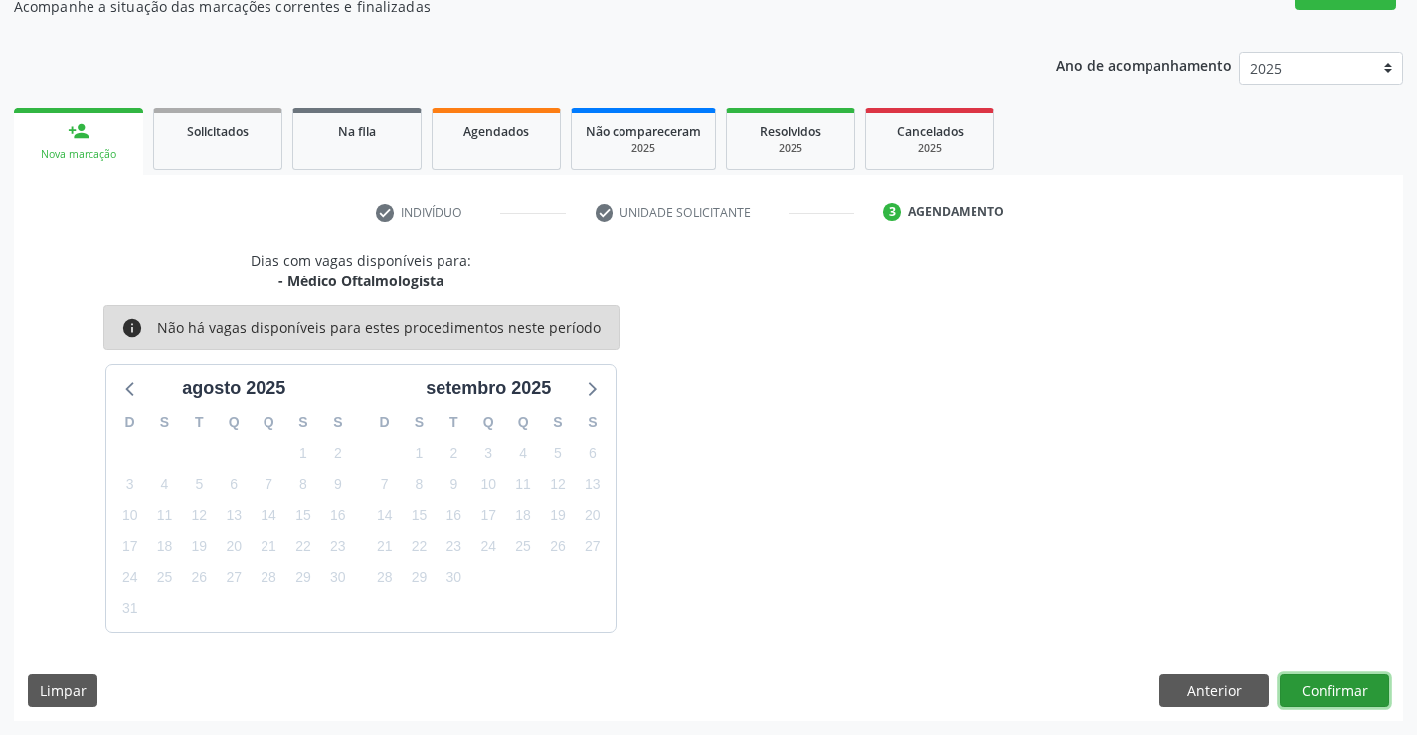
click at [1345, 691] on button "Confirmar" at bounding box center [1334, 691] width 109 height 34
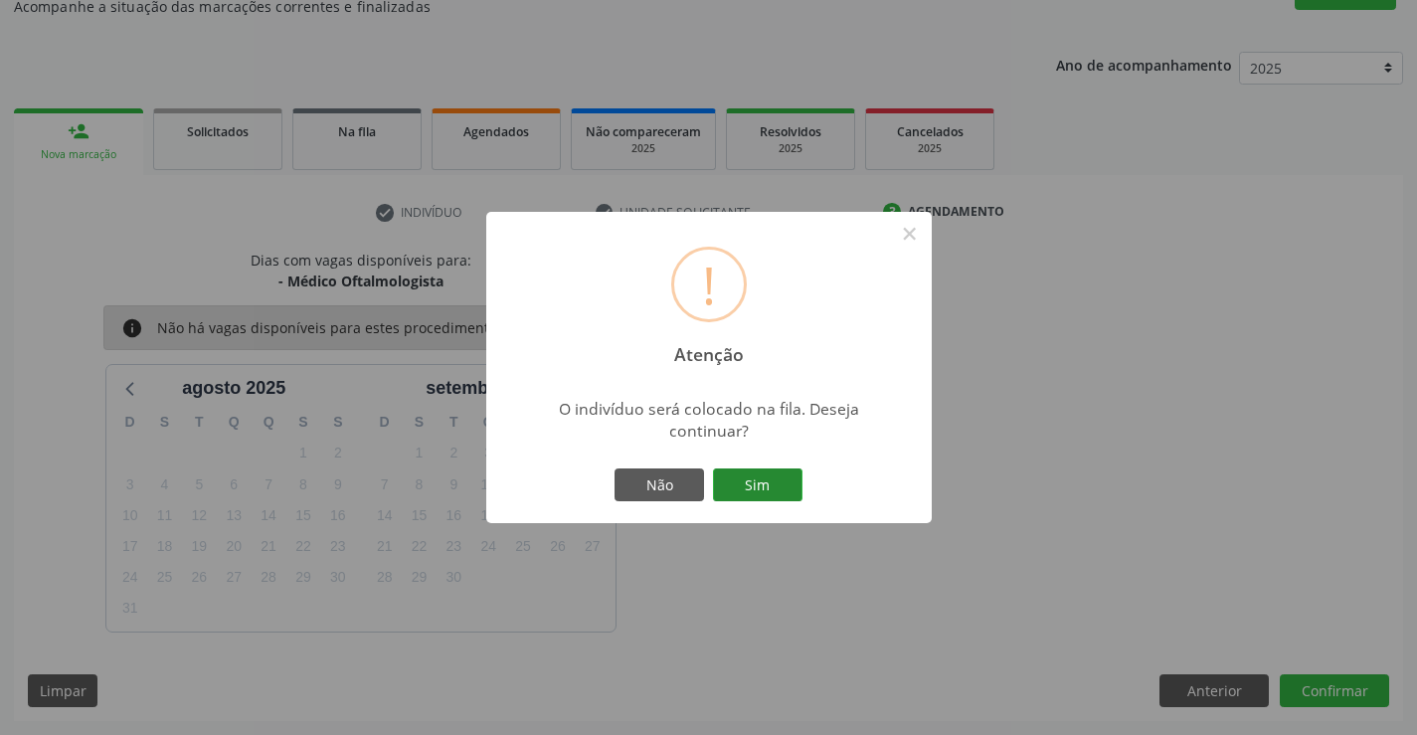
click at [725, 492] on button "Sim" at bounding box center [758, 485] width 90 height 34
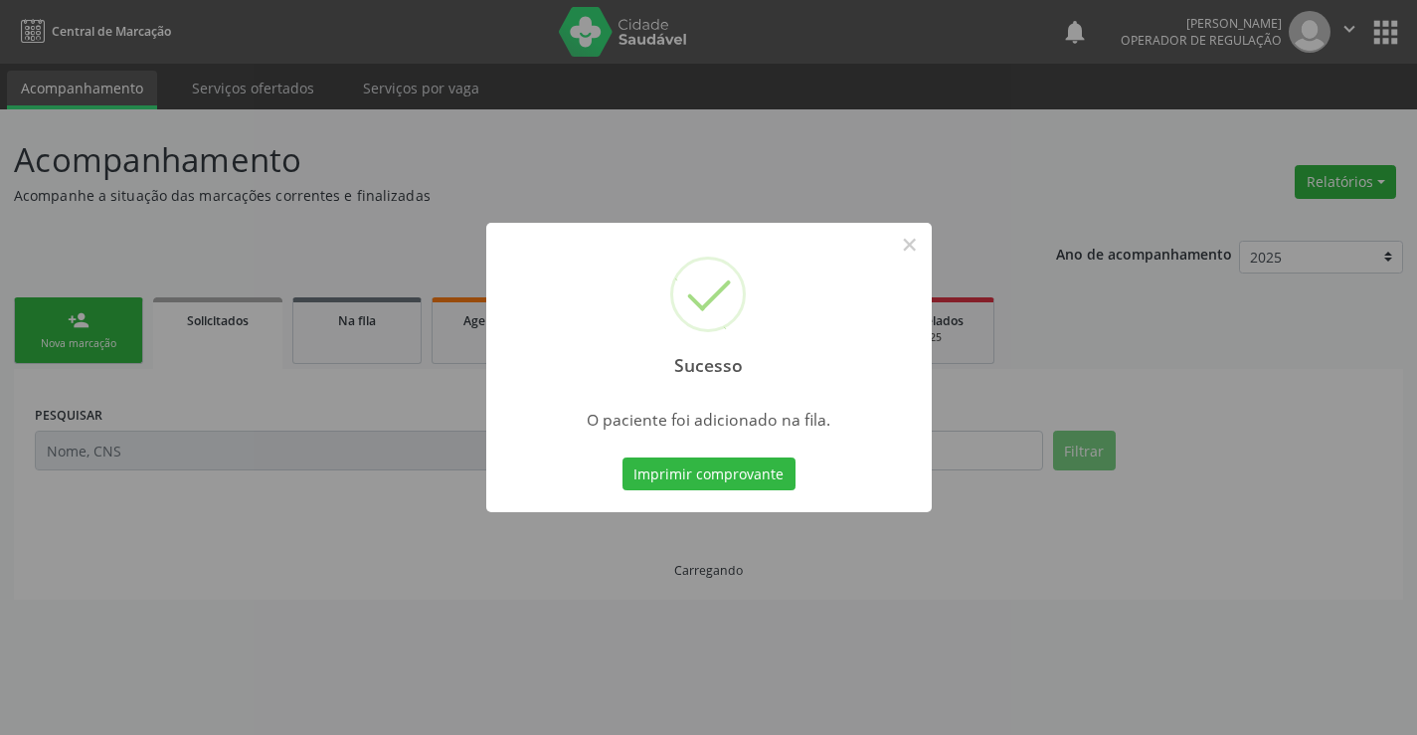
scroll to position [0, 0]
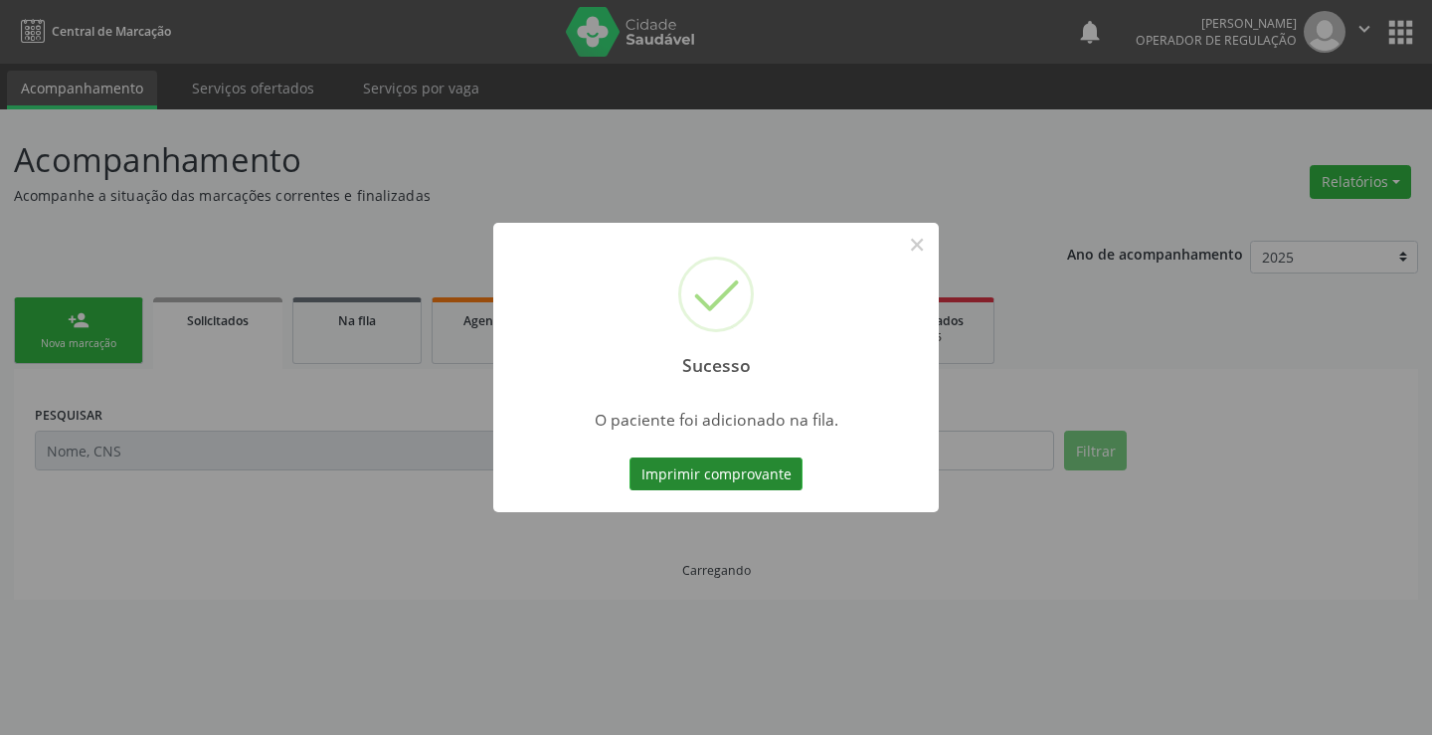
click at [774, 490] on button "Imprimir comprovante" at bounding box center [716, 474] width 173 height 34
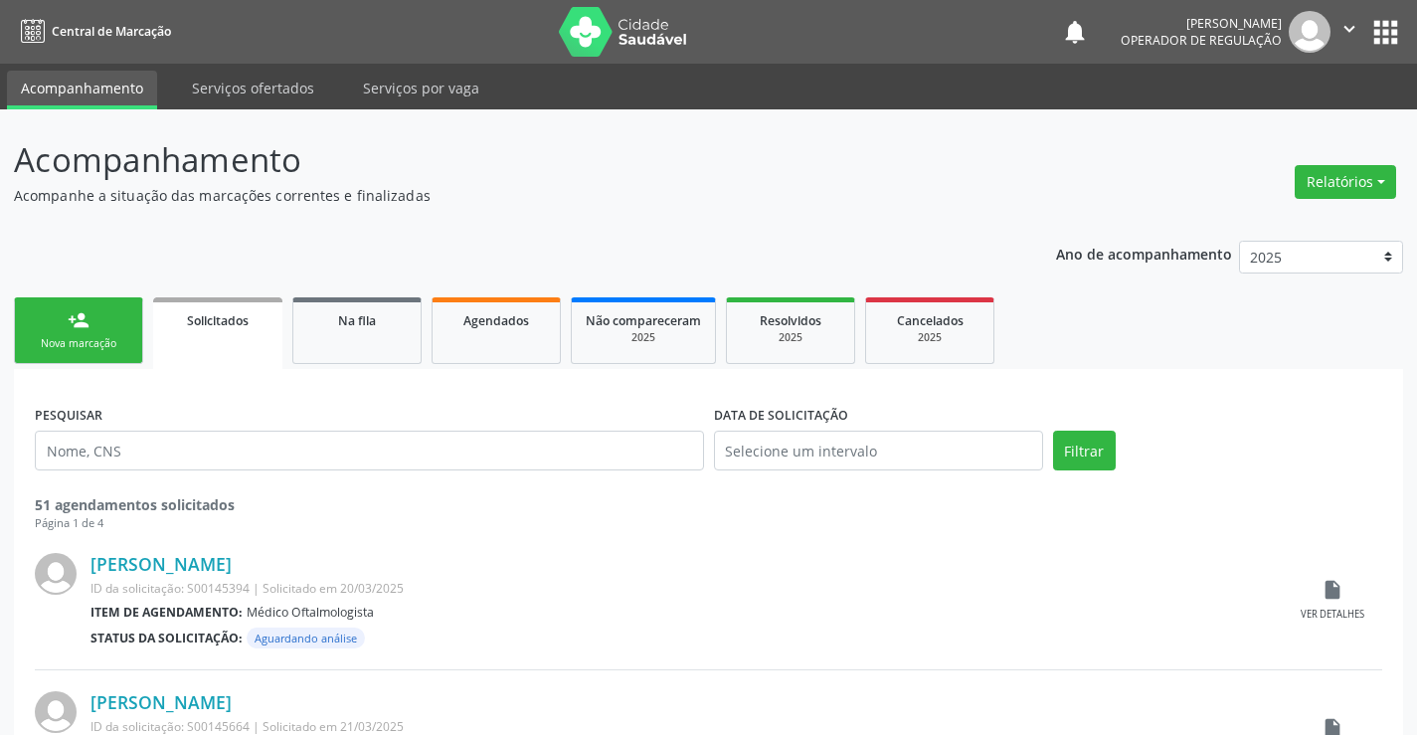
click at [127, 327] on link "person_add Nova marcação" at bounding box center [78, 330] width 129 height 67
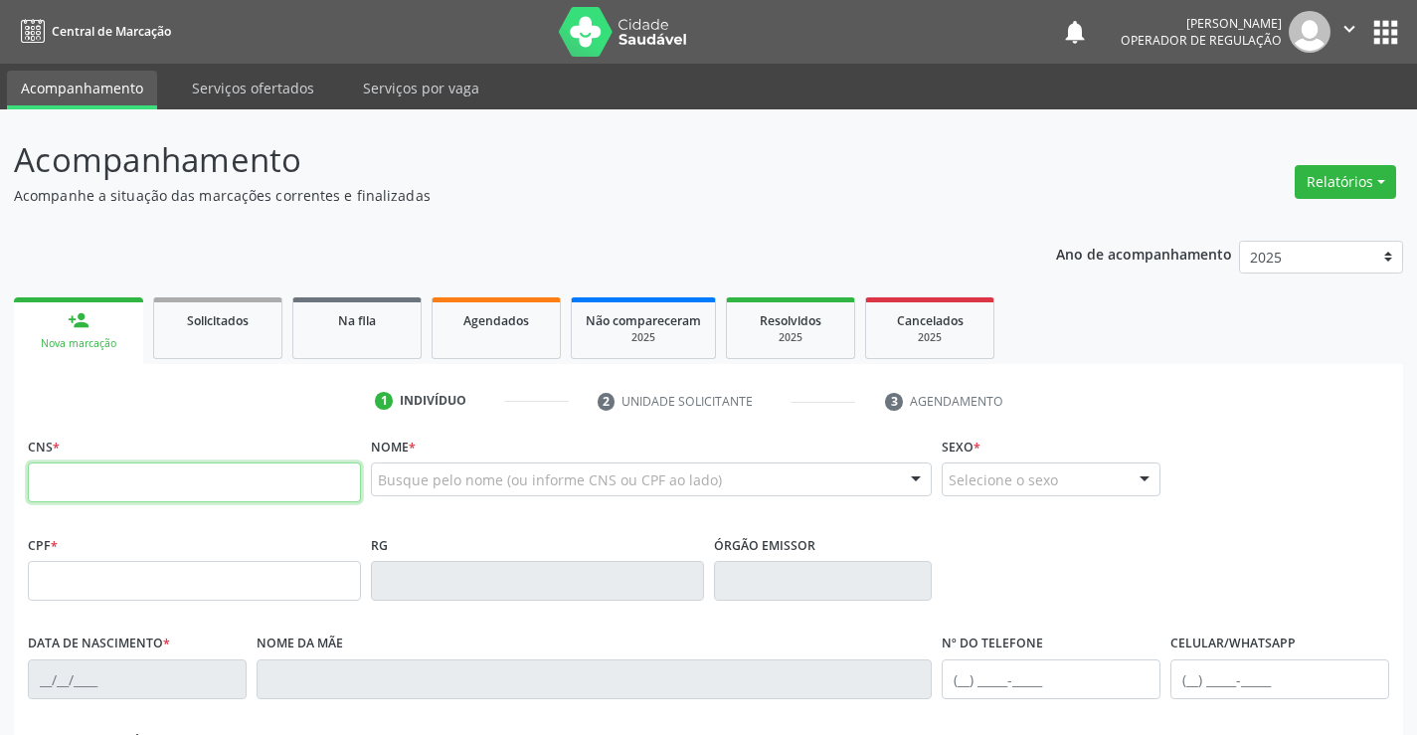
click at [160, 480] on input "text" at bounding box center [194, 482] width 333 height 40
type input "700 3019 3619 8438"
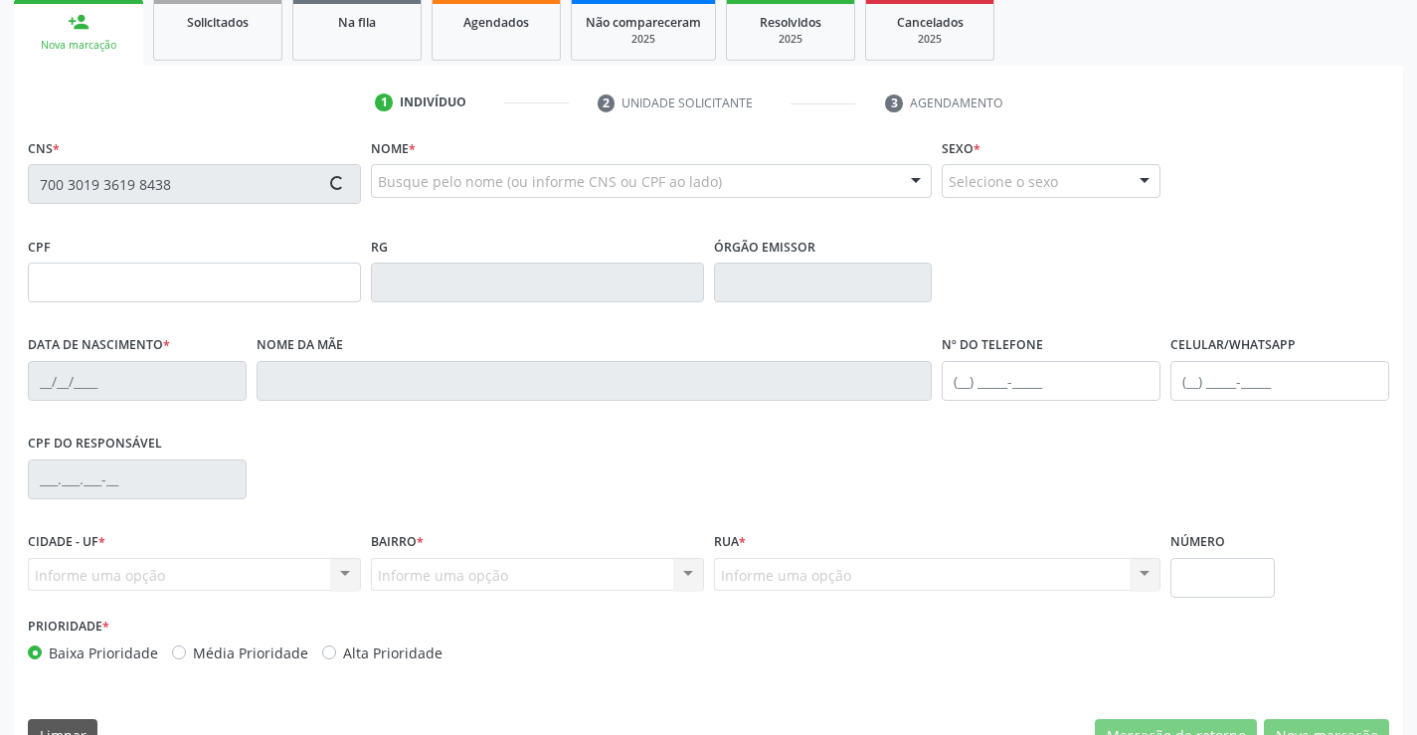
type input "0905895801"
type input "27[DATE]"
type input "S/N"
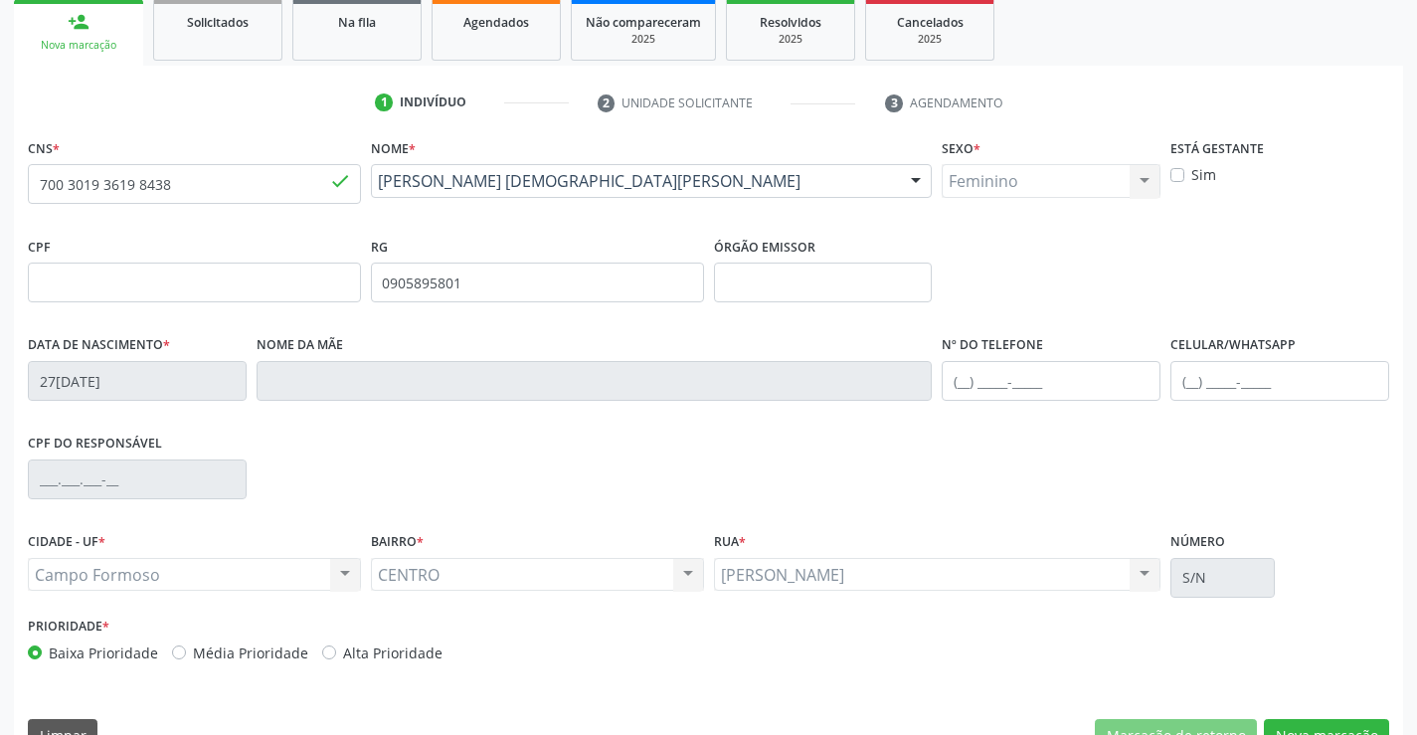
scroll to position [343, 0]
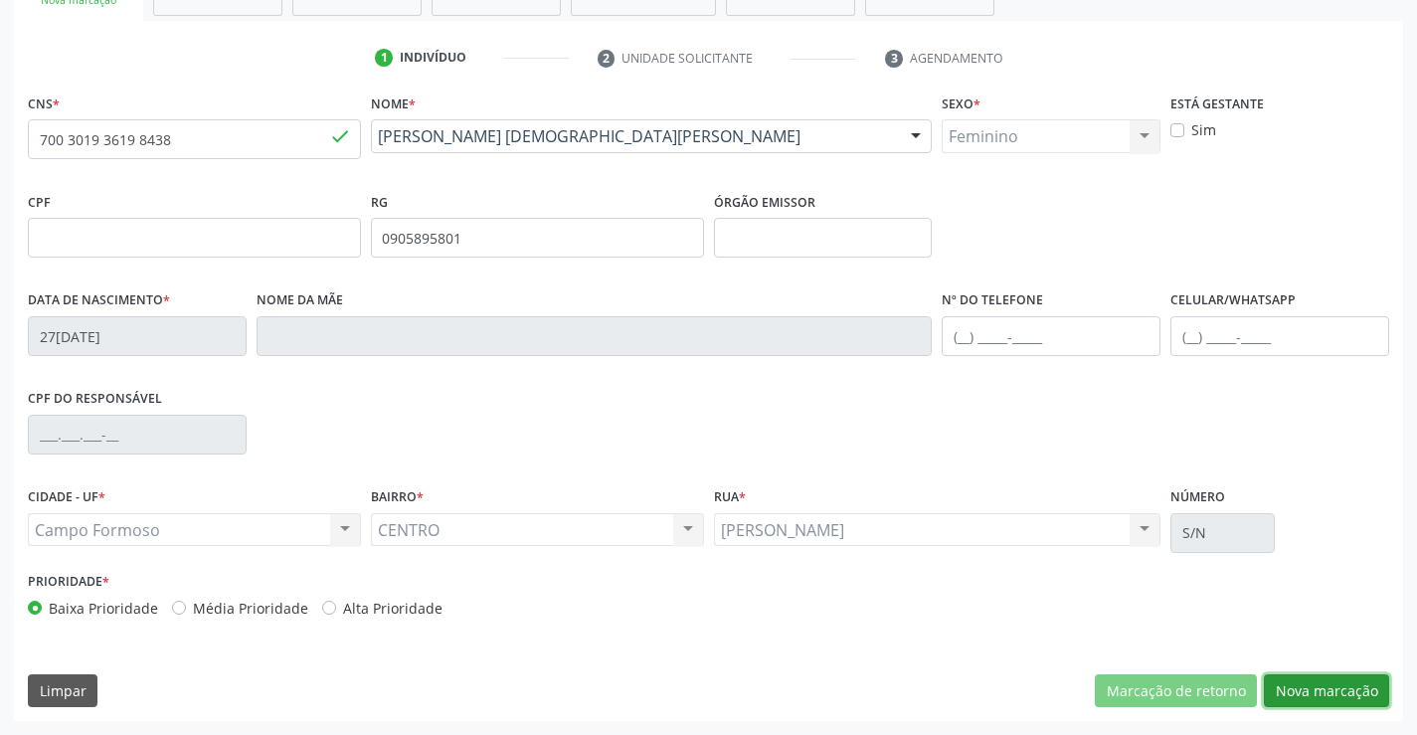
click at [1350, 689] on button "Nova marcação" at bounding box center [1326, 691] width 125 height 34
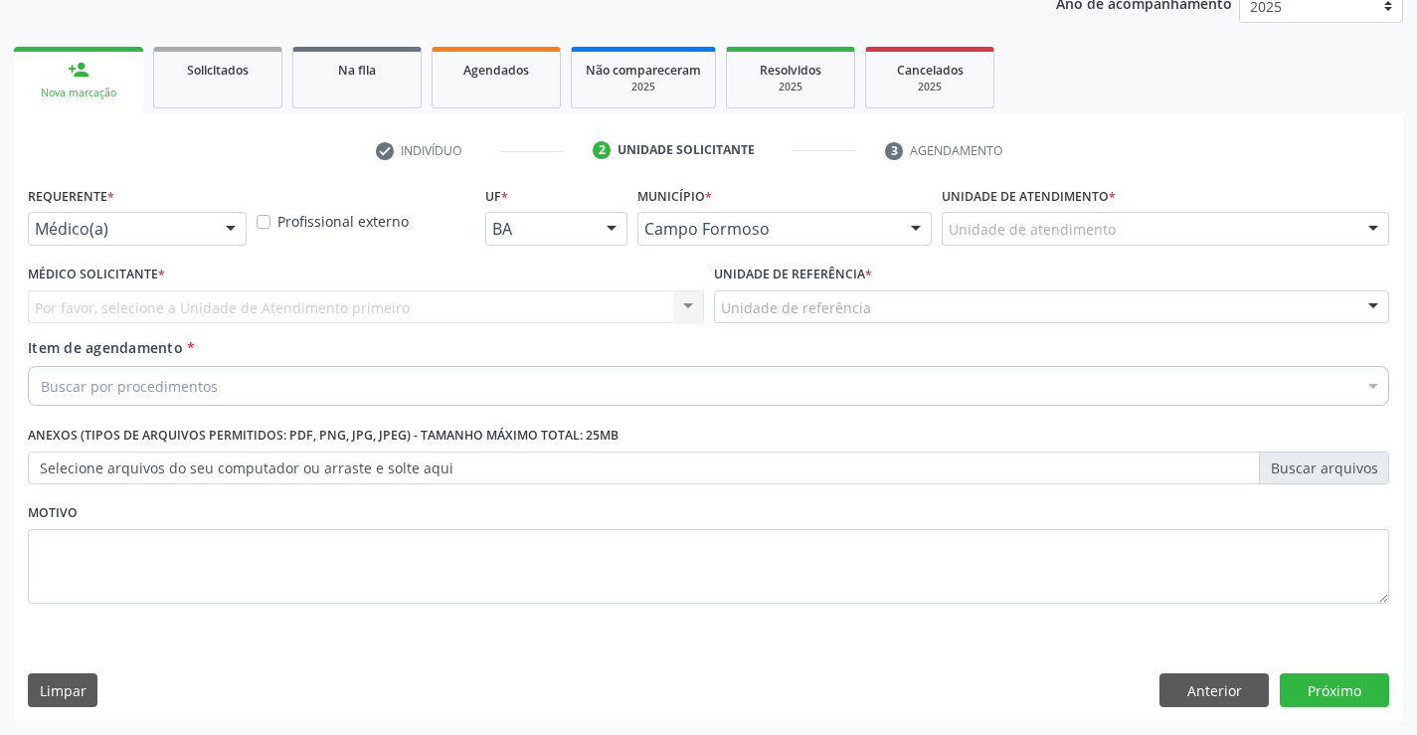
scroll to position [251, 0]
drag, startPoint x: 222, startPoint y: 215, endPoint x: 222, endPoint y: 248, distance: 32.8
click at [222, 221] on div at bounding box center [231, 230] width 30 height 34
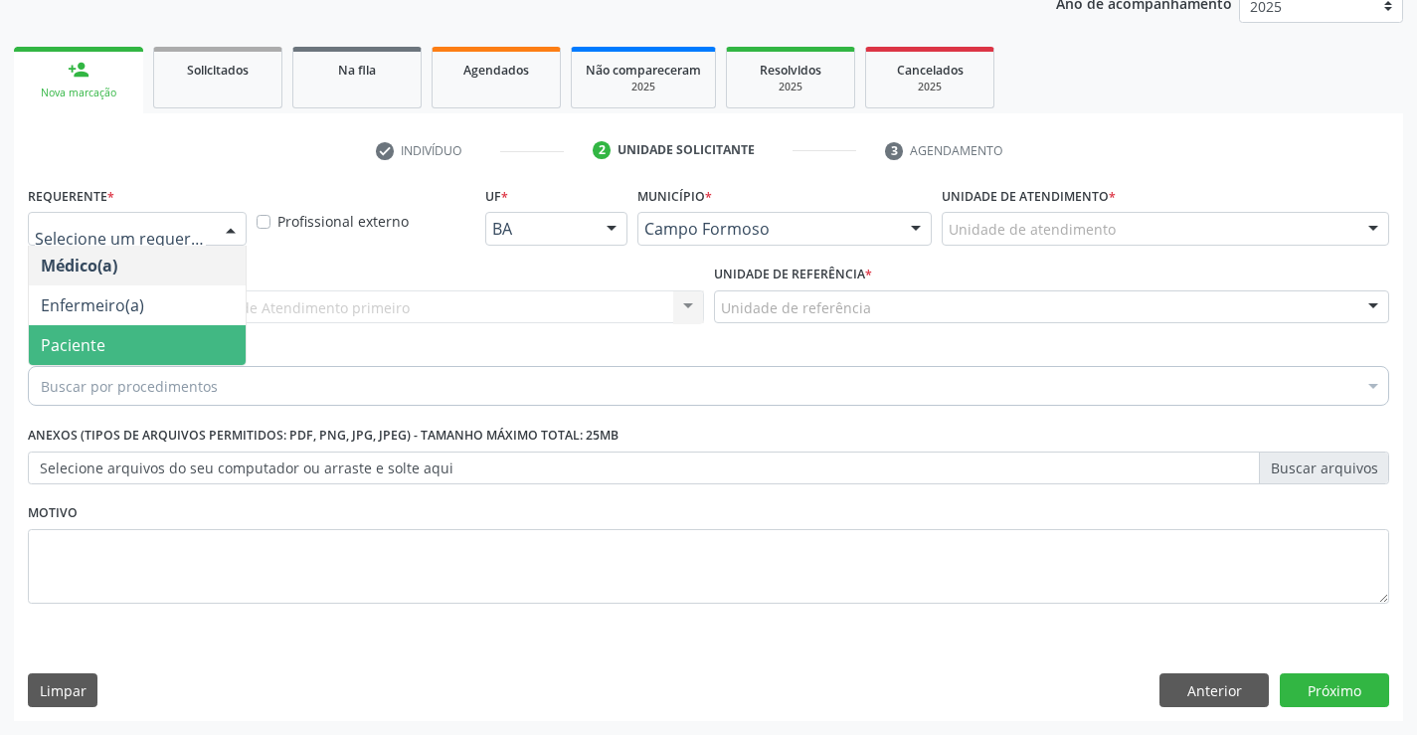
click at [185, 332] on span "Paciente" at bounding box center [137, 345] width 217 height 40
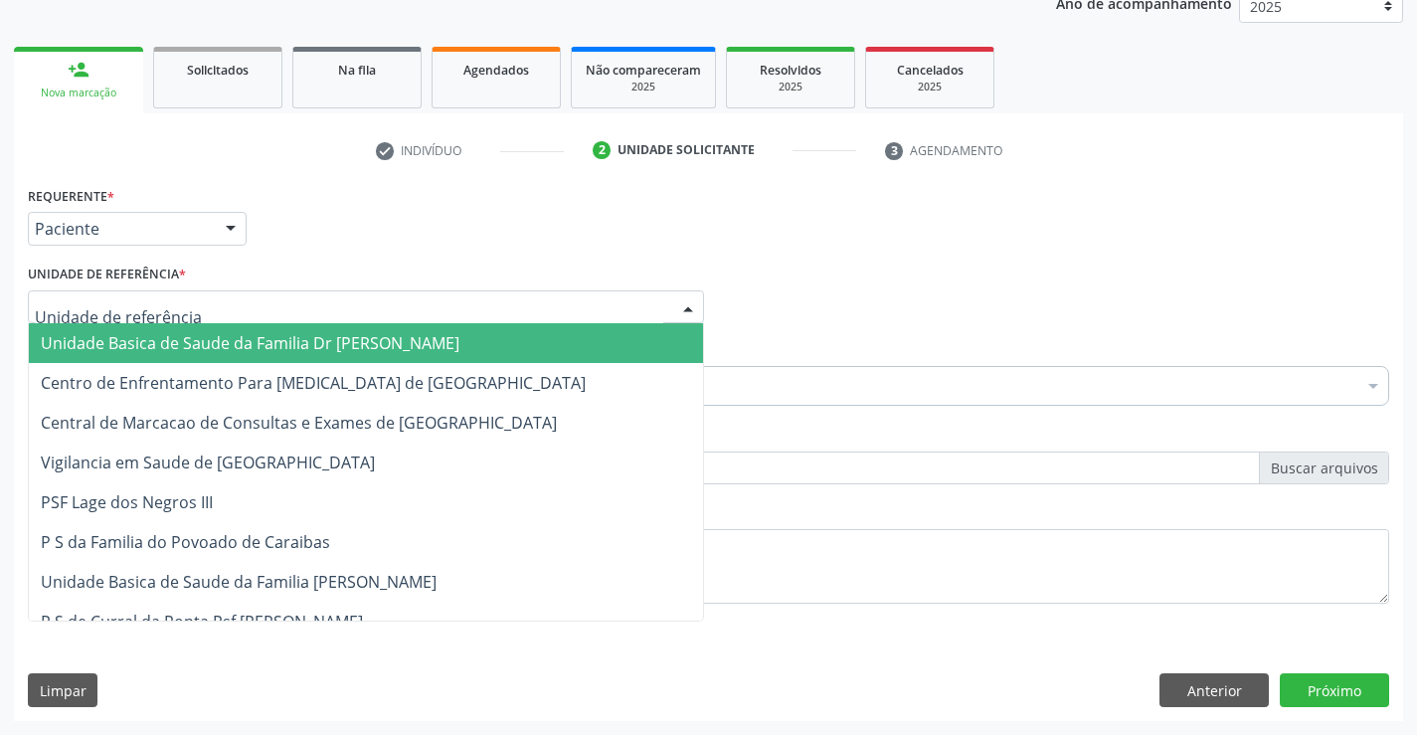
drag, startPoint x: 308, startPoint y: 298, endPoint x: 301, endPoint y: 367, distance: 69.0
click at [309, 304] on div at bounding box center [366, 307] width 676 height 34
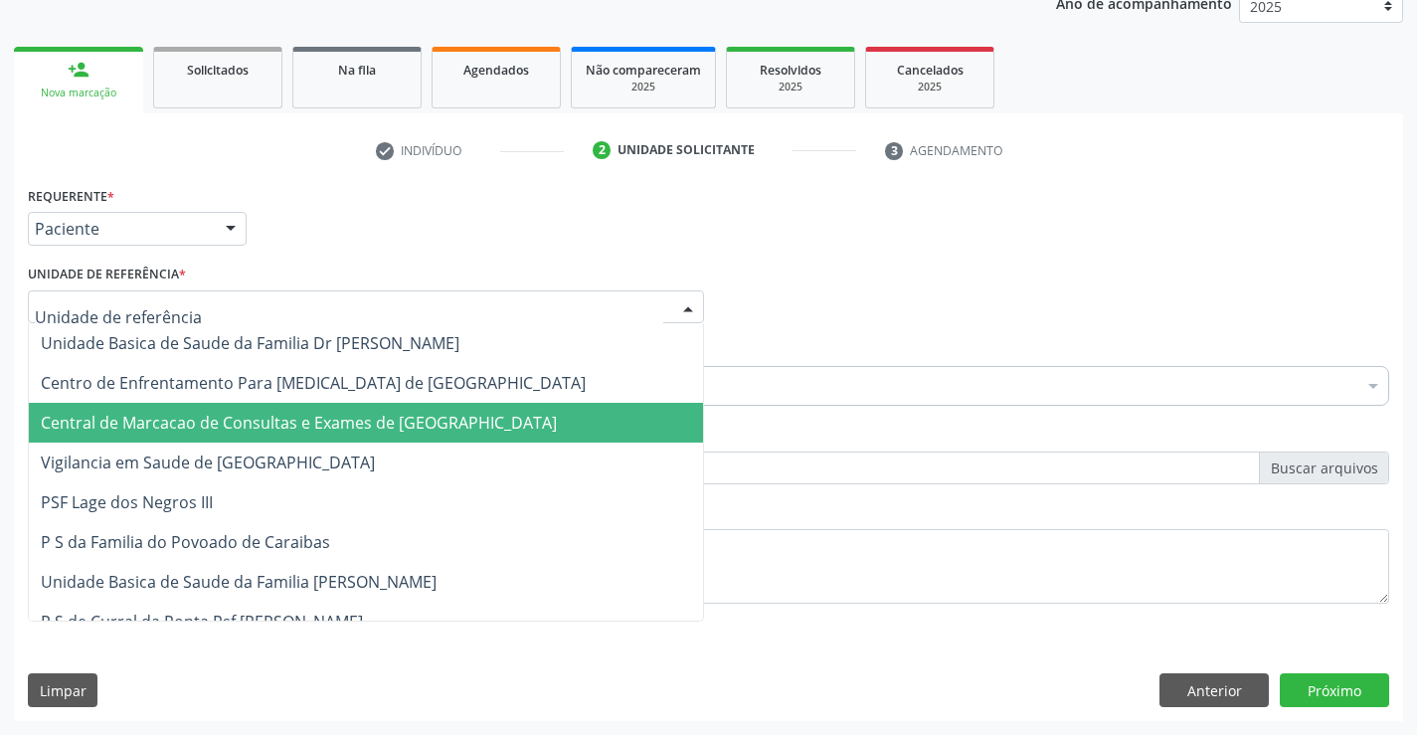
click at [300, 412] on span "Central de Marcacao de Consultas e Exames de [GEOGRAPHIC_DATA]" at bounding box center [299, 423] width 516 height 22
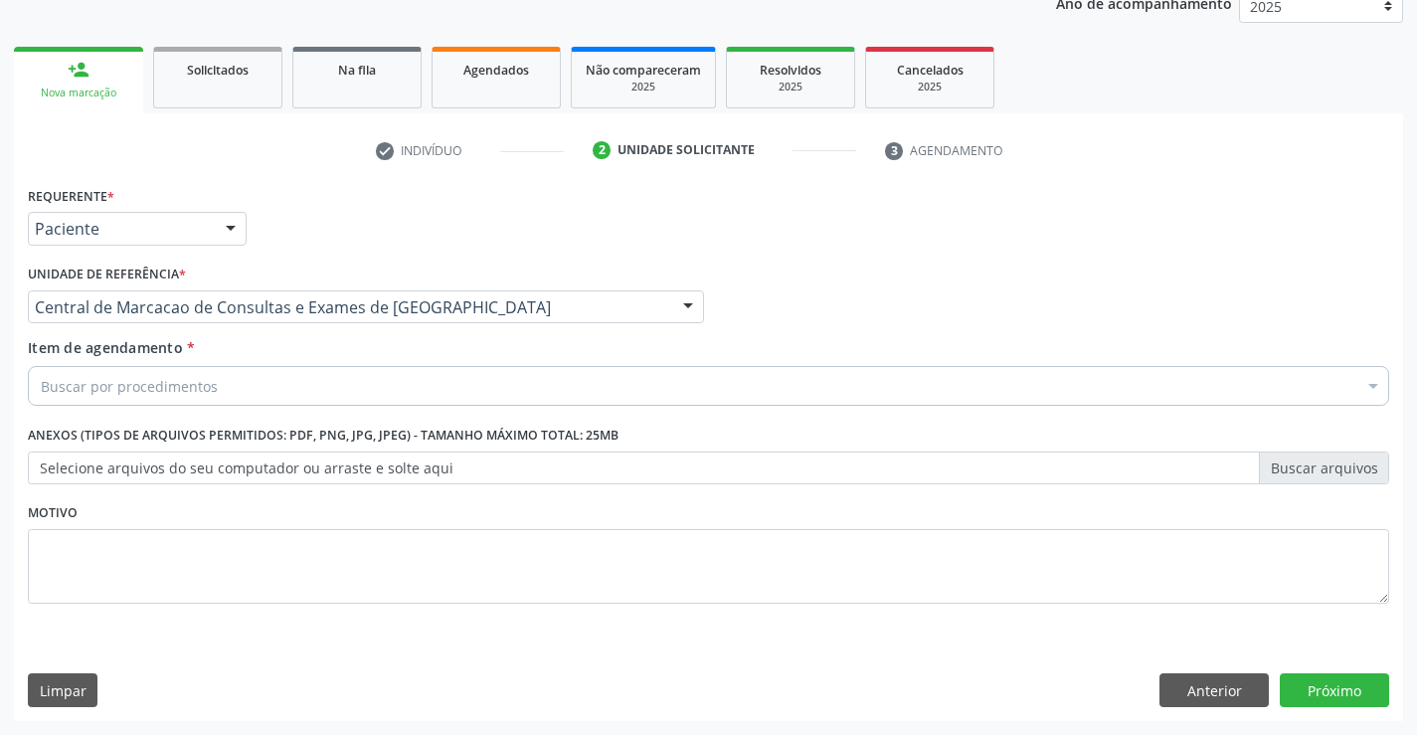
click at [370, 381] on div "Buscar por procedimentos" at bounding box center [709, 386] width 1362 height 40
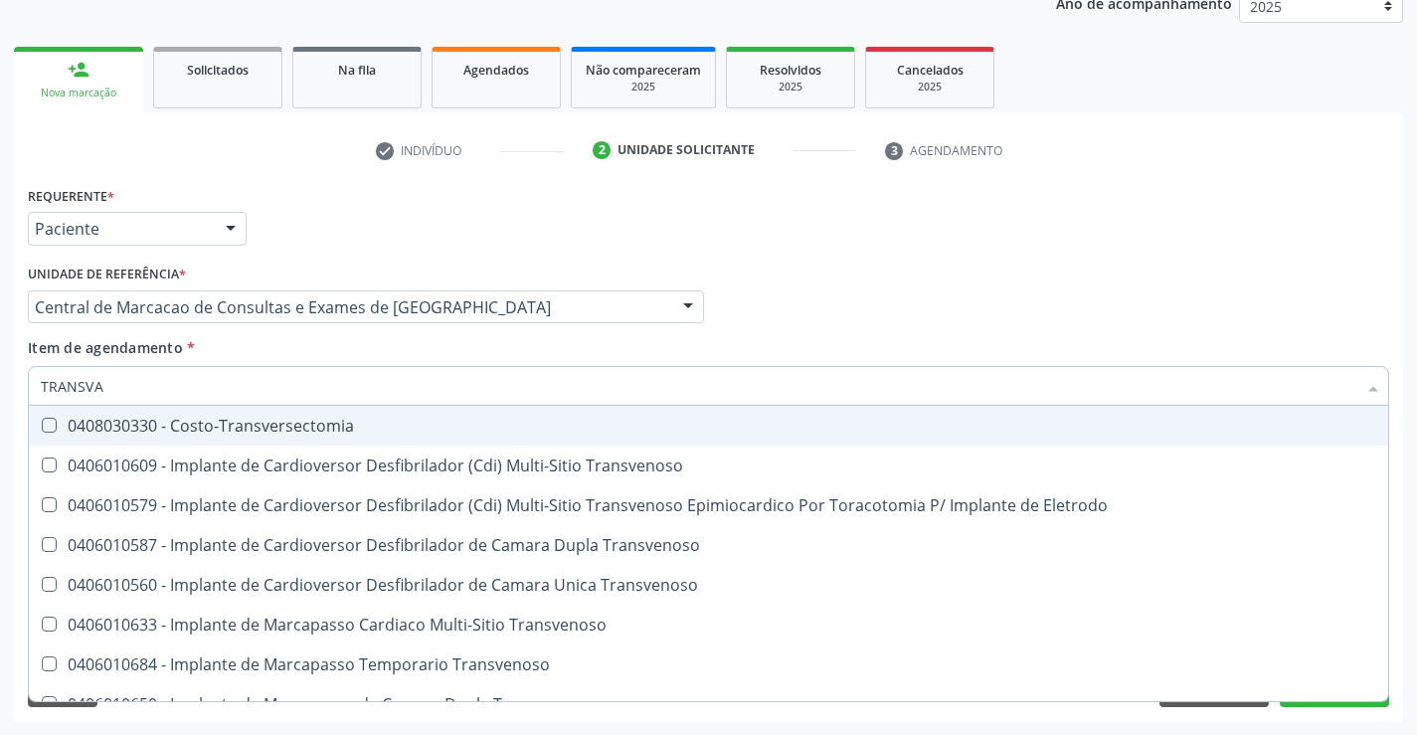
type input "TRANSVAG"
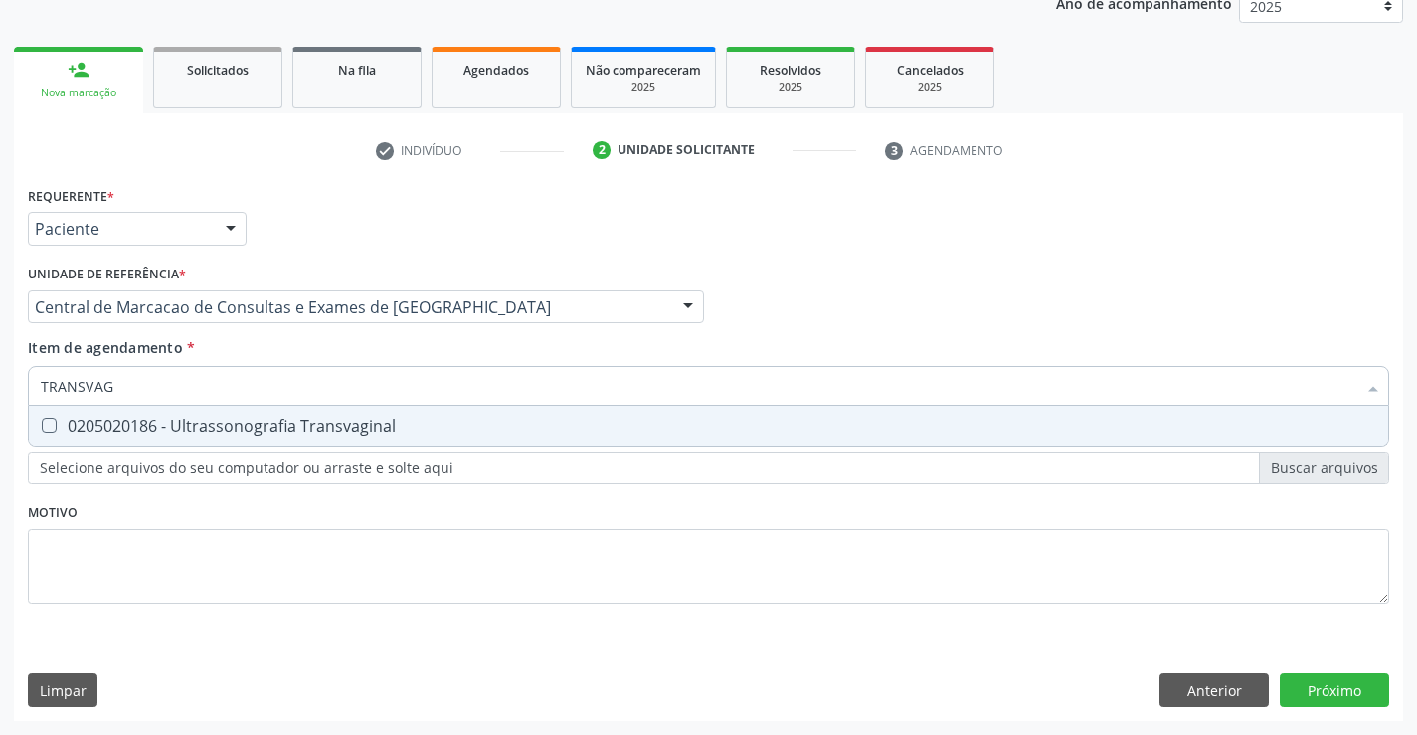
click at [723, 421] on div "0205020186 - Ultrassonografia Transvaginal" at bounding box center [709, 426] width 1336 height 16
checkbox Transvaginal "true"
click at [1326, 699] on div "Requerente * Paciente Médico(a) Enfermeiro(a) Paciente Nenhum resultado encontr…" at bounding box center [708, 451] width 1389 height 540
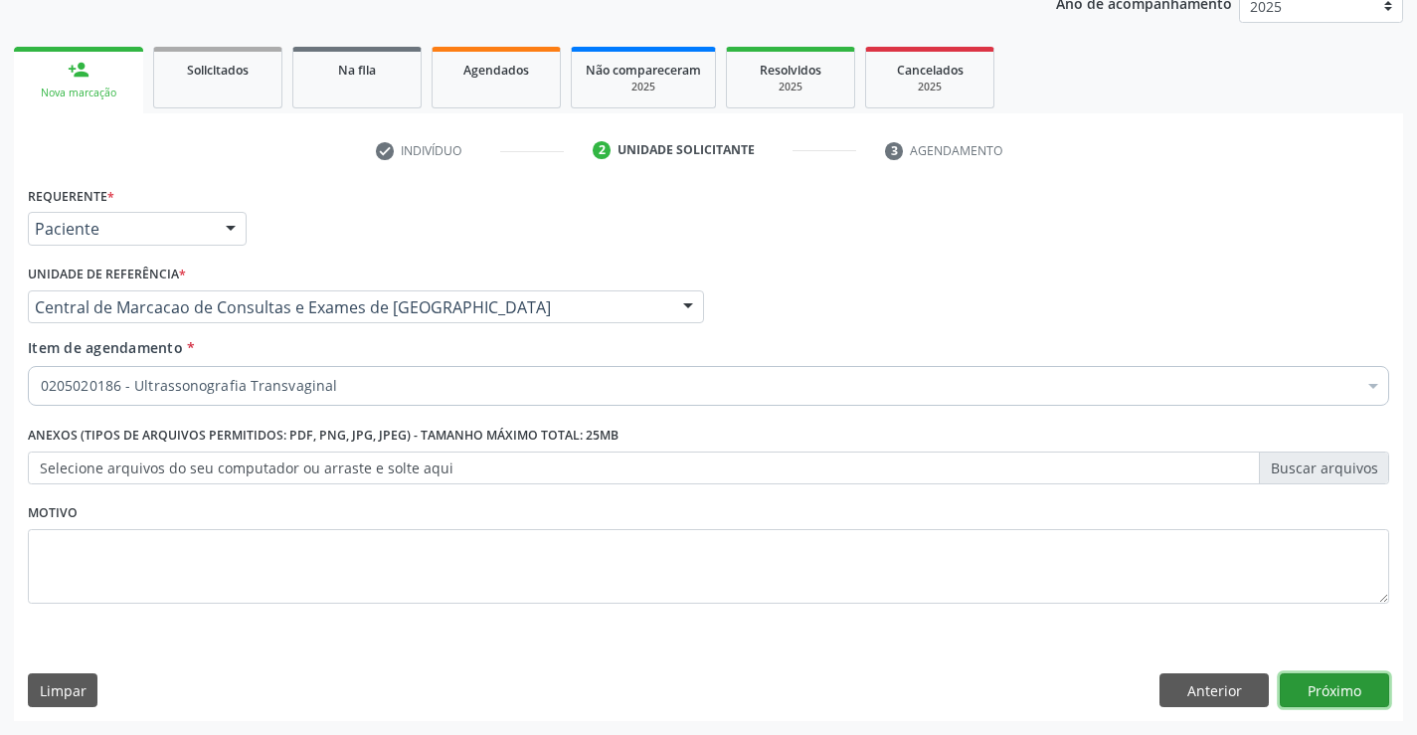
click at [1319, 685] on button "Próximo" at bounding box center [1334, 690] width 109 height 34
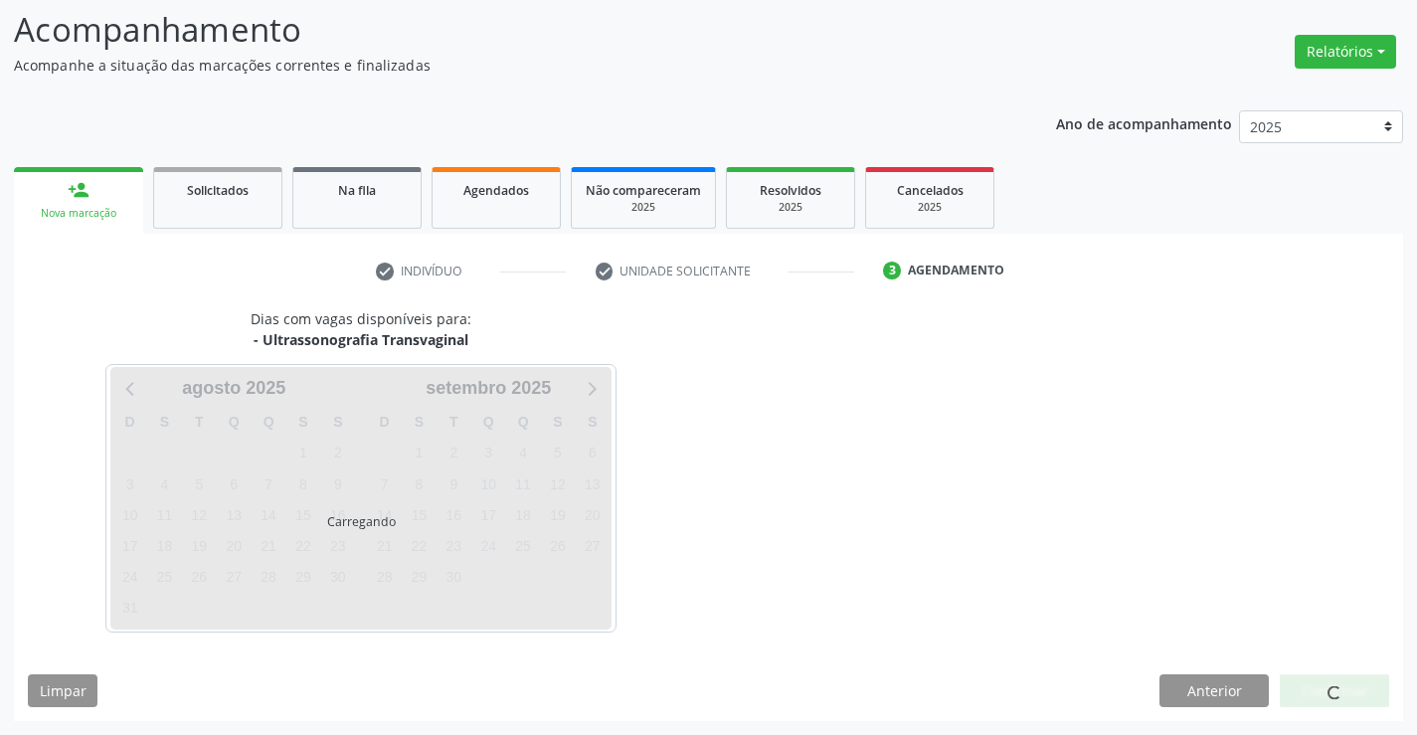
scroll to position [130, 0]
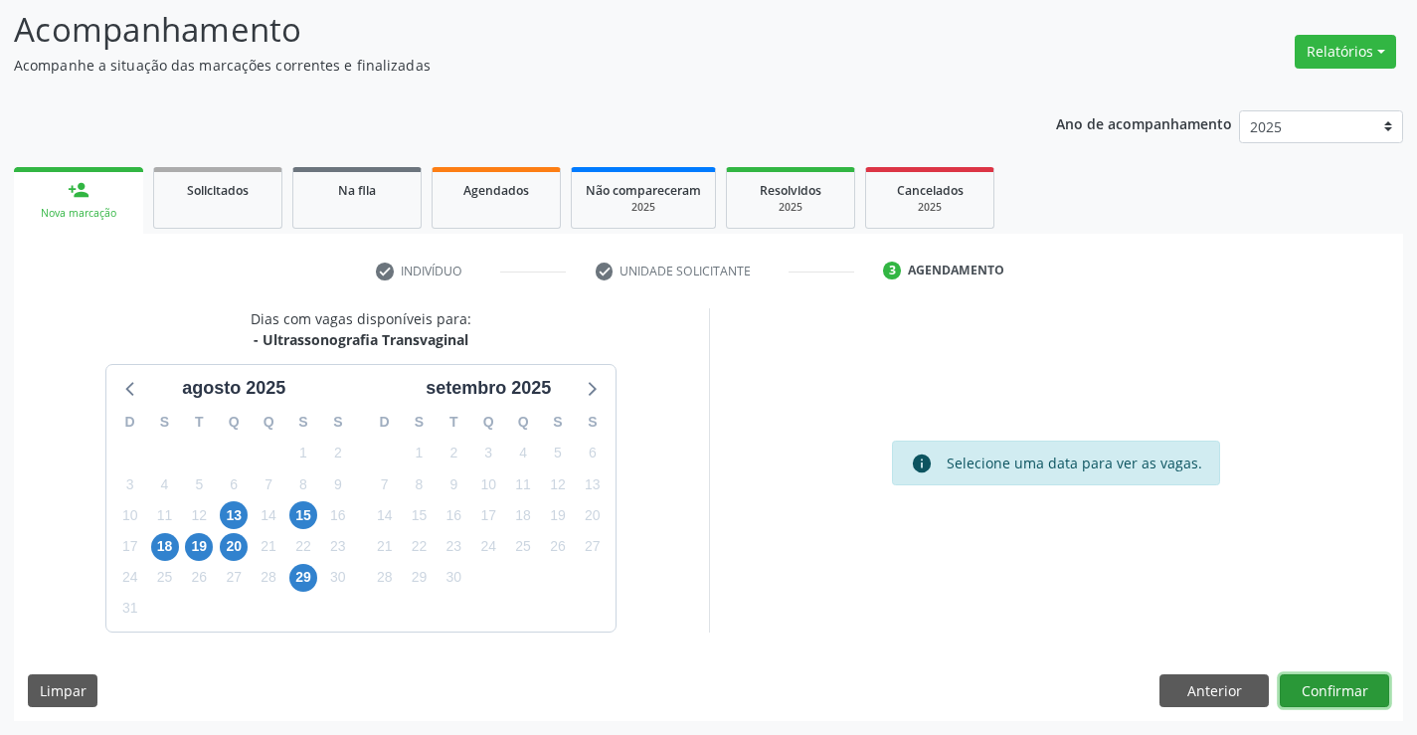
click at [1317, 697] on button "Confirmar" at bounding box center [1334, 691] width 109 height 34
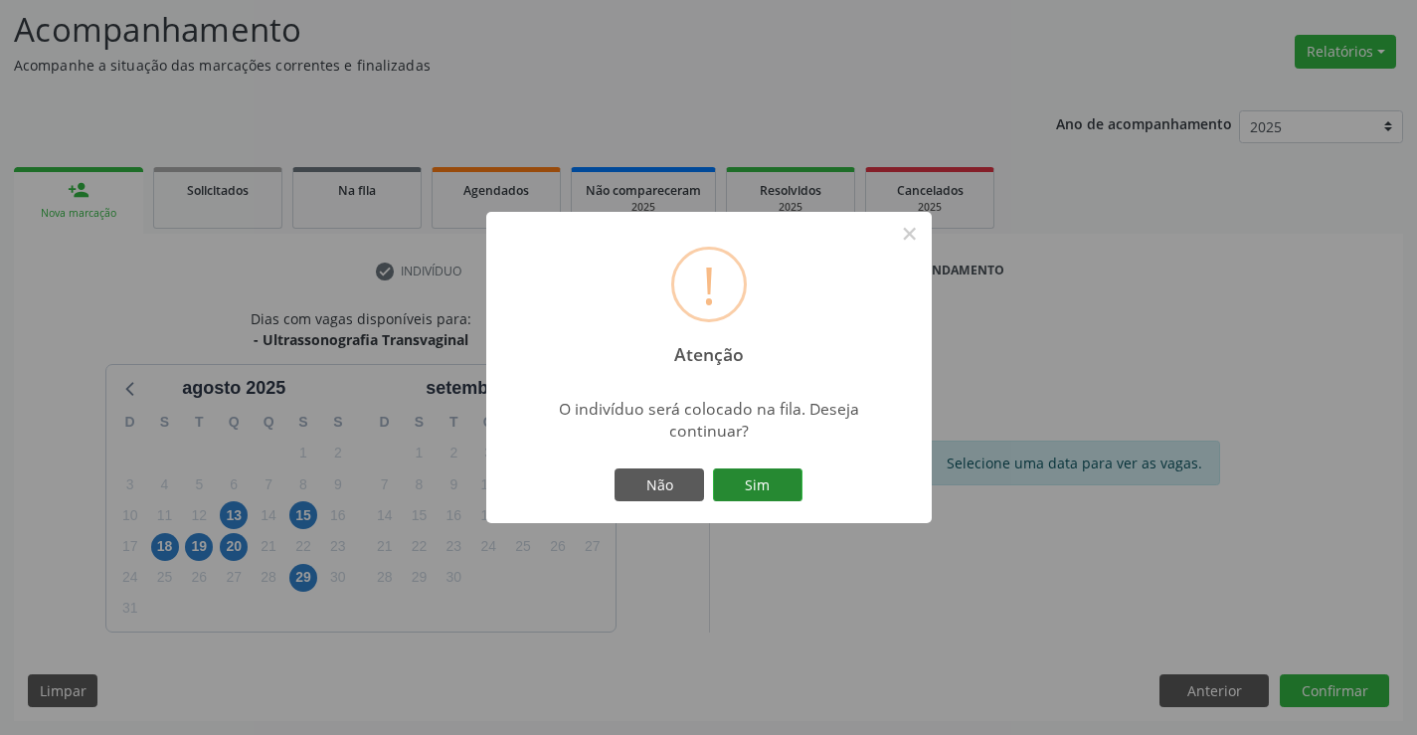
click at [781, 475] on button "Sim" at bounding box center [758, 485] width 90 height 34
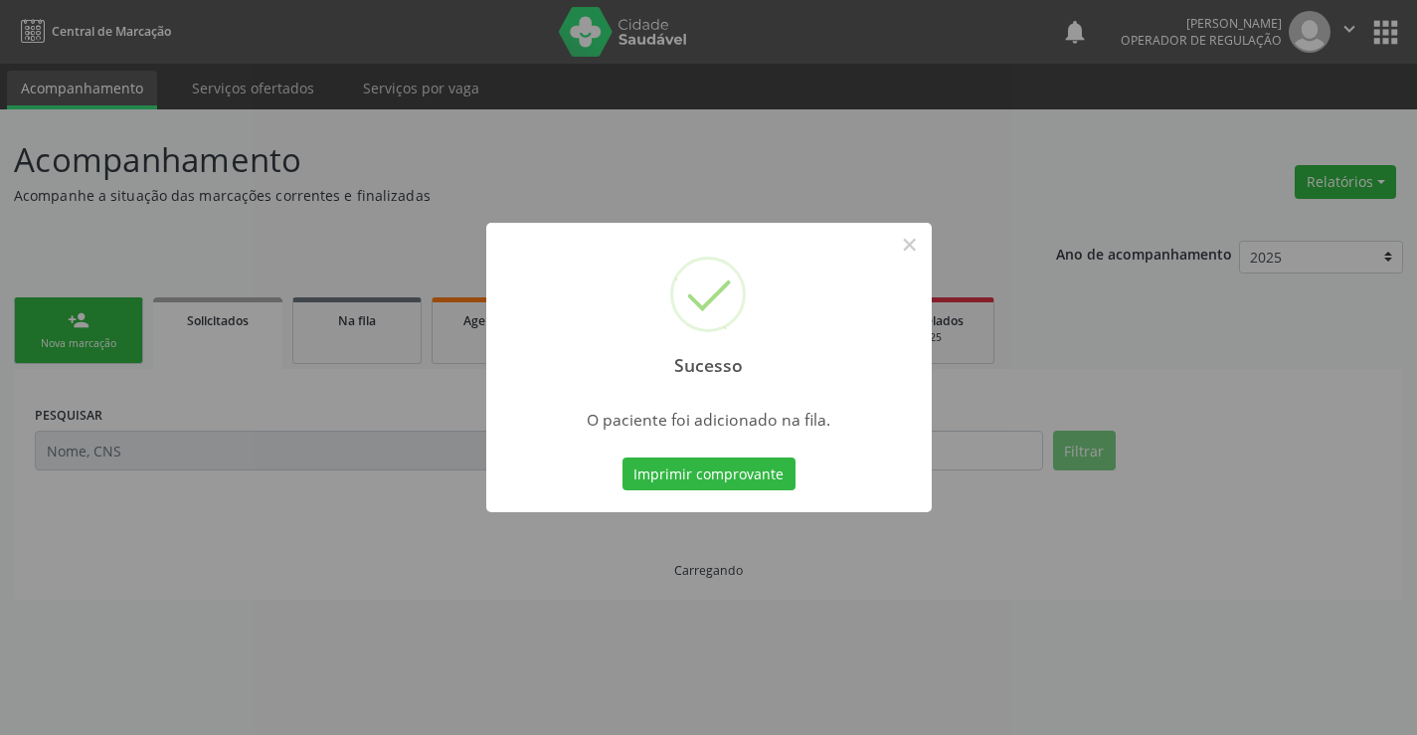
scroll to position [0, 0]
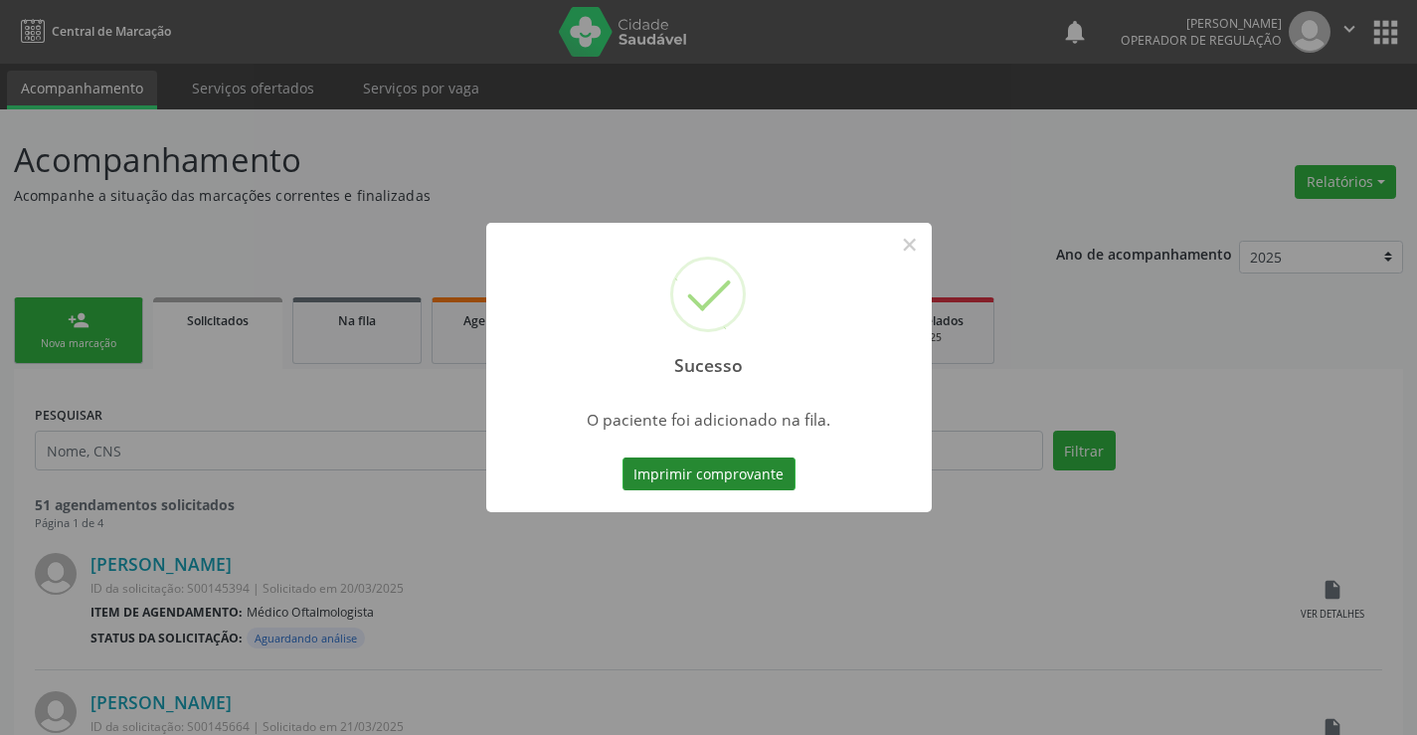
click at [746, 471] on button "Imprimir comprovante" at bounding box center [709, 474] width 173 height 34
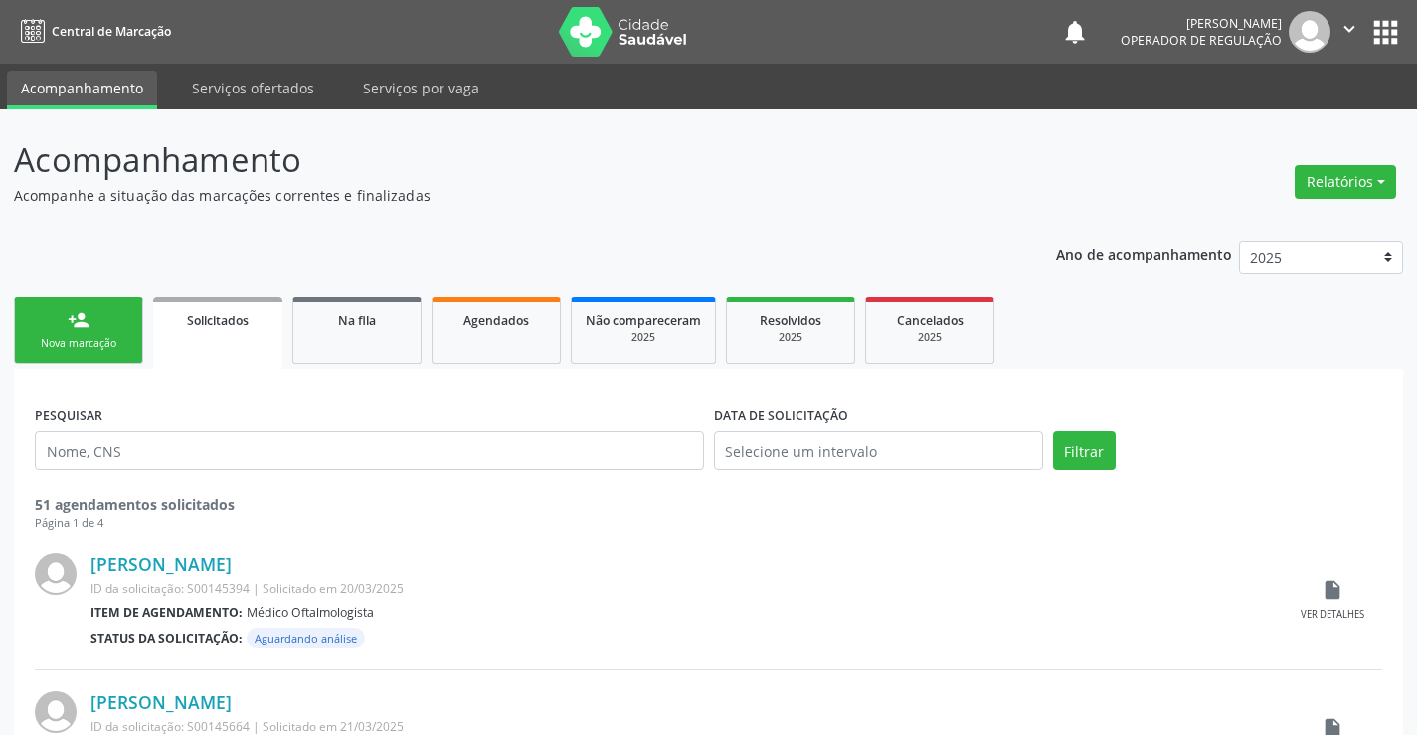
click at [85, 358] on link "person_add Nova marcação" at bounding box center [78, 330] width 129 height 67
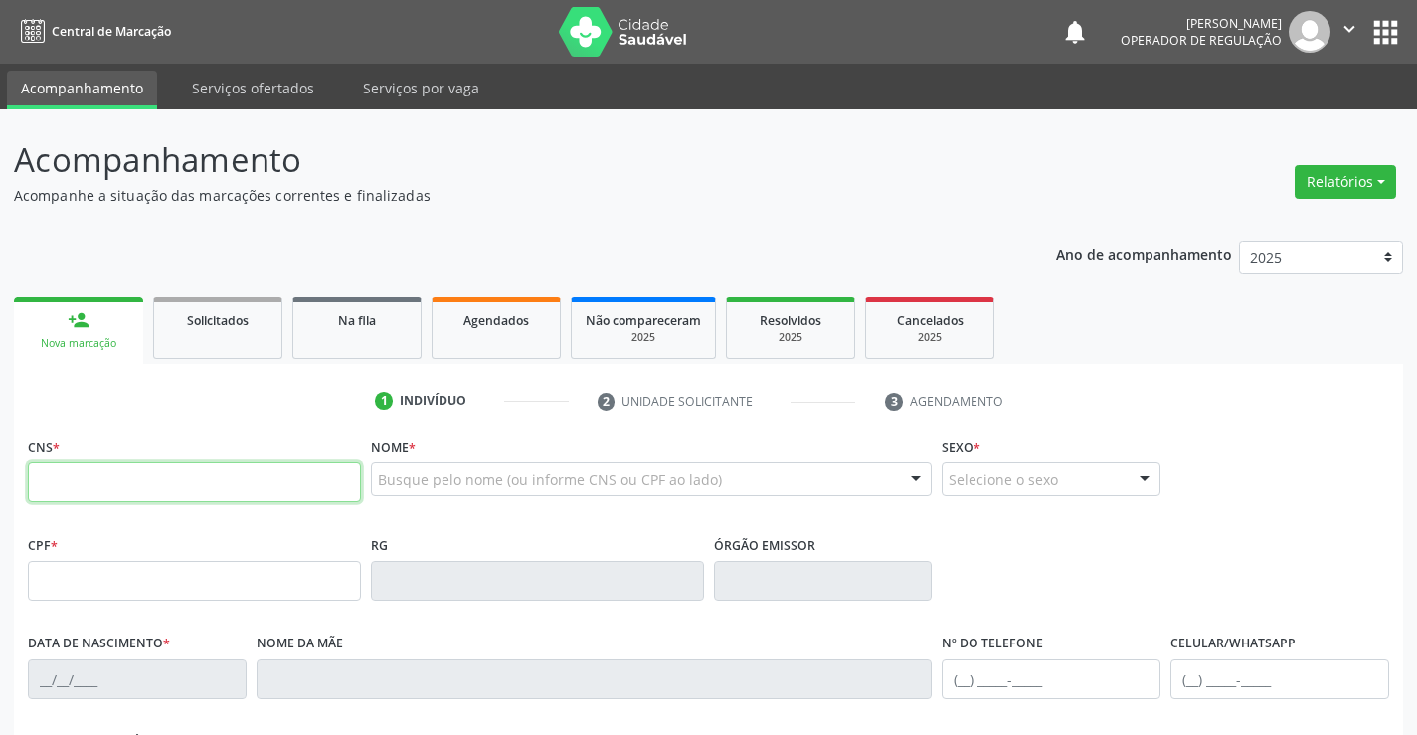
click at [118, 491] on input "text" at bounding box center [194, 482] width 333 height 40
type input "700 6034 8509 8468"
type input "0739950614"
type input "1[DATE]"
type input "617.835.285-91"
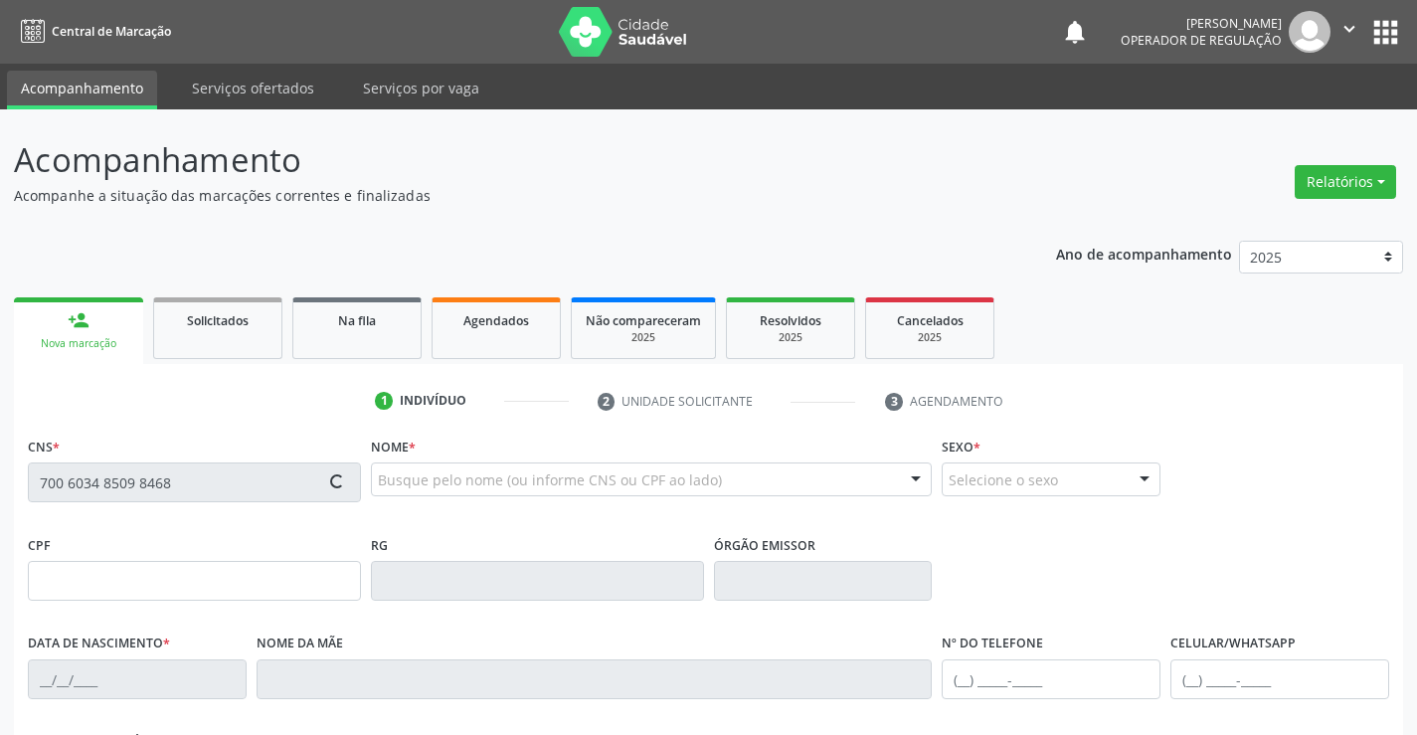
type input "S/N"
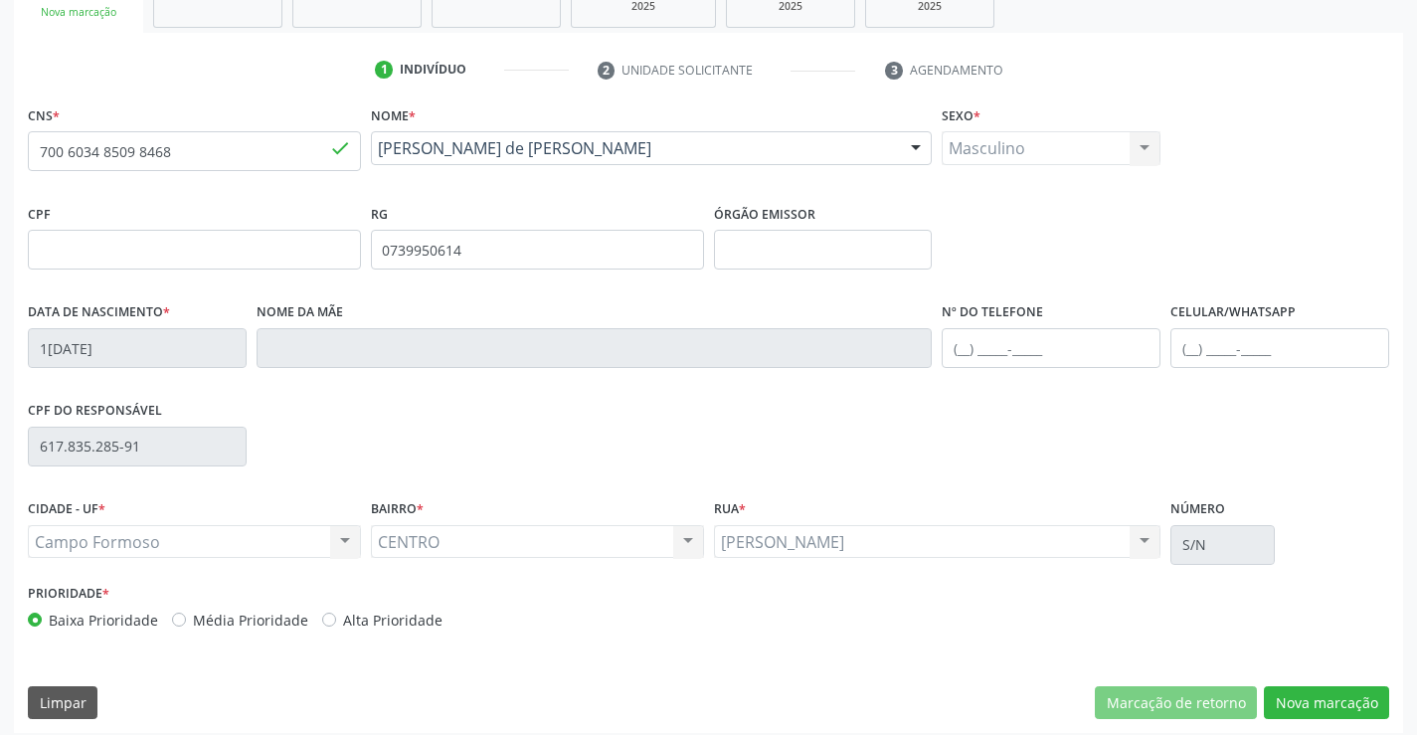
scroll to position [343, 0]
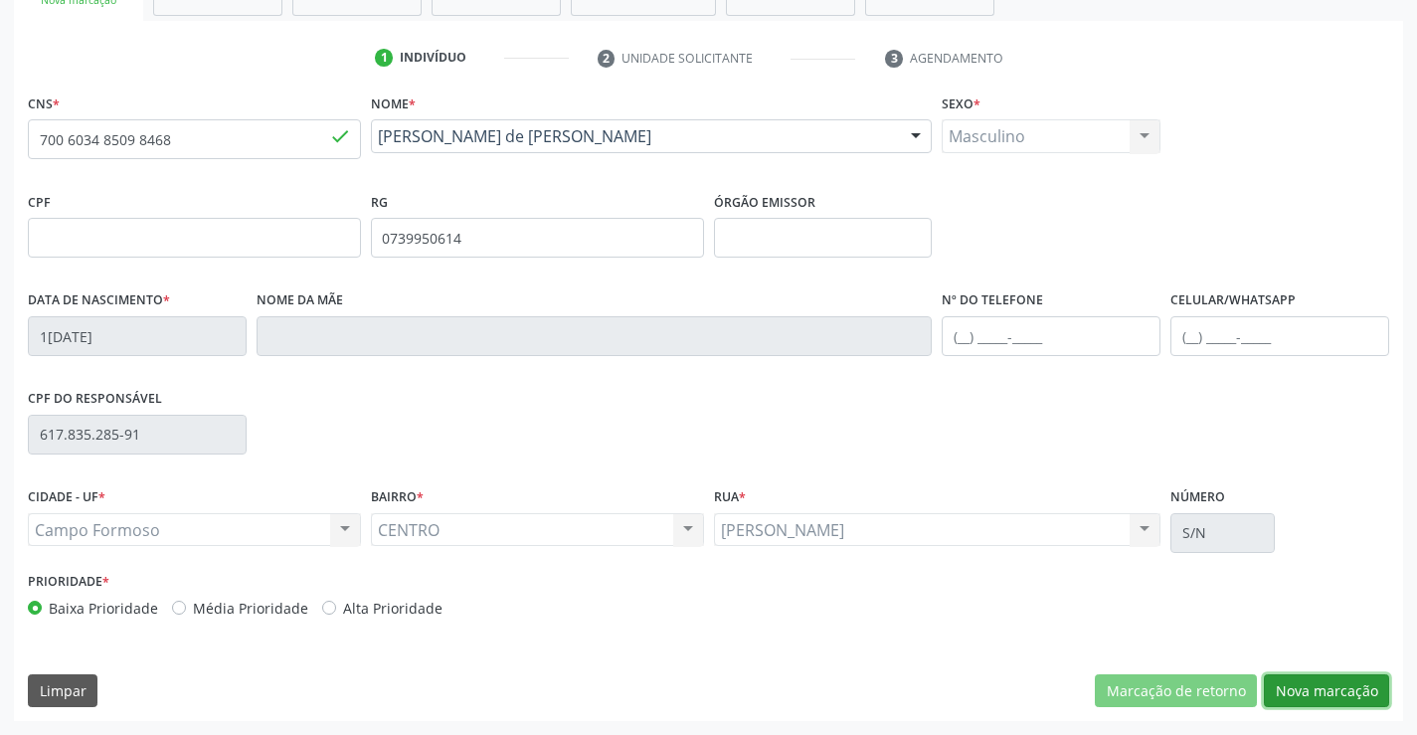
click at [1365, 688] on button "Nova marcação" at bounding box center [1326, 691] width 125 height 34
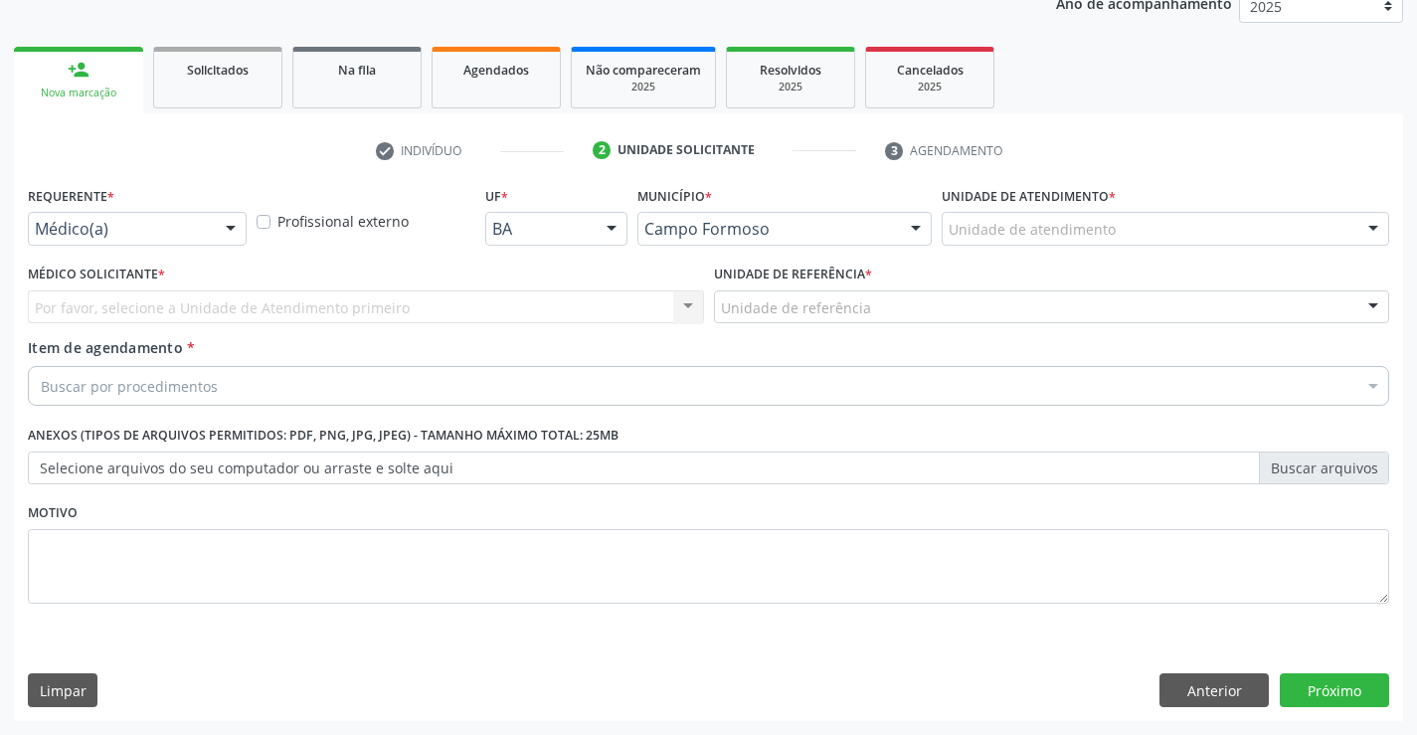
scroll to position [251, 0]
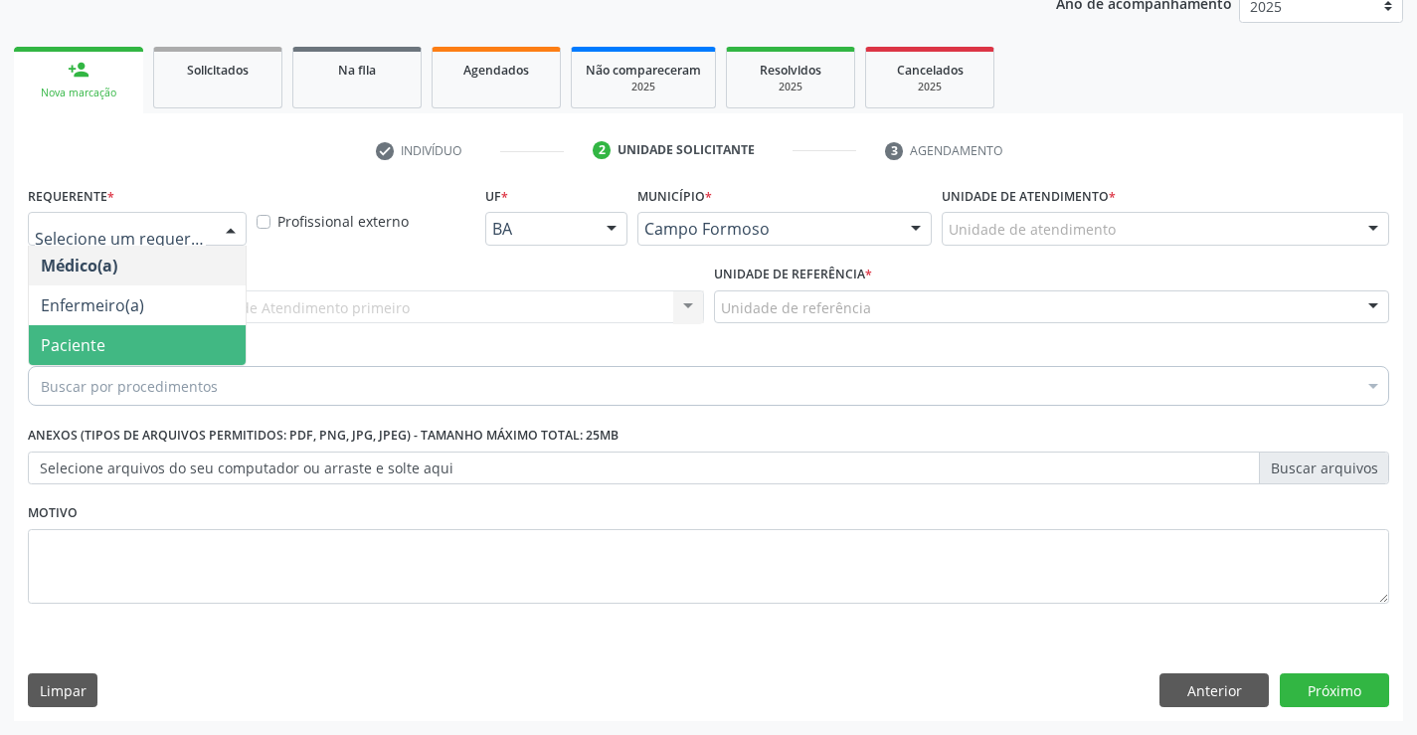
click at [94, 352] on span "Paciente" at bounding box center [73, 345] width 65 height 22
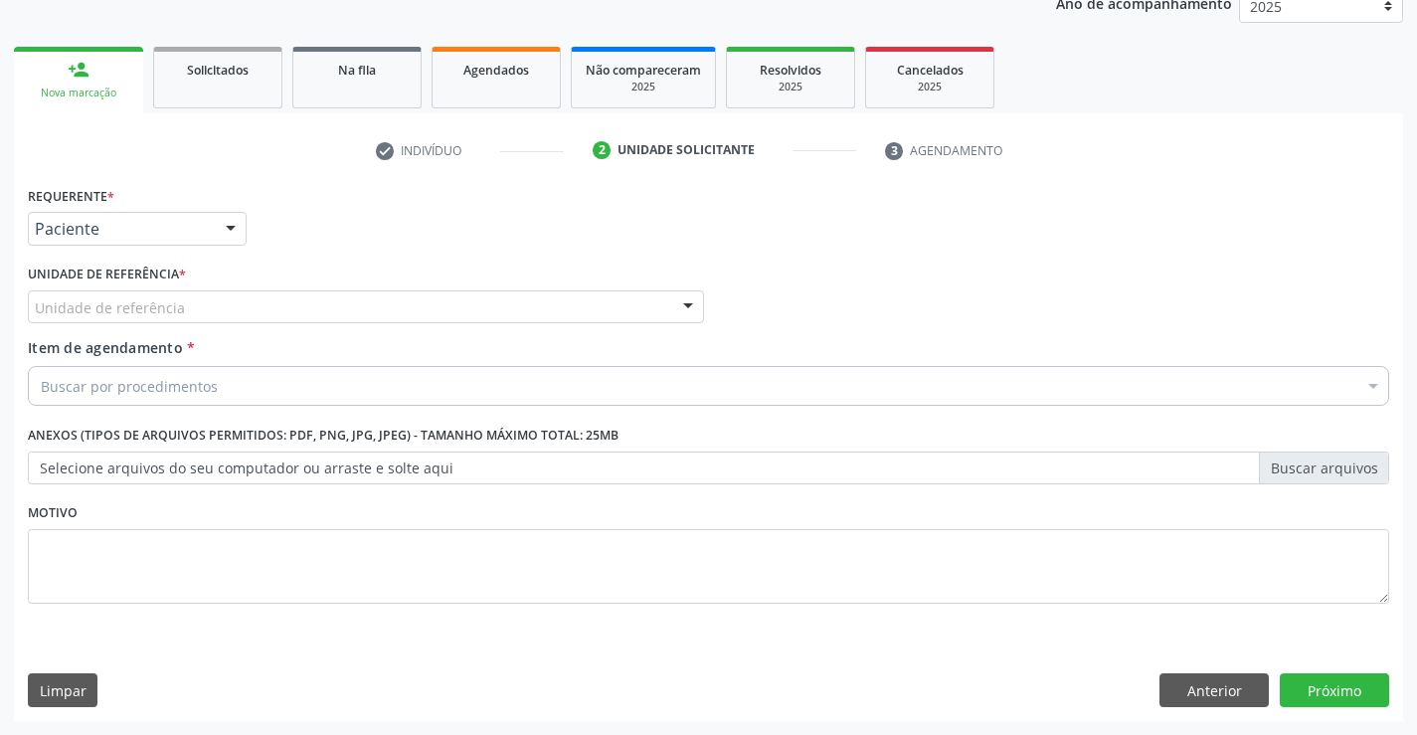
click at [350, 299] on div "Unidade de referência" at bounding box center [366, 307] width 676 height 34
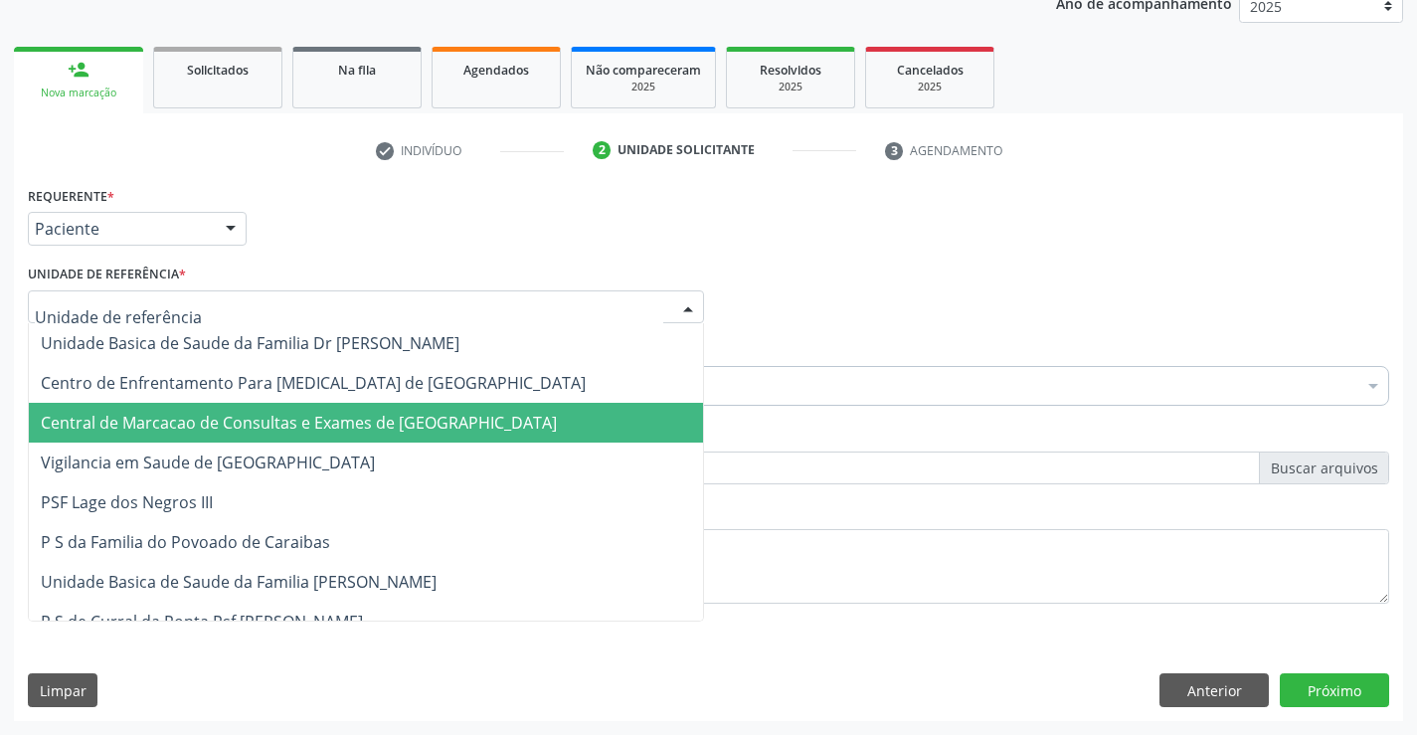
click at [354, 415] on span "Central de Marcacao de Consultas e Exames de [GEOGRAPHIC_DATA]" at bounding box center [299, 423] width 516 height 22
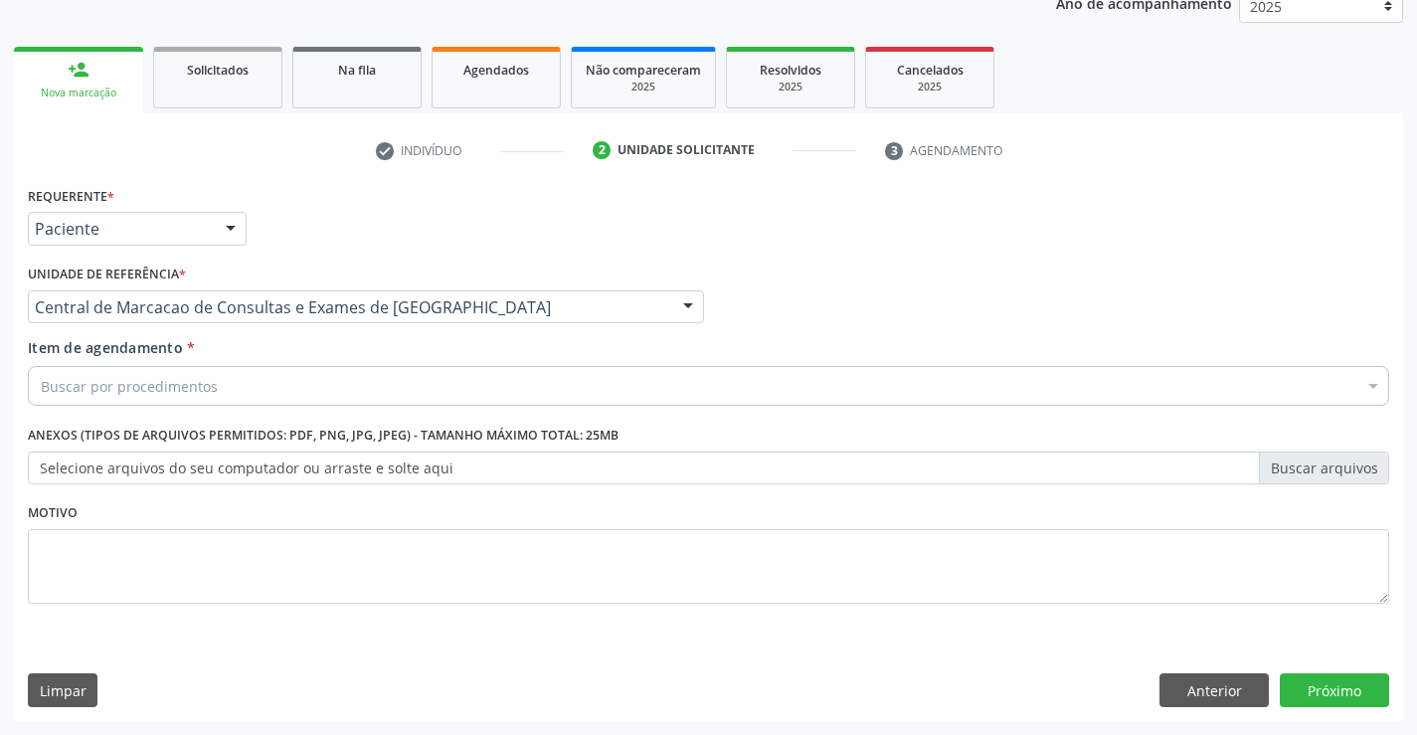
click at [248, 393] on div "Buscar por procedimentos" at bounding box center [709, 386] width 1362 height 40
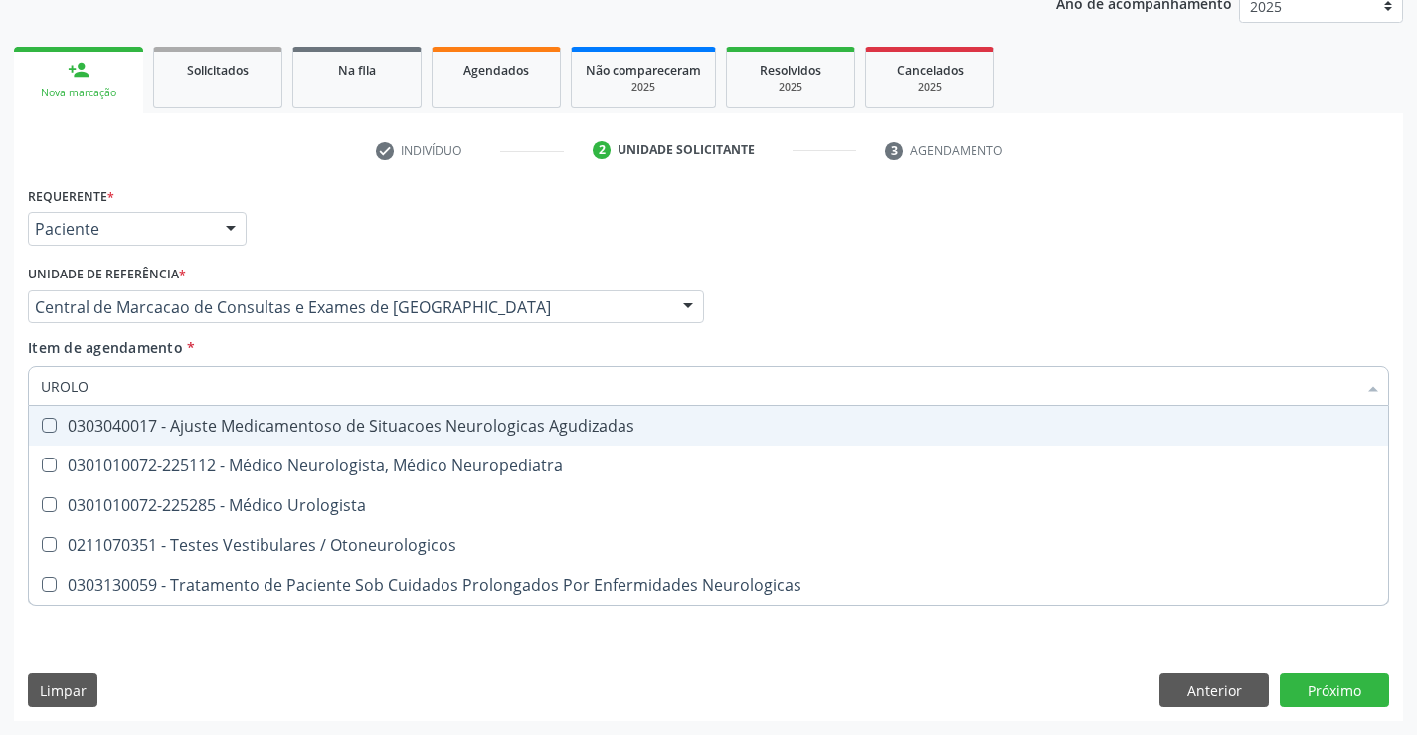
type input "UROLOG"
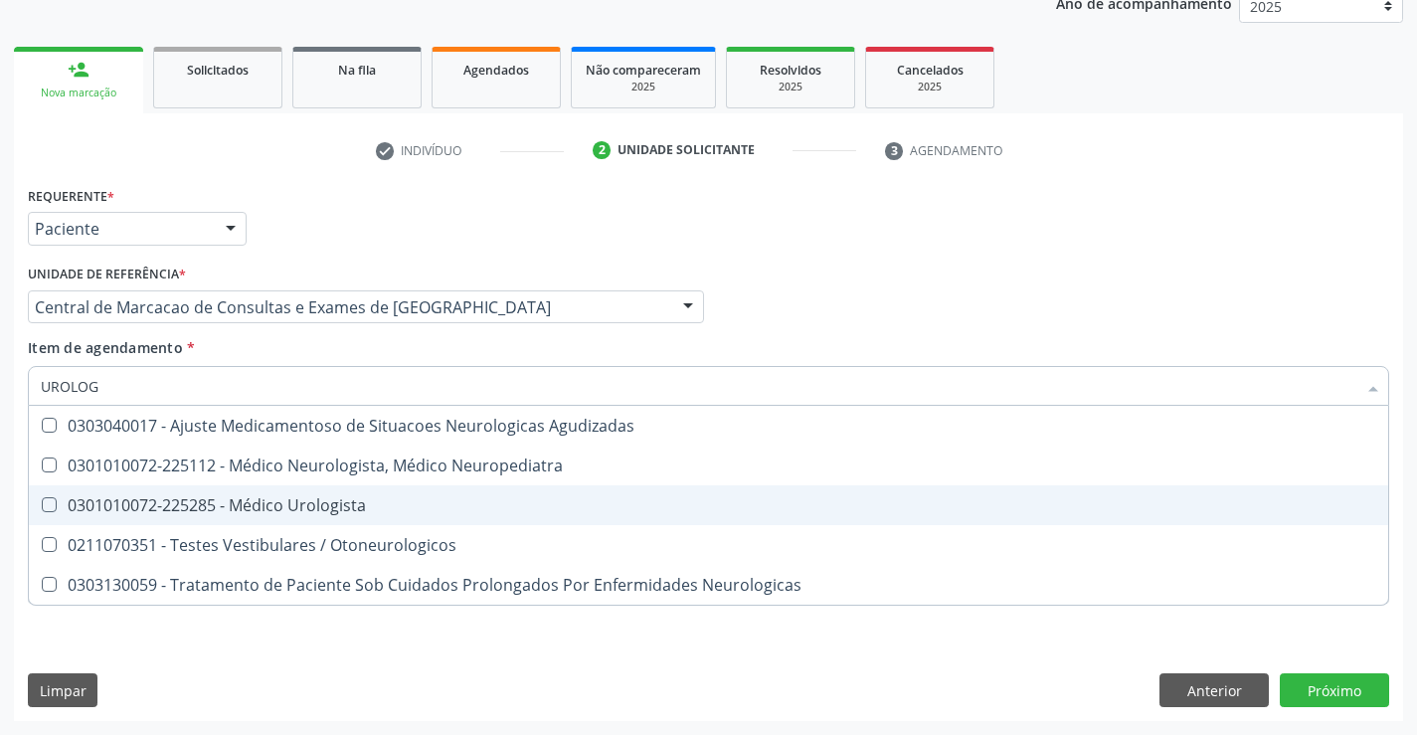
click at [275, 511] on div "0301010072-225285 - Médico Urologista" at bounding box center [709, 505] width 1336 height 16
checkbox Urologista "true"
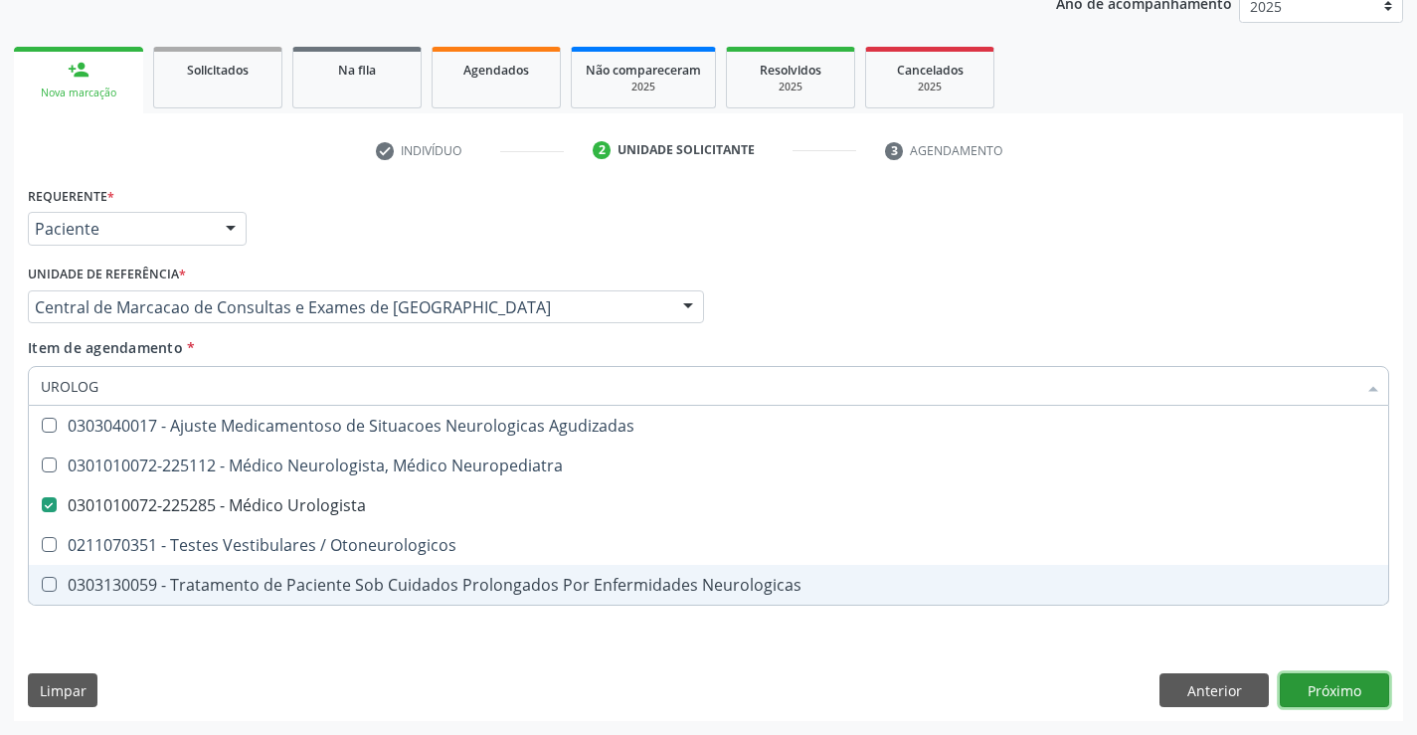
click at [1343, 685] on div "Requerente * Paciente Médico(a) Enfermeiro(a) Paciente Nenhum resultado encontr…" at bounding box center [708, 451] width 1389 height 540
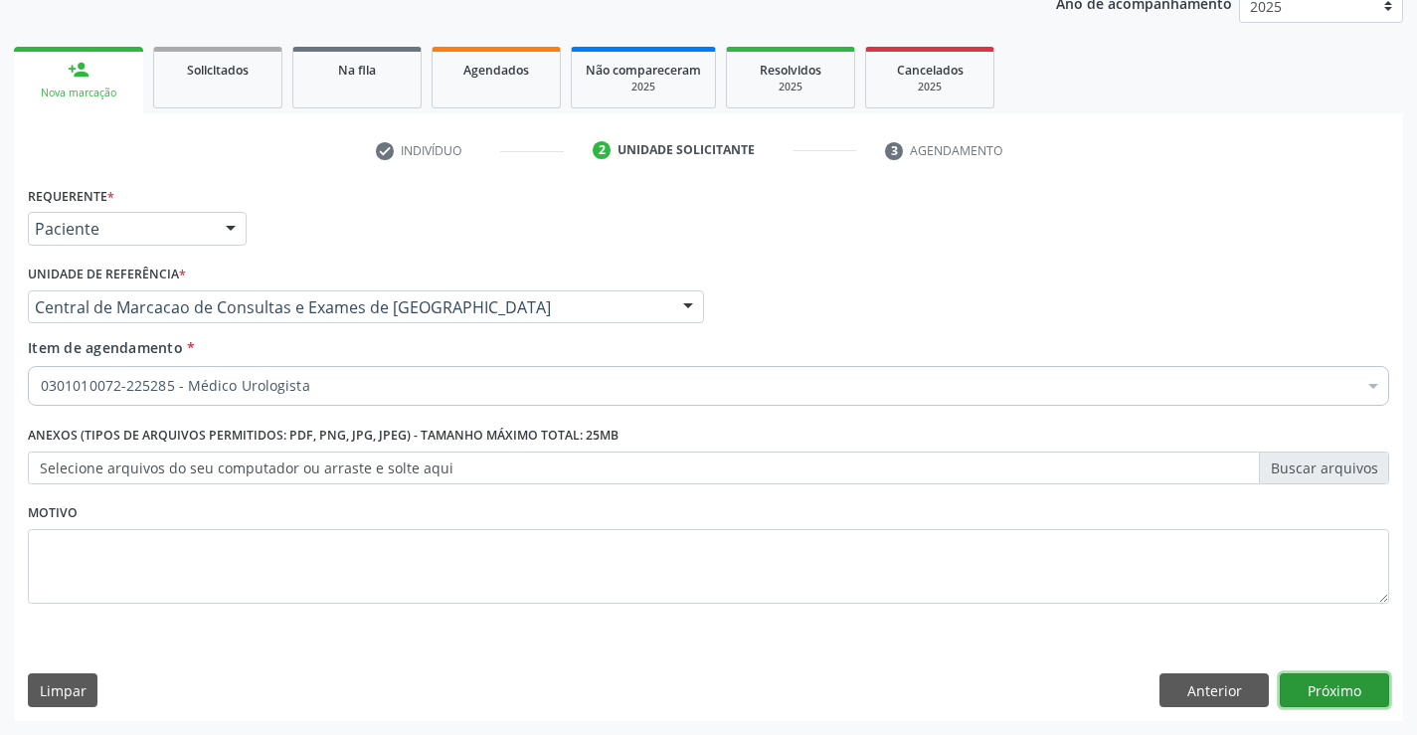
click at [1344, 685] on button "Próximo" at bounding box center [1334, 690] width 109 height 34
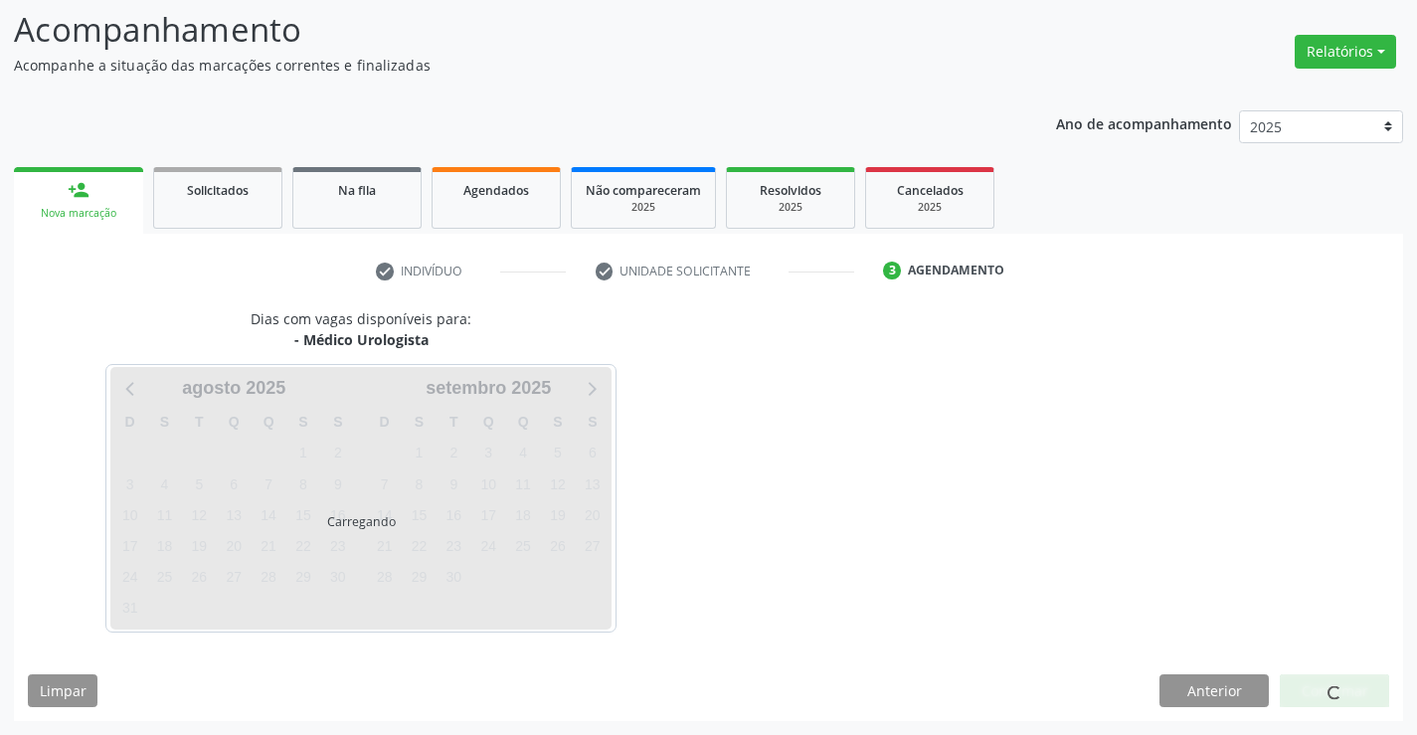
scroll to position [130, 0]
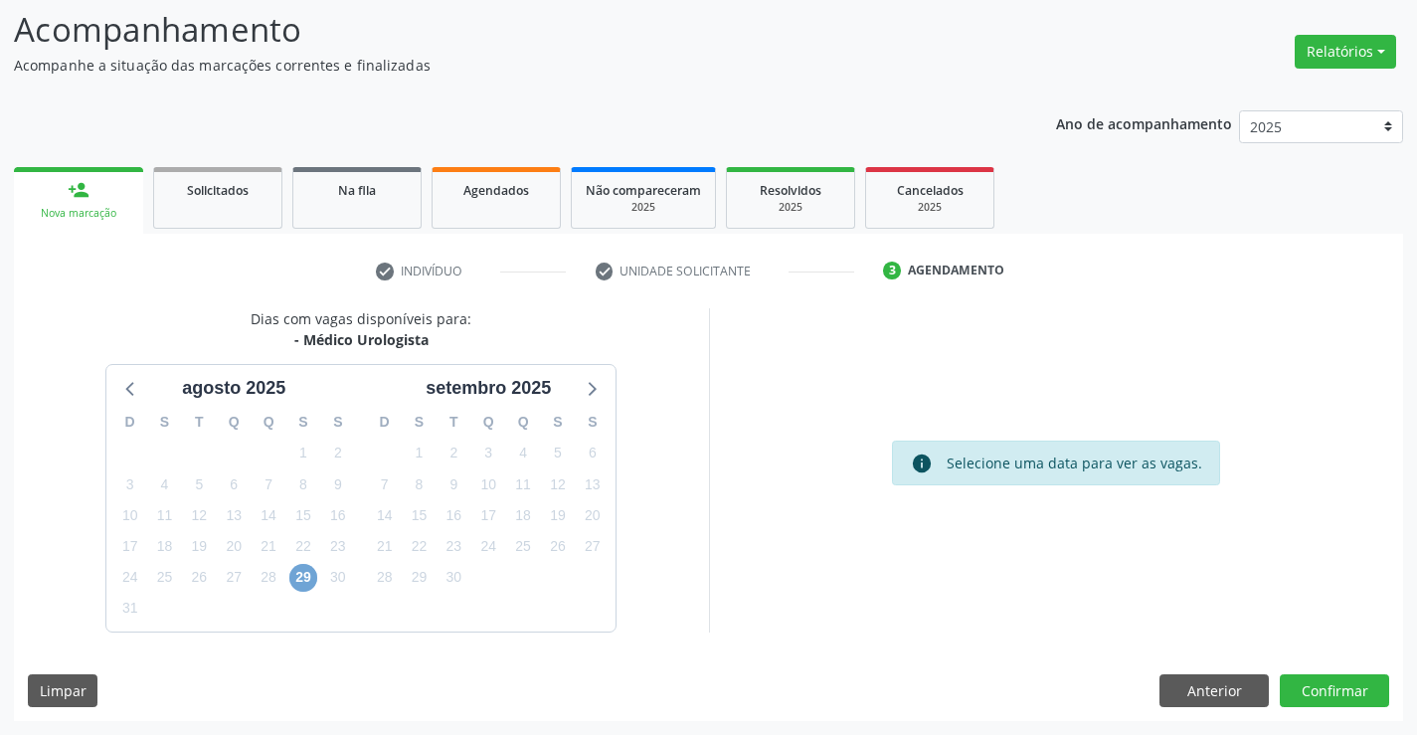
click at [303, 570] on span "29" at bounding box center [303, 578] width 28 height 28
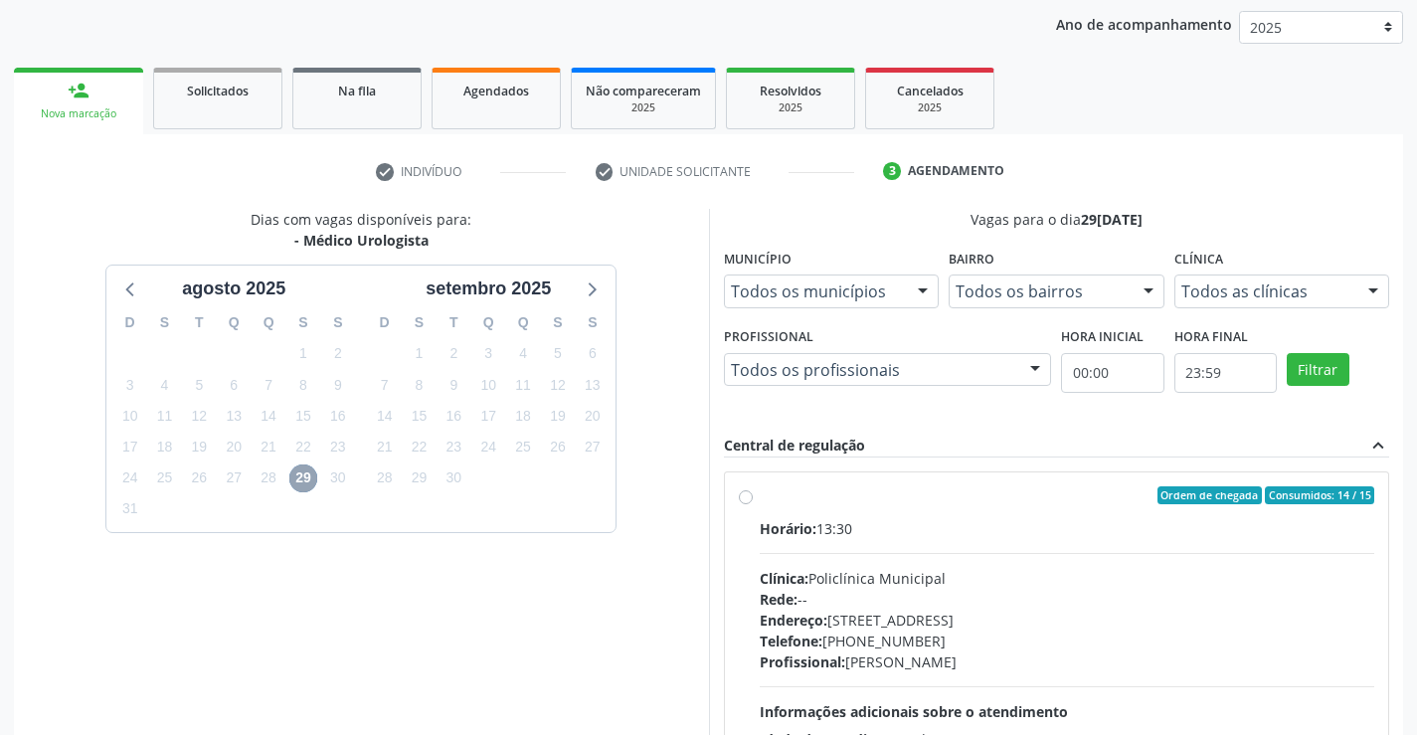
scroll to position [329, 0]
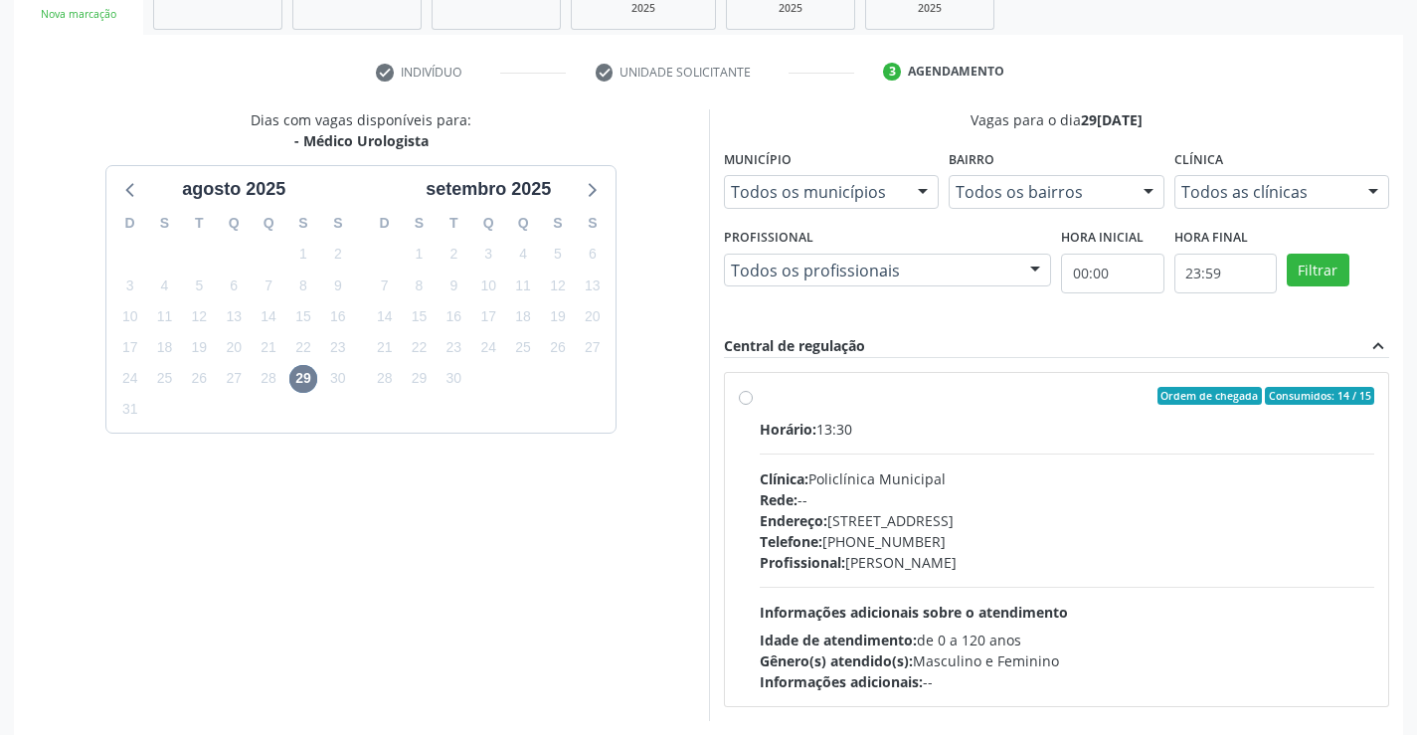
click at [967, 532] on div "Telefone: [PHONE_NUMBER]" at bounding box center [1068, 541] width 616 height 21
click at [753, 405] on input "Ordem de chegada Consumidos: 14 / 15 Horário: 13:30 Clínica: Policlínica Munici…" at bounding box center [746, 396] width 14 height 18
radio input "true"
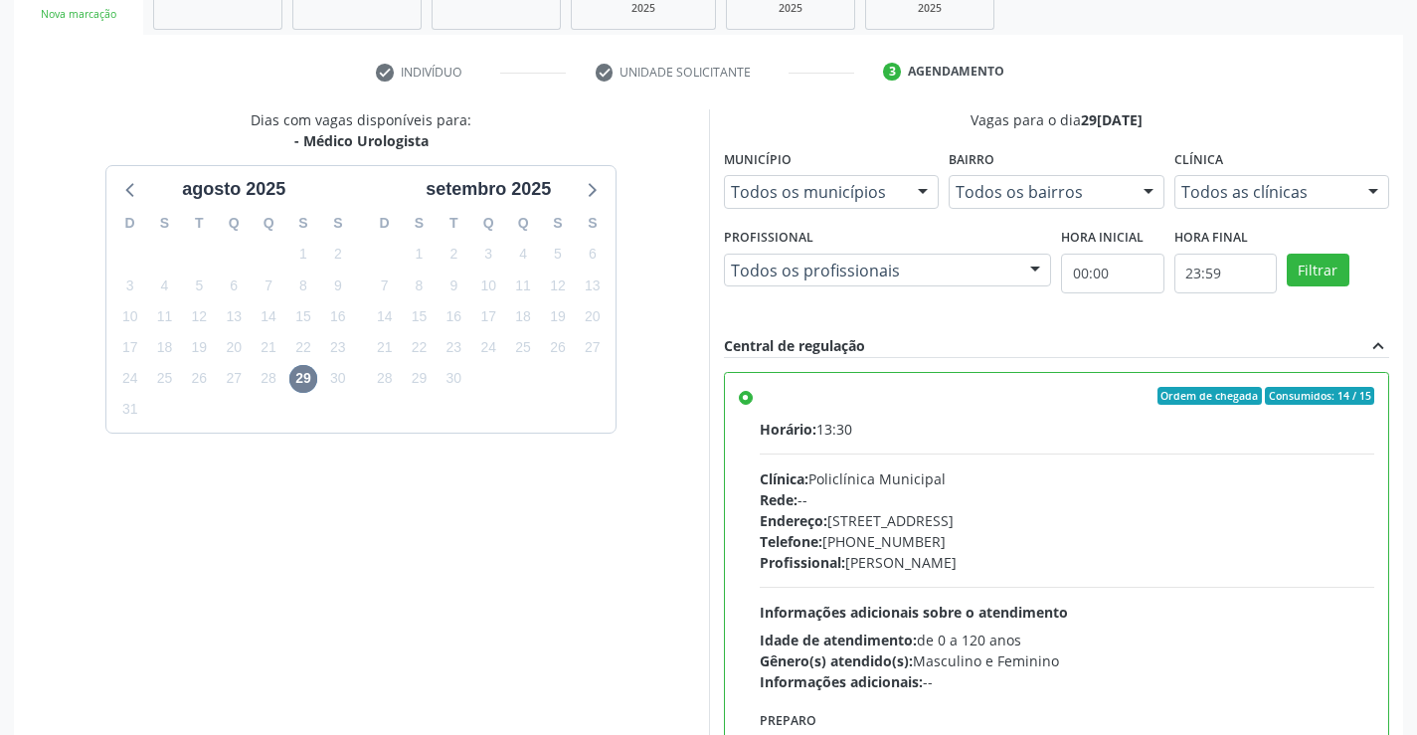
drag, startPoint x: 1415, startPoint y: 342, endPoint x: 1405, endPoint y: 584, distance: 241.9
click at [1405, 584] on div "Acompanhamento Acompanhe a situação das marcações correntes e finalizadas Relat…" at bounding box center [708, 319] width 1417 height 1079
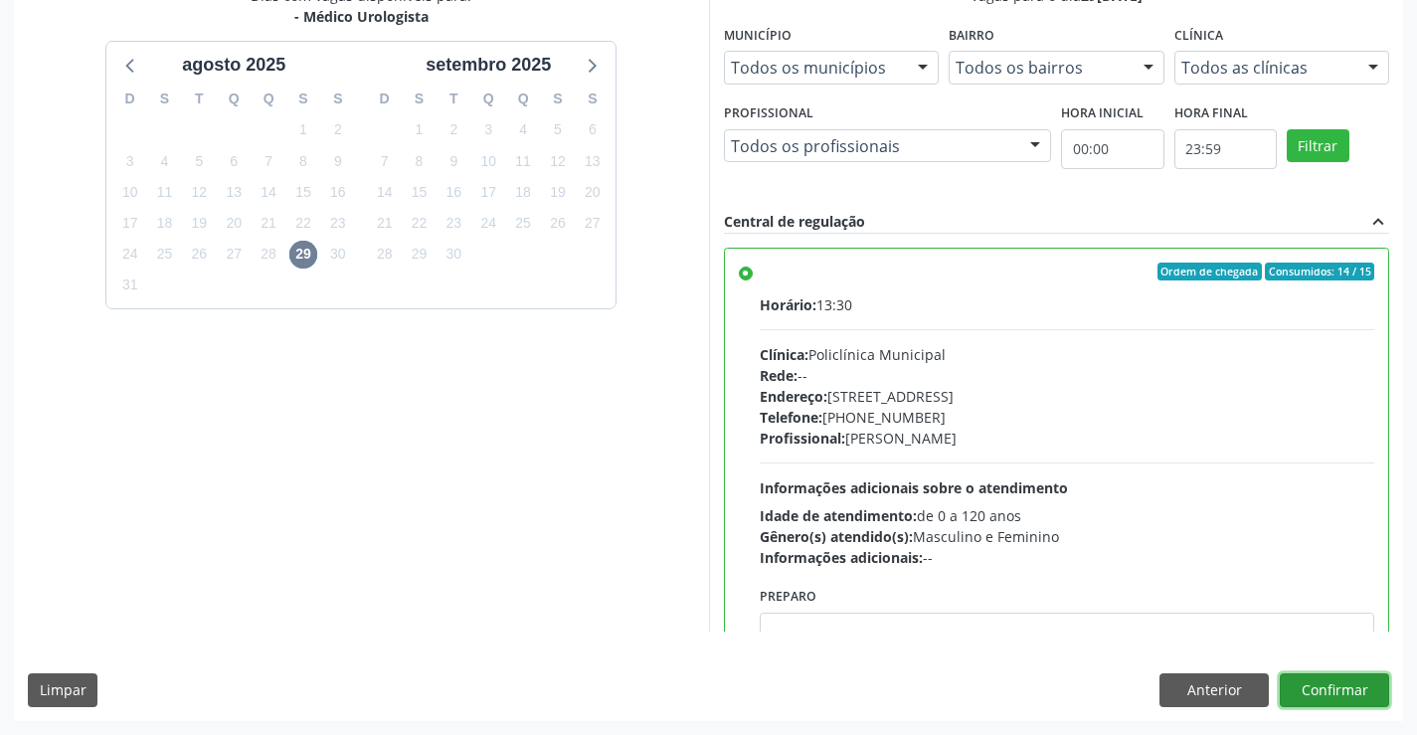
click at [1320, 702] on button "Confirmar" at bounding box center [1334, 690] width 109 height 34
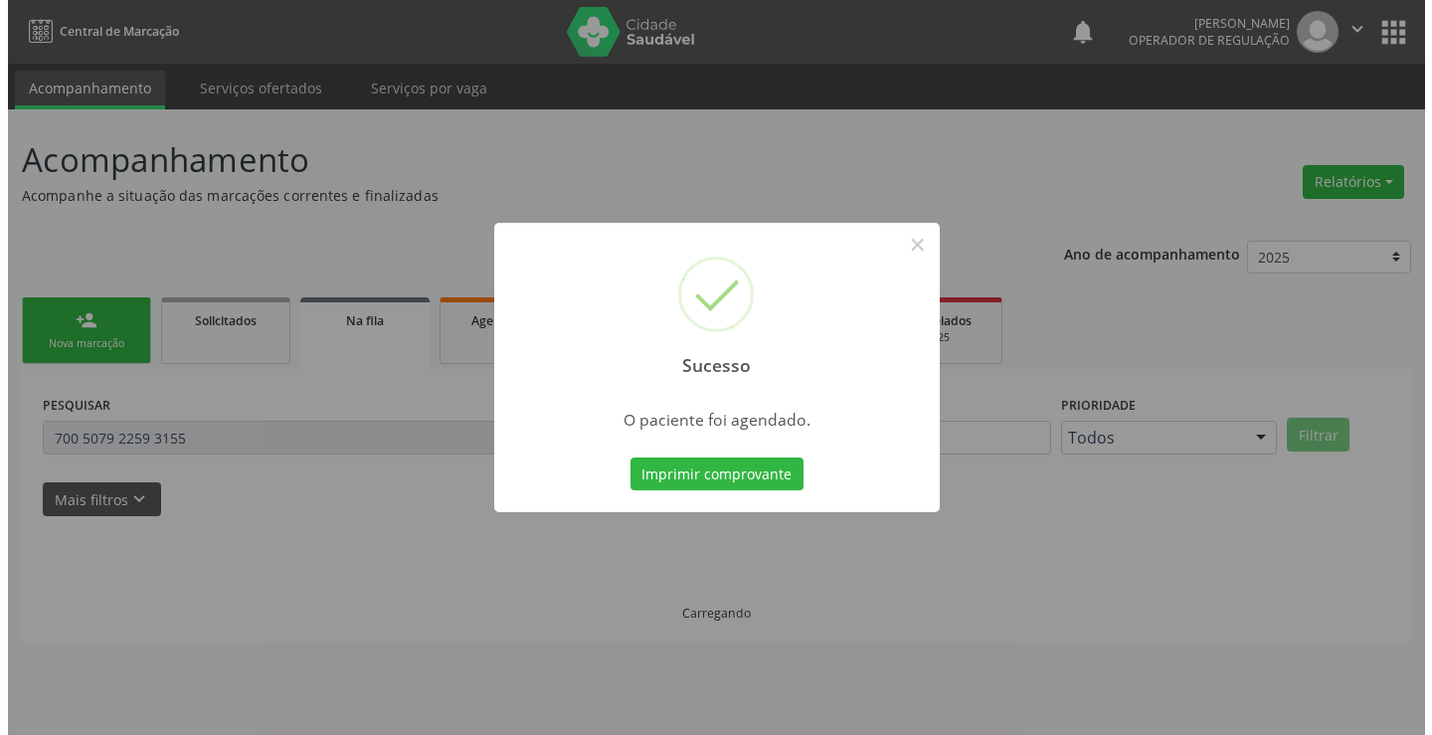
scroll to position [0, 0]
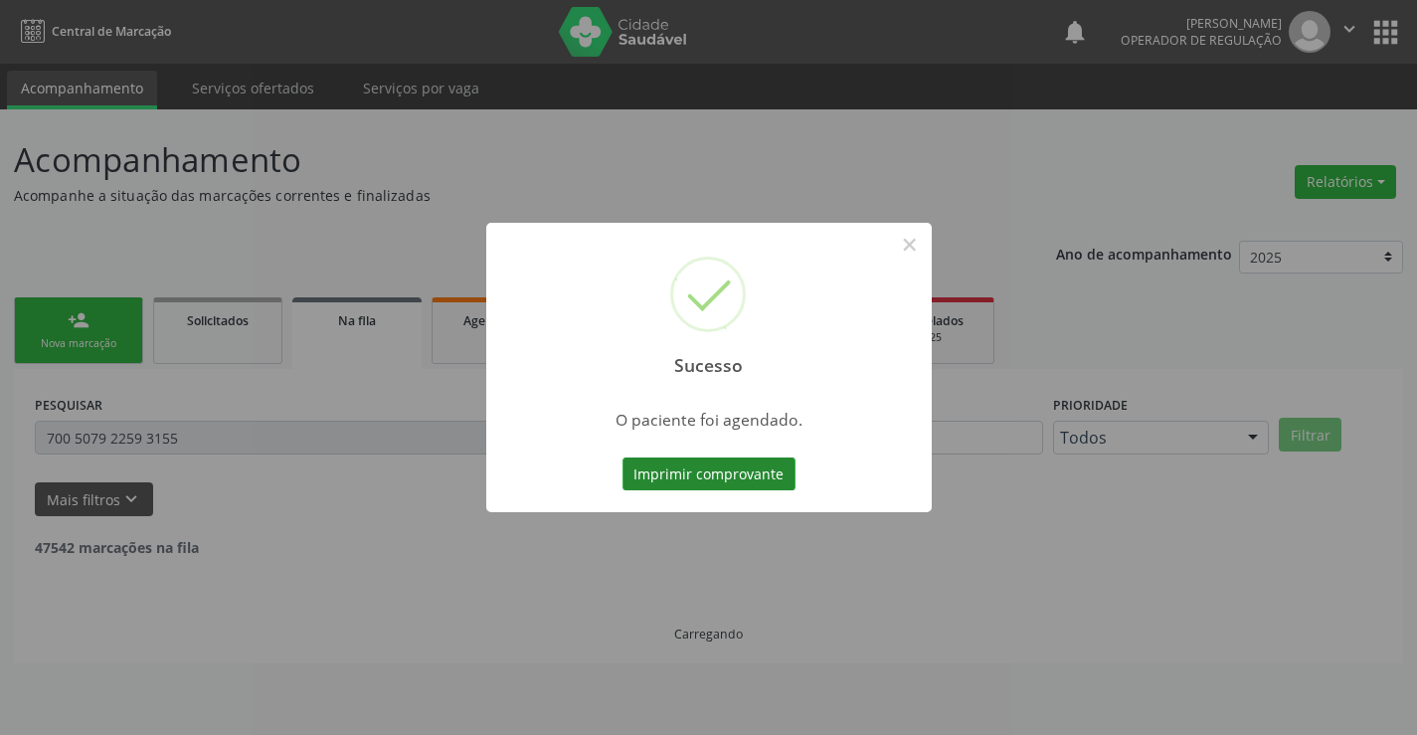
click at [649, 479] on button "Imprimir comprovante" at bounding box center [709, 474] width 173 height 34
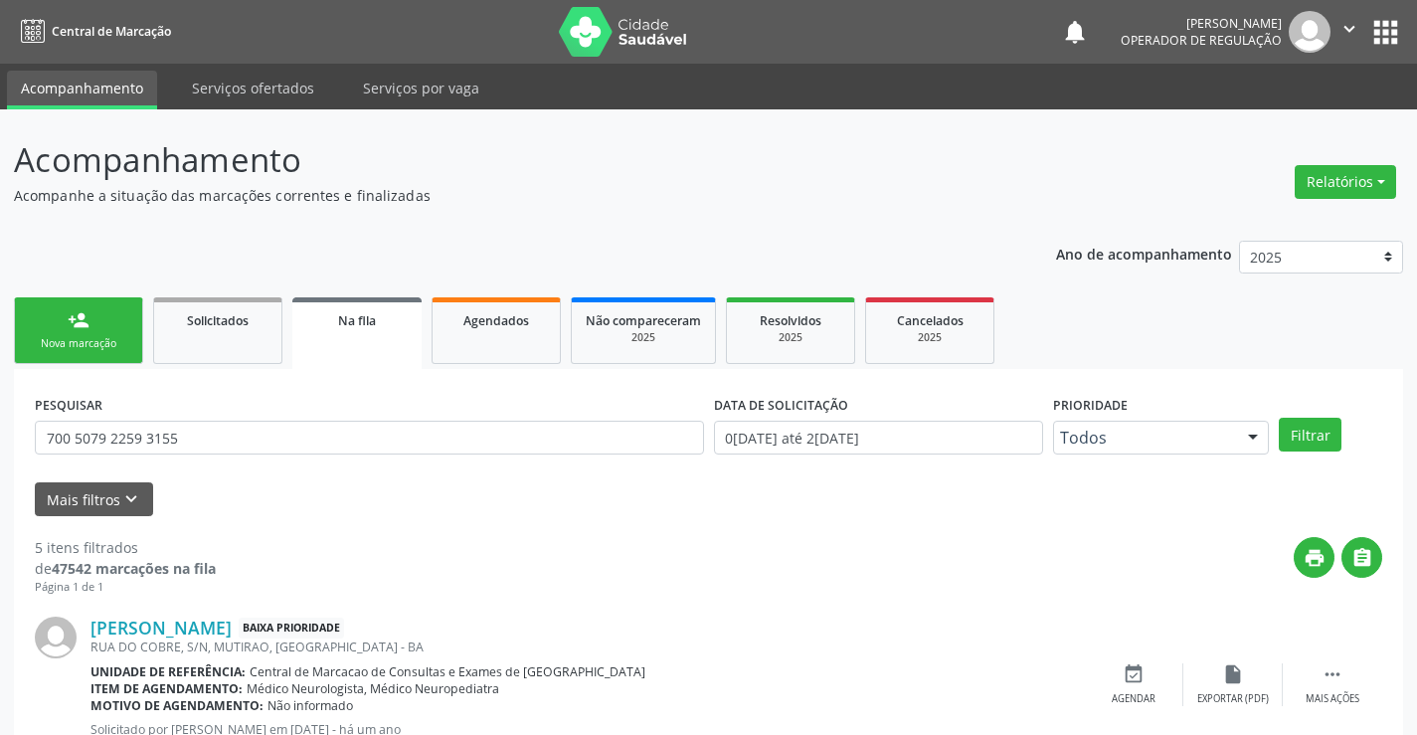
click at [103, 331] on link "person_add Nova marcação" at bounding box center [78, 330] width 129 height 67
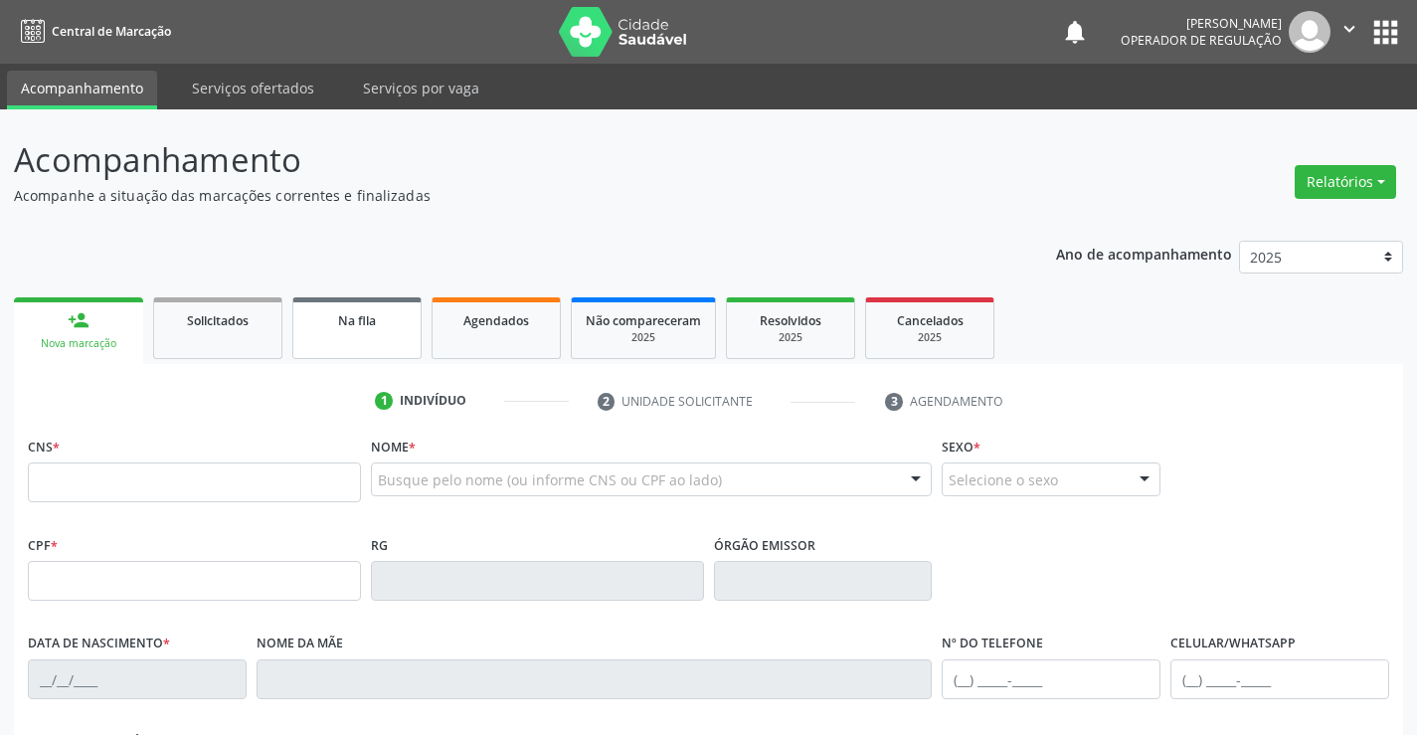
click at [365, 327] on span "Na fila" at bounding box center [357, 320] width 38 height 17
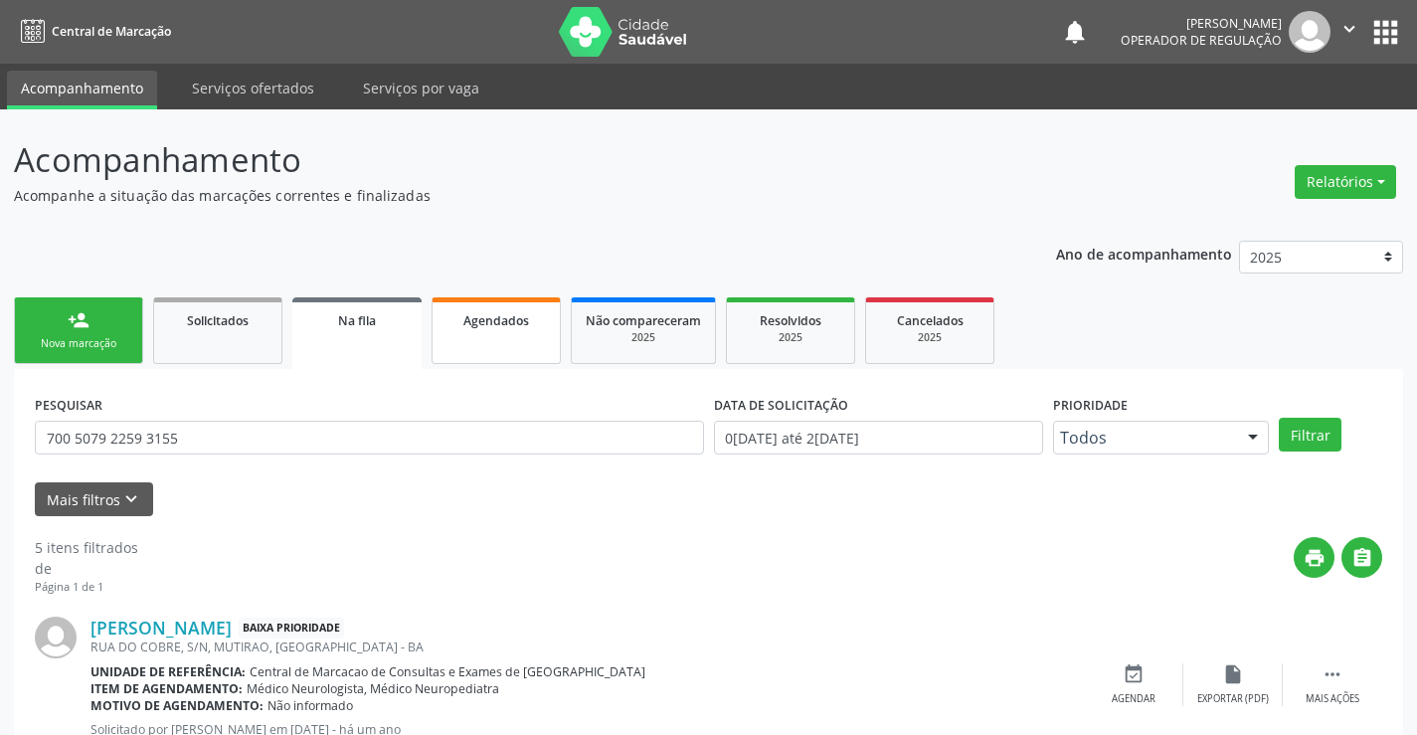
click at [506, 336] on link "Agendados" at bounding box center [496, 330] width 129 height 67
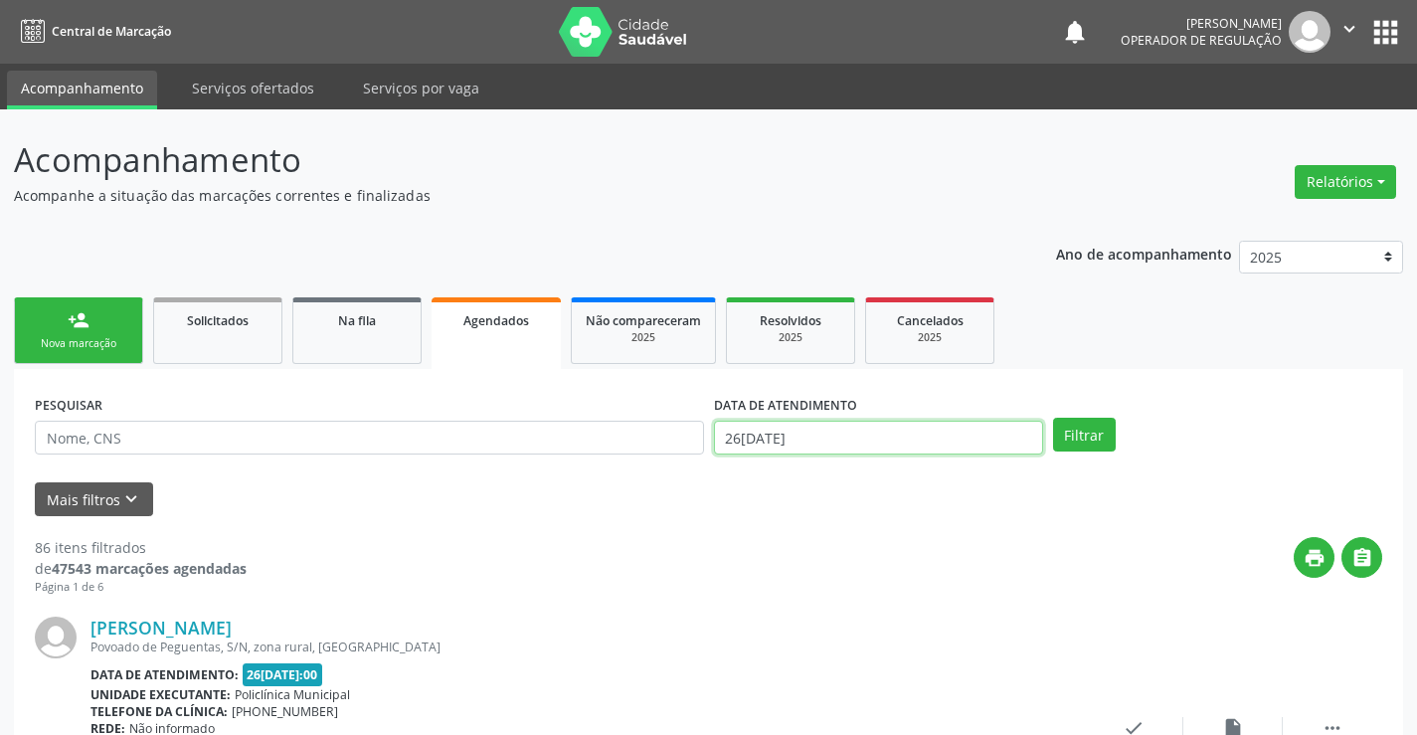
click at [756, 443] on input "26[DATE]" at bounding box center [878, 438] width 329 height 34
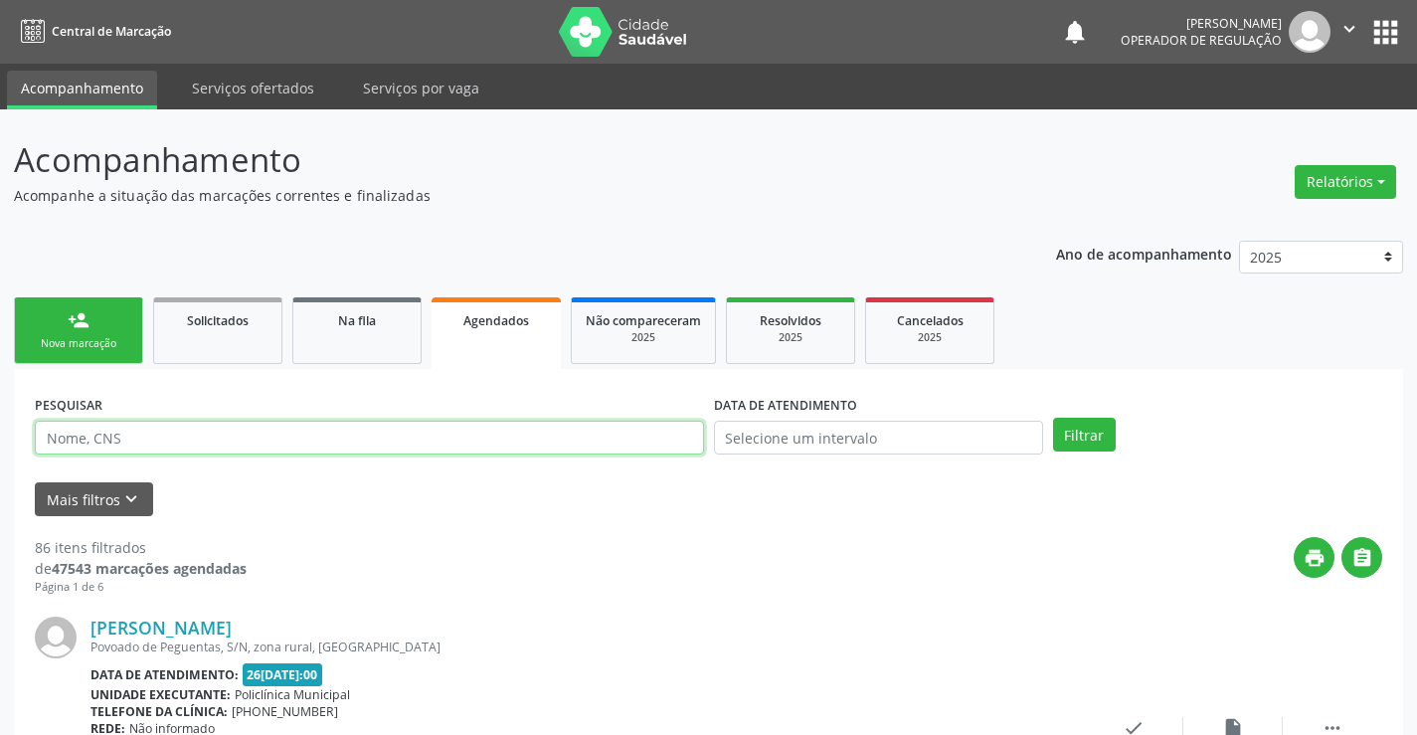
click at [510, 431] on input "text" at bounding box center [369, 438] width 669 height 34
type input "[PERSON_NAME]"
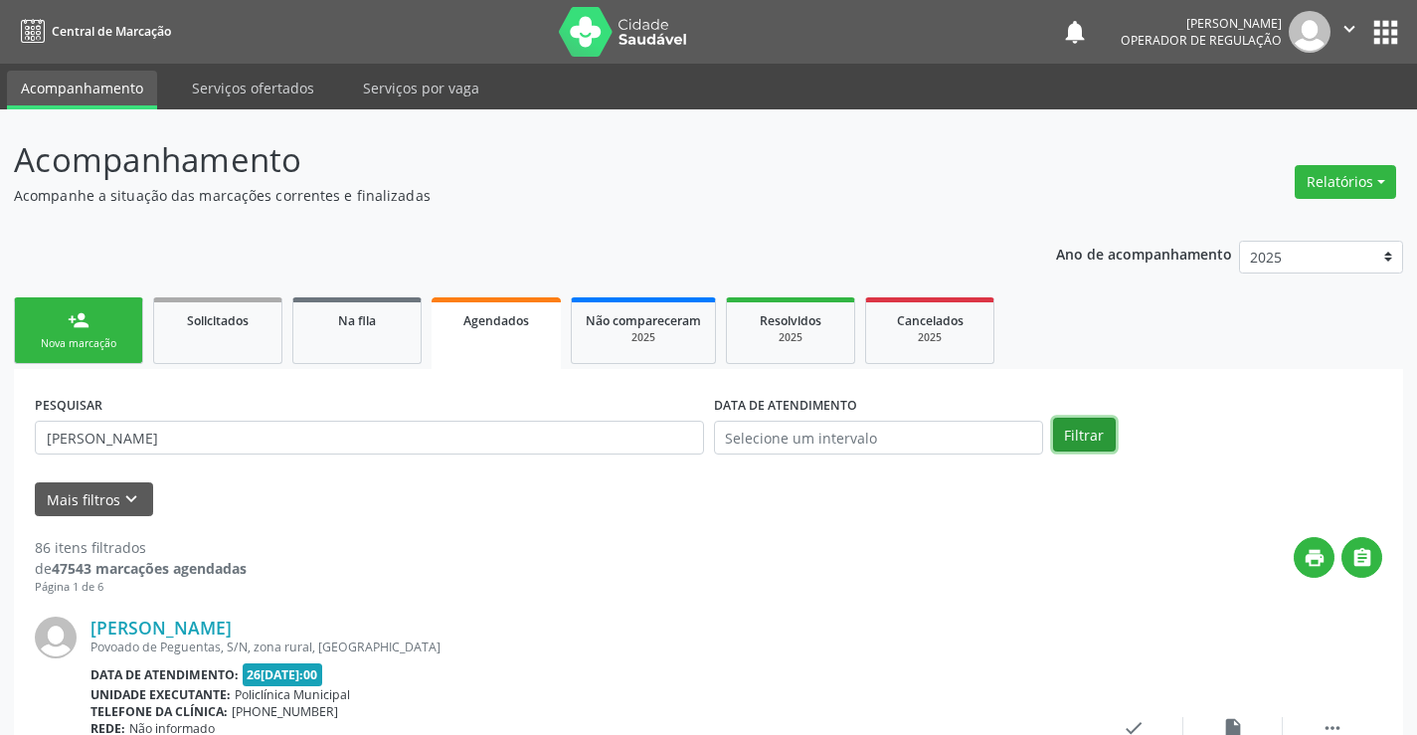
click at [1071, 436] on button "Filtrar" at bounding box center [1084, 435] width 63 height 34
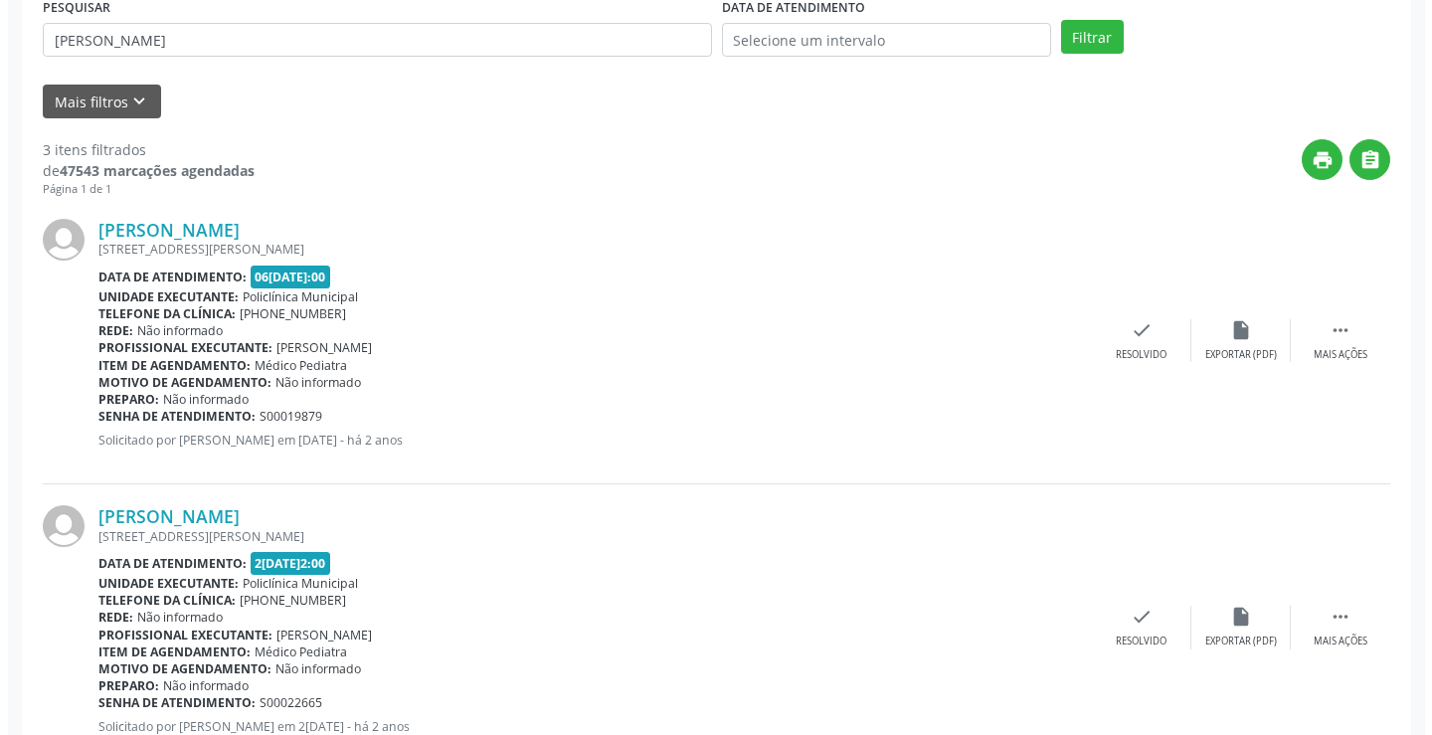
scroll to position [755, 0]
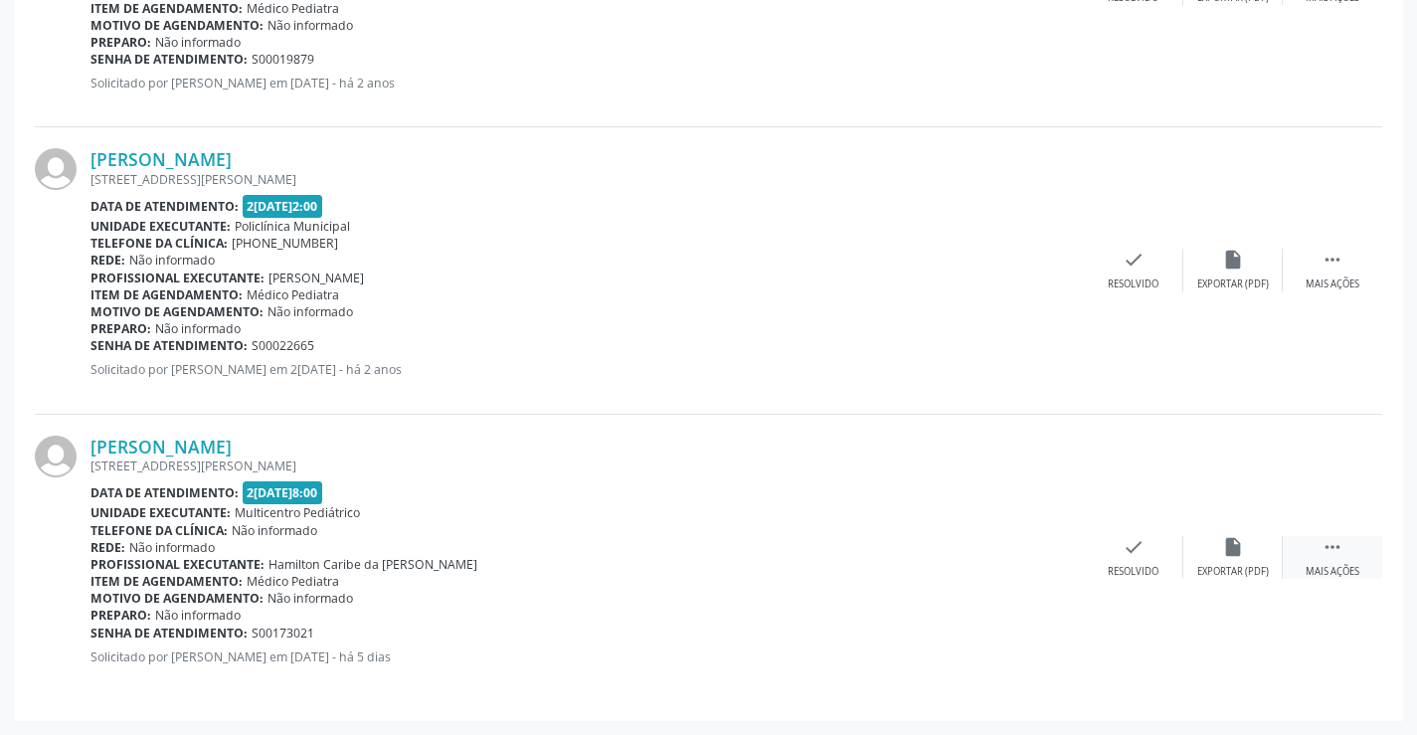
click at [1329, 553] on icon "" at bounding box center [1333, 547] width 22 height 22
click at [1023, 545] on icon "cancel" at bounding box center [1034, 547] width 22 height 22
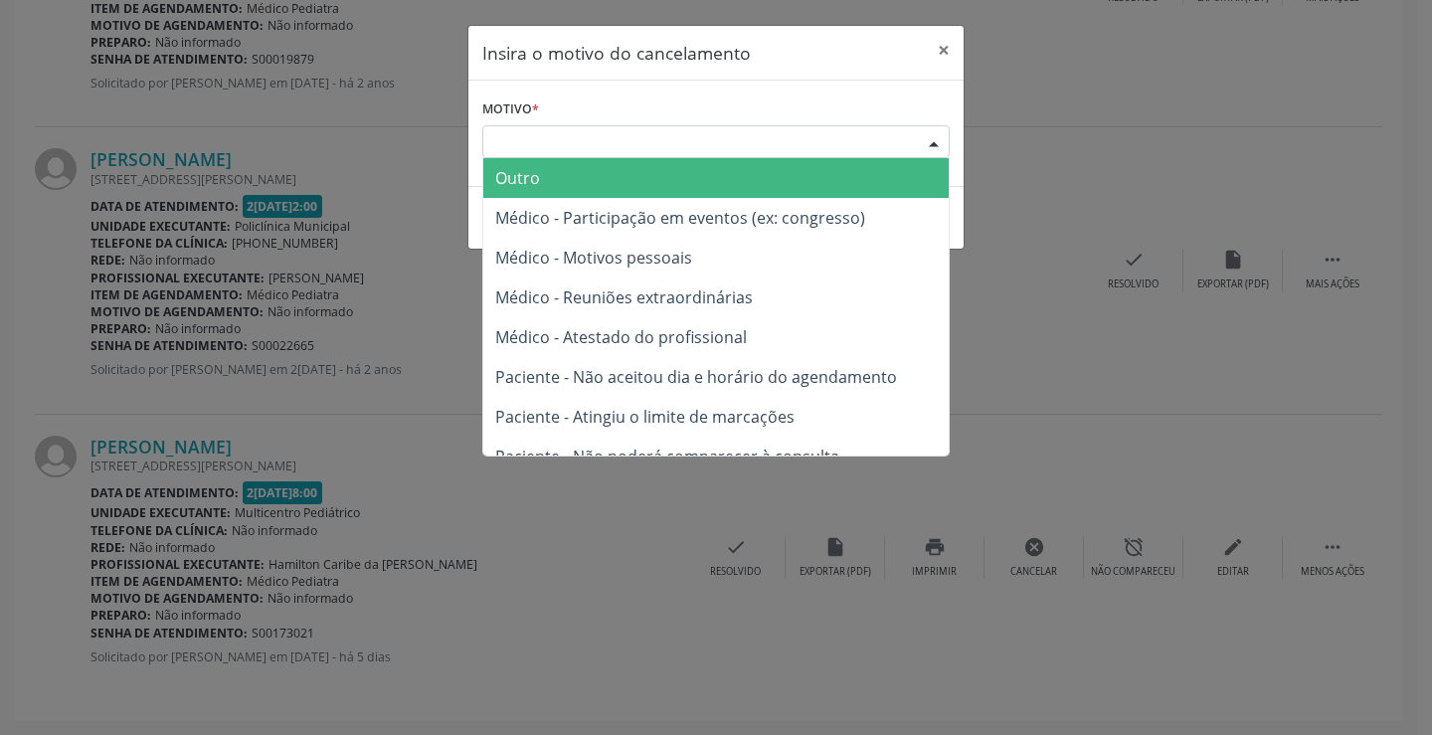
click at [901, 147] on div "Escolha o motivo" at bounding box center [715, 142] width 467 height 34
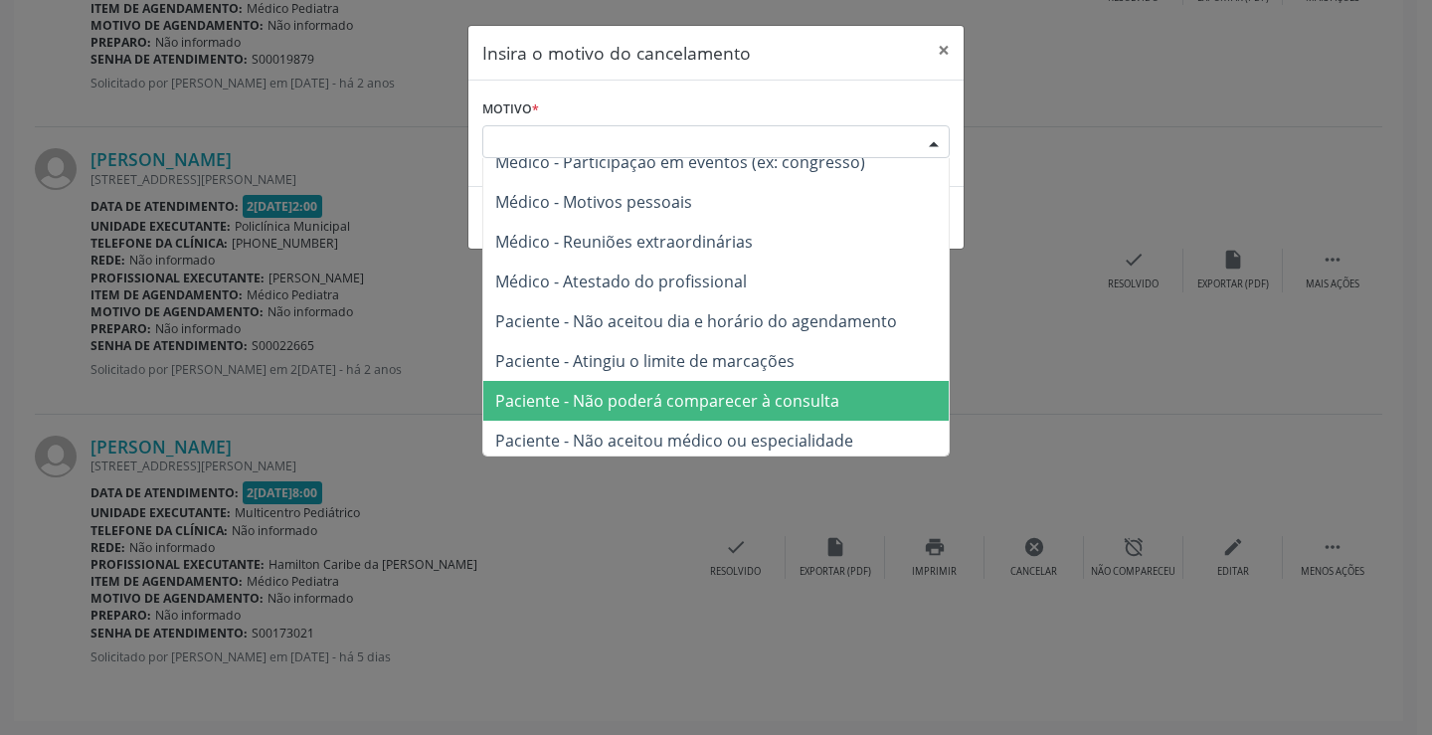
scroll to position [100, 0]
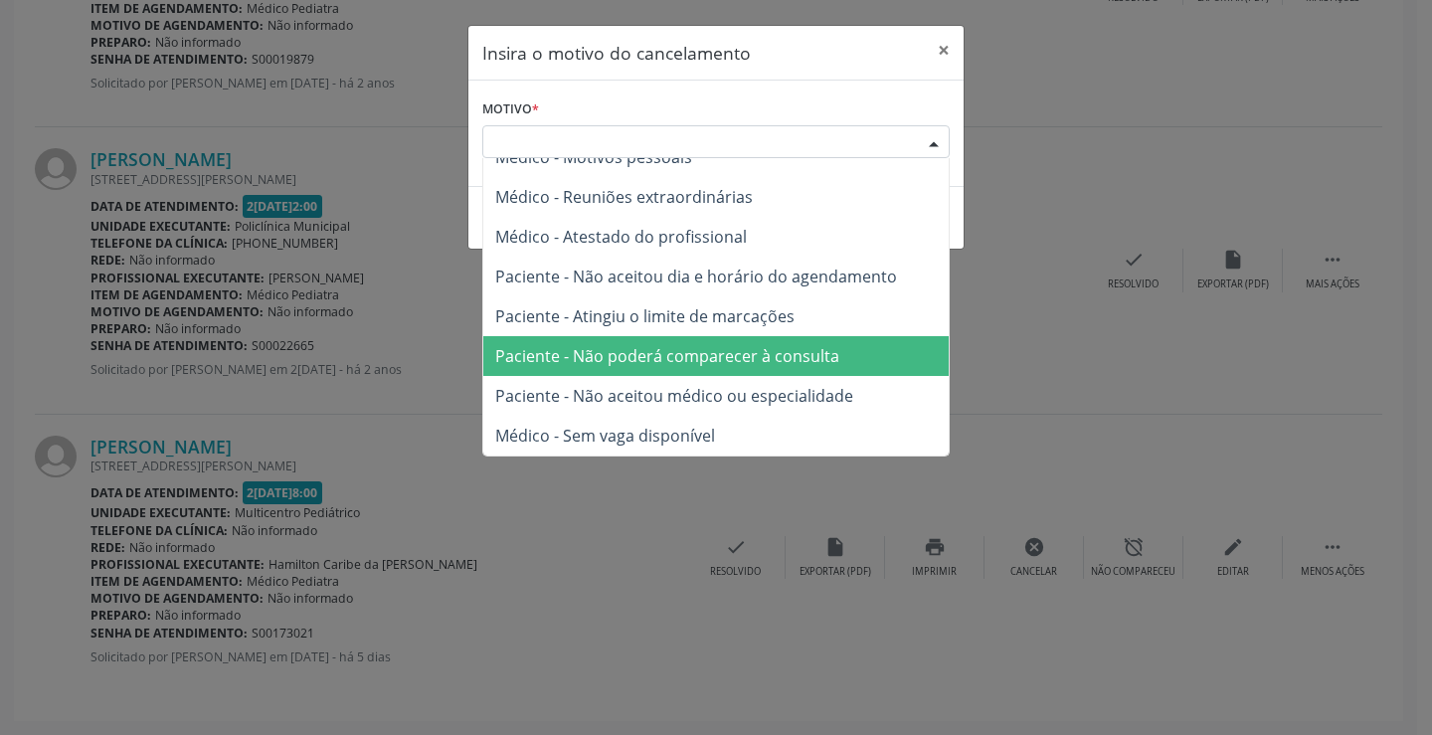
click at [771, 369] on span "Paciente - Não poderá comparecer à consulta" at bounding box center [715, 356] width 465 height 40
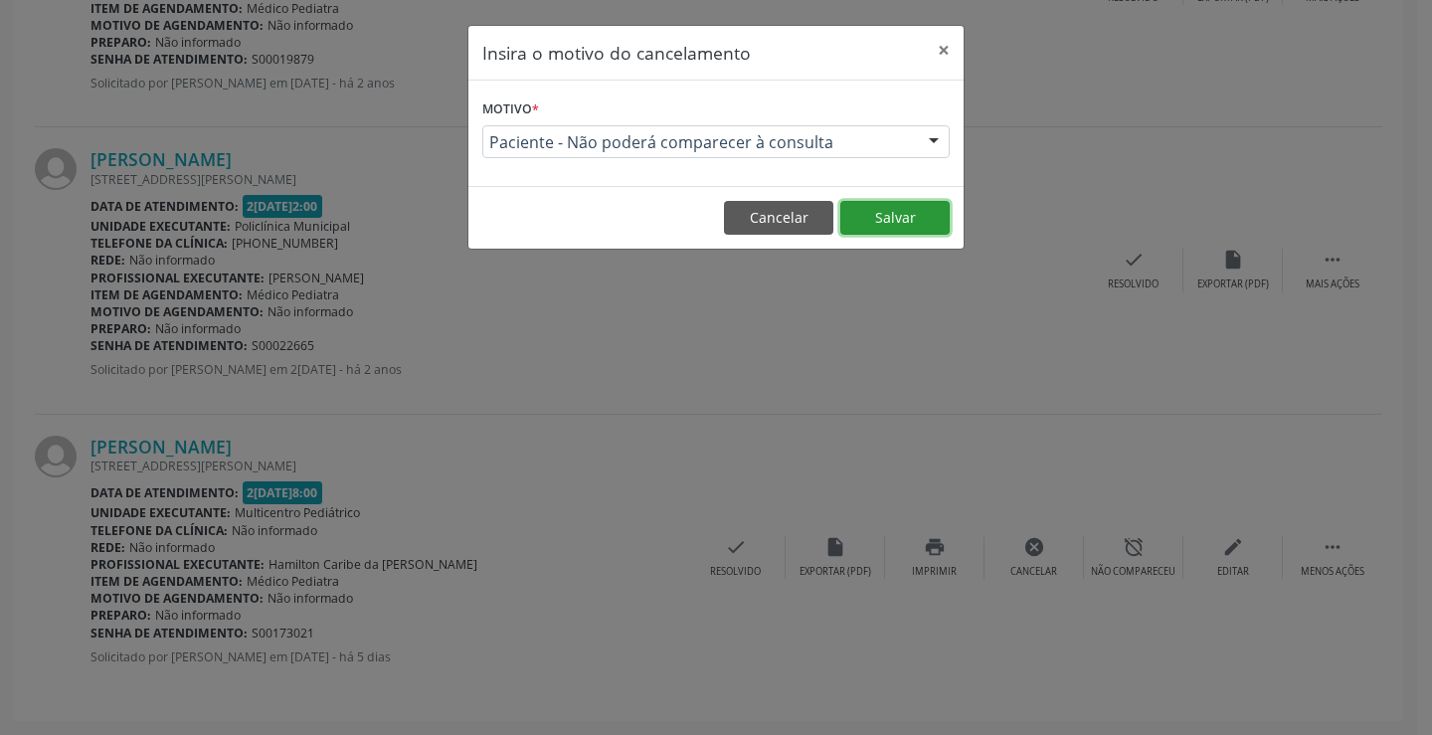
click at [892, 204] on button "Salvar" at bounding box center [894, 218] width 109 height 34
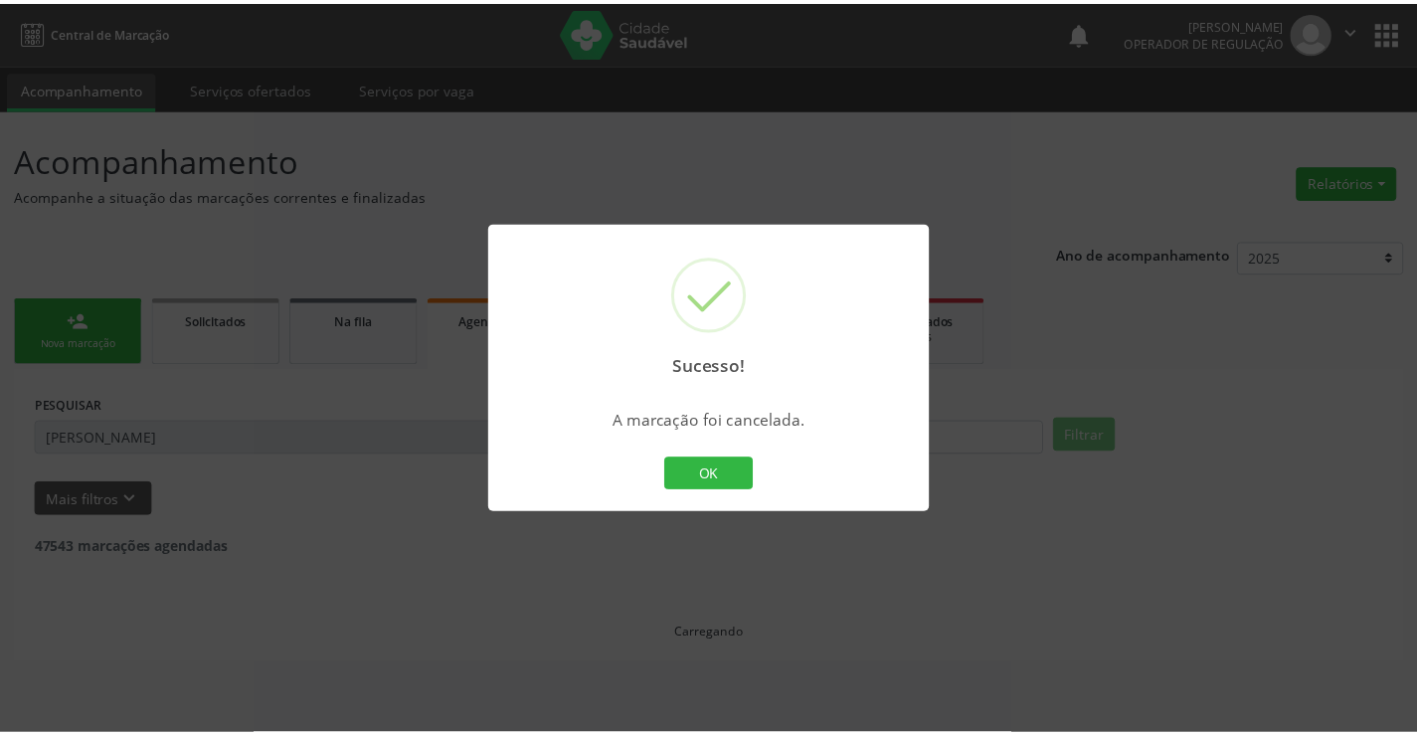
scroll to position [0, 0]
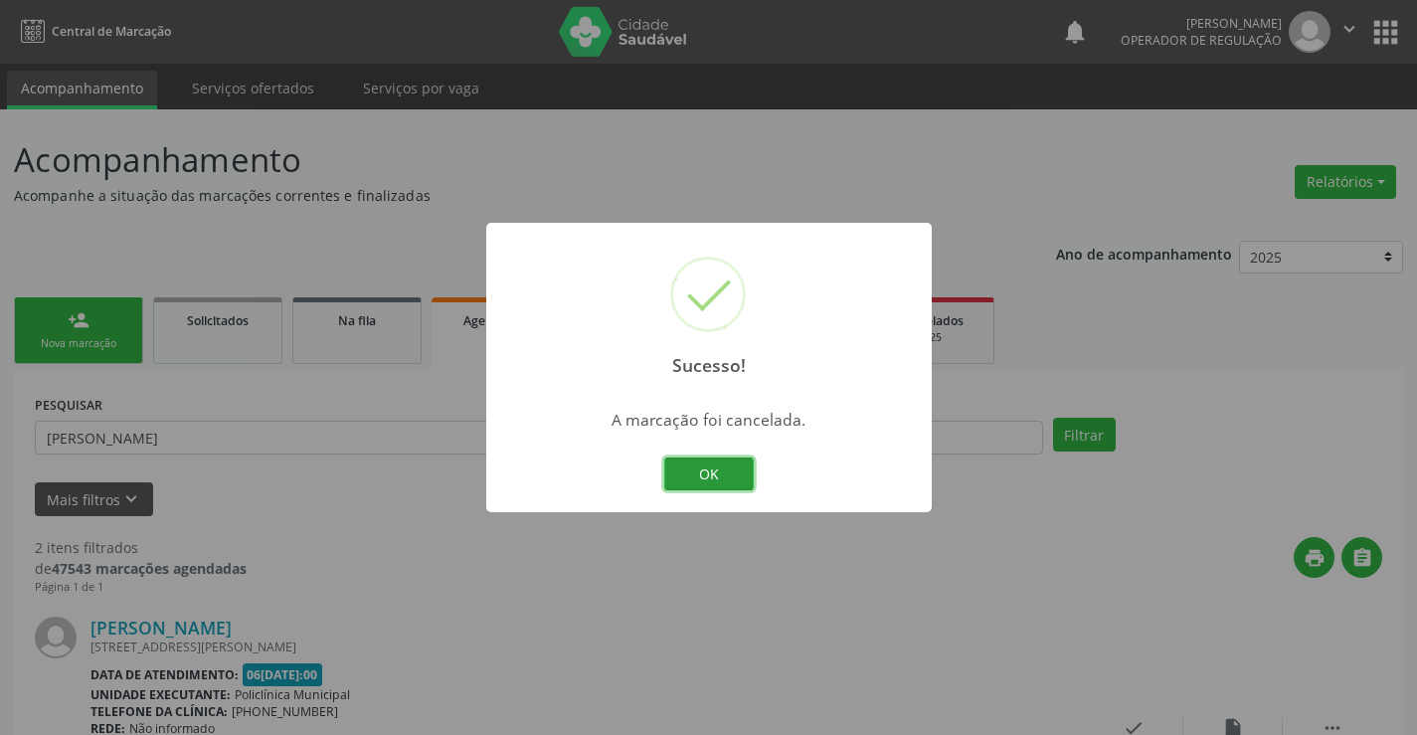
drag, startPoint x: 727, startPoint y: 474, endPoint x: 0, endPoint y: 222, distance: 769.7
click at [723, 470] on button "OK" at bounding box center [709, 474] width 90 height 34
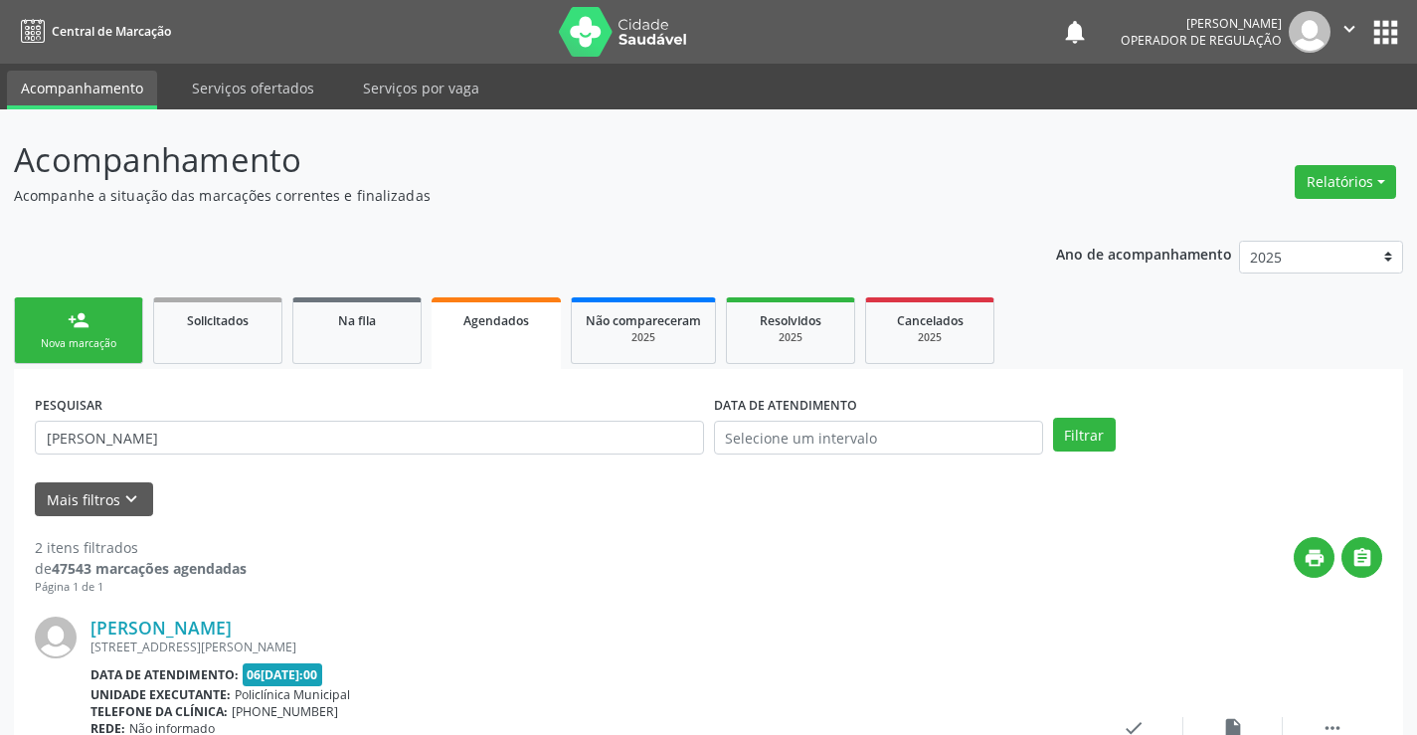
click at [46, 301] on link "person_add Nova marcação" at bounding box center [78, 330] width 129 height 67
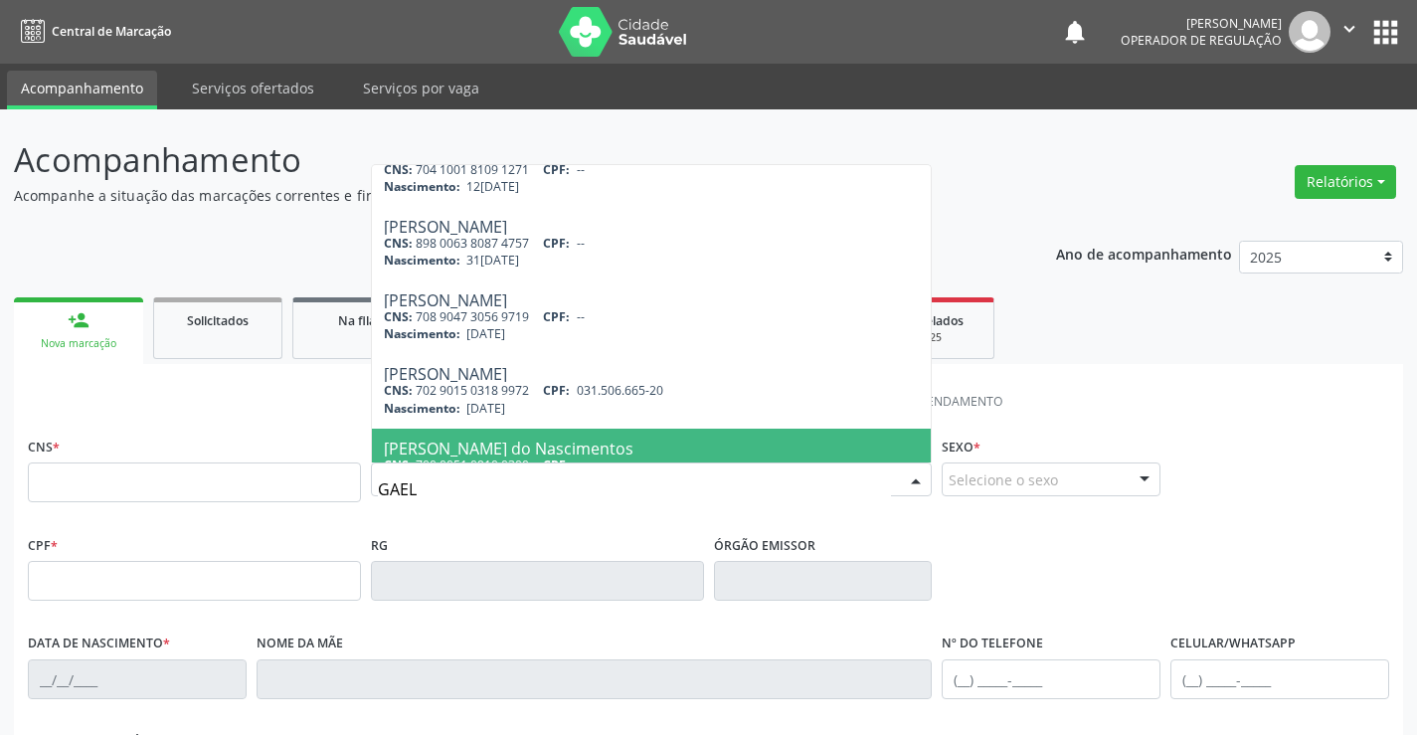
scroll to position [314, 0]
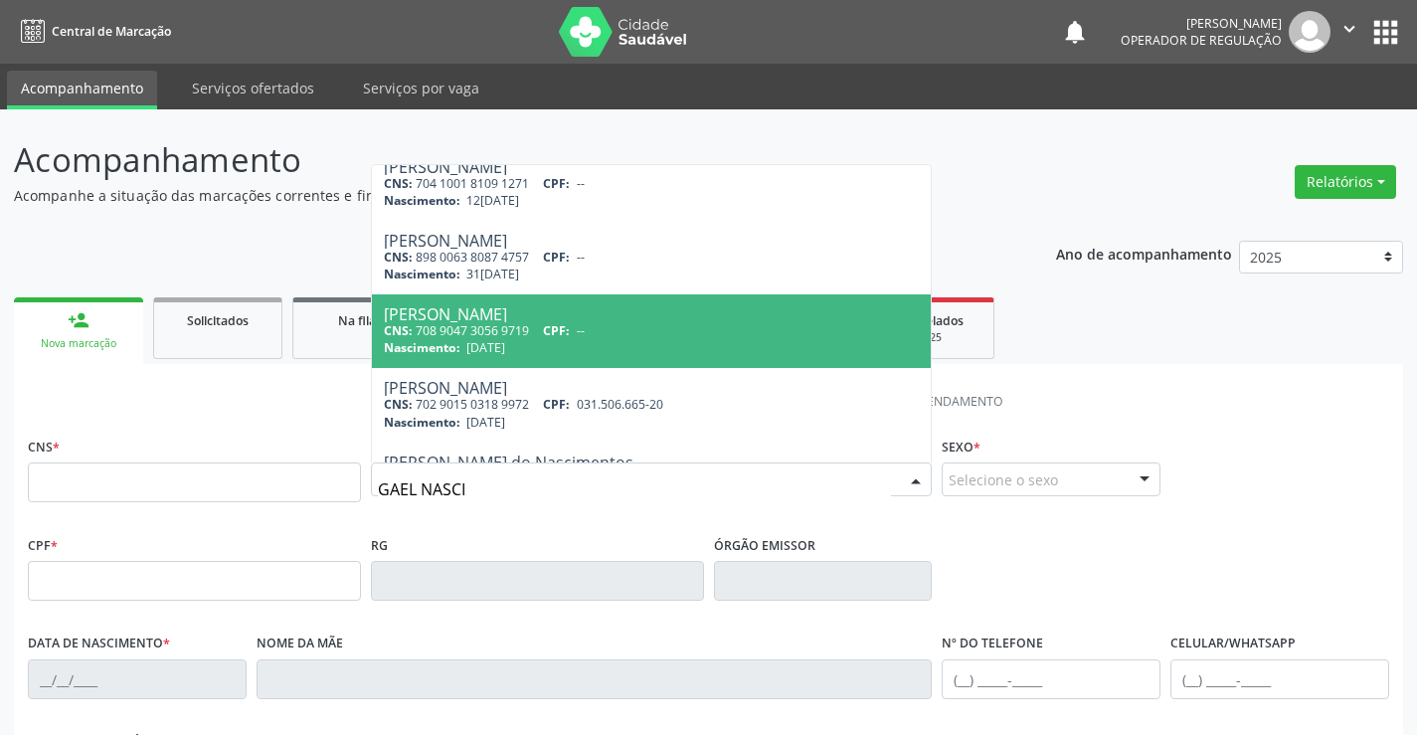
type input "GAEL NASCIM"
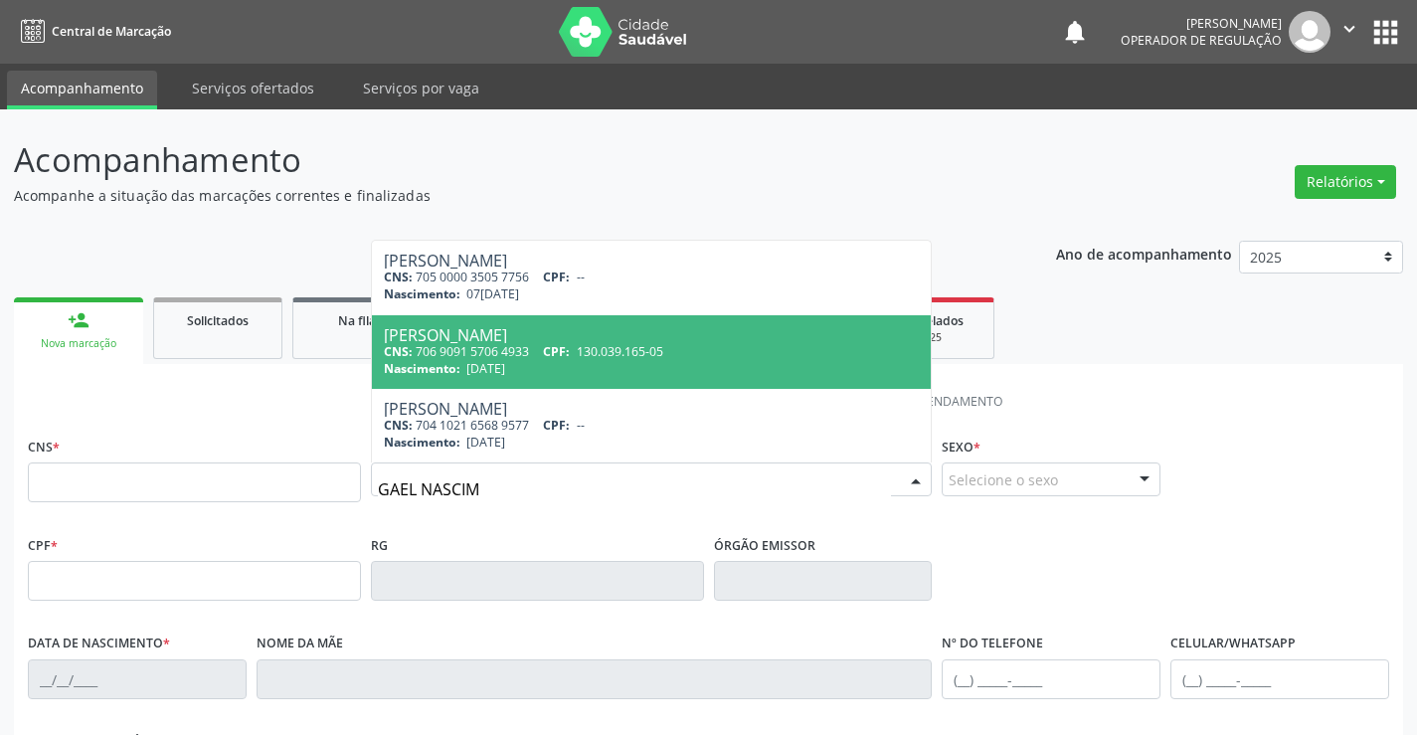
scroll to position [0, 0]
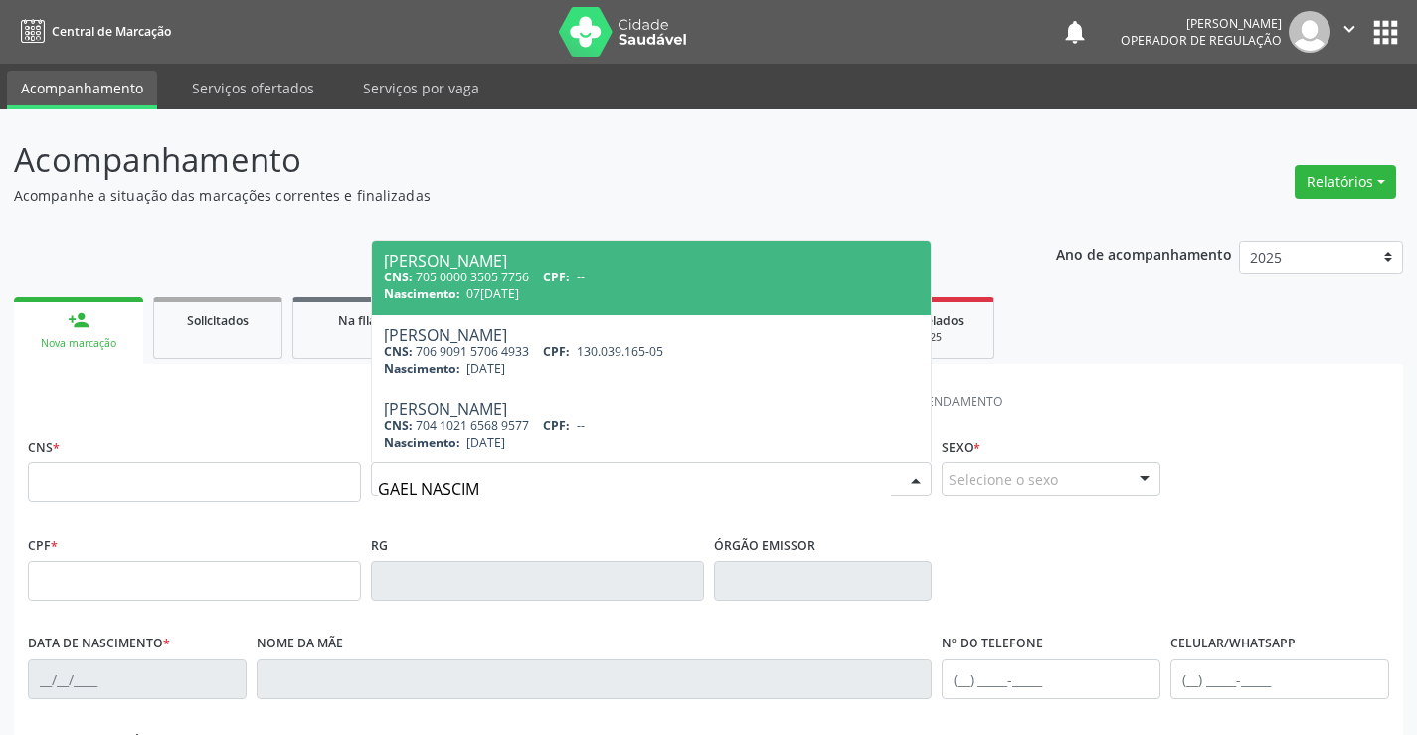
click at [548, 276] on div "CNS: 705 0000 3505 7756 CPF: --" at bounding box center [652, 277] width 536 height 17
type input "705 0000 3505 7756"
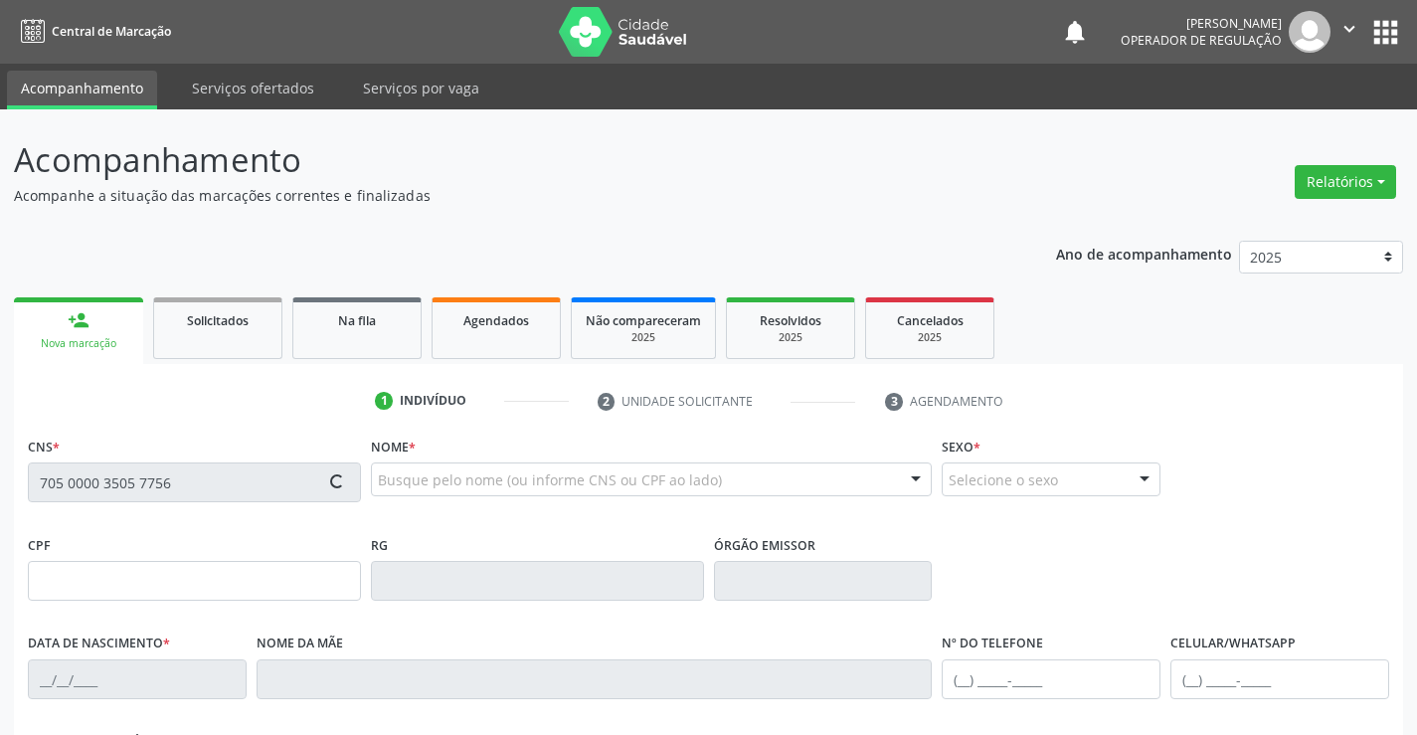
type input "07[DATE]"
type input "S/N"
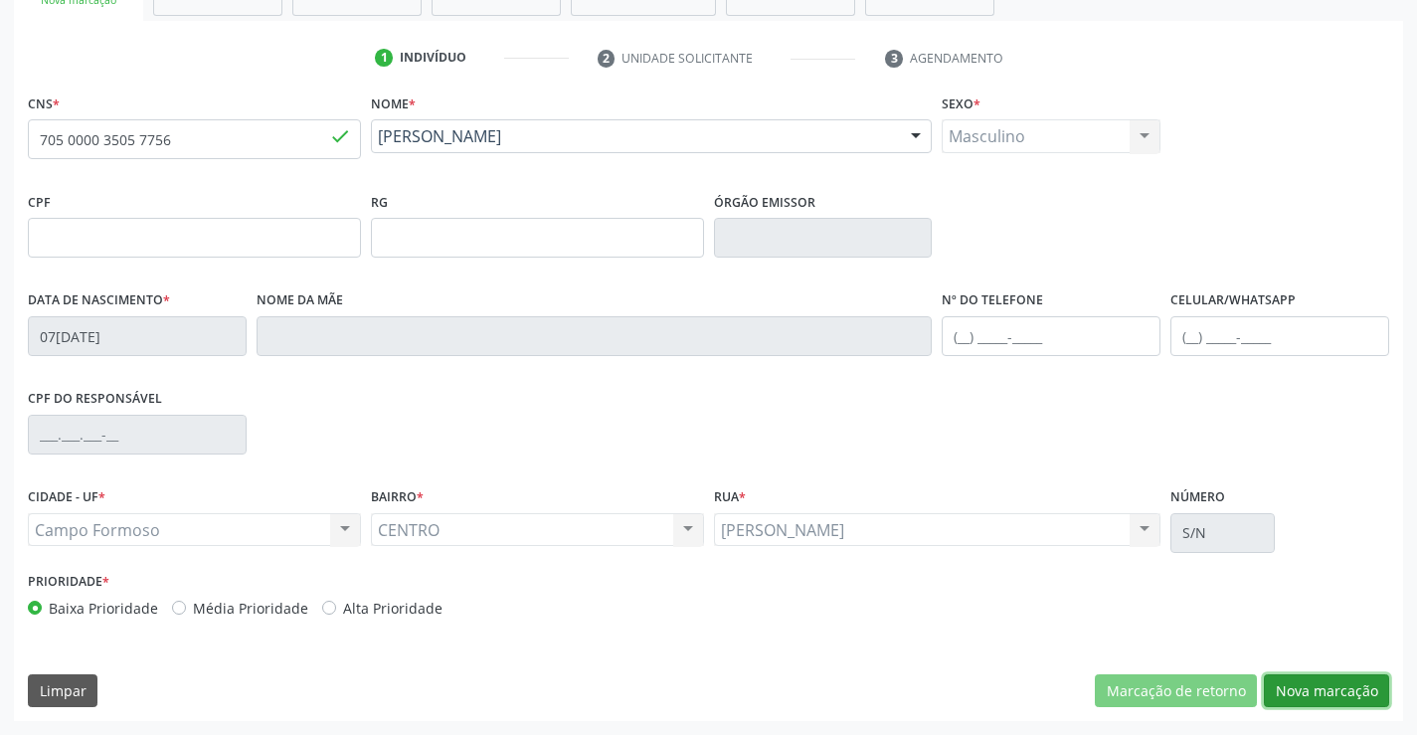
click at [1337, 703] on button "Nova marcação" at bounding box center [1326, 691] width 125 height 34
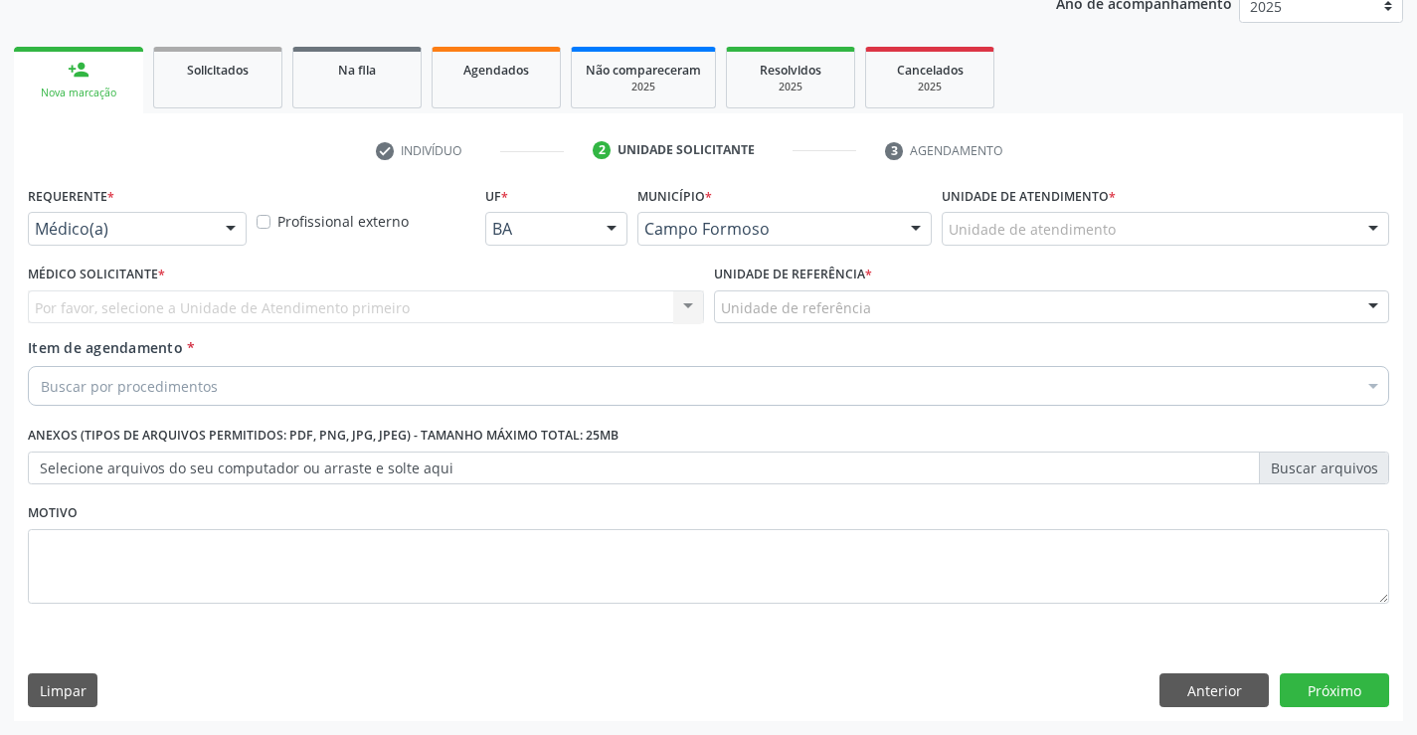
scroll to position [251, 0]
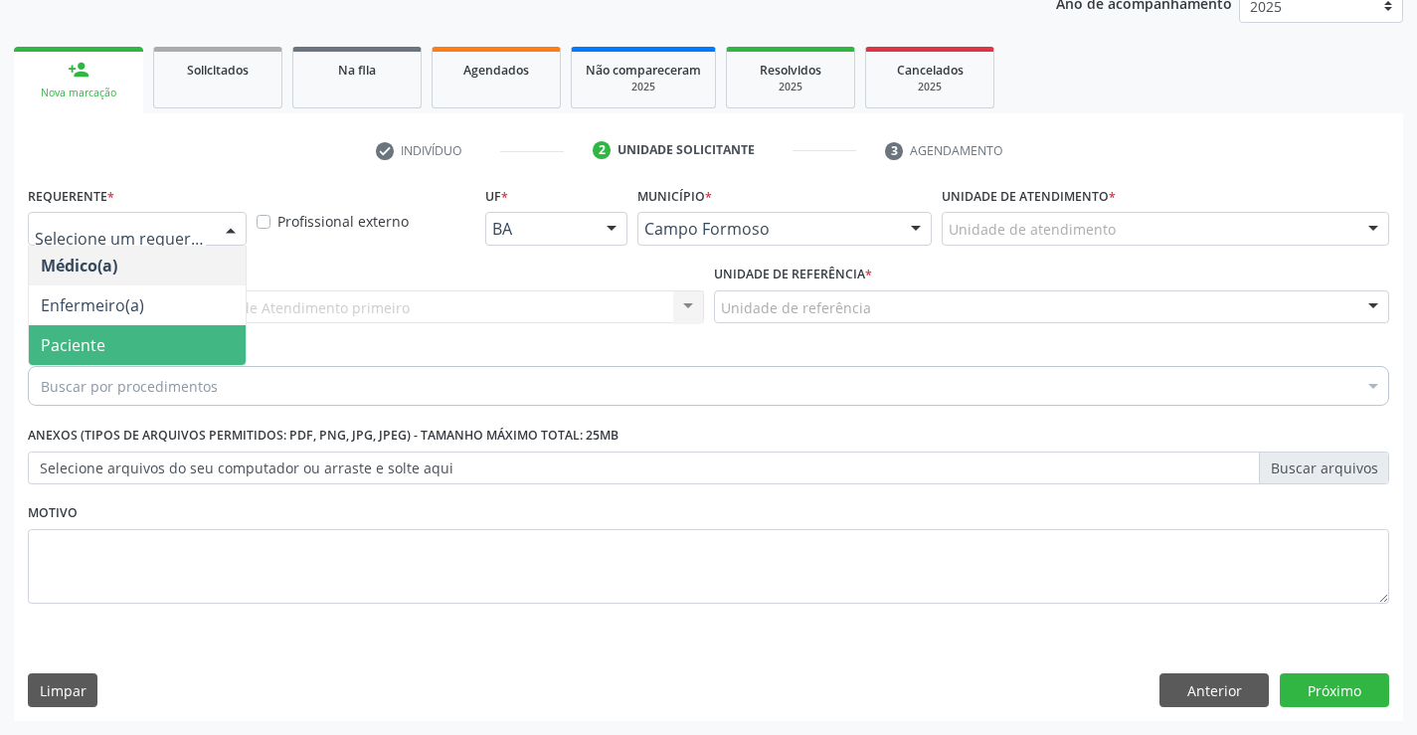
drag, startPoint x: 136, startPoint y: 339, endPoint x: 231, endPoint y: 314, distance: 97.7
click at [137, 339] on span "Paciente" at bounding box center [137, 345] width 217 height 40
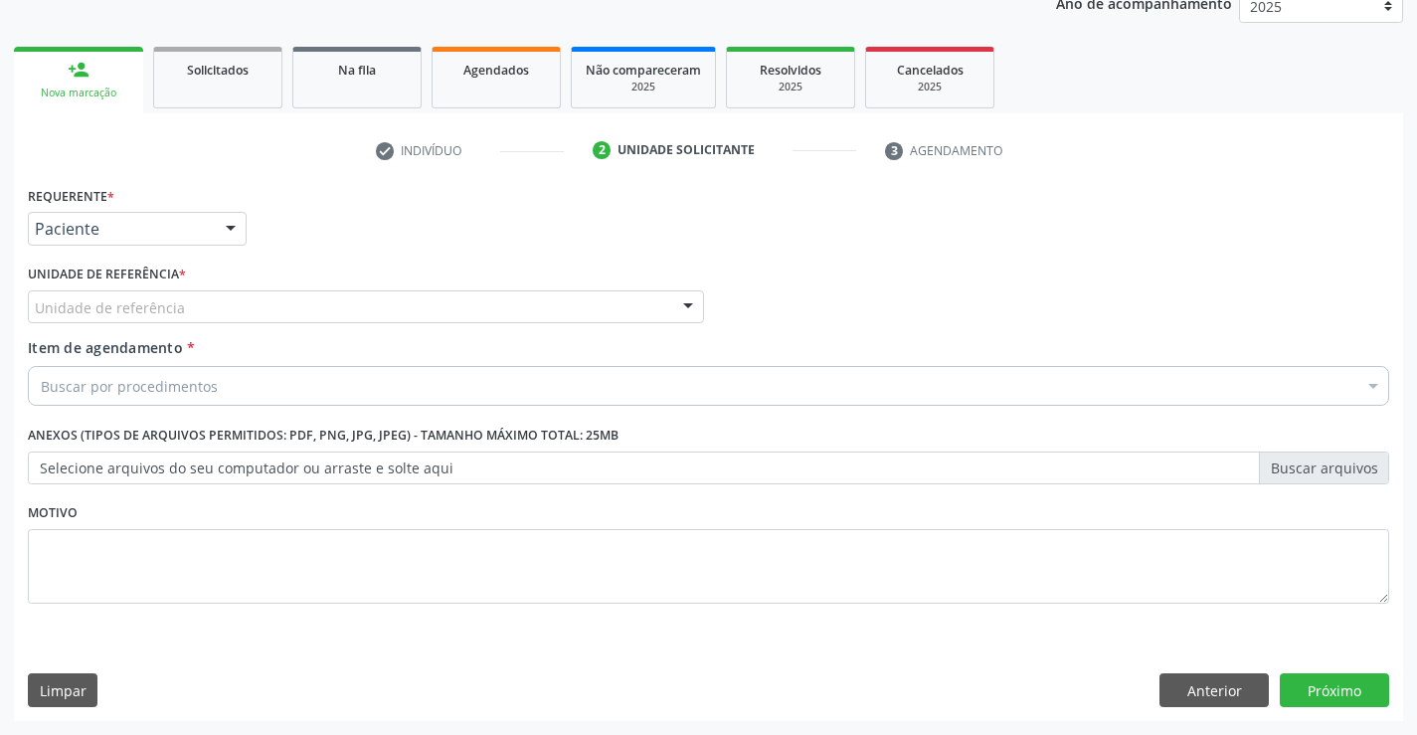
click at [264, 308] on div "Unidade de referência" at bounding box center [366, 307] width 676 height 34
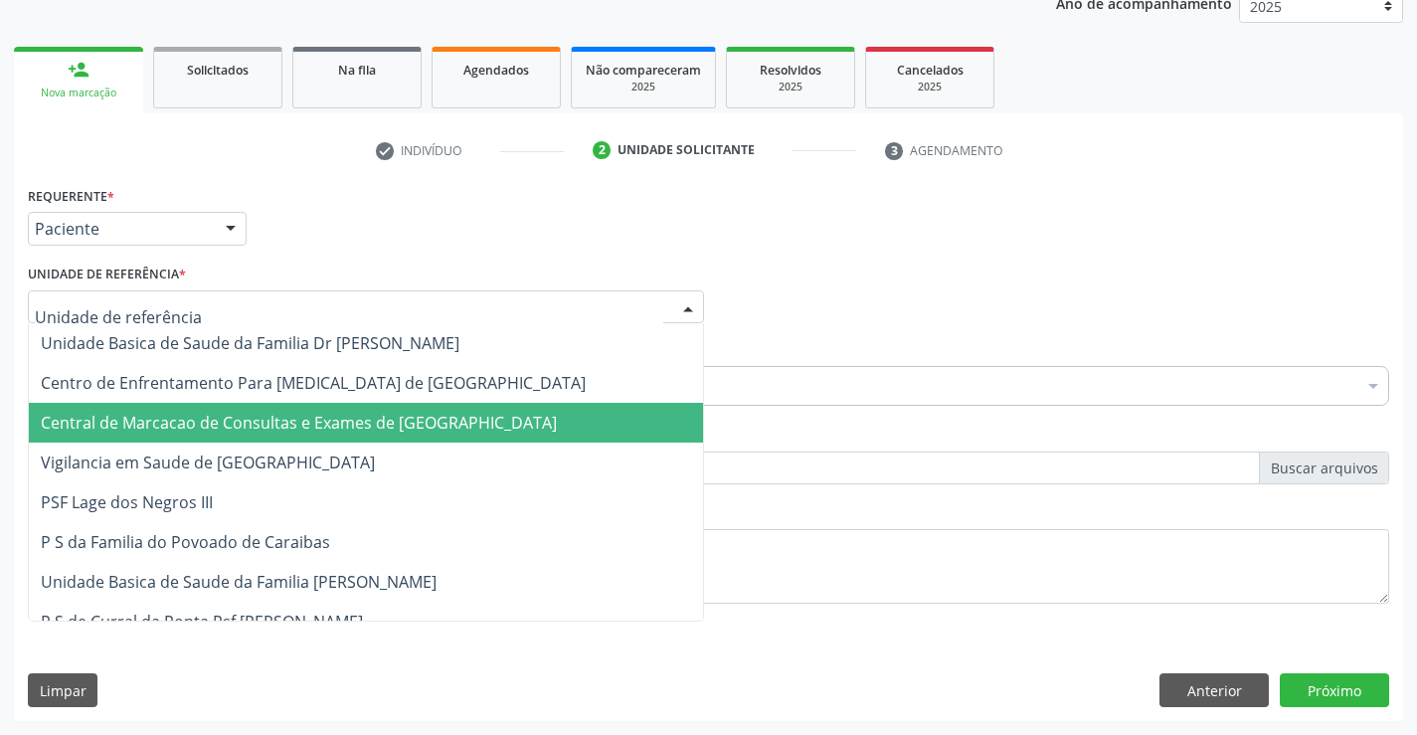
click at [295, 428] on span "Central de Marcacao de Consultas e Exames de [GEOGRAPHIC_DATA]" at bounding box center [299, 423] width 516 height 22
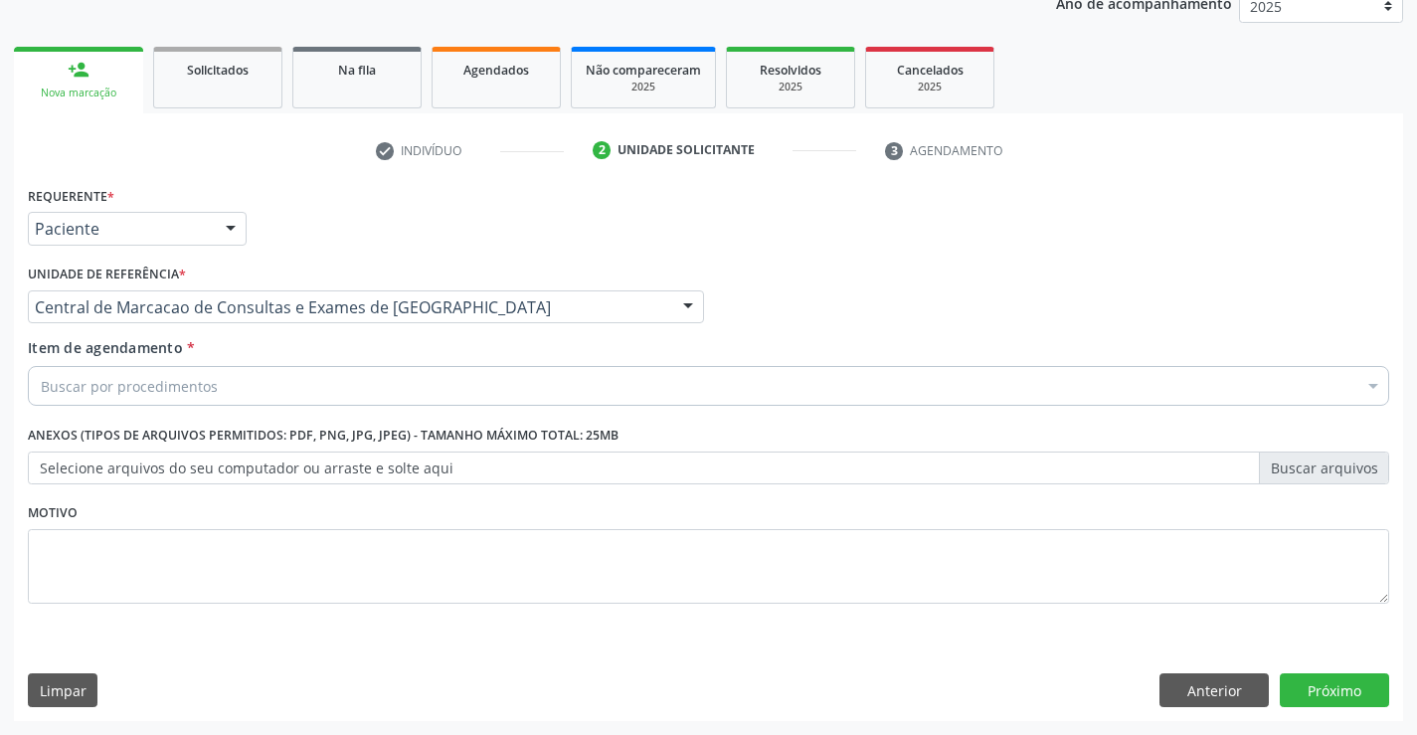
click at [349, 384] on div "Buscar por procedimentos" at bounding box center [709, 386] width 1362 height 40
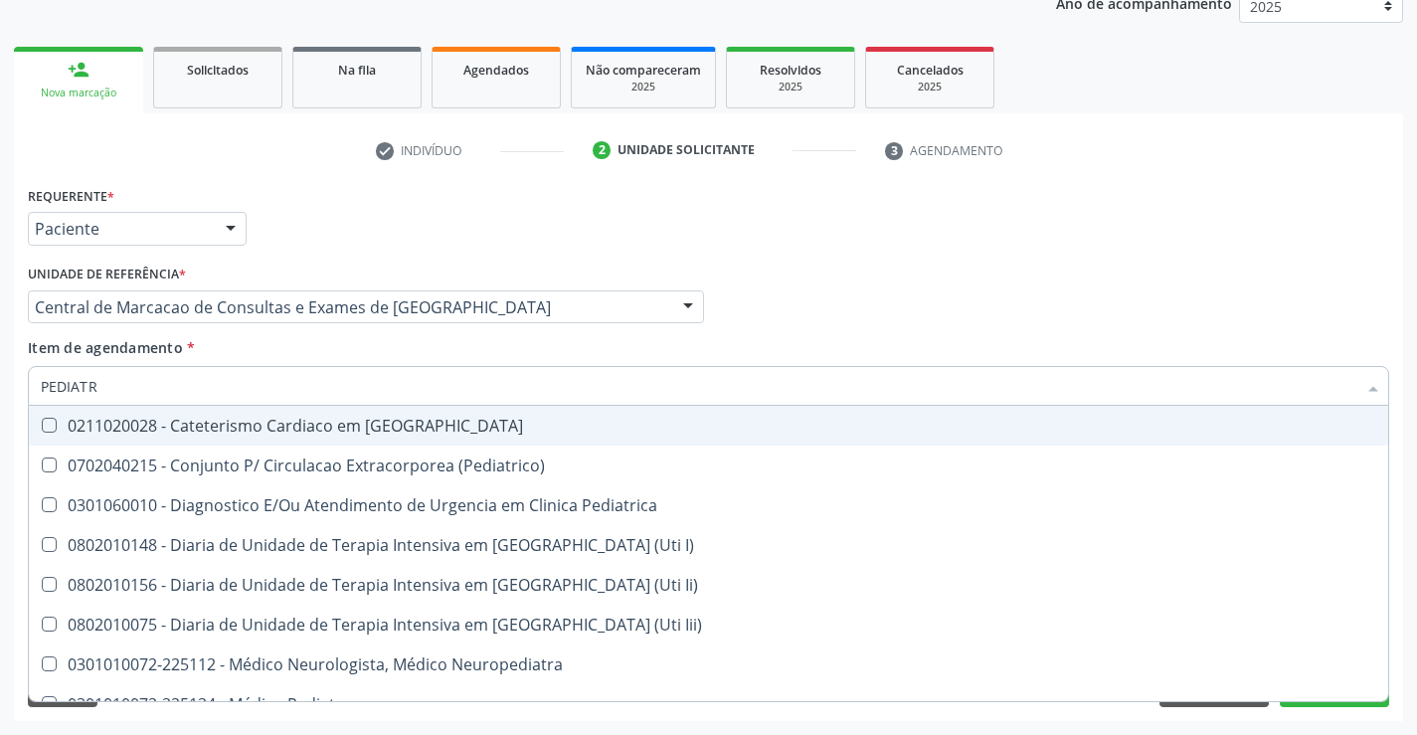
type input "PEDIATRA"
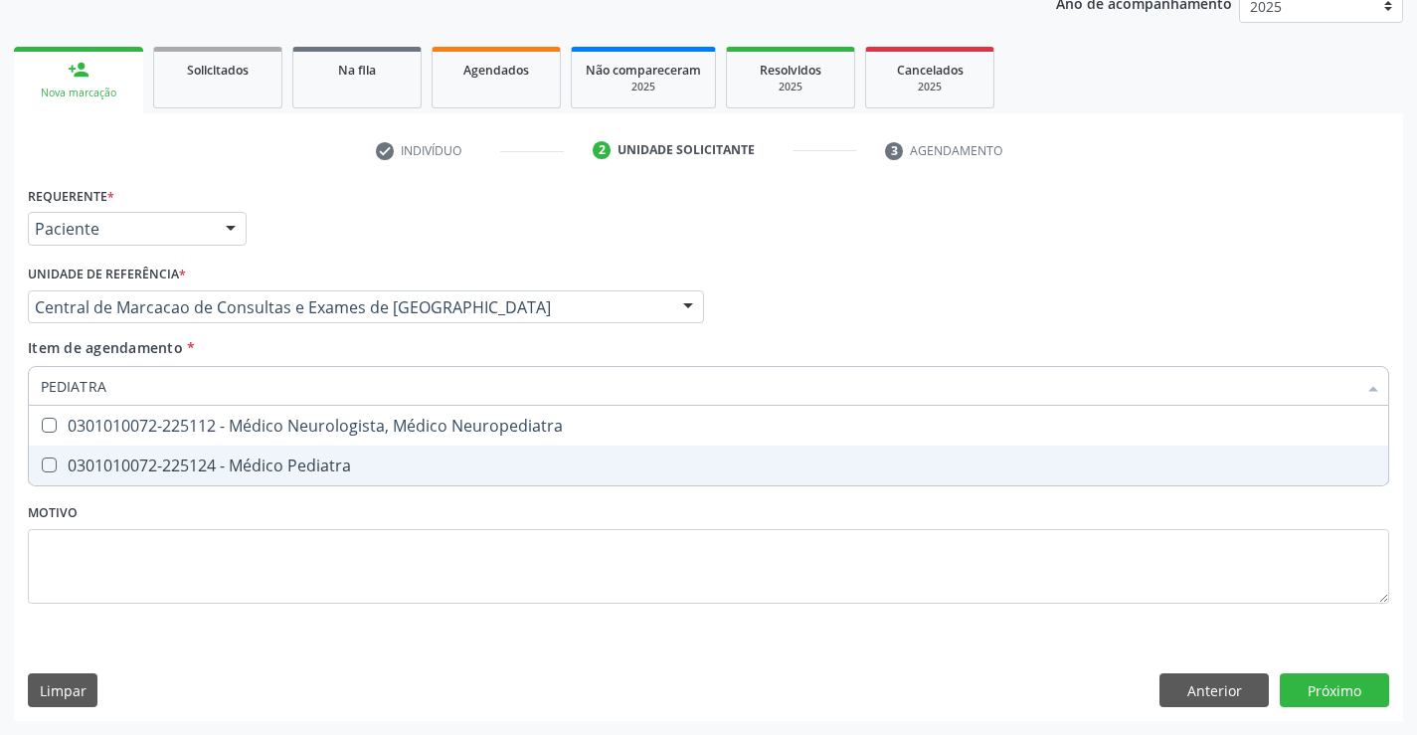
drag, startPoint x: 333, startPoint y: 461, endPoint x: 479, endPoint y: 413, distance: 154.1
click at [335, 460] on div "0301010072-225124 - Médico Pediatra" at bounding box center [709, 465] width 1336 height 16
checkbox Pediatra "true"
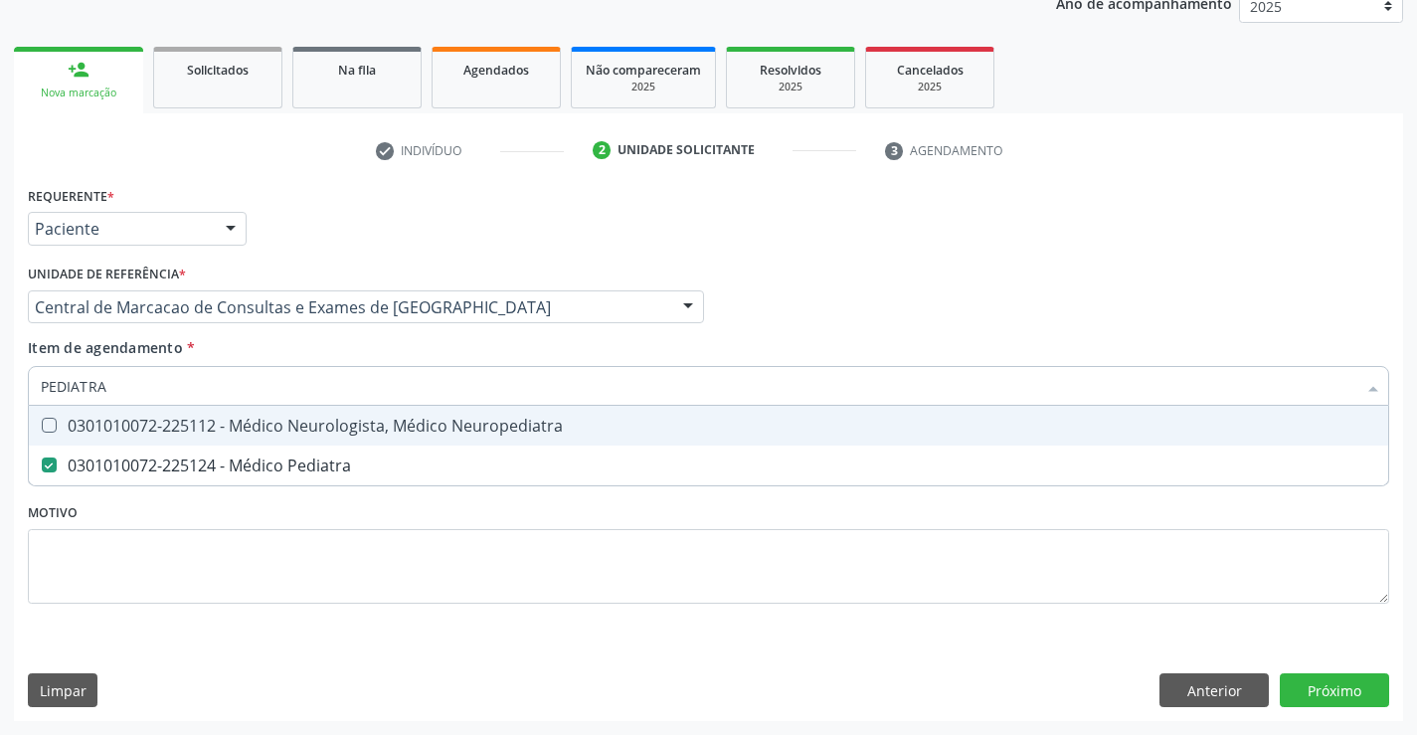
click at [859, 255] on div "Requerente * Paciente Médico(a) Enfermeiro(a) Paciente Nenhum resultado encontr…" at bounding box center [708, 220] width 1371 height 78
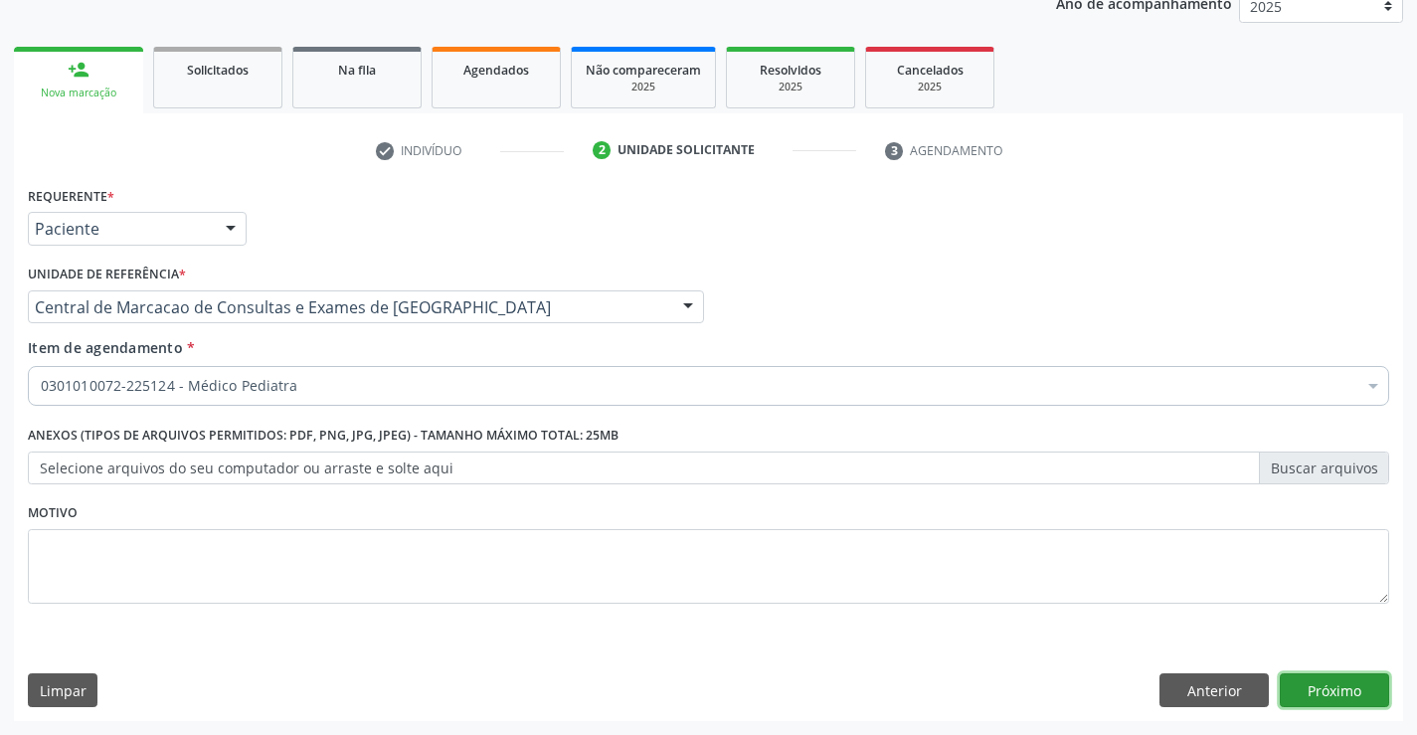
click at [1352, 689] on button "Próximo" at bounding box center [1334, 690] width 109 height 34
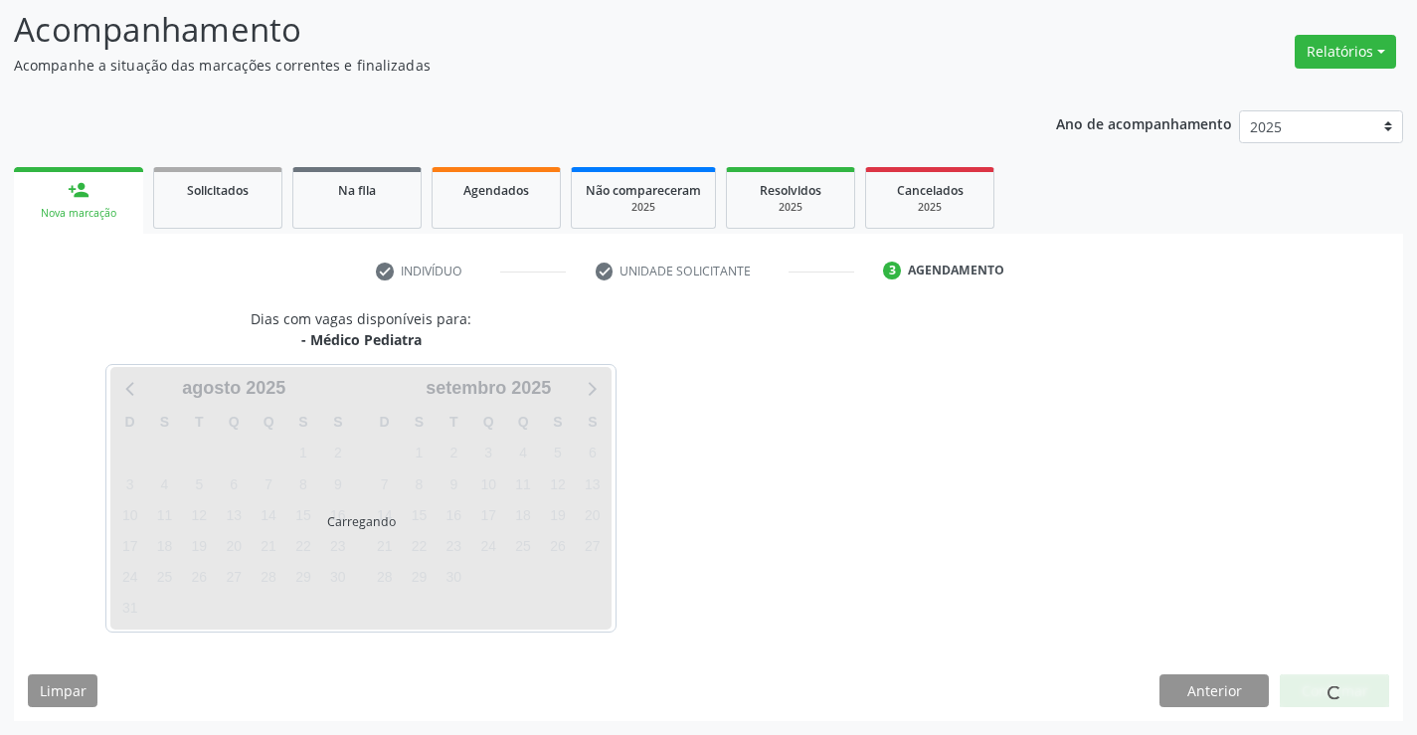
scroll to position [130, 0]
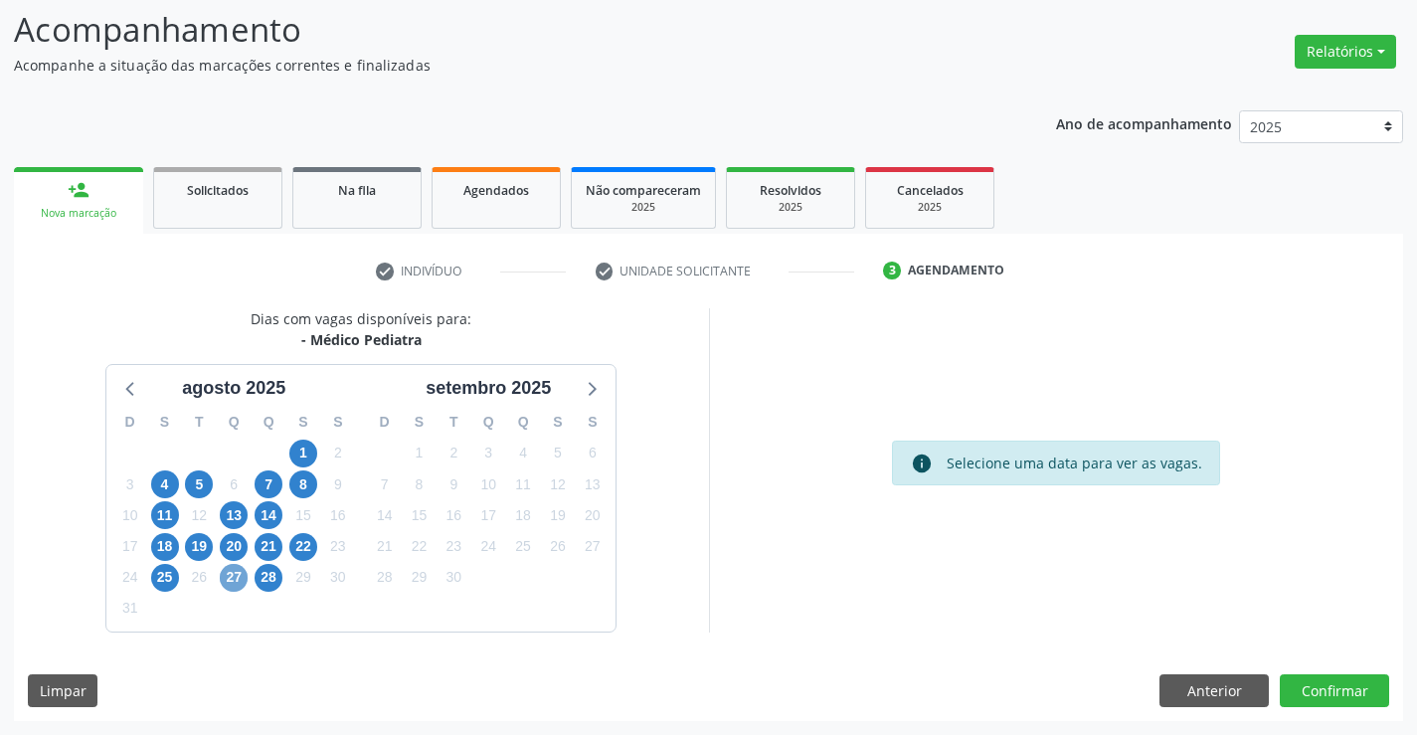
click at [223, 574] on span "27" at bounding box center [234, 578] width 28 height 28
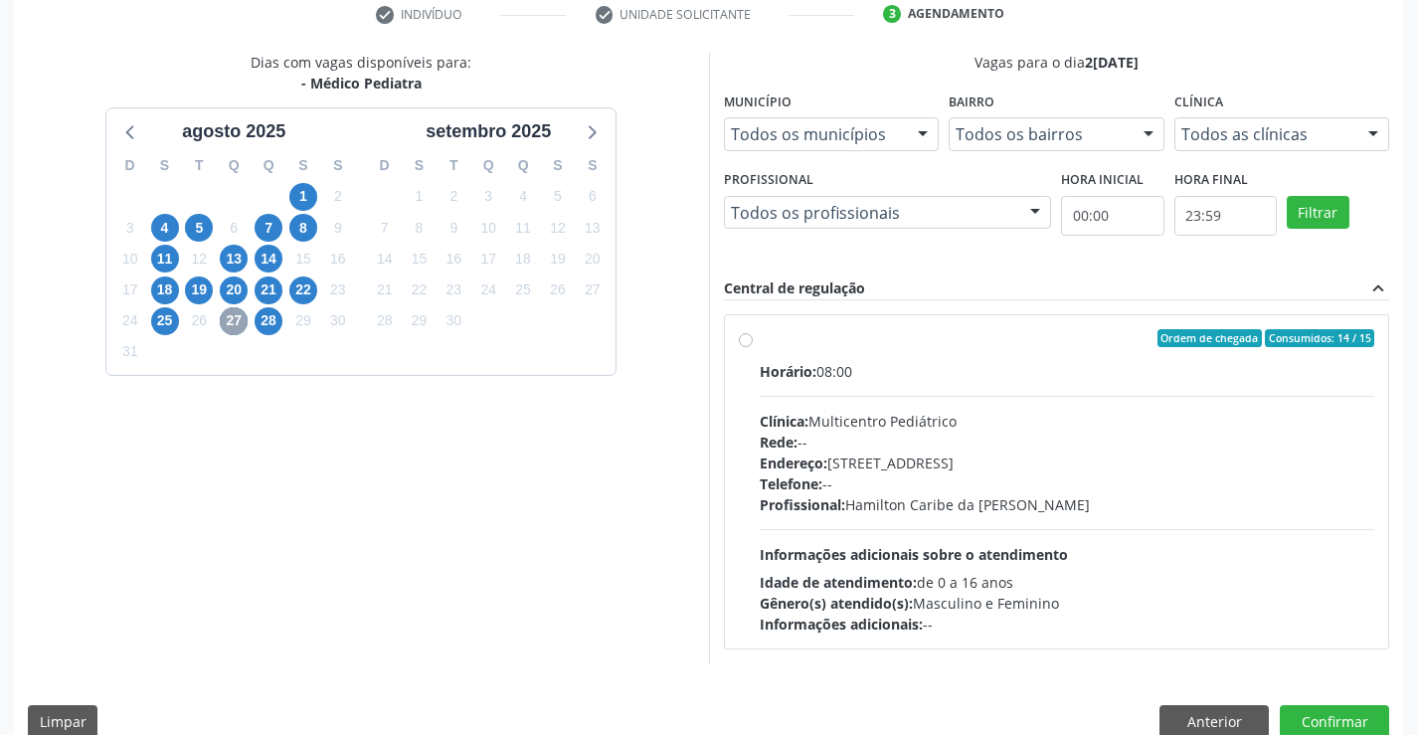
scroll to position [418, 0]
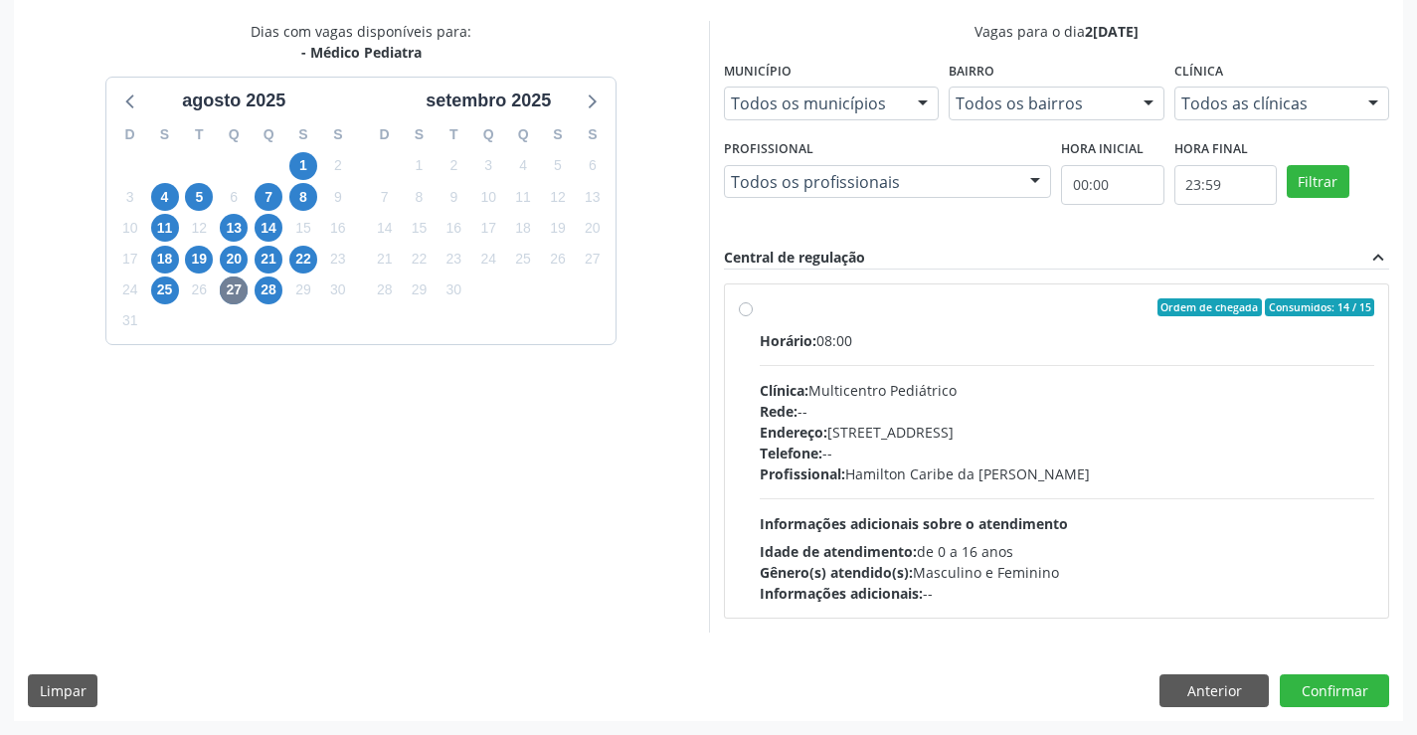
click at [1032, 380] on div "Clínica: Multicentro Pediátrico" at bounding box center [1068, 390] width 616 height 21
click at [753, 316] on input "Ordem de chegada Consumidos: 14 / 15 Horário: 08:00 Clínica: Multicentro Pediát…" at bounding box center [746, 307] width 14 height 18
radio input "true"
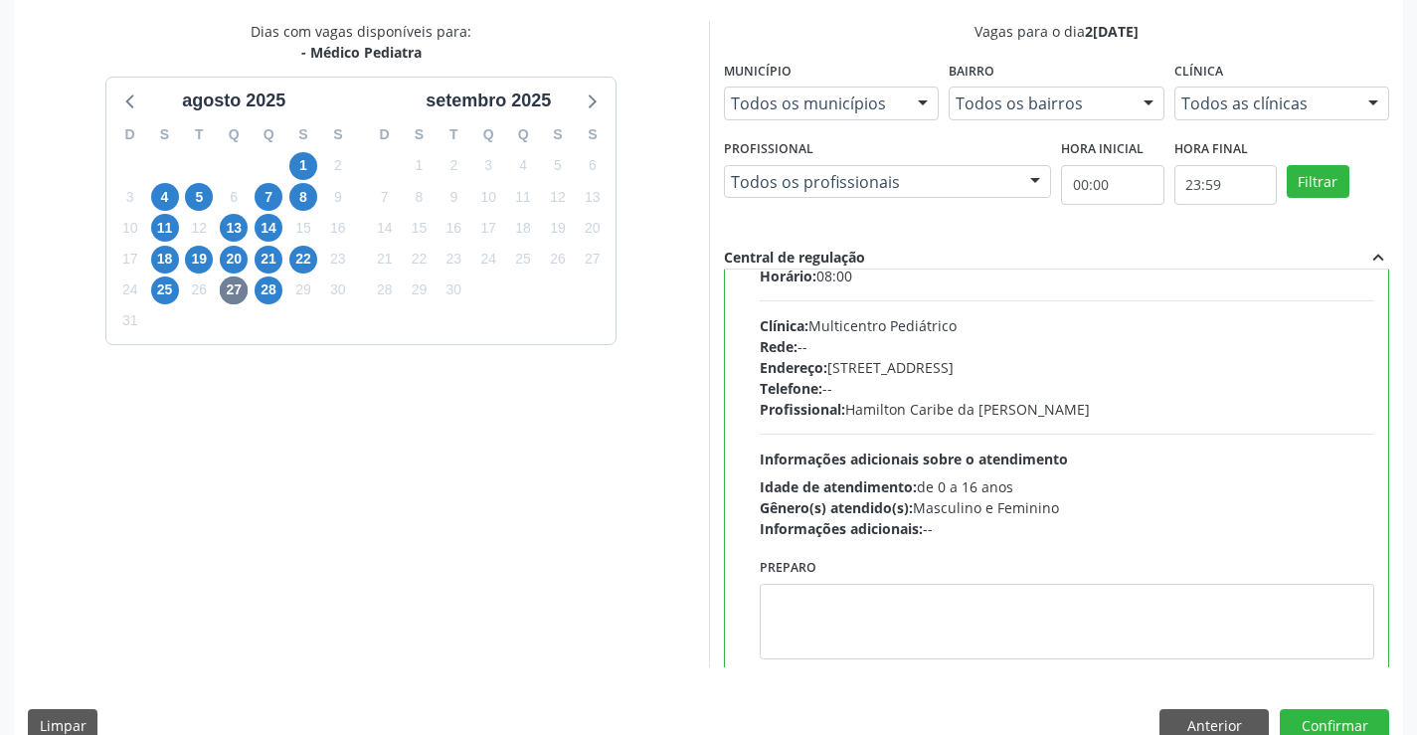
scroll to position [98, 0]
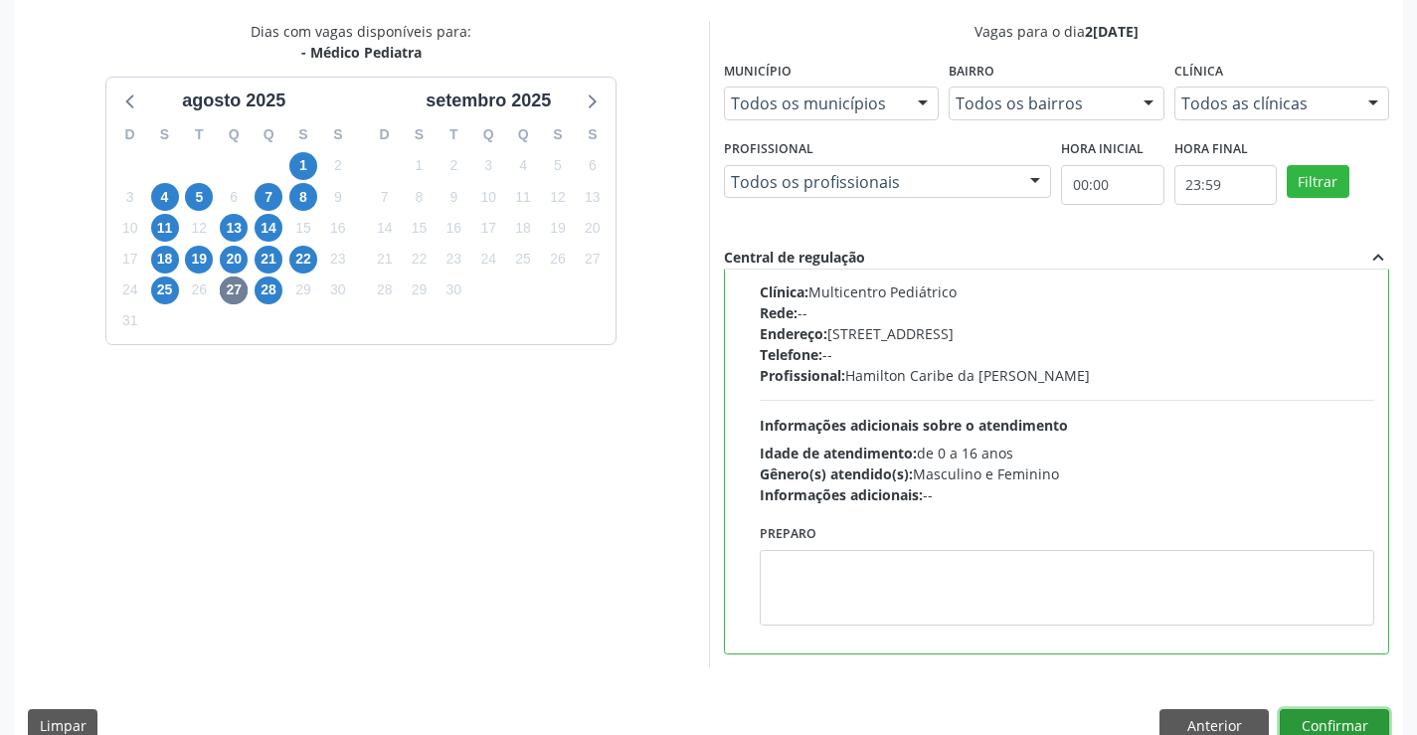
click at [1317, 715] on button "Confirmar" at bounding box center [1334, 726] width 109 height 34
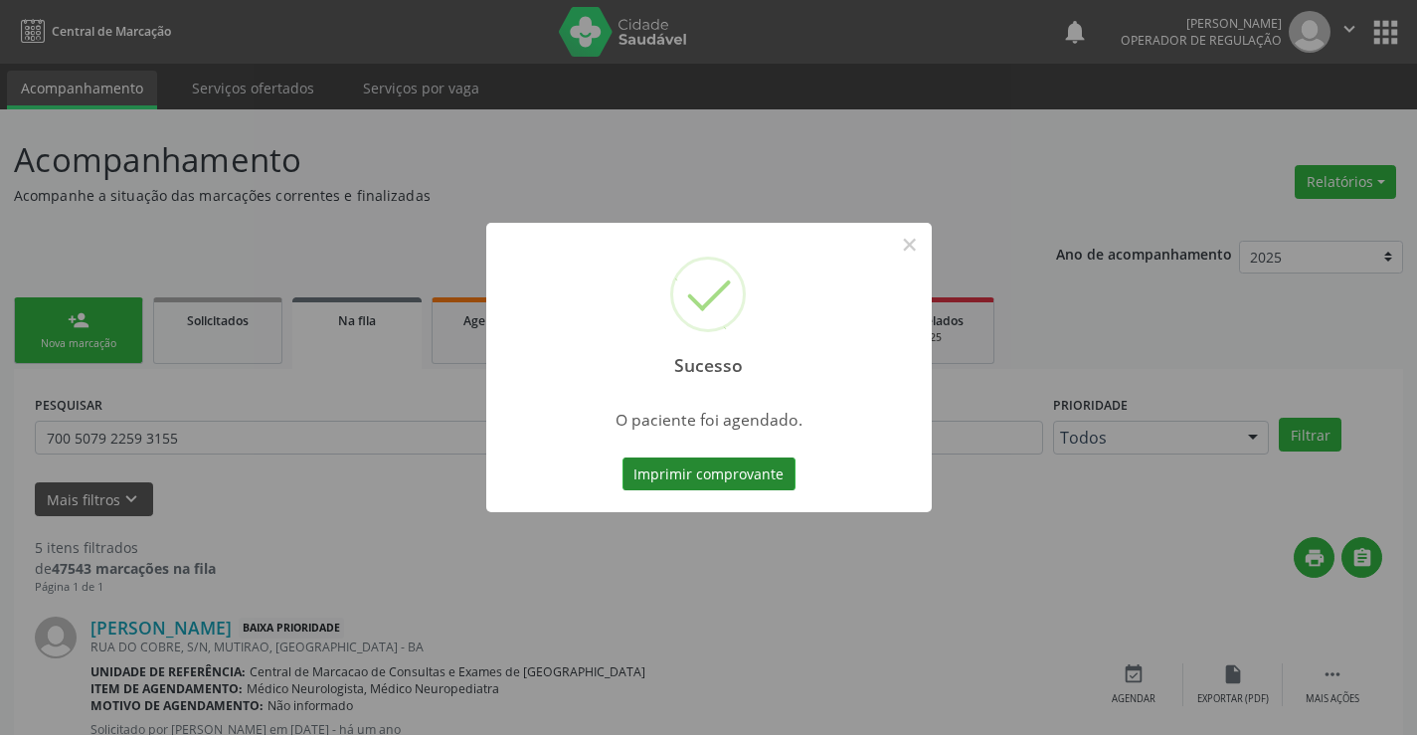
click at [701, 468] on button "Imprimir comprovante" at bounding box center [709, 474] width 173 height 34
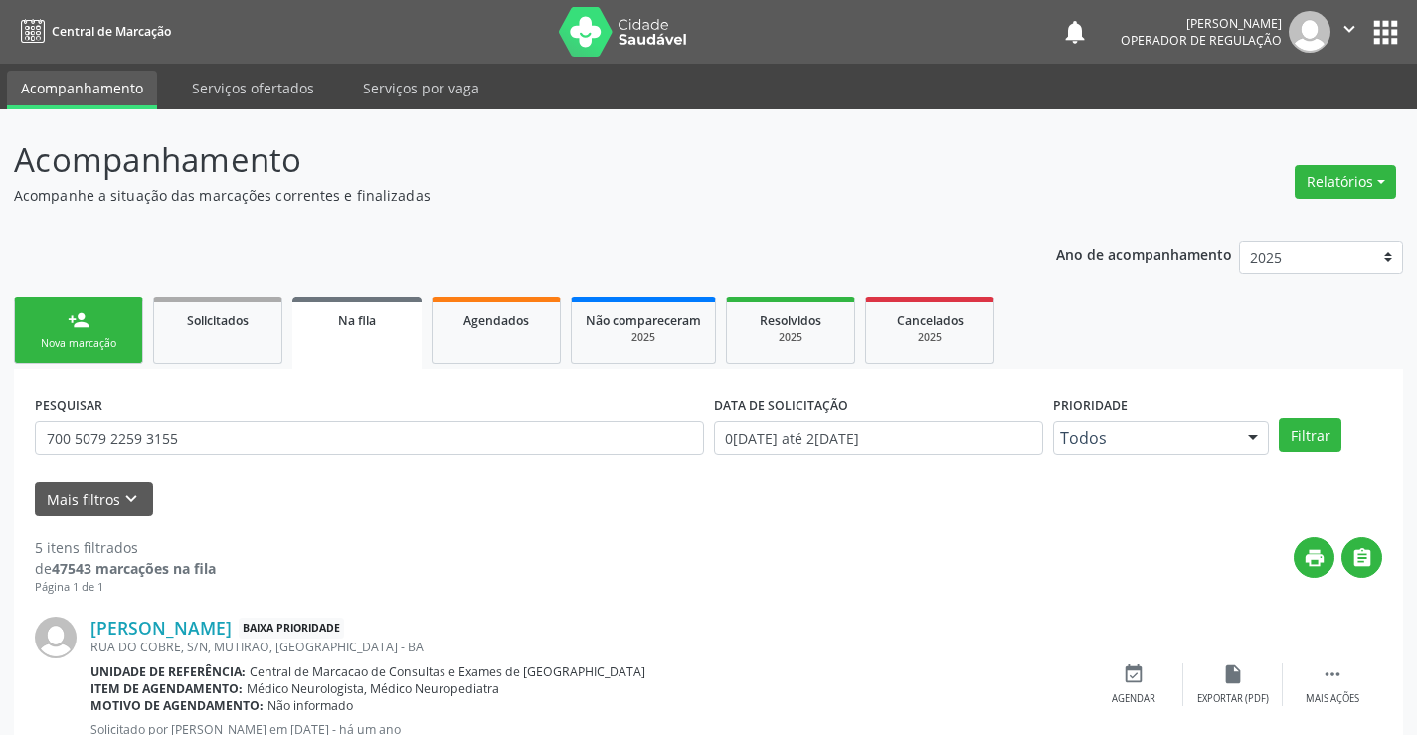
click at [22, 310] on link "person_add Nova marcação" at bounding box center [78, 330] width 129 height 67
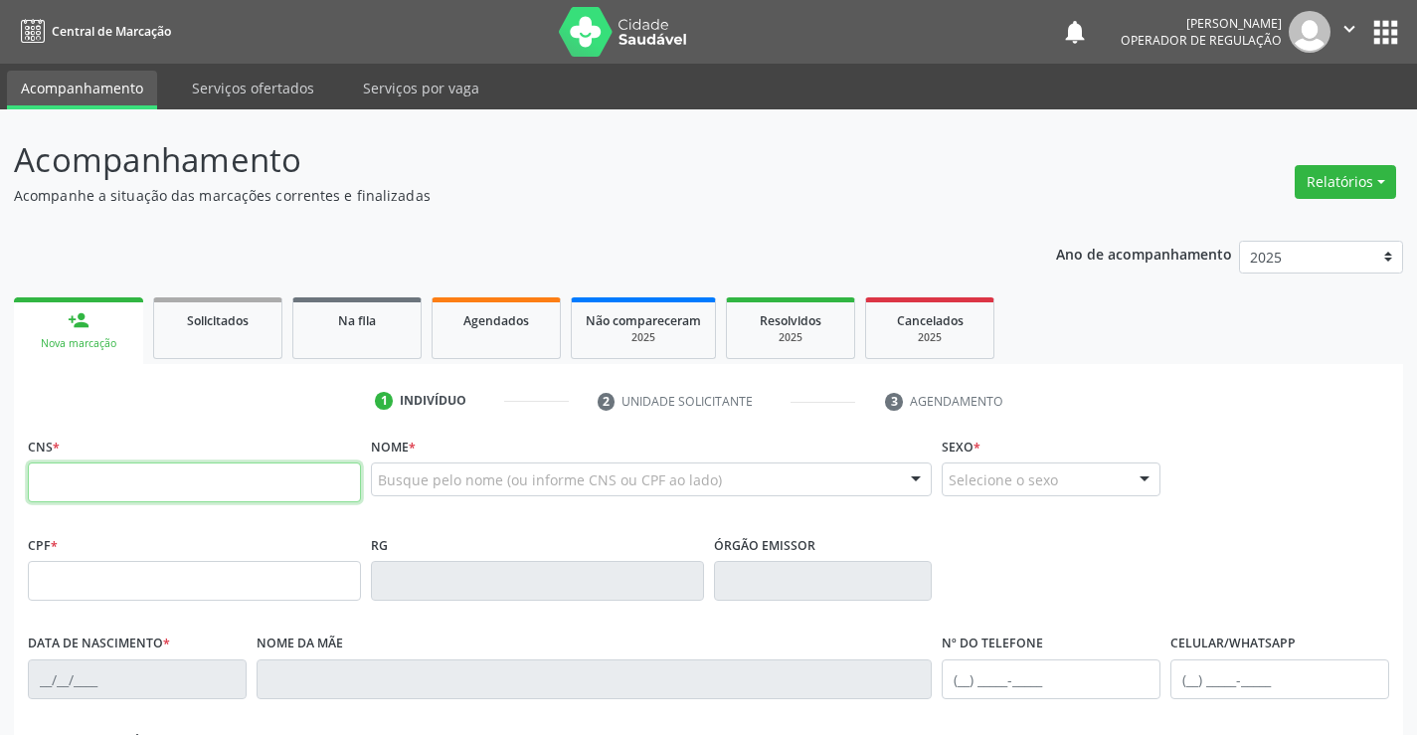
click at [104, 474] on input "text" at bounding box center [194, 482] width 333 height 40
type input "706 0093 5842 0247"
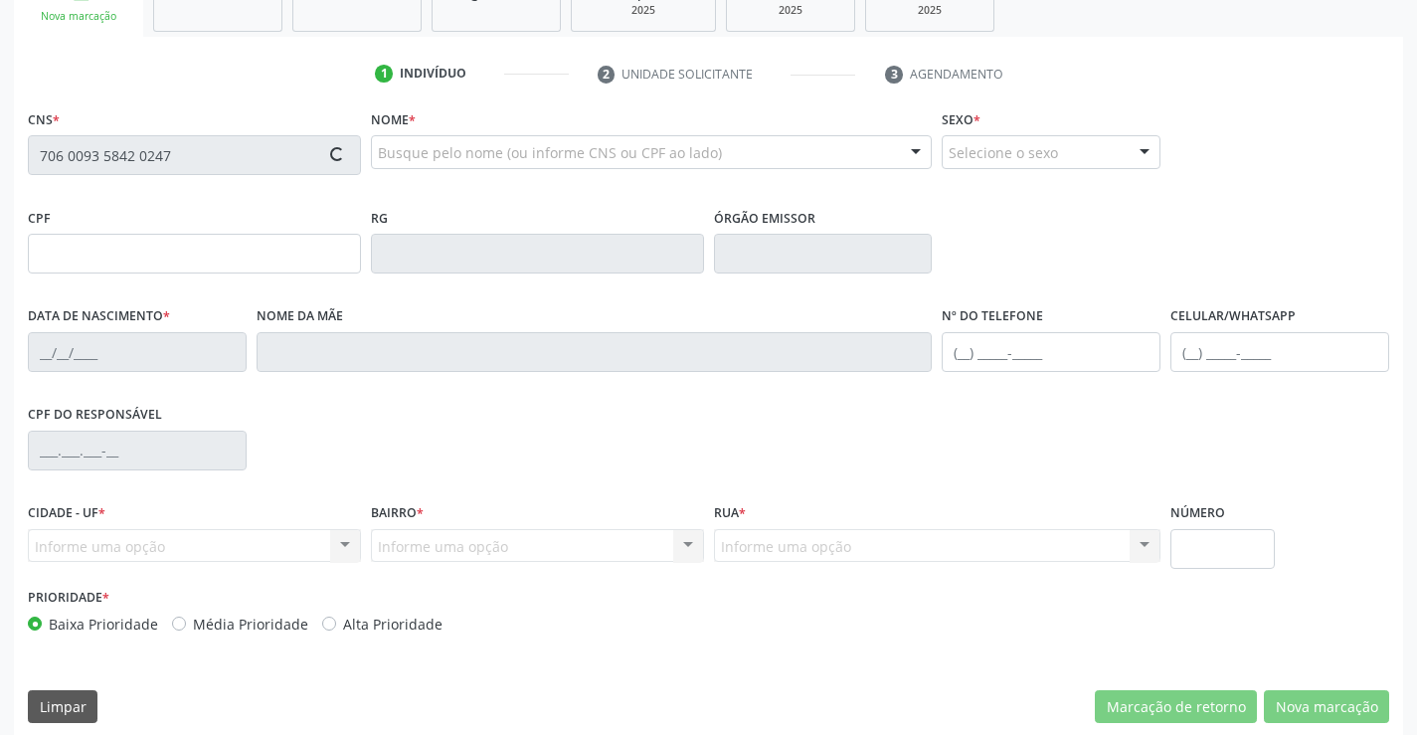
scroll to position [343, 0]
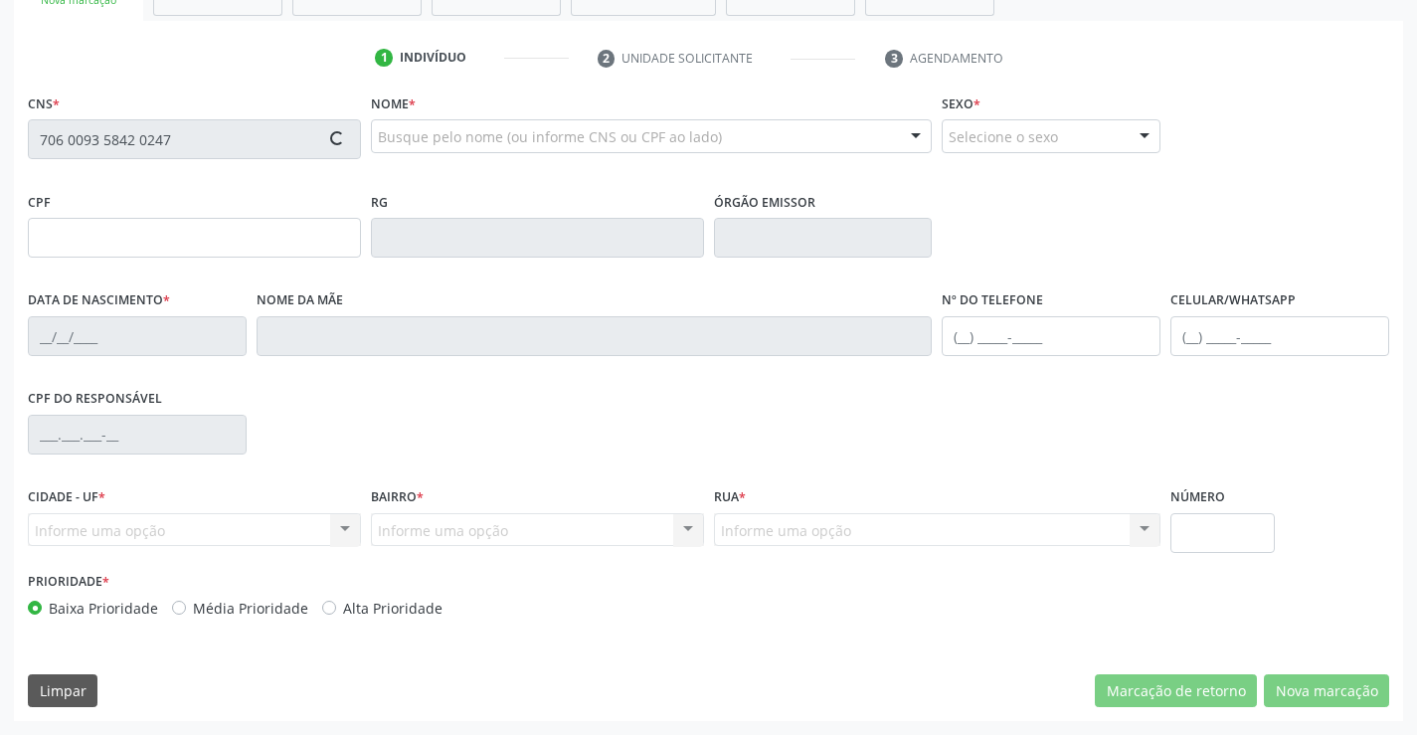
type input "1[DATE]"
type input "[PHONE_NUMBER]"
type input "SN"
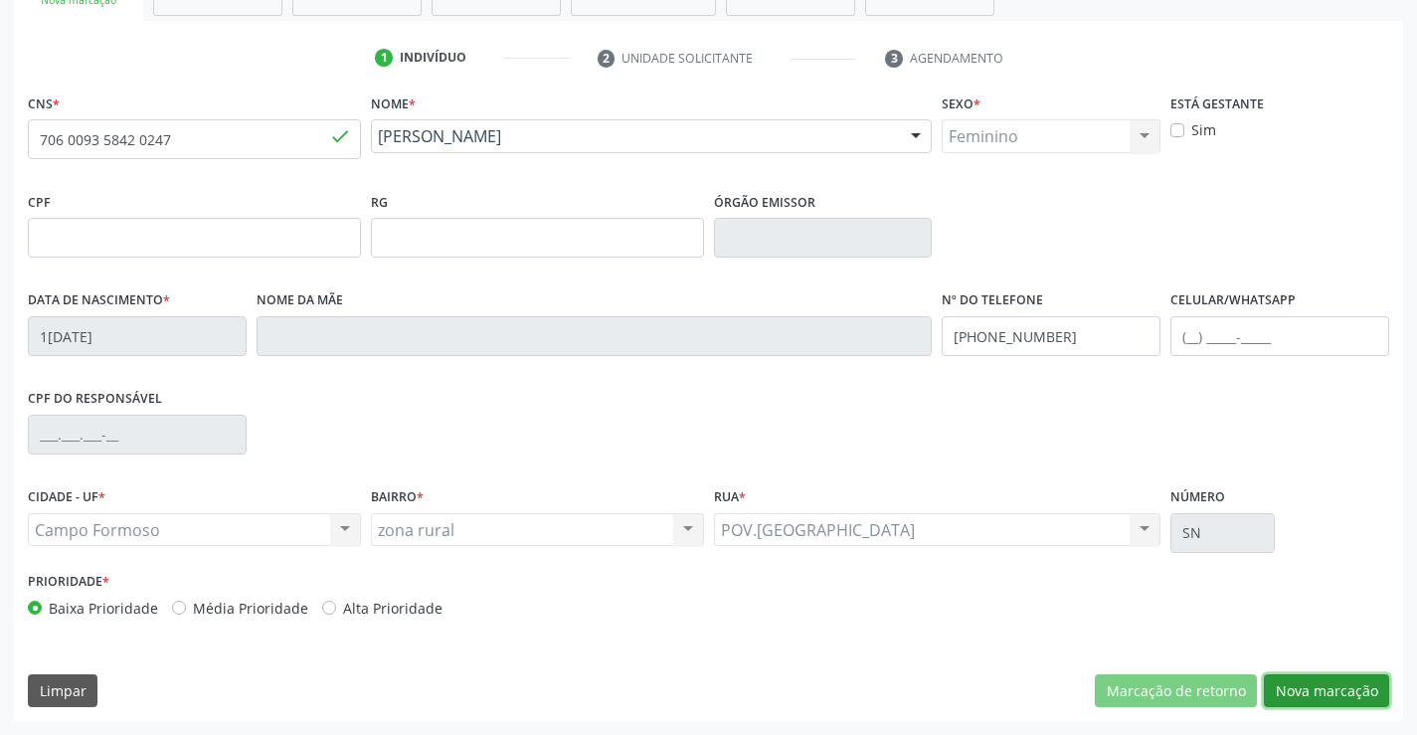
click at [1347, 682] on button "Nova marcação" at bounding box center [1326, 691] width 125 height 34
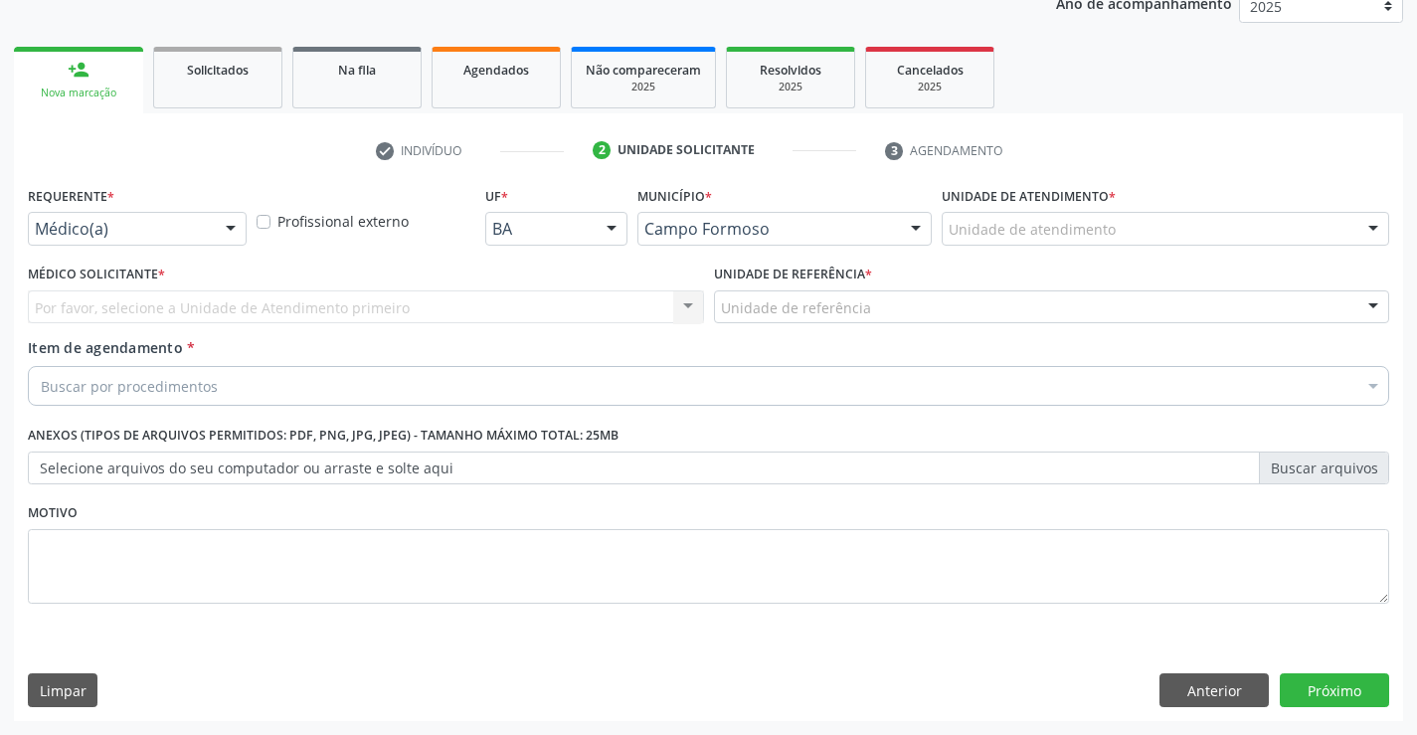
scroll to position [251, 0]
click at [217, 203] on div "Requerente * Médico(a) Médico(a) Enfermeiro(a) Paciente Nenhum resultado encont…" at bounding box center [137, 213] width 219 height 64
click at [215, 245] on div "Médico(a) Médico(a) Enfermeiro(a) Paciente Nenhum resultado encontrado para: " …" at bounding box center [137, 229] width 219 height 34
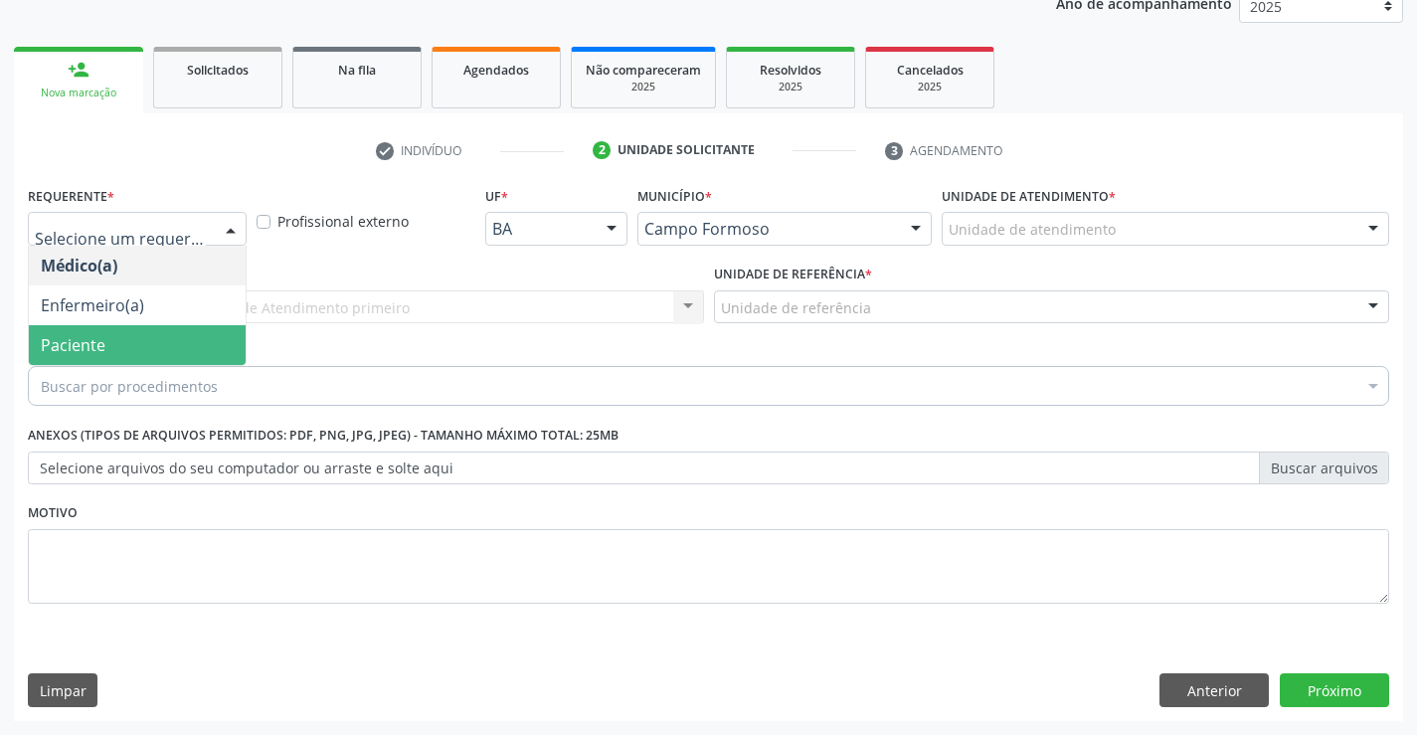
drag, startPoint x: 140, startPoint y: 354, endPoint x: 237, endPoint y: 329, distance: 99.6
click at [143, 349] on span "Paciente" at bounding box center [137, 345] width 217 height 40
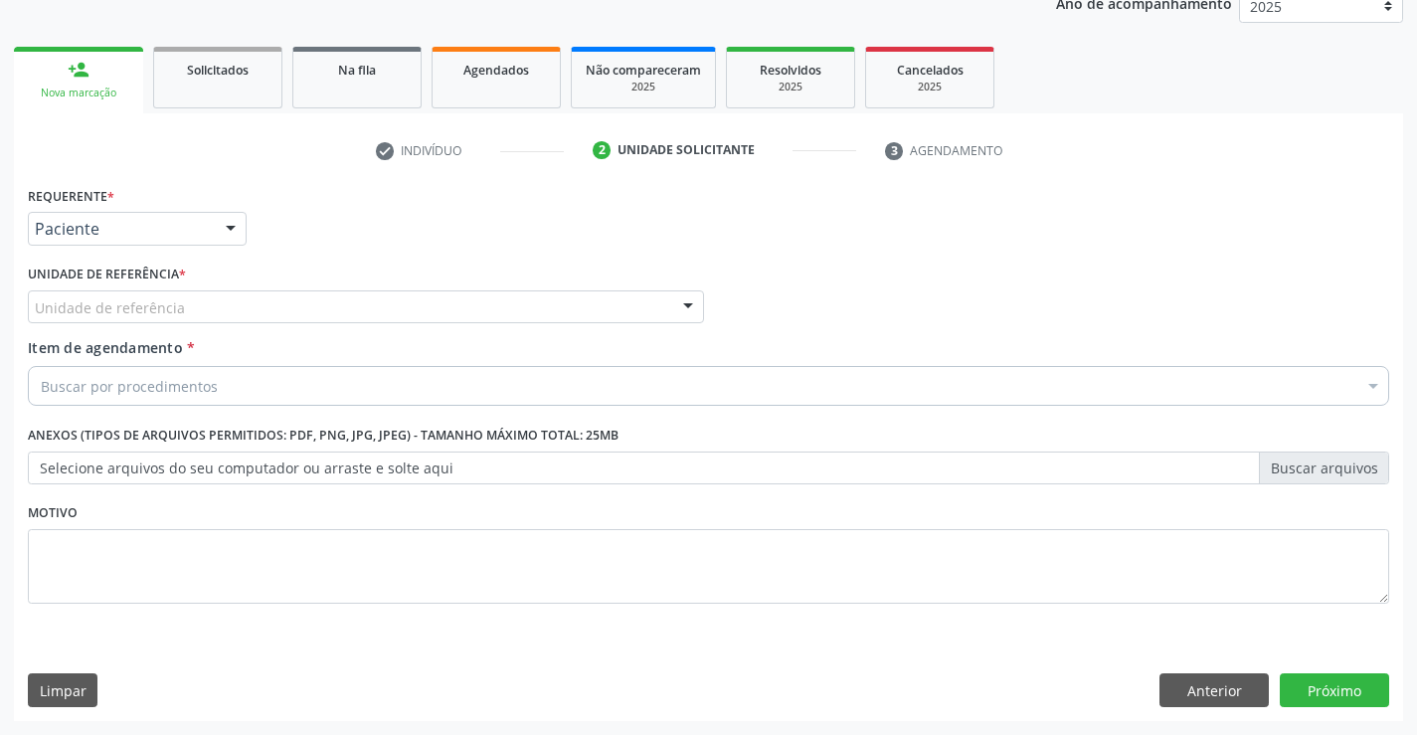
drag, startPoint x: 320, startPoint y: 305, endPoint x: 324, endPoint y: 322, distance: 17.4
click at [322, 314] on div "Unidade de referência" at bounding box center [366, 307] width 676 height 34
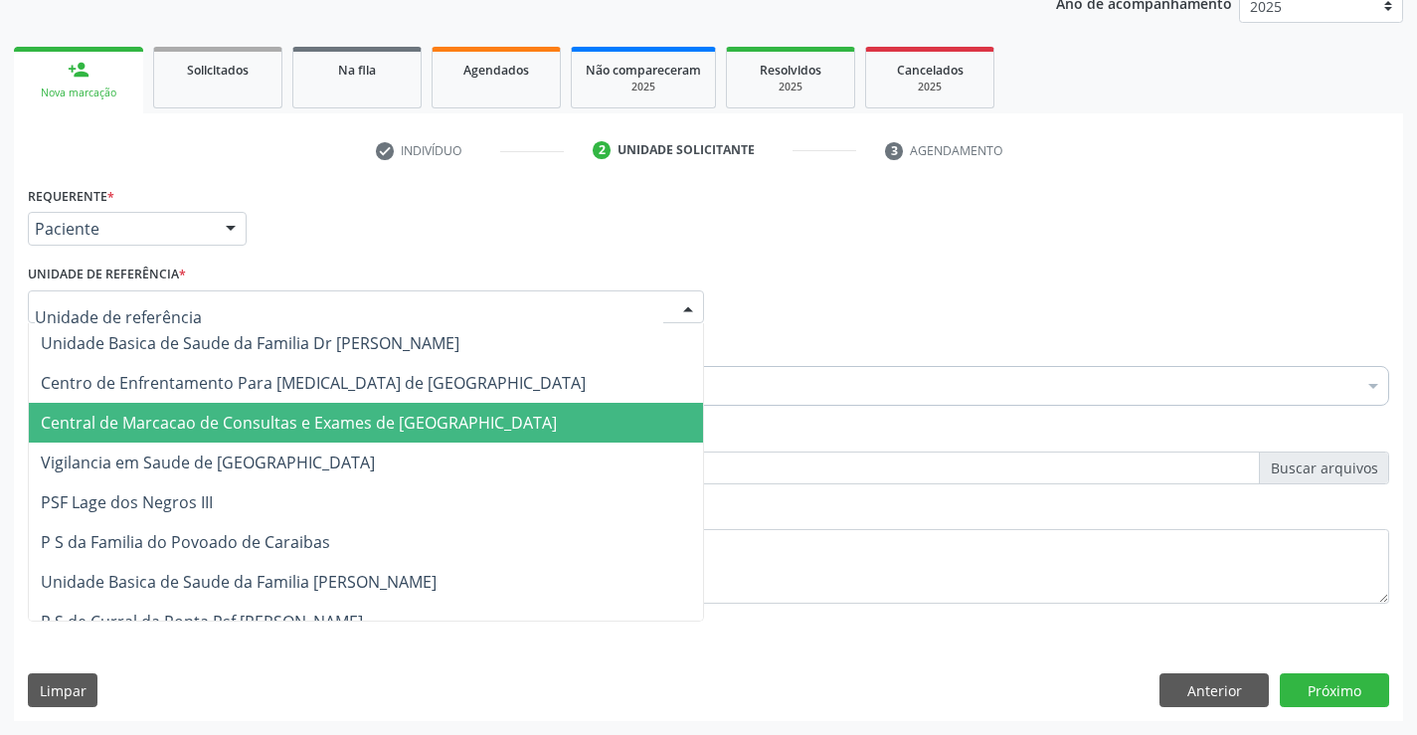
click at [339, 410] on span "Central de Marcacao de Consultas e Exames de [GEOGRAPHIC_DATA]" at bounding box center [366, 423] width 674 height 40
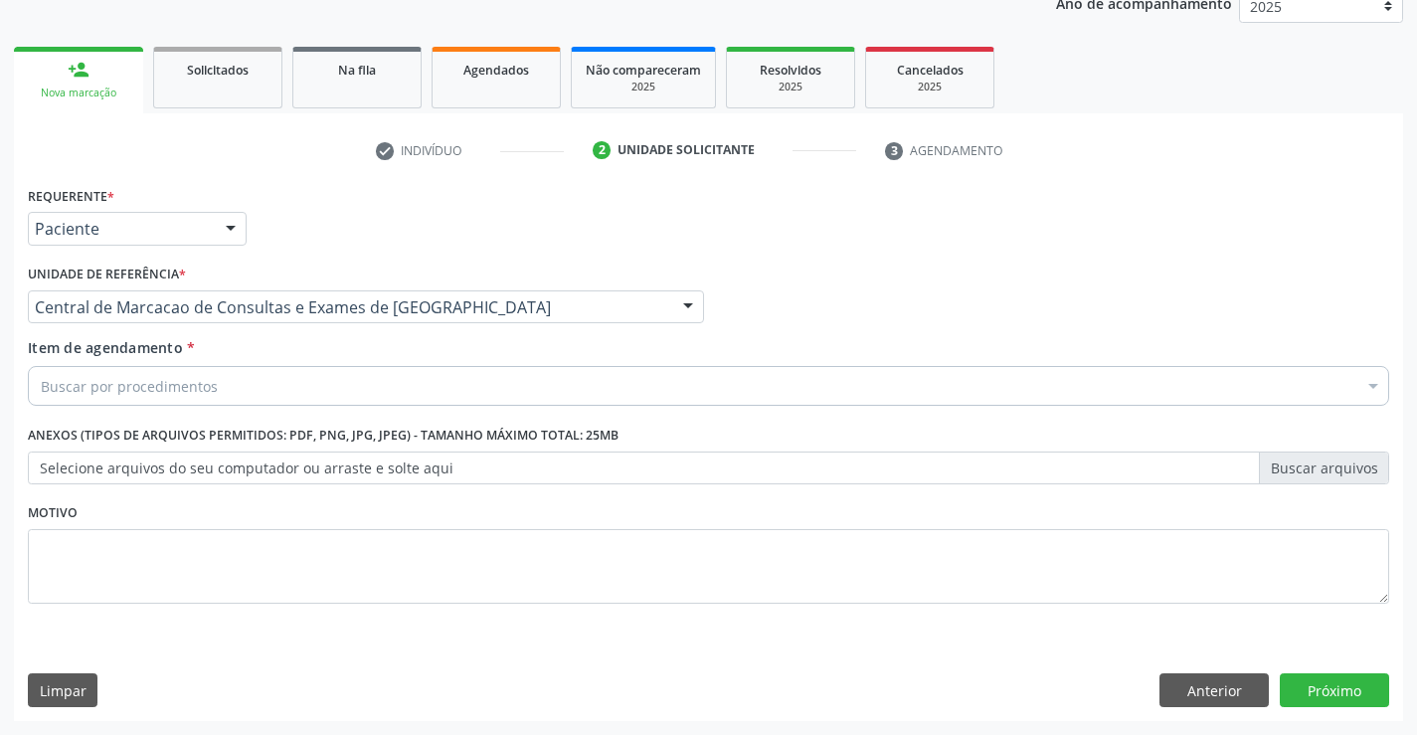
click at [411, 382] on div "Buscar por procedimentos" at bounding box center [709, 386] width 1362 height 40
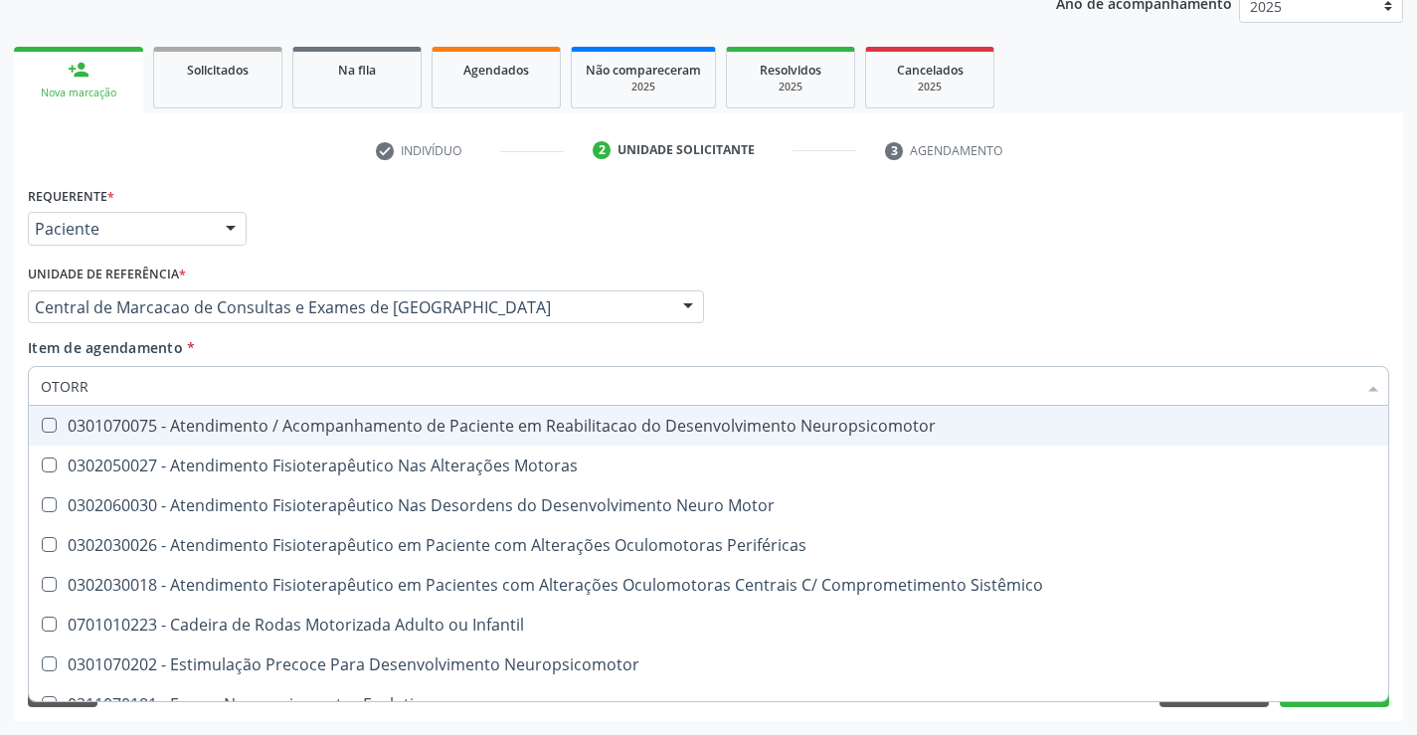
type input "OTORRI"
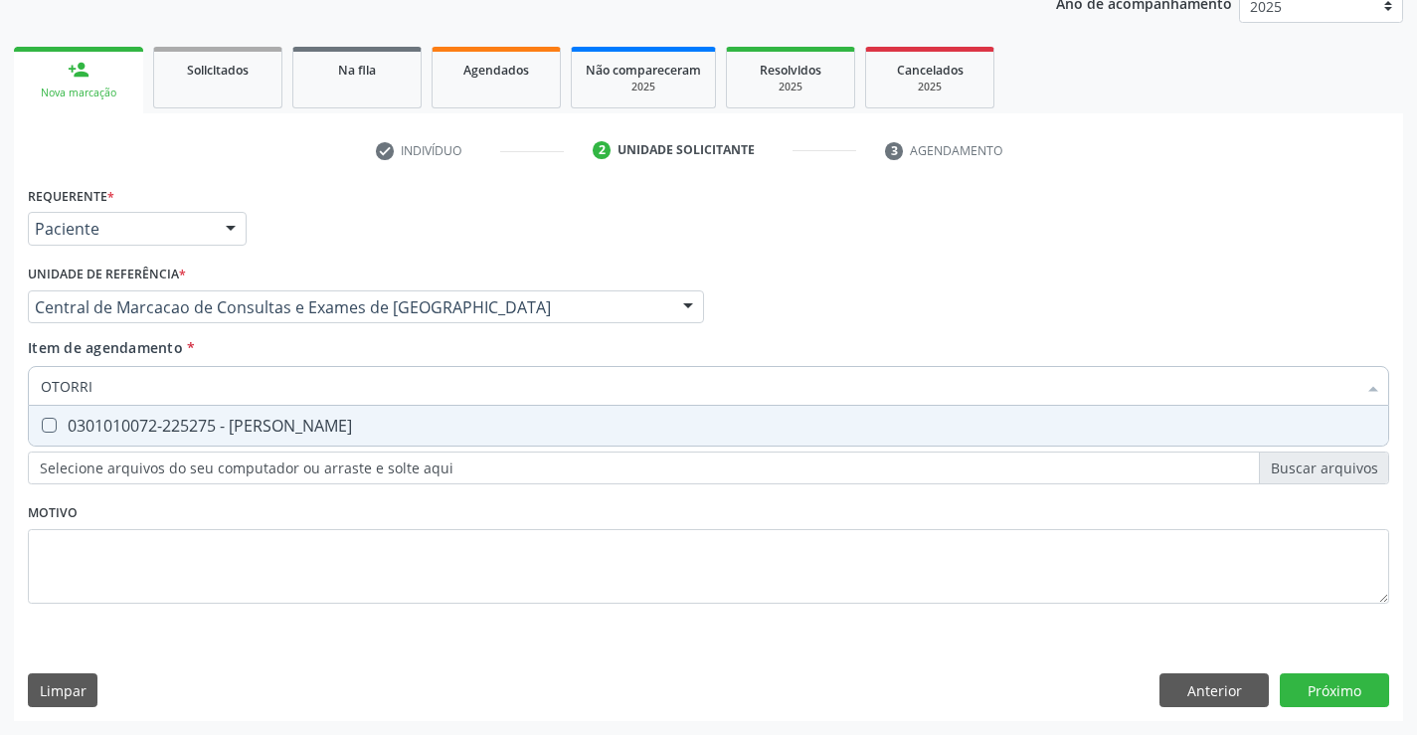
click at [398, 434] on div "0301010072-225275 - [PERSON_NAME]" at bounding box center [709, 426] width 1336 height 16
checkbox Otorrinolaringologista "true"
click at [411, 382] on input "OTORRI" at bounding box center [699, 386] width 1316 height 40
type input "V"
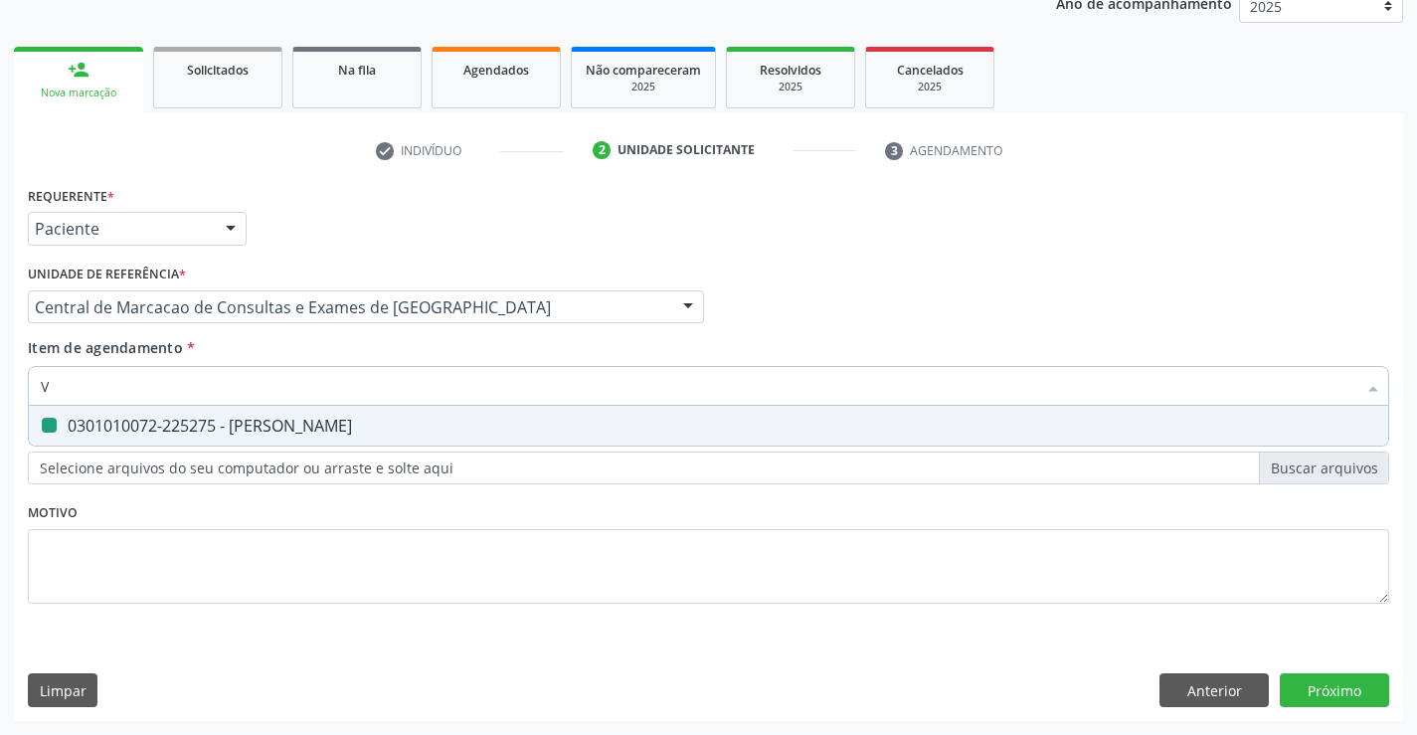
checkbox Otorrinolaringologista "false"
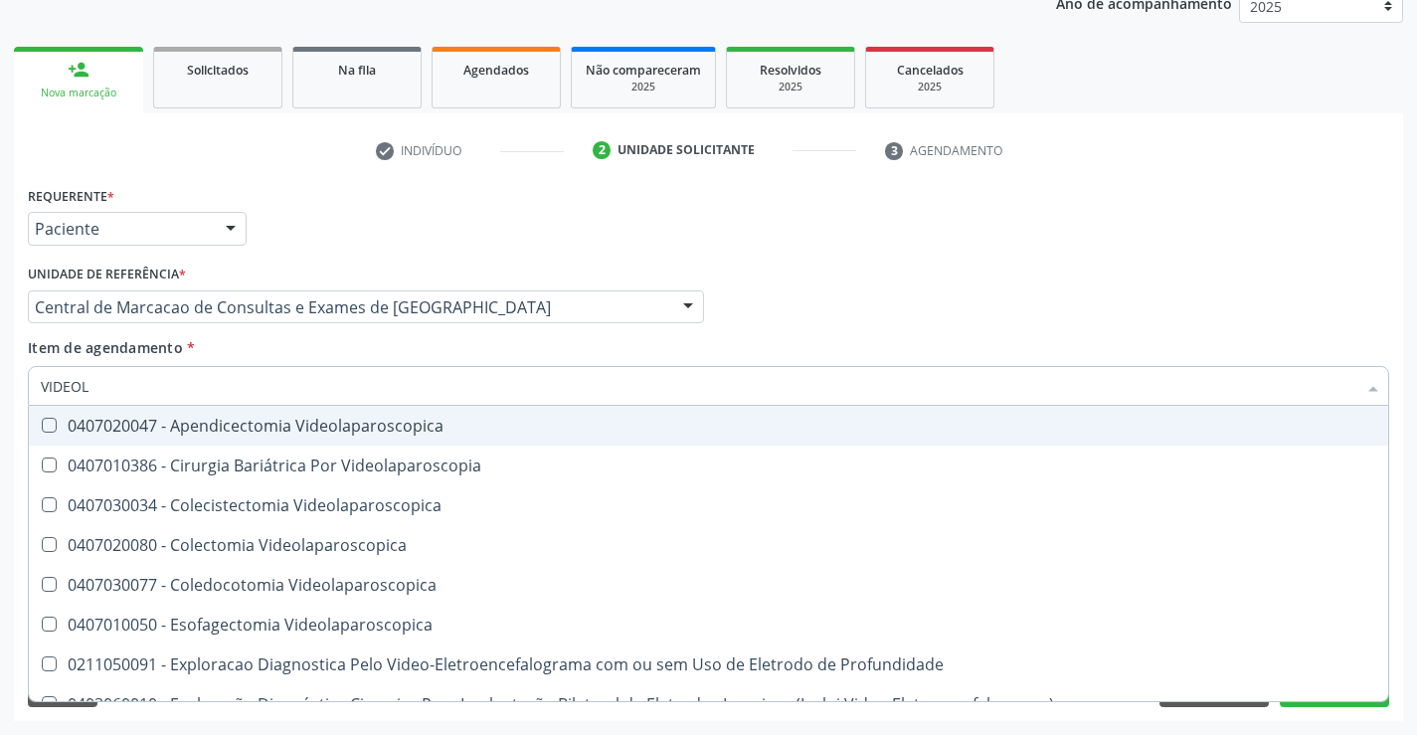
type input "VIDEOLA"
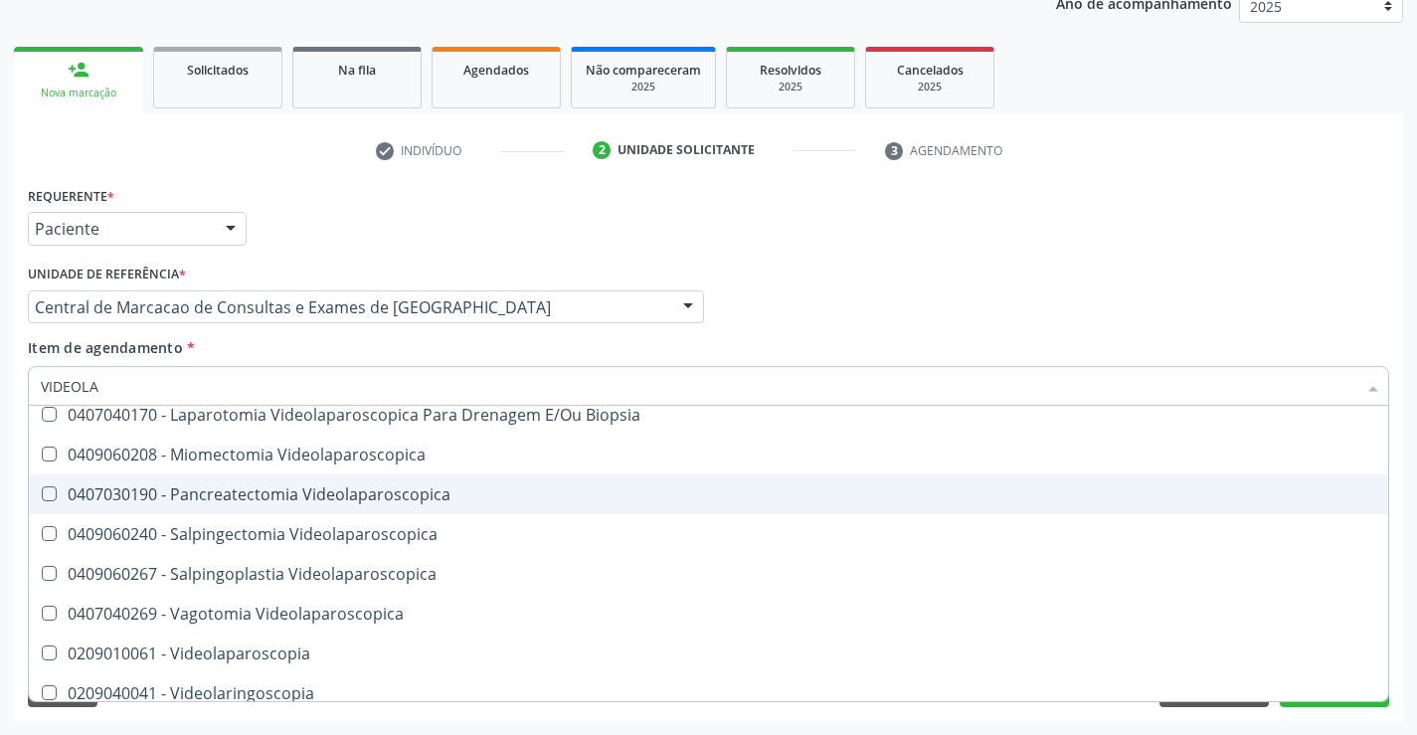
scroll to position [540, 0]
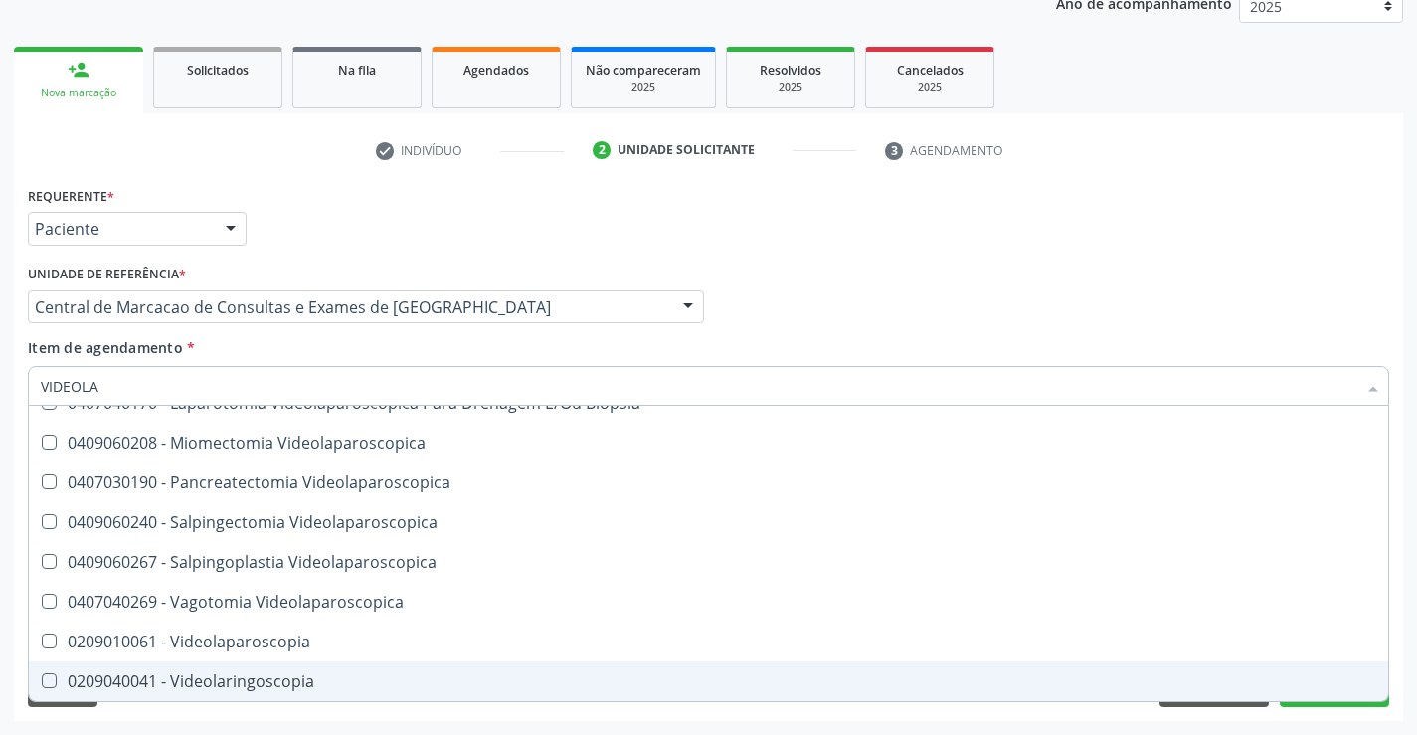
click at [270, 679] on div "0209040041 - Videolaringoscopia" at bounding box center [709, 681] width 1336 height 16
checkbox Videolaringoscopia "true"
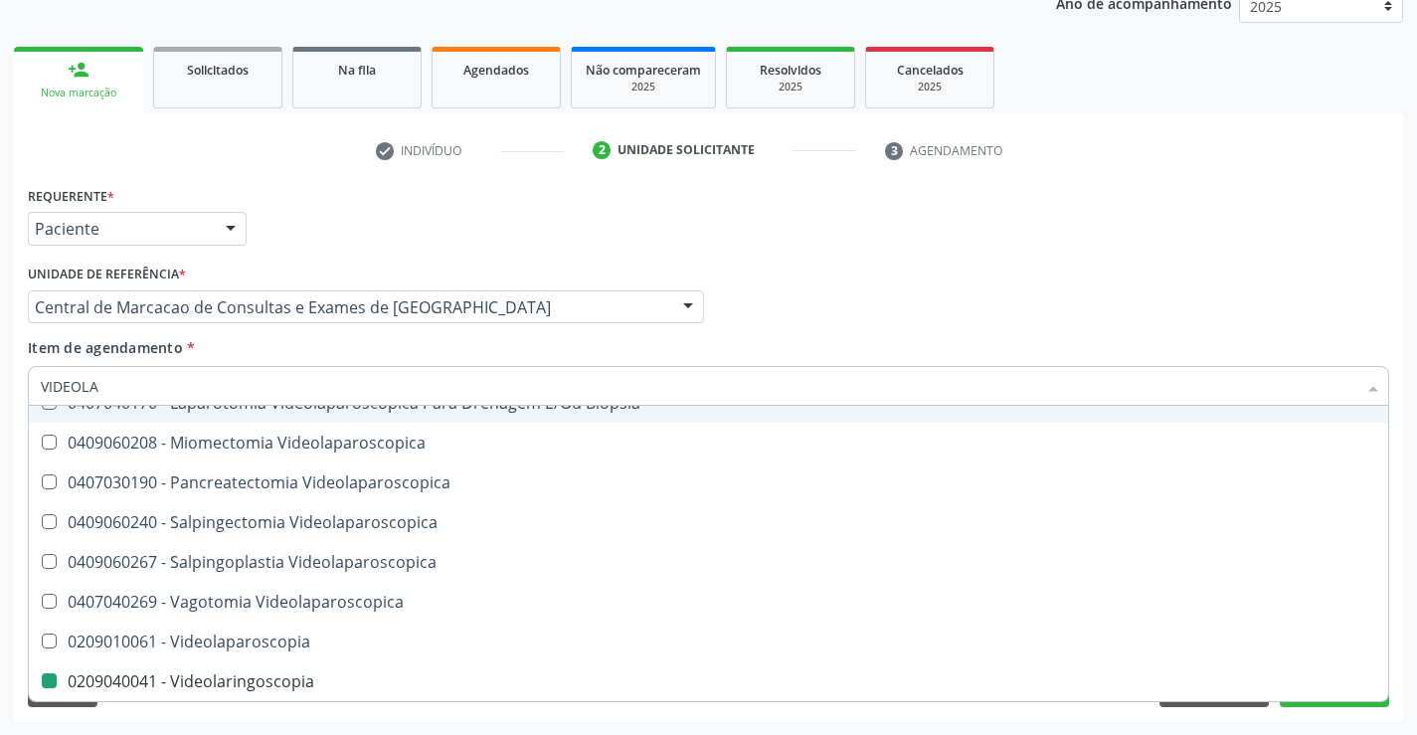
click at [897, 275] on div "Médico Solicitante Por favor, selecione a Unidade de Atendimento primeiro Nenhu…" at bounding box center [708, 299] width 1371 height 78
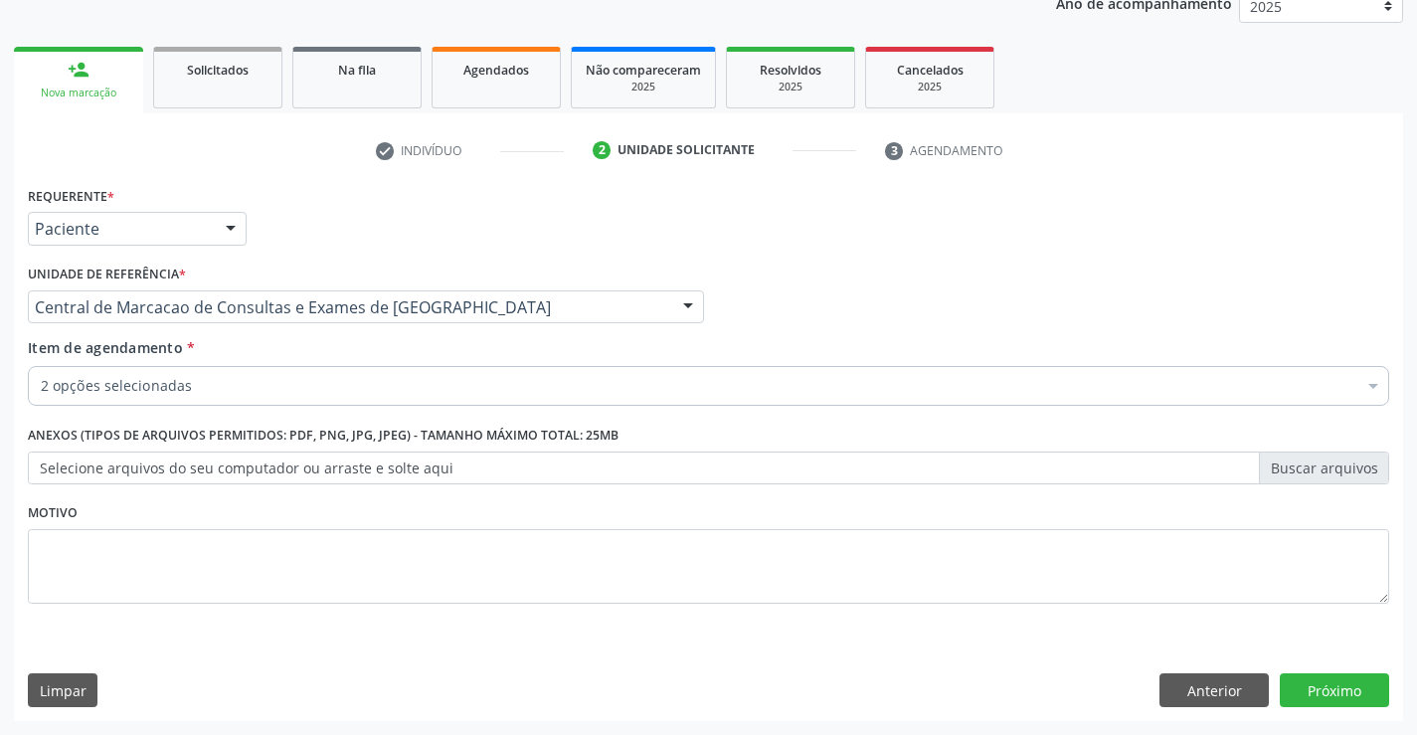
checkbox Otorrinolaringologista "true"
checkbox Videolaringoscopia "true"
checkbox Psicossocial "false"
click at [1315, 679] on button "Próximo" at bounding box center [1334, 690] width 109 height 34
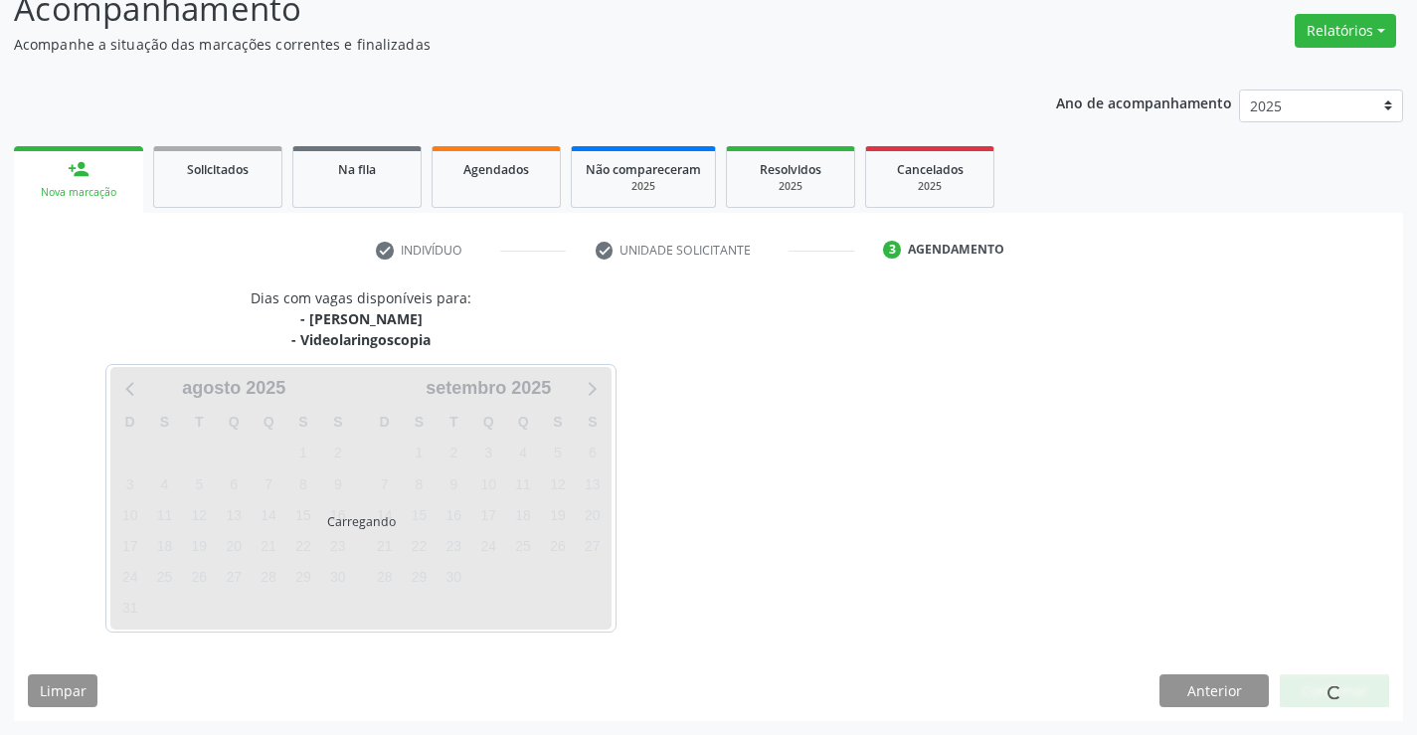
scroll to position [210, 0]
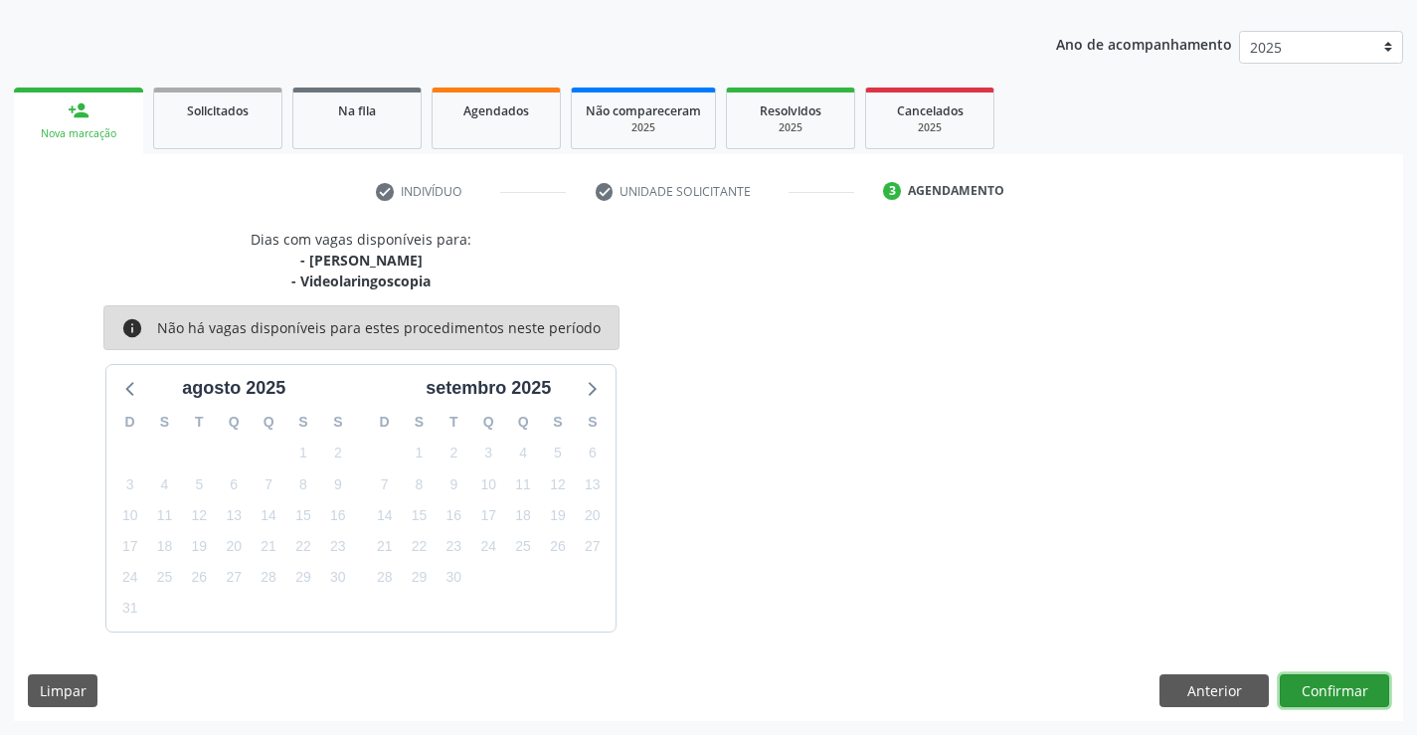
click at [1329, 686] on button "Confirmar" at bounding box center [1334, 691] width 109 height 34
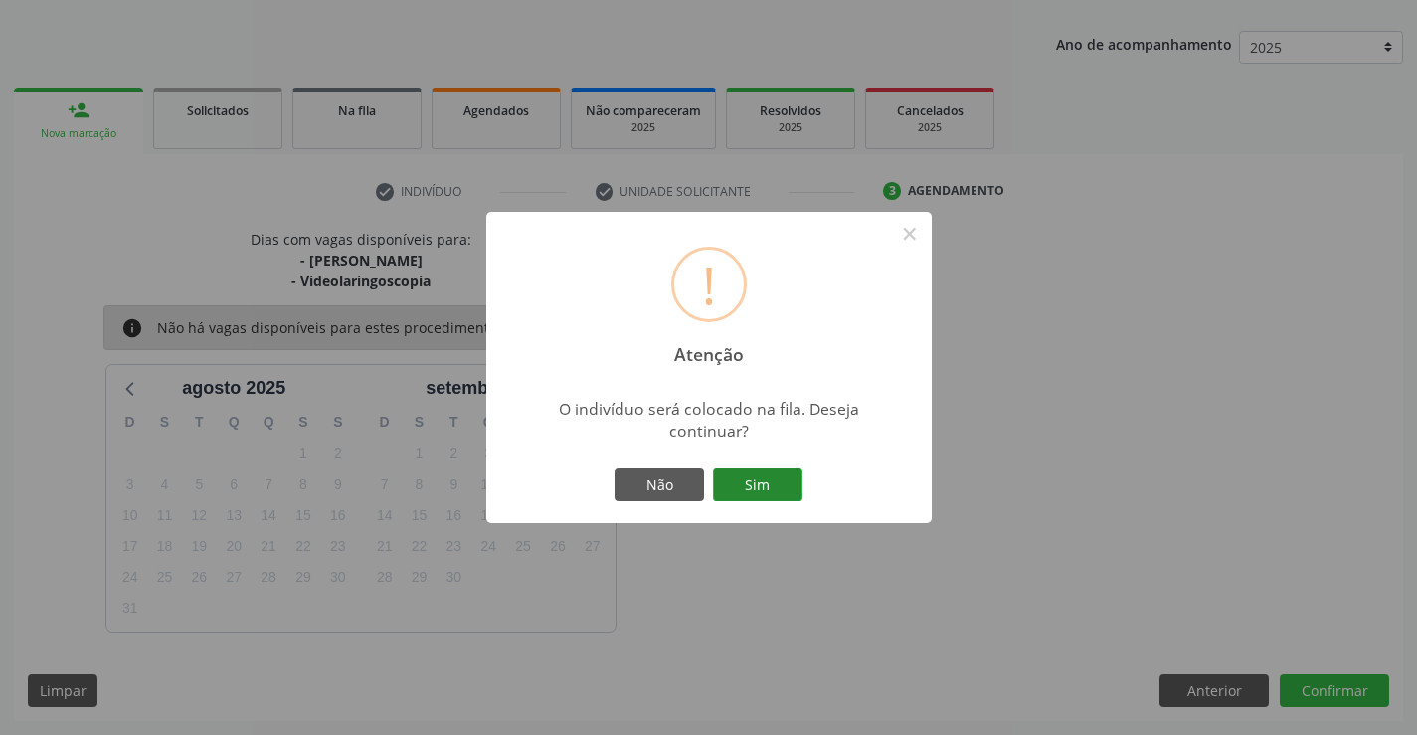
click at [755, 485] on button "Sim" at bounding box center [758, 485] width 90 height 34
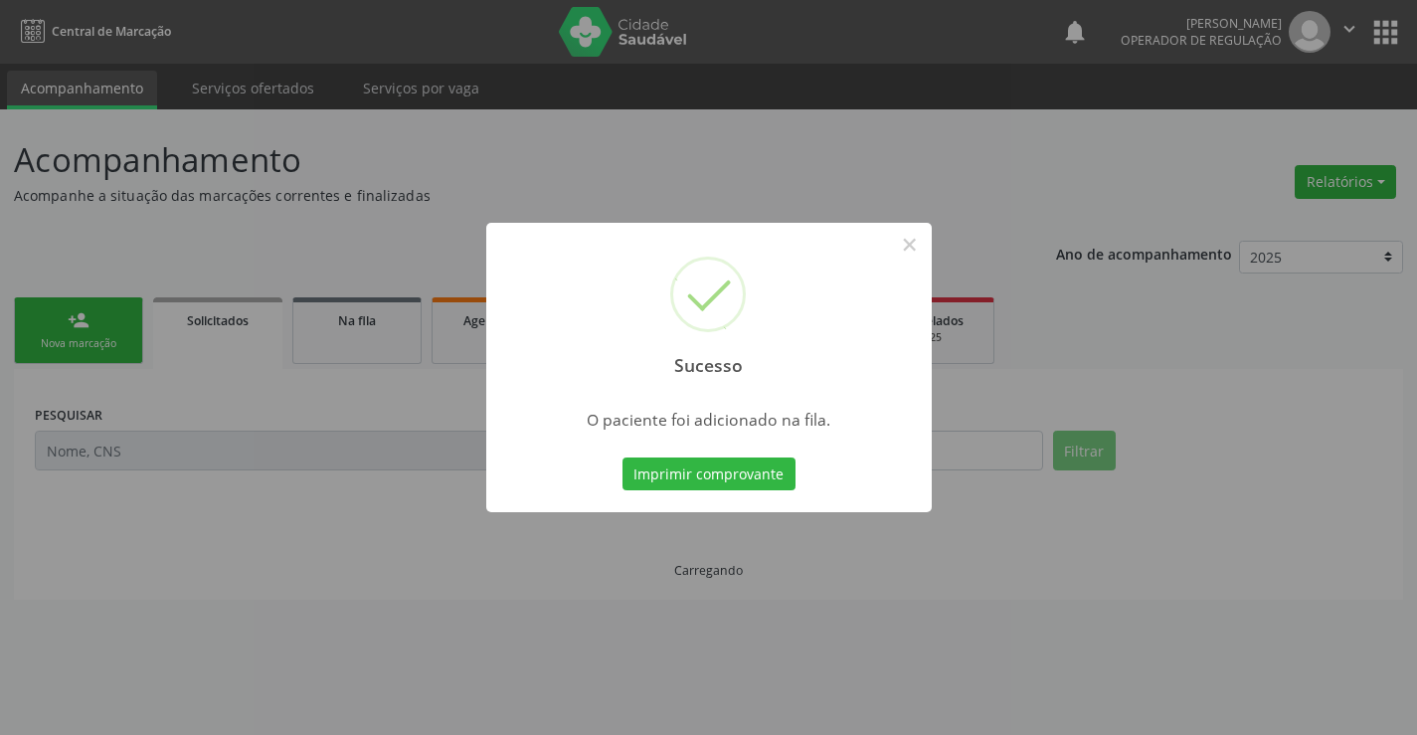
scroll to position [0, 0]
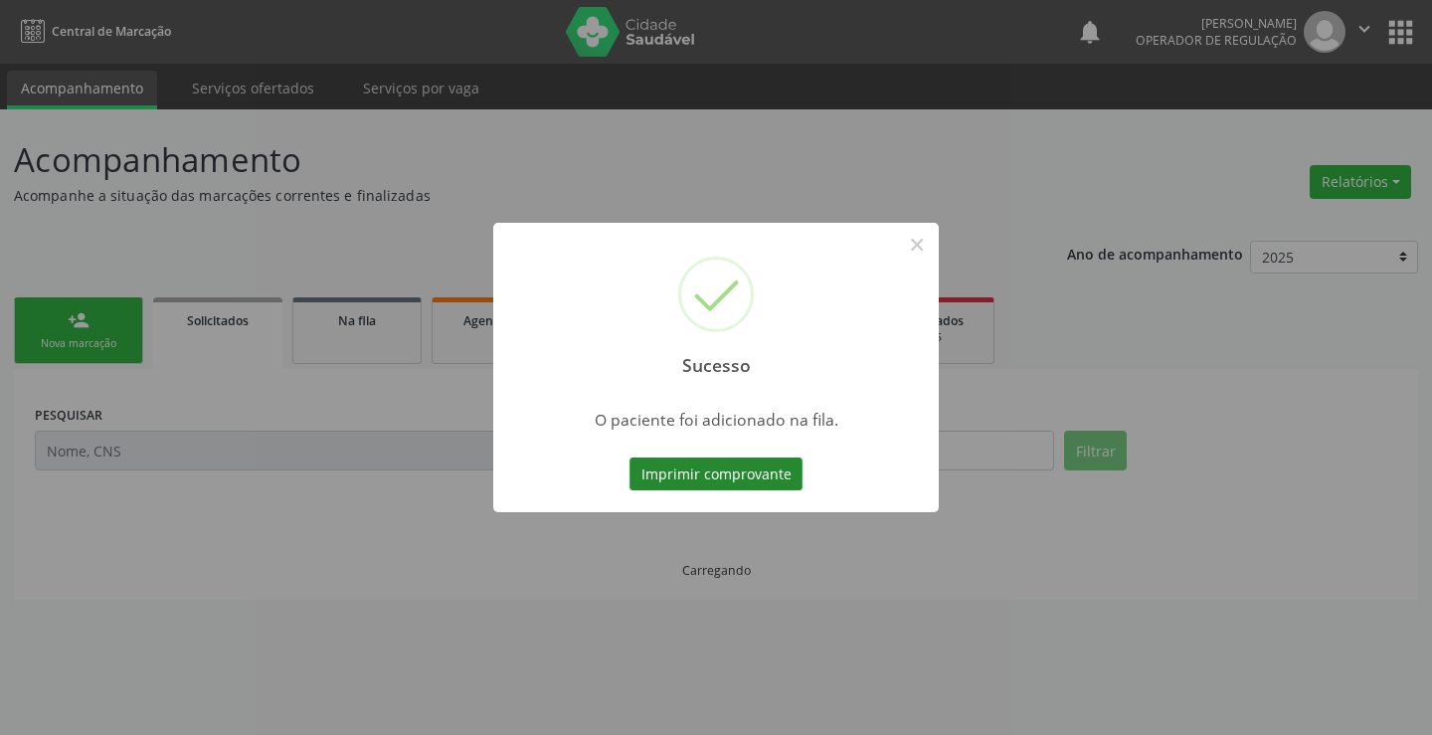
click at [765, 473] on button "Imprimir comprovante" at bounding box center [716, 474] width 173 height 34
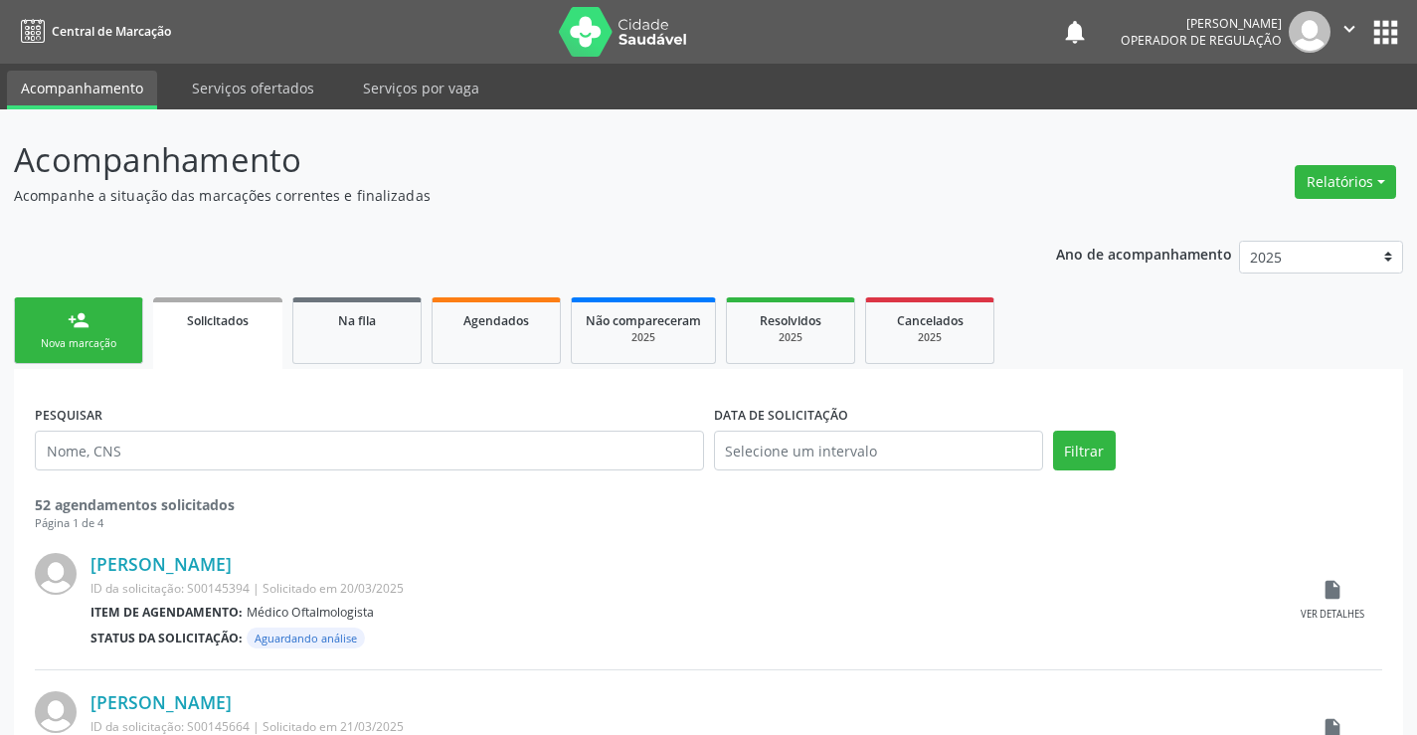
click at [91, 301] on link "person_add Nova marcação" at bounding box center [78, 330] width 129 height 67
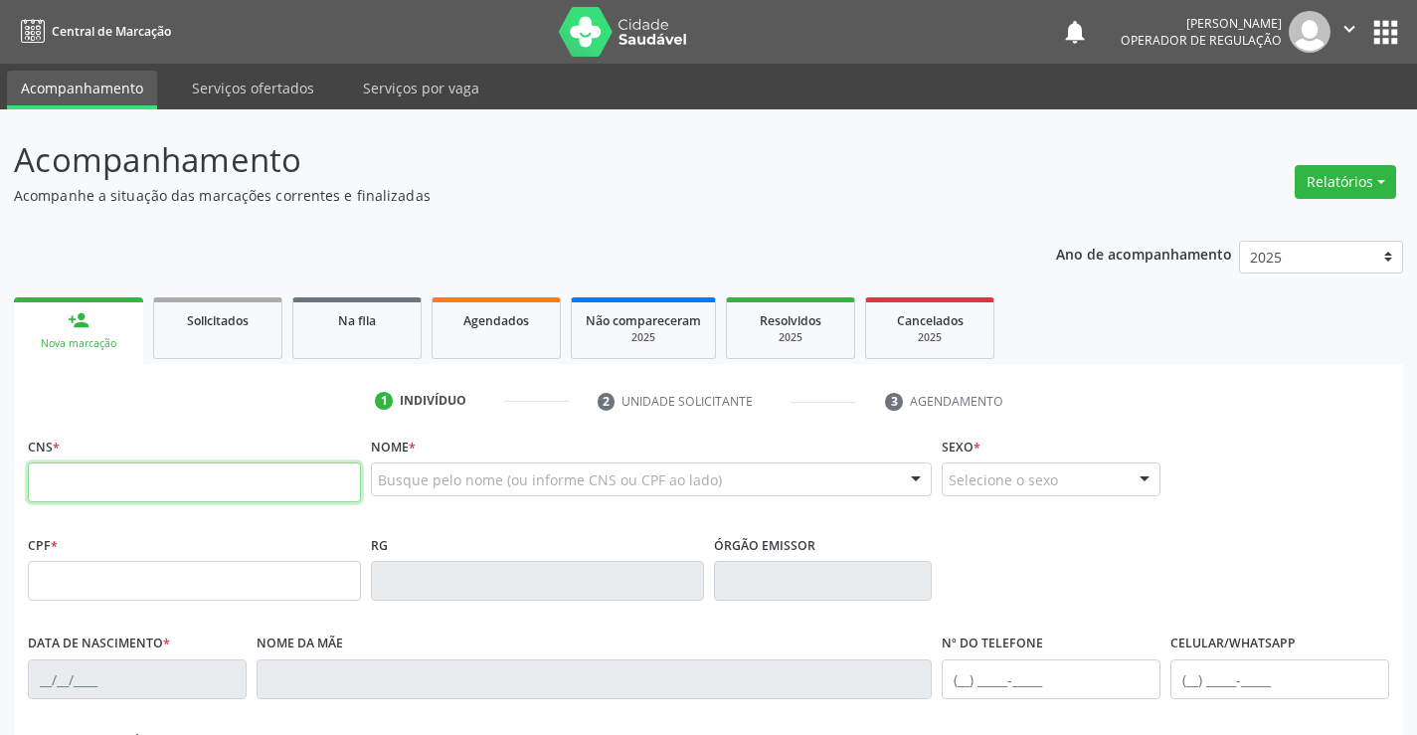
click at [199, 477] on input "text" at bounding box center [194, 482] width 333 height 40
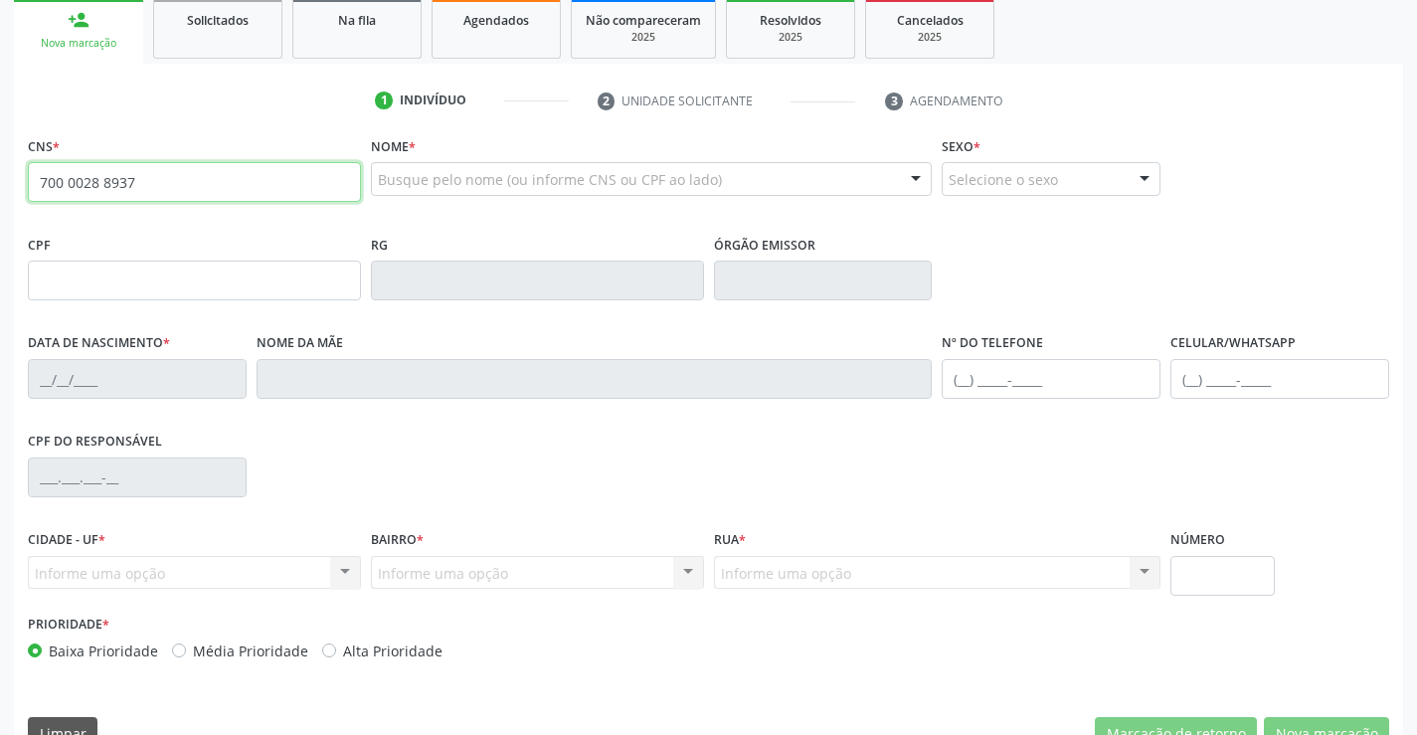
scroll to position [343, 0]
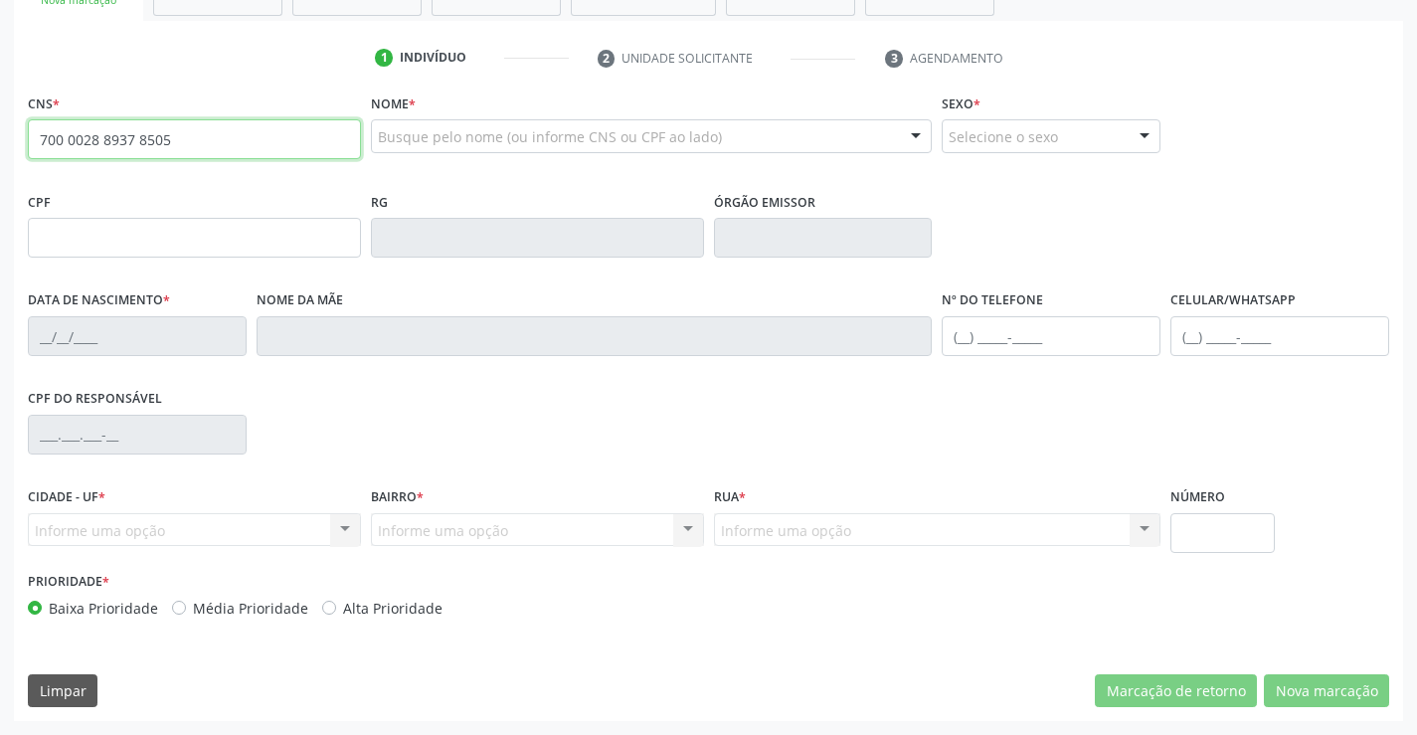
type input "700 0028 8937 8505"
type input "0917924282"
type input "17[DATE]"
type input "[PHONE_NUMBER]"
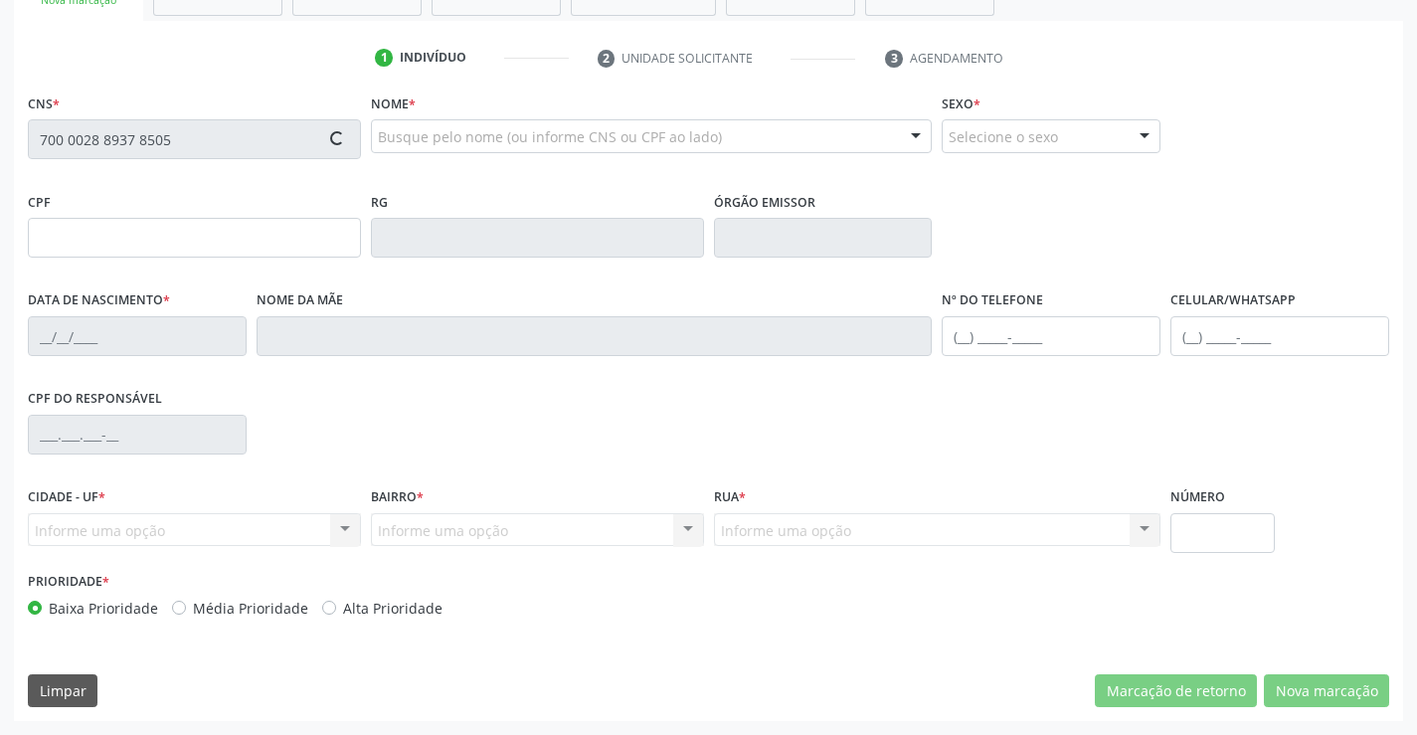
type input "S/N"
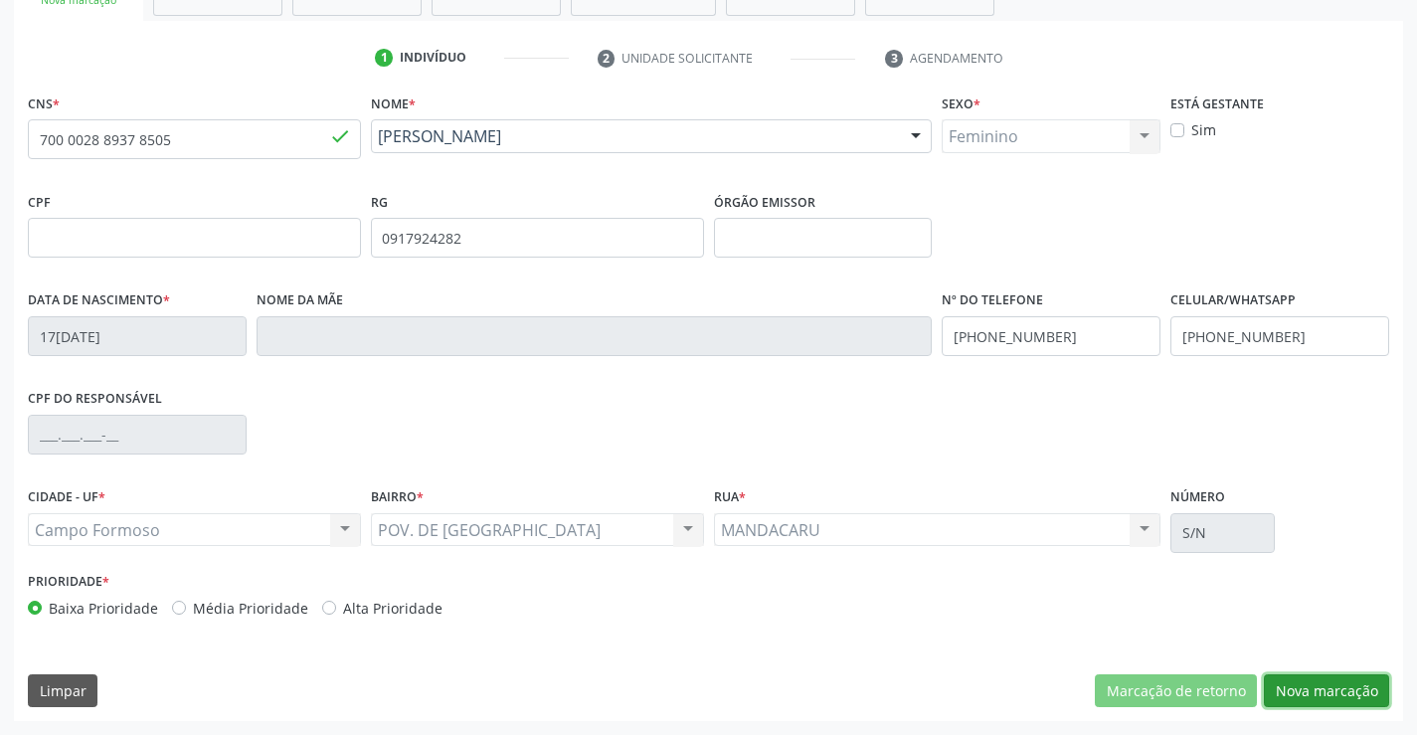
click at [1302, 675] on button "Nova marcação" at bounding box center [1326, 691] width 125 height 34
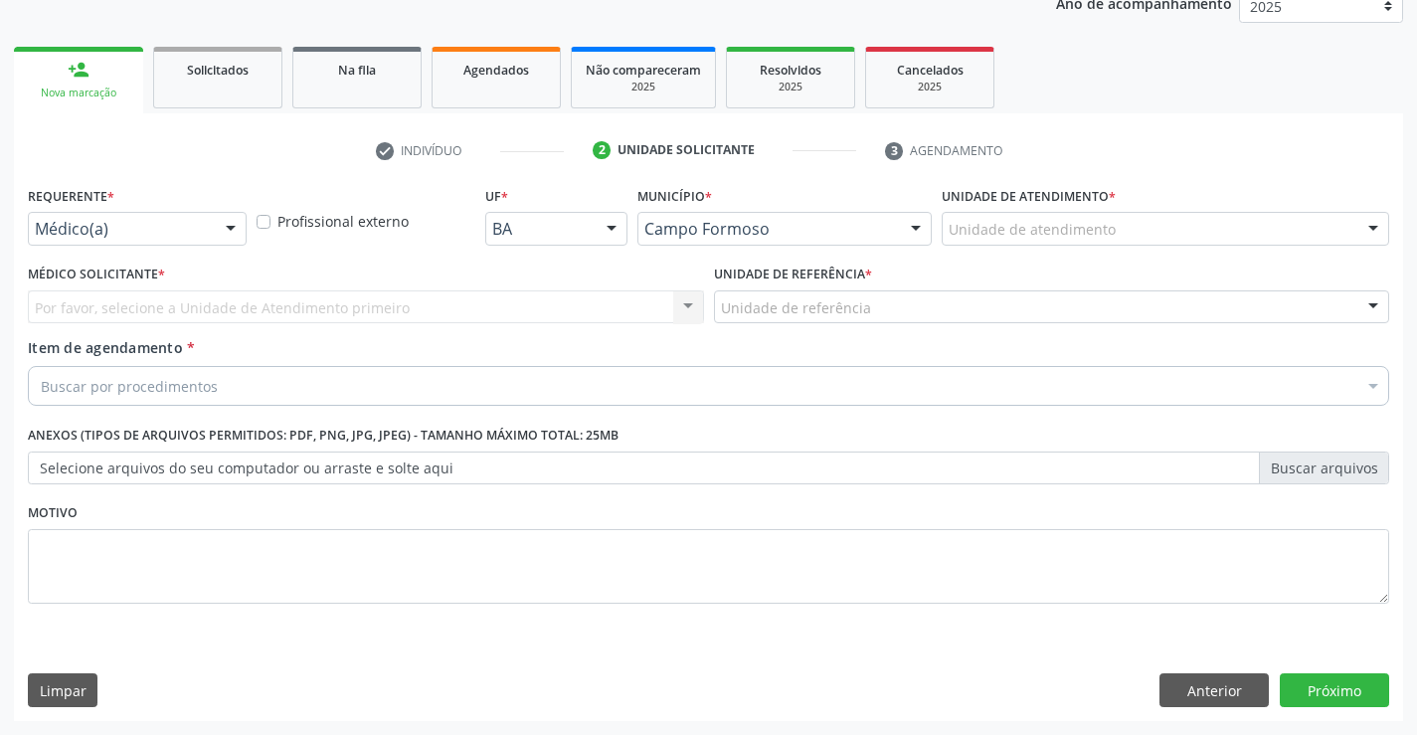
scroll to position [251, 0]
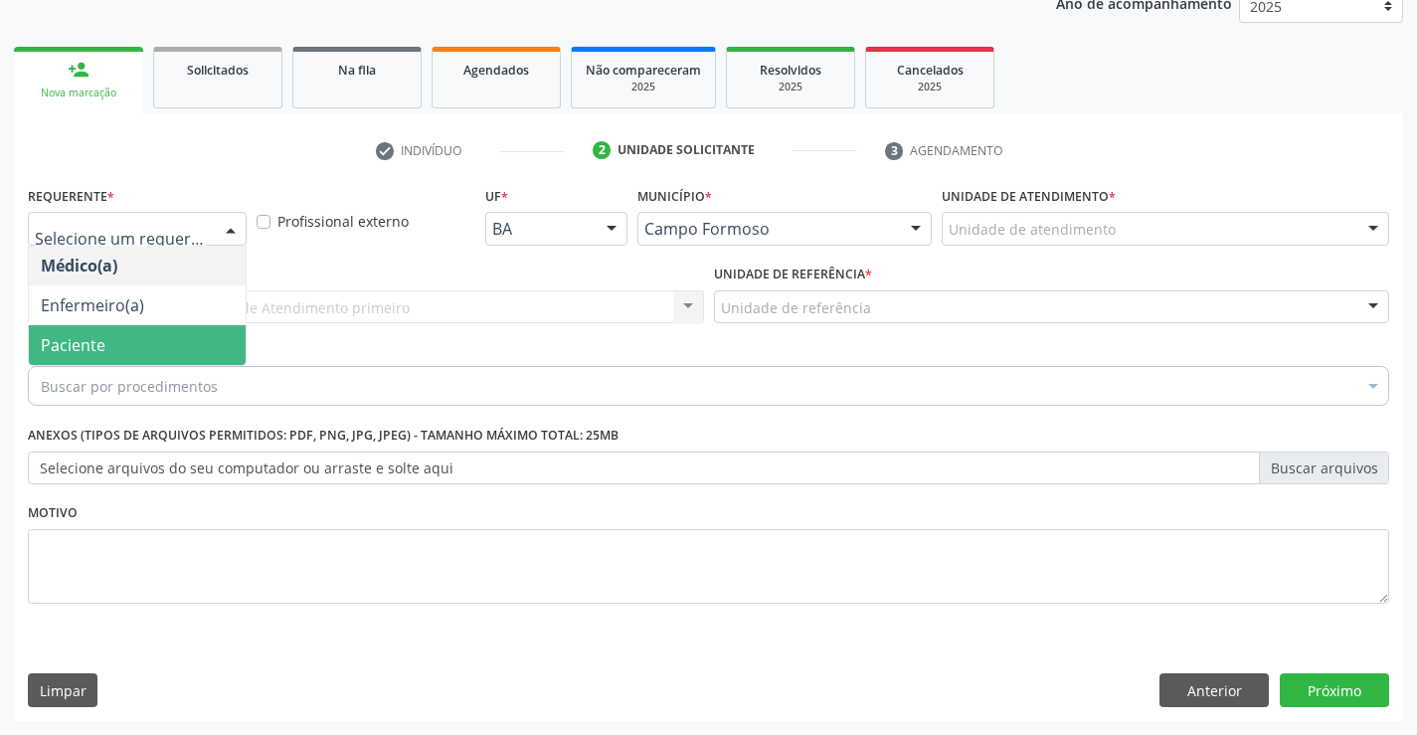
click at [124, 346] on span "Paciente" at bounding box center [137, 345] width 217 height 40
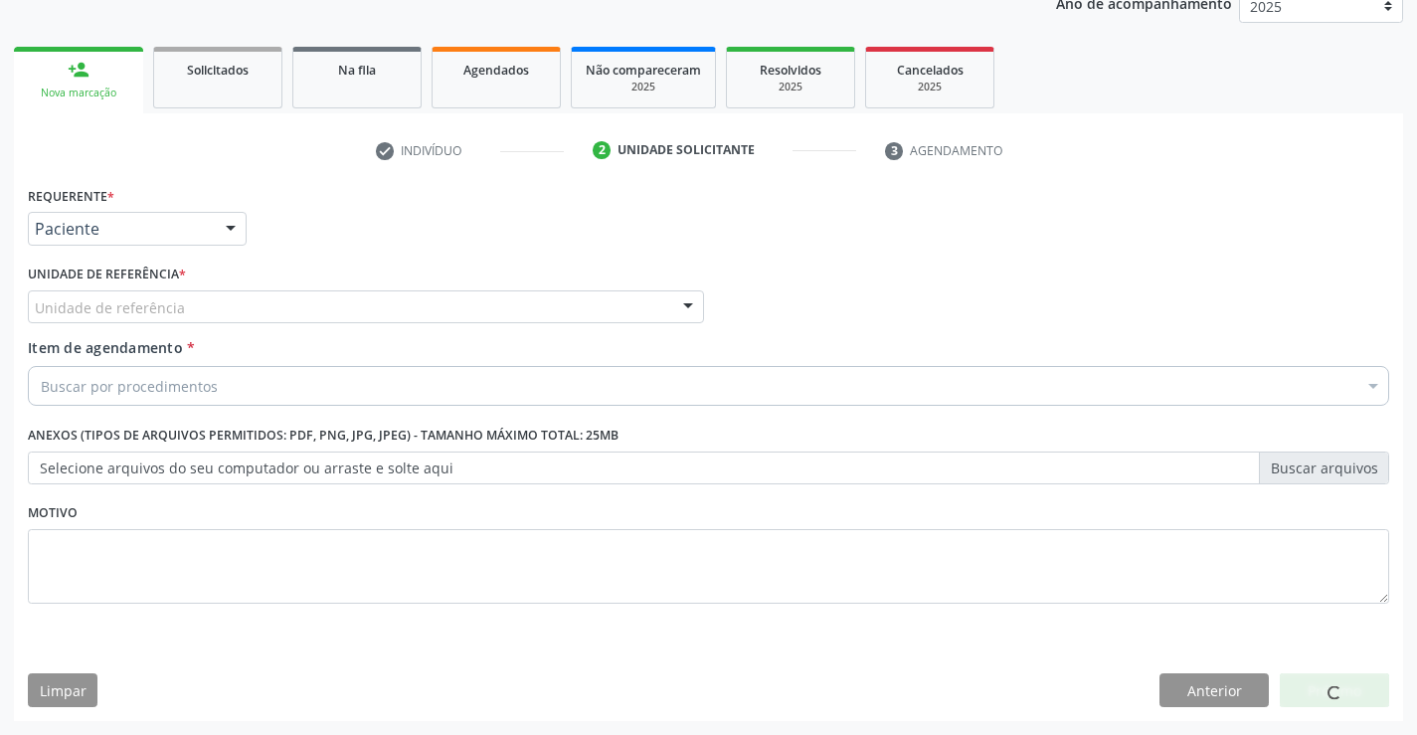
drag, startPoint x: 274, startPoint y: 304, endPoint x: 274, endPoint y: 390, distance: 85.5
click at [275, 304] on div "Unidade de referência" at bounding box center [366, 307] width 676 height 34
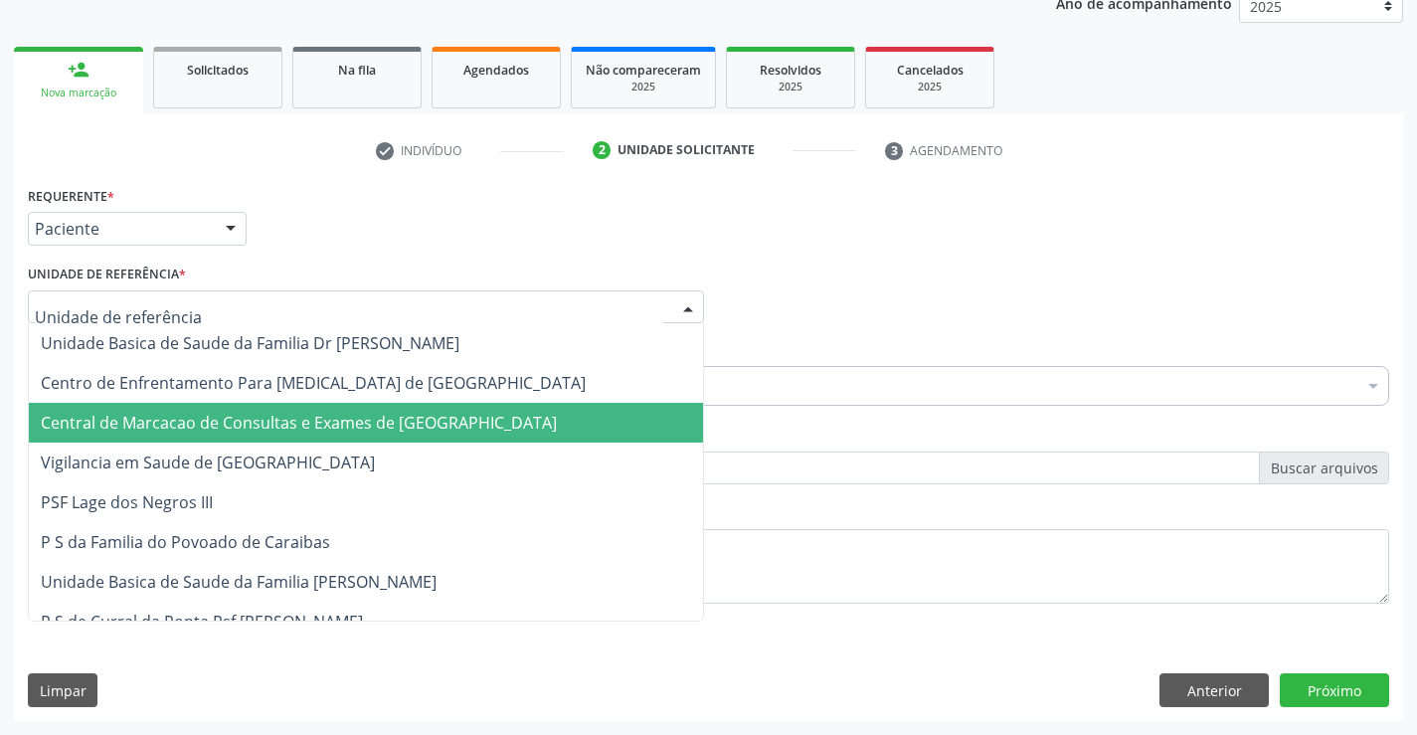
click at [267, 424] on span "Central de Marcacao de Consultas e Exames de [GEOGRAPHIC_DATA]" at bounding box center [299, 423] width 516 height 22
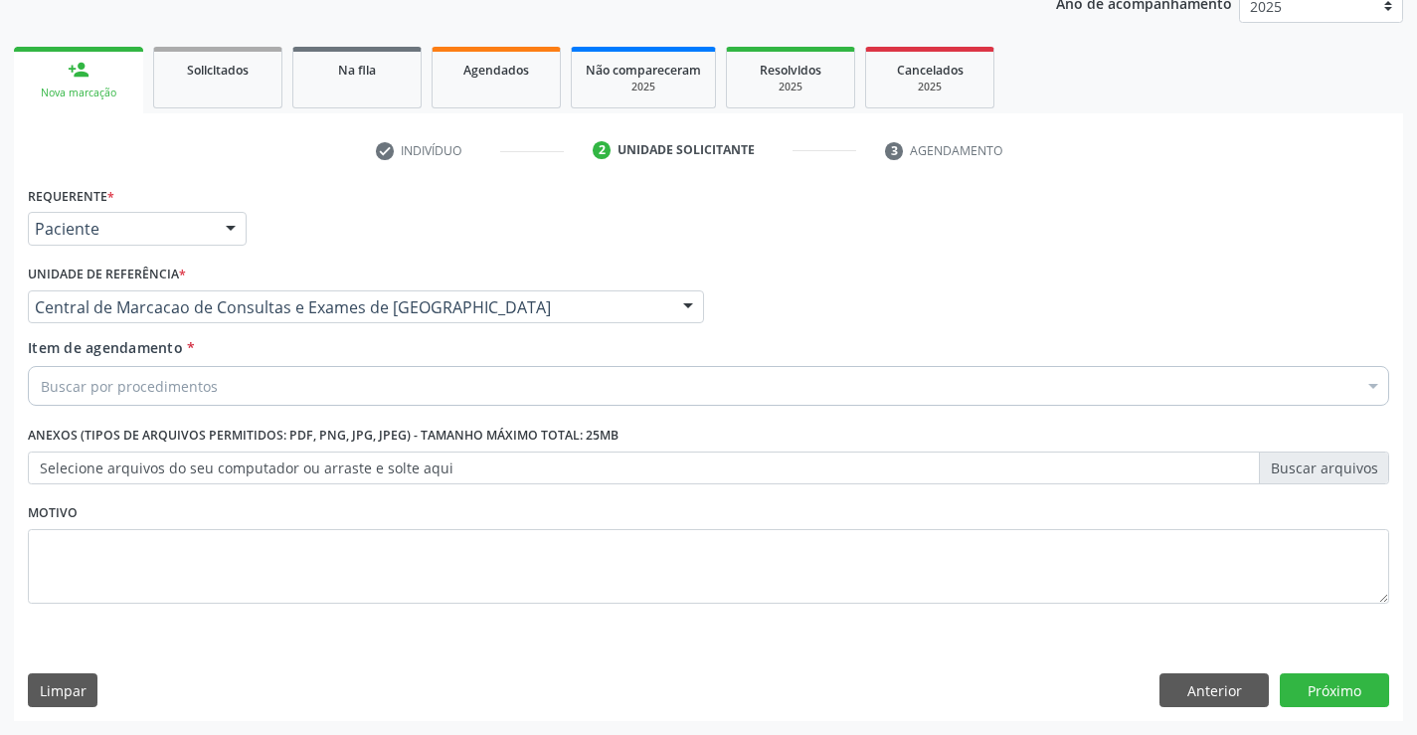
click at [331, 383] on div "Buscar por procedimentos" at bounding box center [709, 386] width 1362 height 40
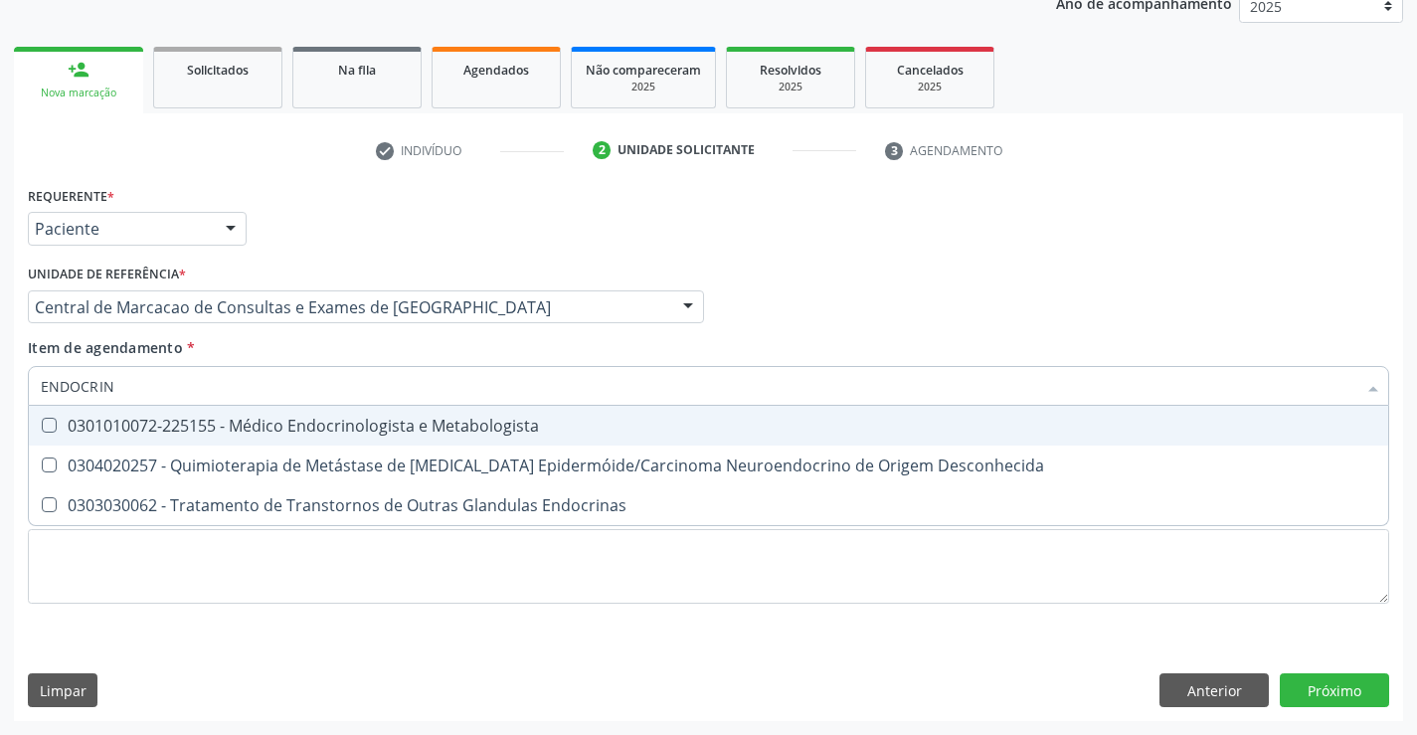
type input "ENDOCRINO"
drag, startPoint x: 401, startPoint y: 422, endPoint x: 1119, endPoint y: 690, distance: 766.6
click at [405, 423] on div "0301010072-225155 - Médico Endocrinologista e Metabologista" at bounding box center [709, 426] width 1336 height 16
checkbox Metabologista "true"
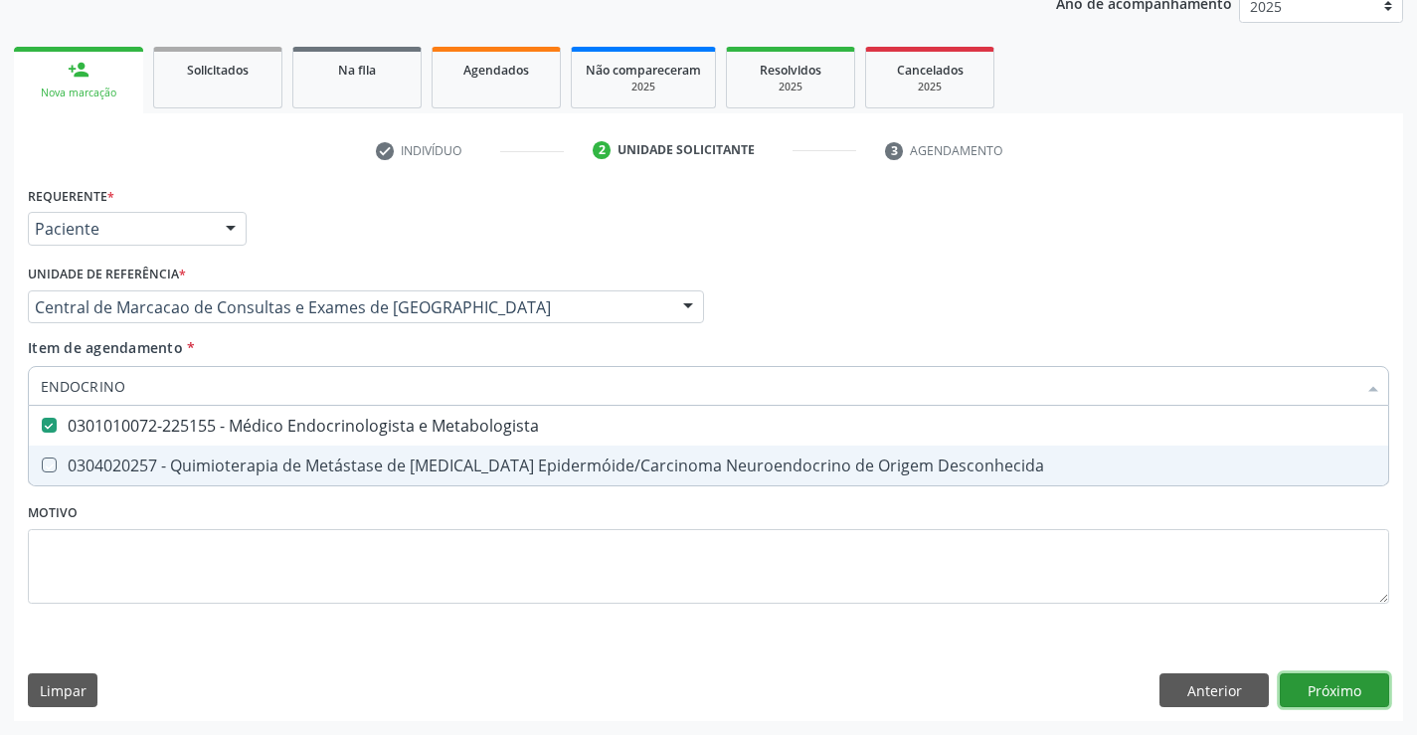
click at [1317, 700] on div "Requerente * Paciente Médico(a) Enfermeiro(a) Paciente Nenhum resultado encontr…" at bounding box center [708, 451] width 1389 height 540
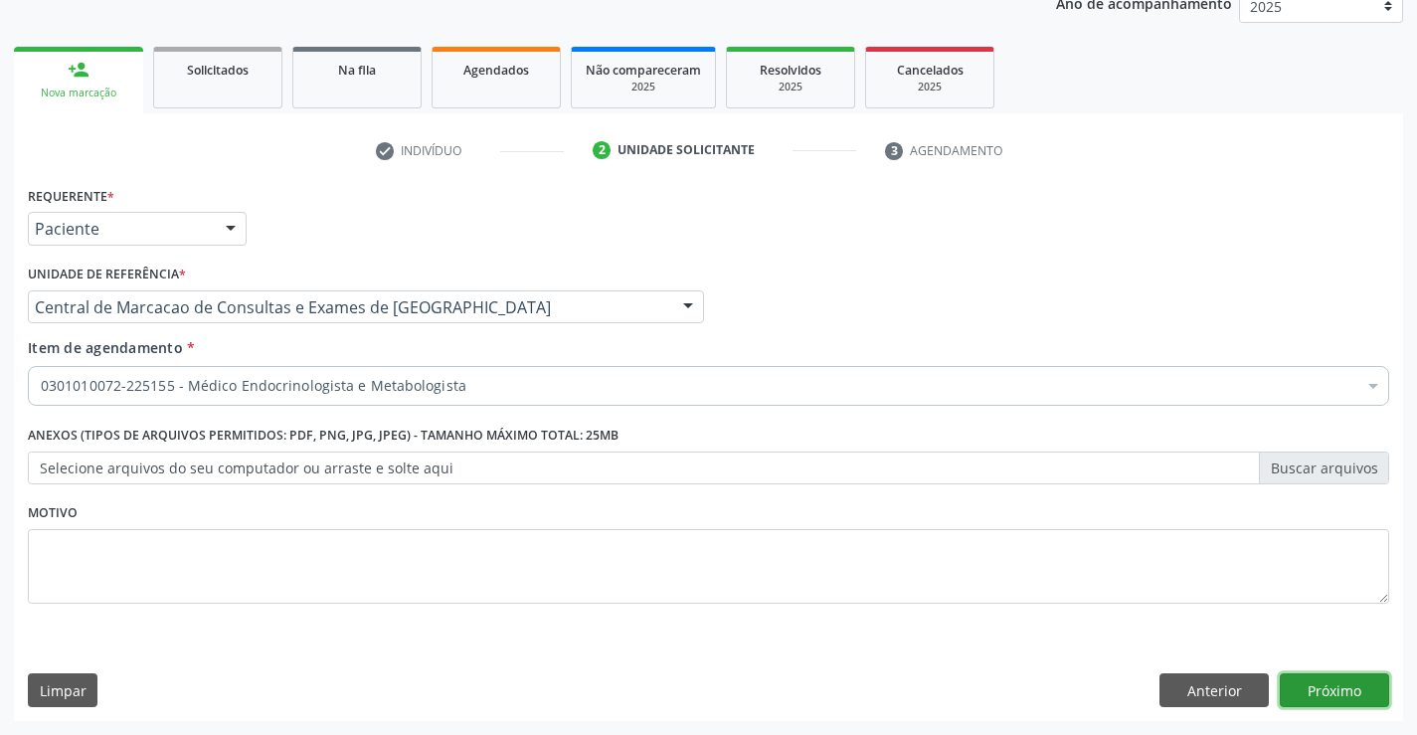
click at [1353, 700] on button "Próximo" at bounding box center [1334, 690] width 109 height 34
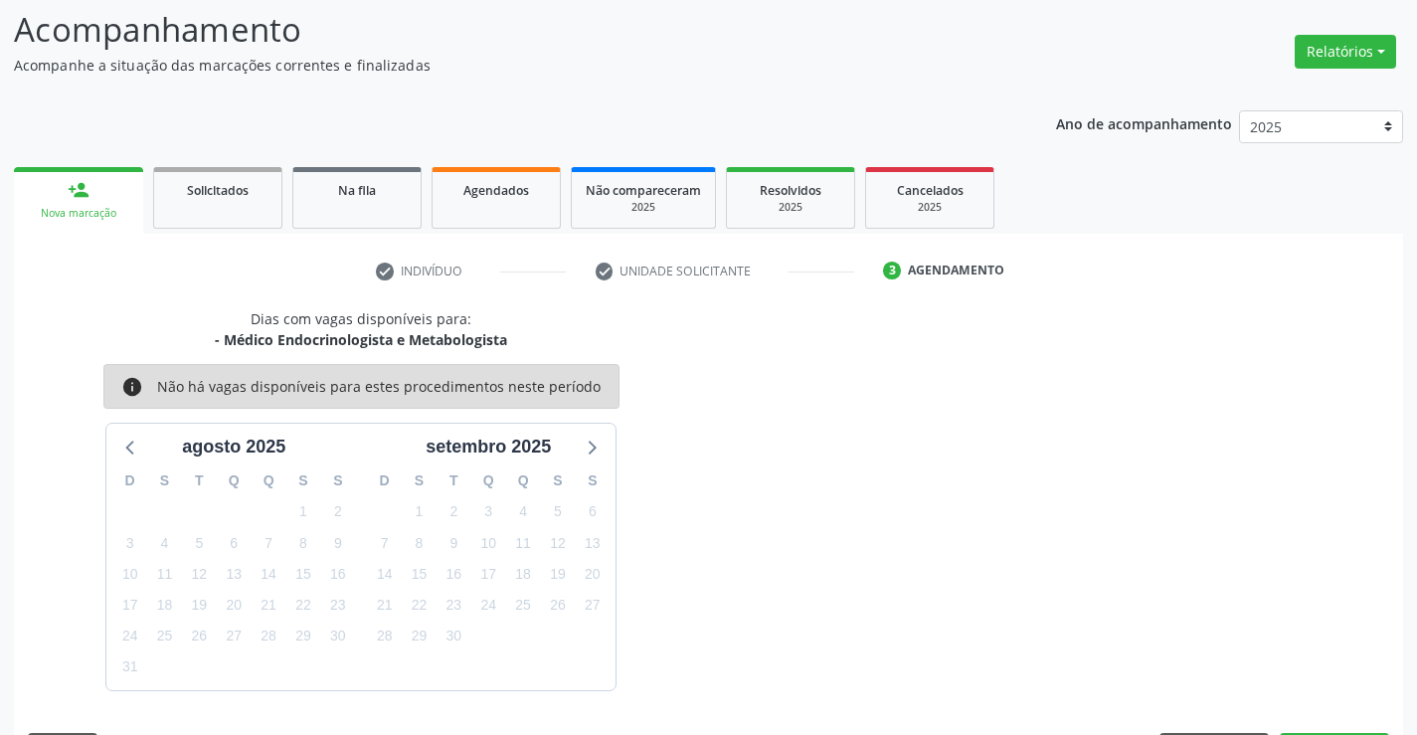
scroll to position [189, 0]
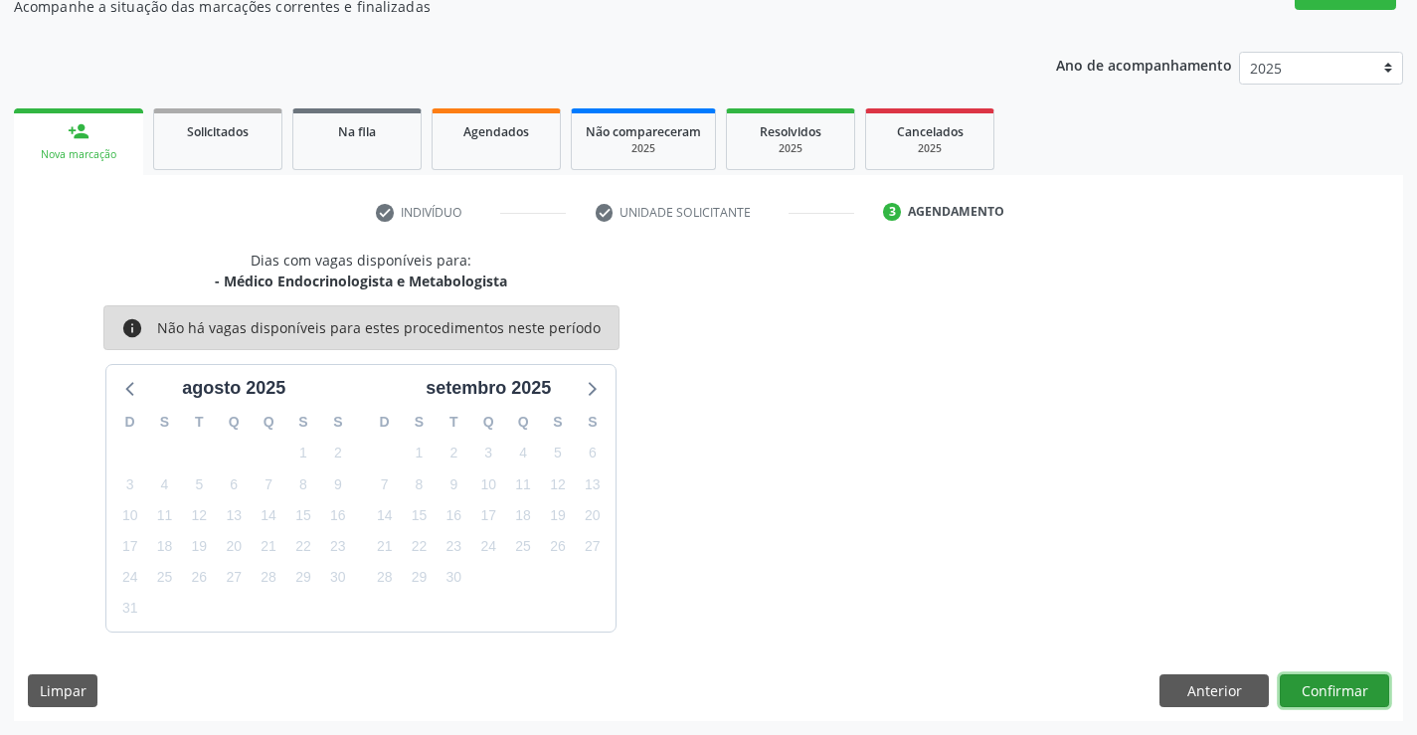
click at [1346, 697] on button "Confirmar" at bounding box center [1334, 691] width 109 height 34
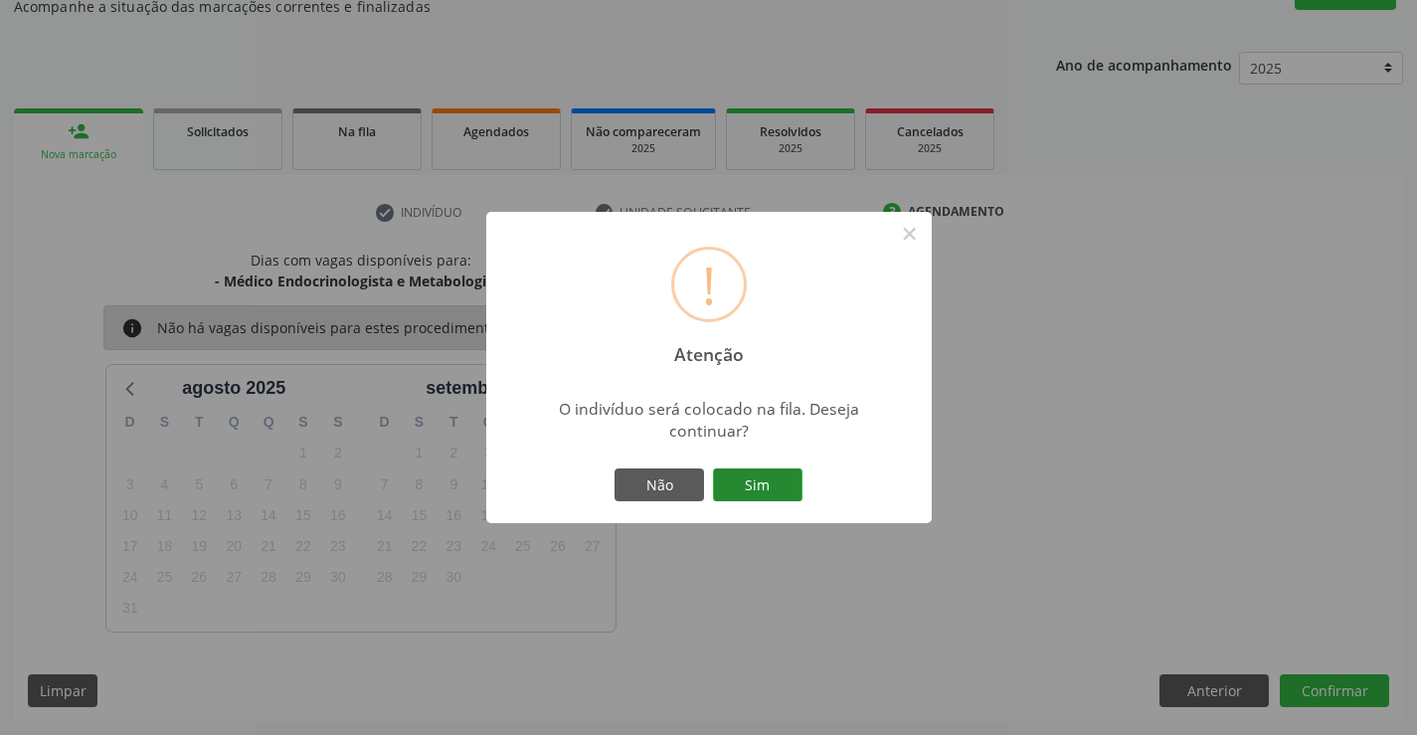
click at [766, 498] on button "Sim" at bounding box center [758, 485] width 90 height 34
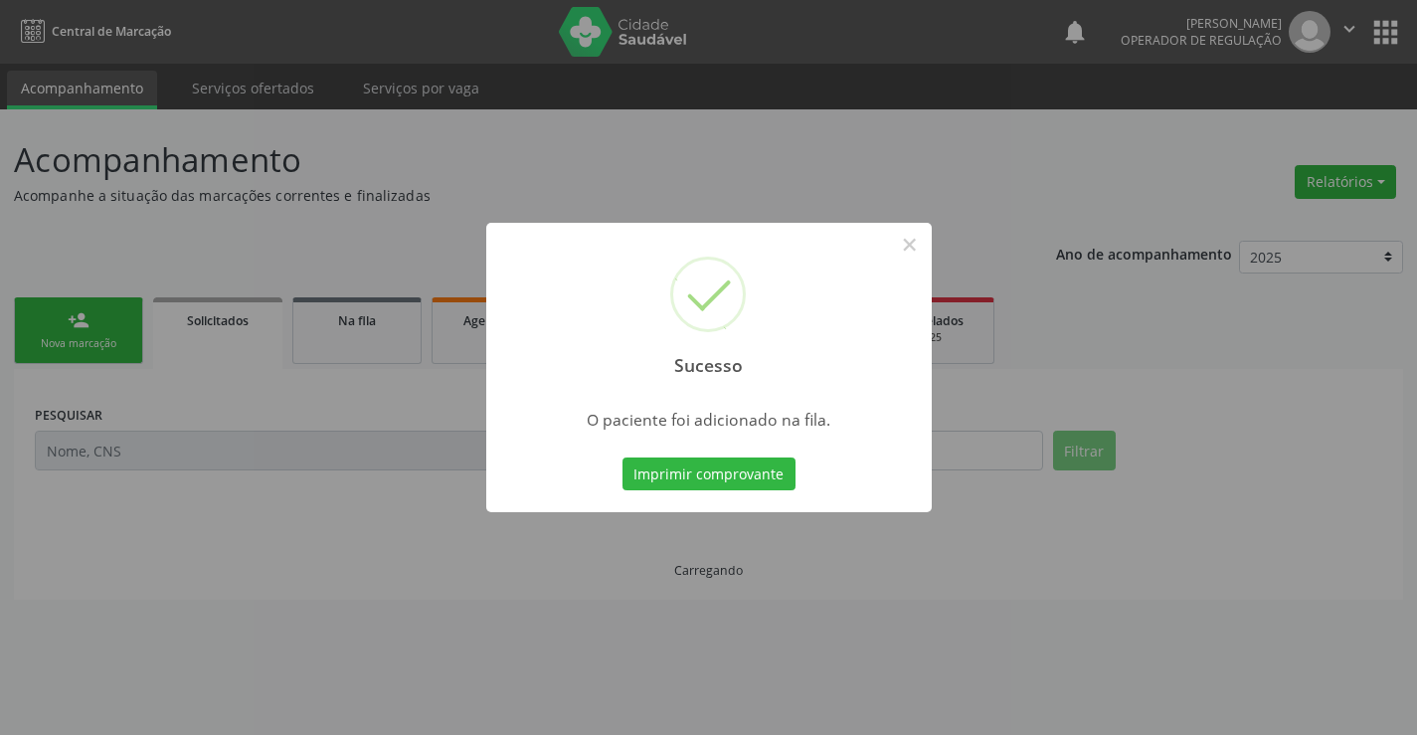
scroll to position [0, 0]
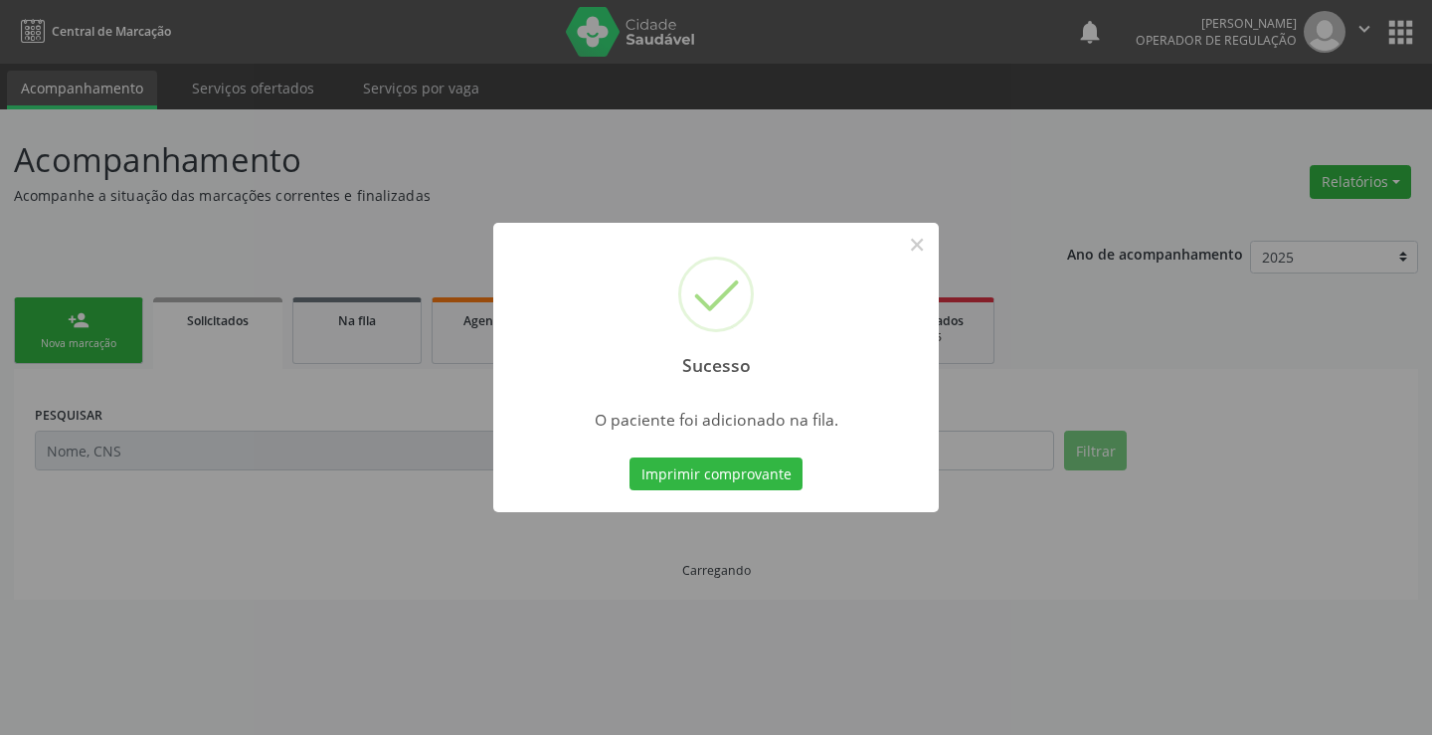
click at [630, 457] on button "Imprimir comprovante" at bounding box center [716, 474] width 173 height 34
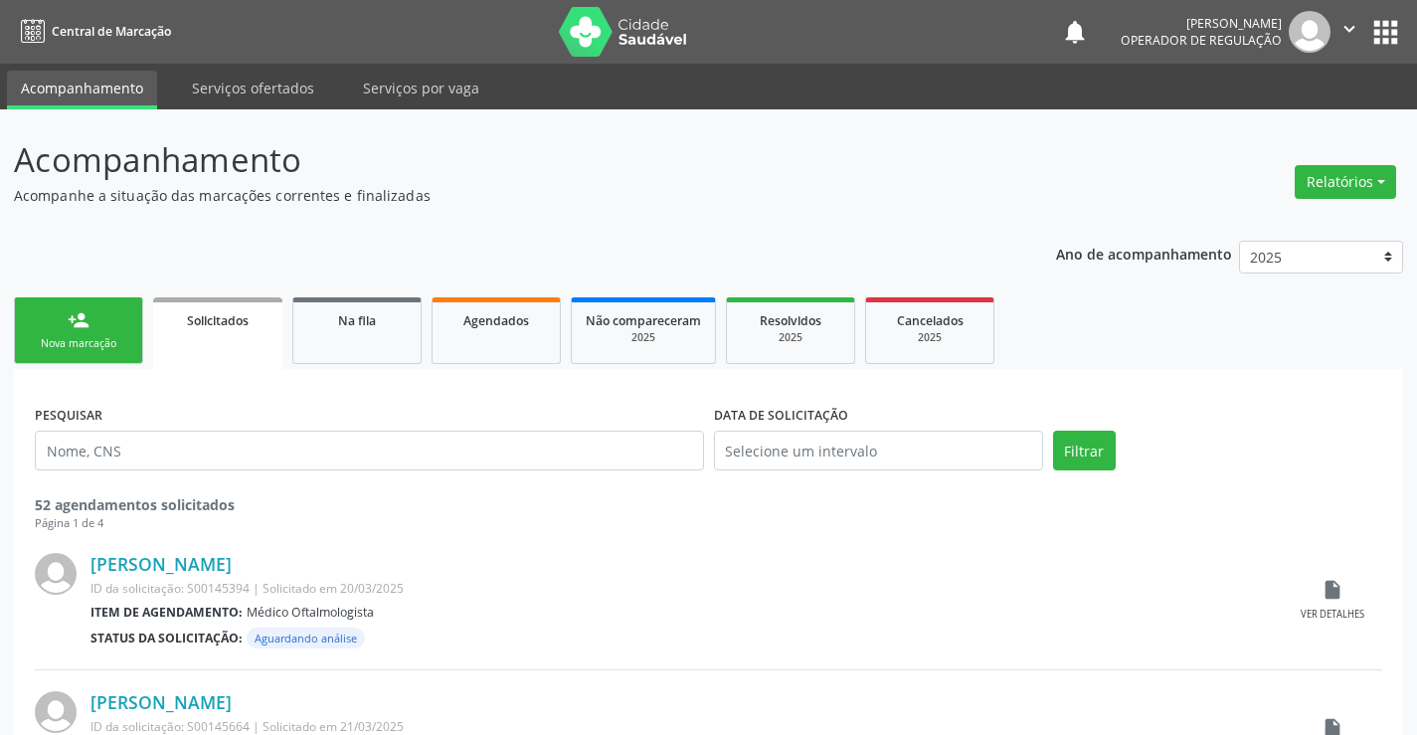
click at [117, 311] on link "person_add Nova marcação" at bounding box center [78, 330] width 129 height 67
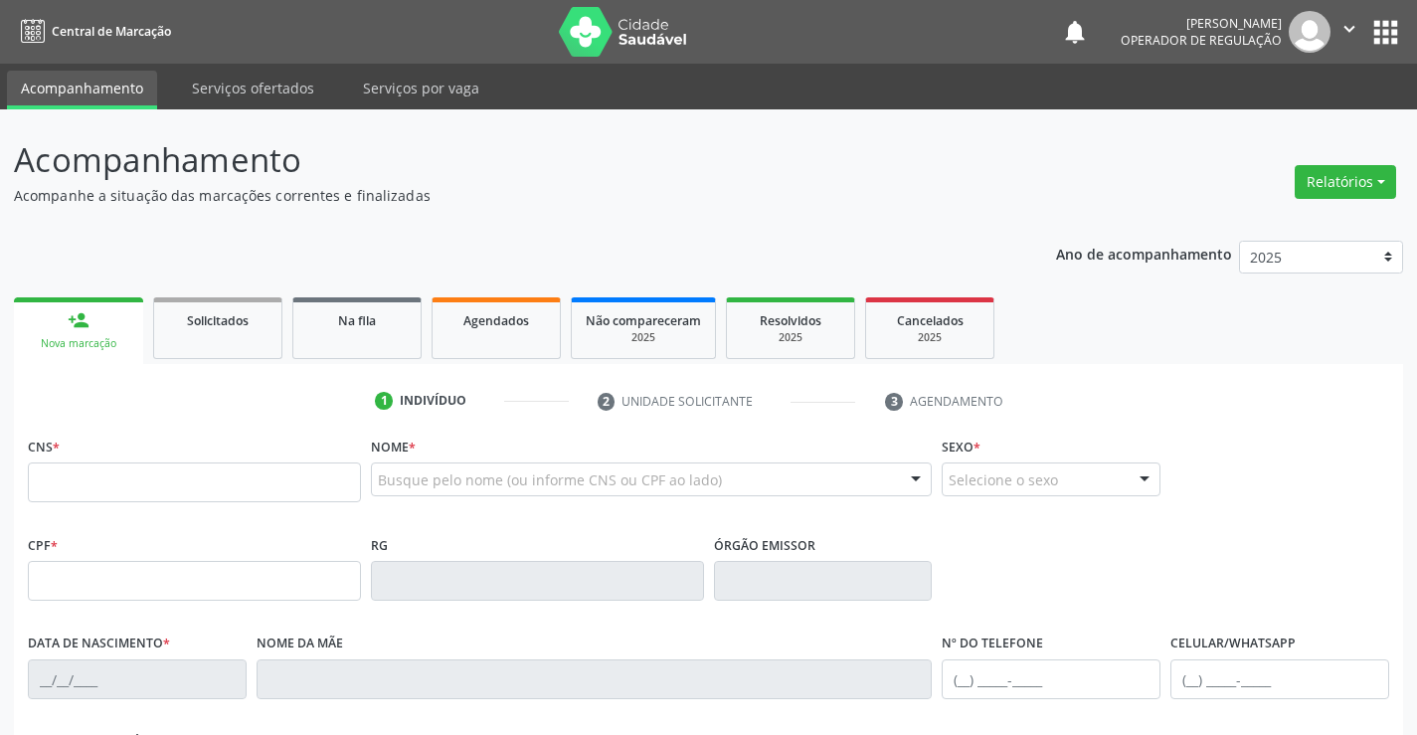
click at [235, 505] on fieldset "CNS *" at bounding box center [194, 474] width 333 height 85
click at [257, 478] on input "text" at bounding box center [194, 482] width 333 height 40
type input "700 0063 1509 1304"
type input "1468168207"
type input "01/11/1988"
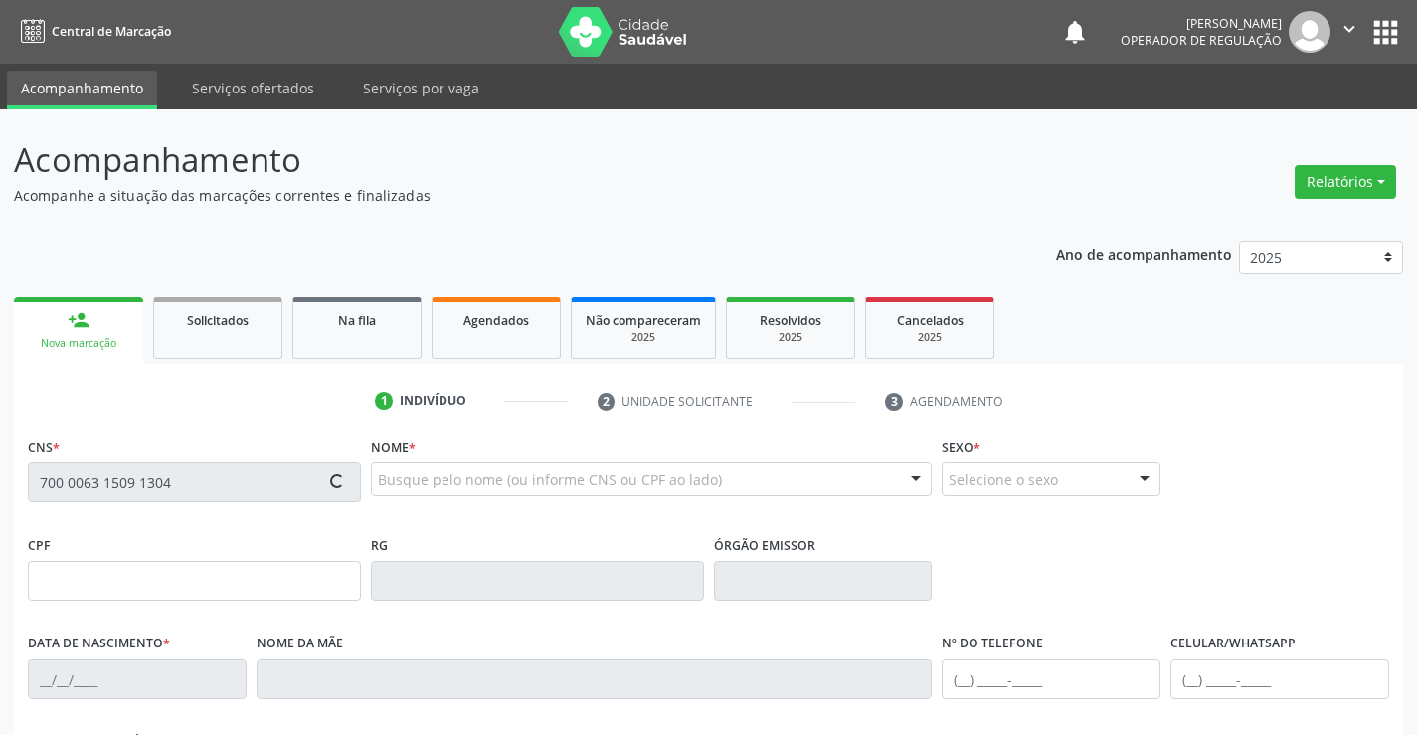
type input "(74) 99115-3215"
type input "s/n"
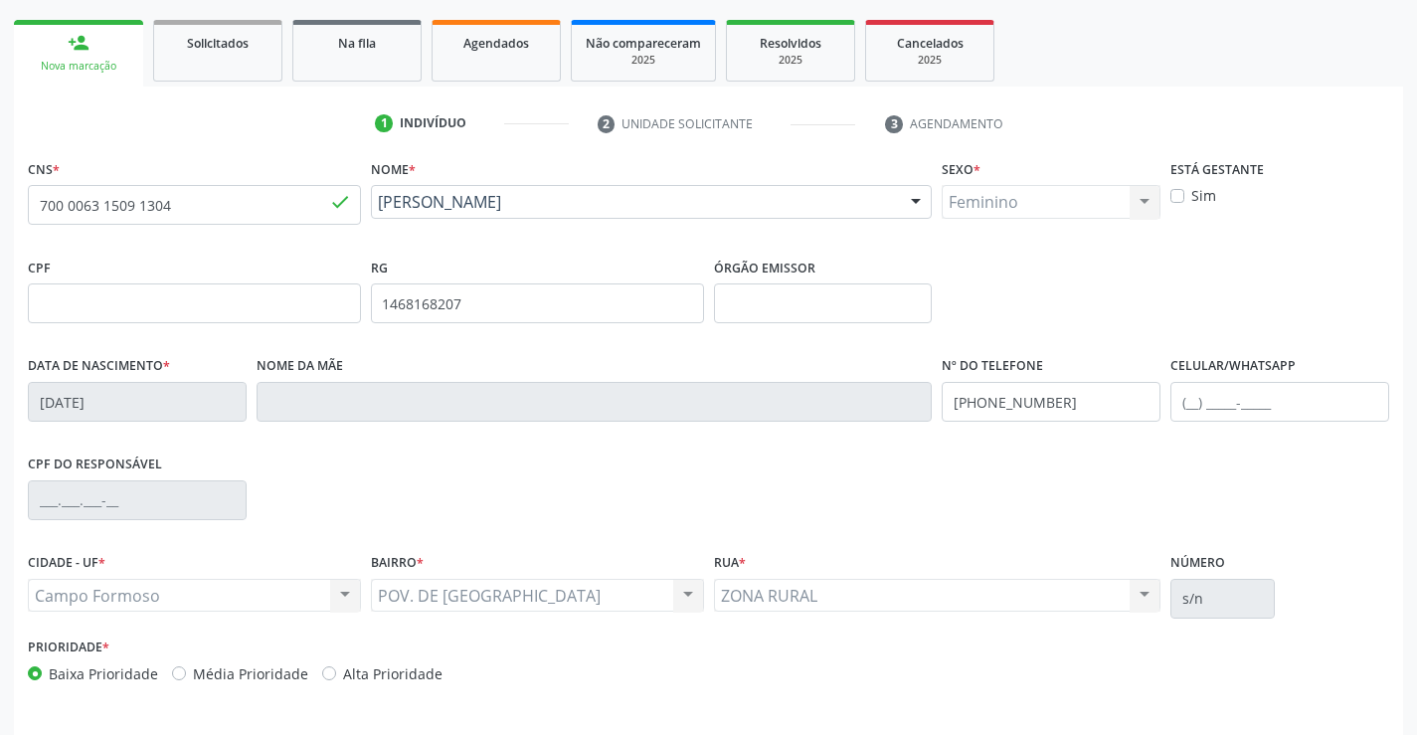
scroll to position [343, 0]
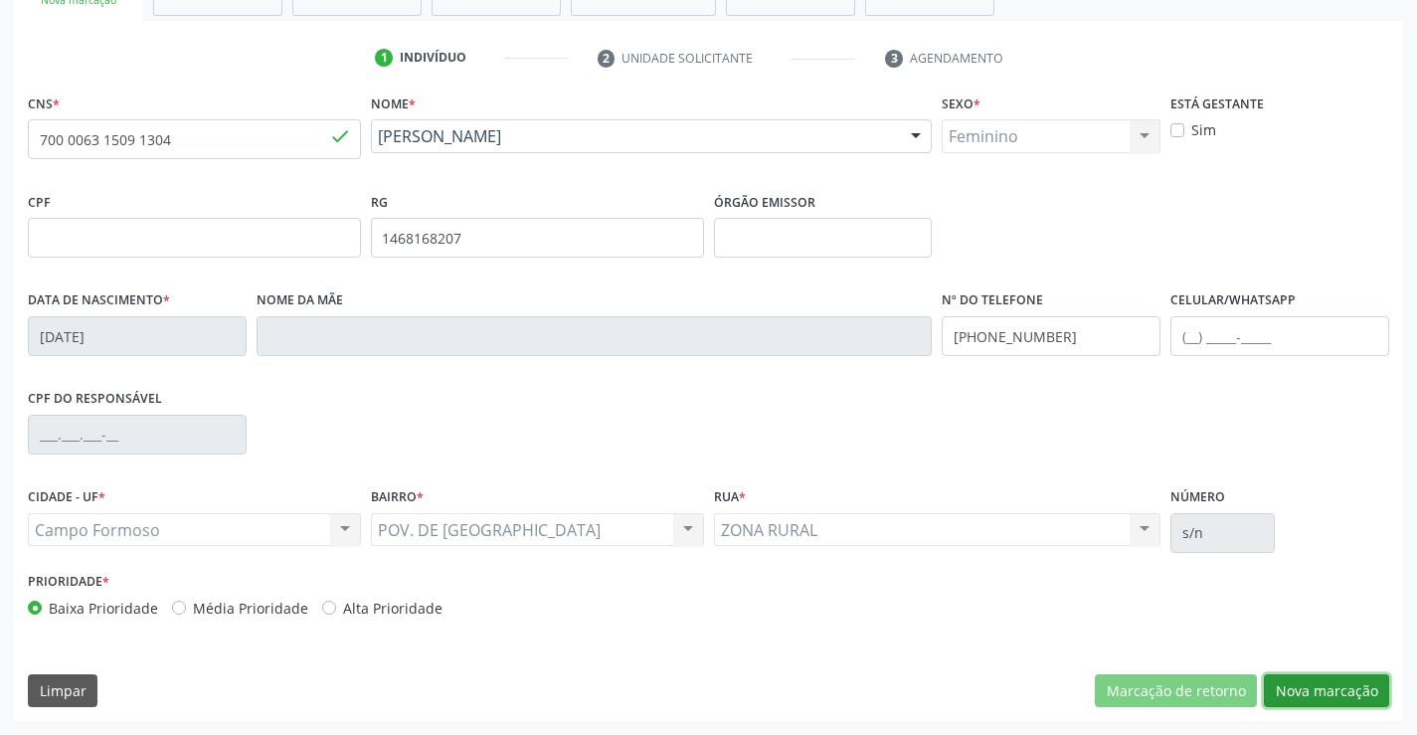
drag, startPoint x: 1301, startPoint y: 695, endPoint x: 114, endPoint y: 397, distance: 1223.4
click at [1292, 689] on button "Nova marcação" at bounding box center [1326, 691] width 125 height 34
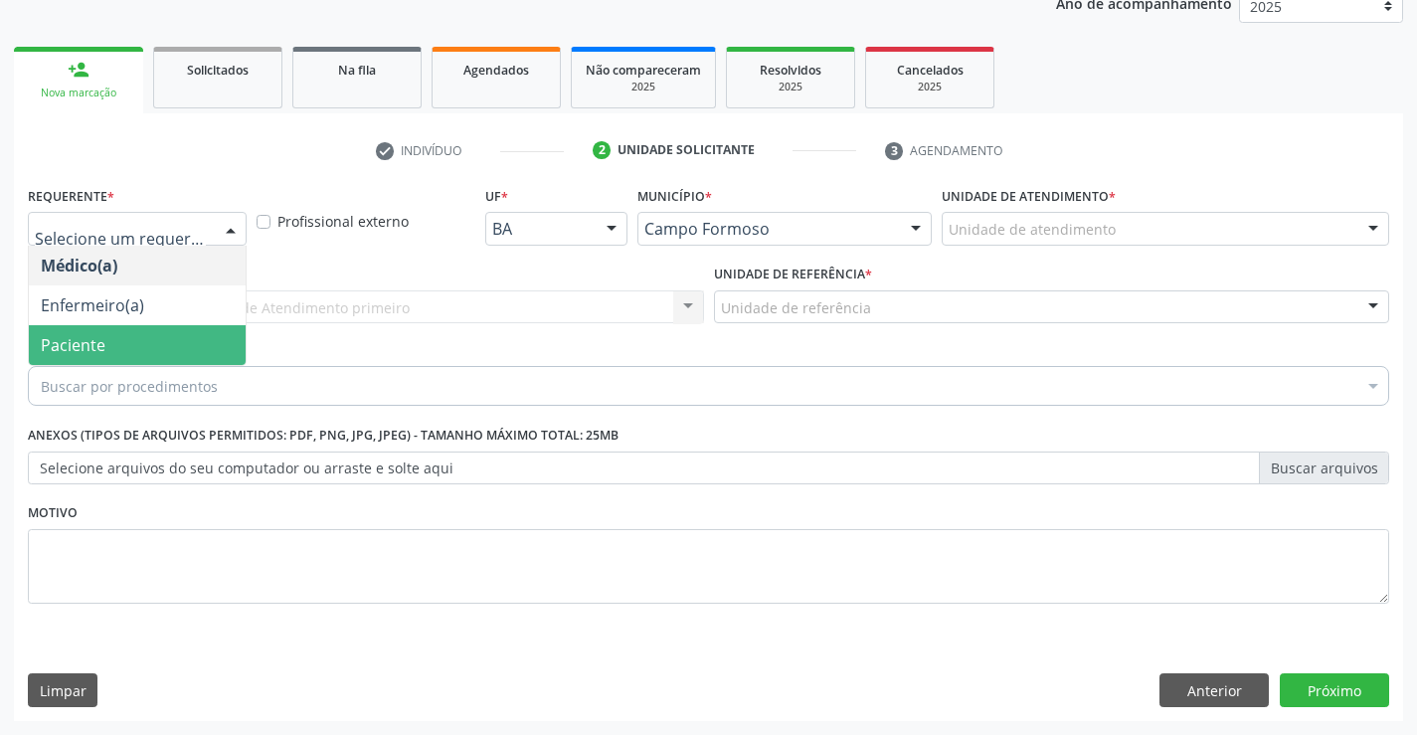
click at [122, 351] on span "Paciente" at bounding box center [137, 345] width 217 height 40
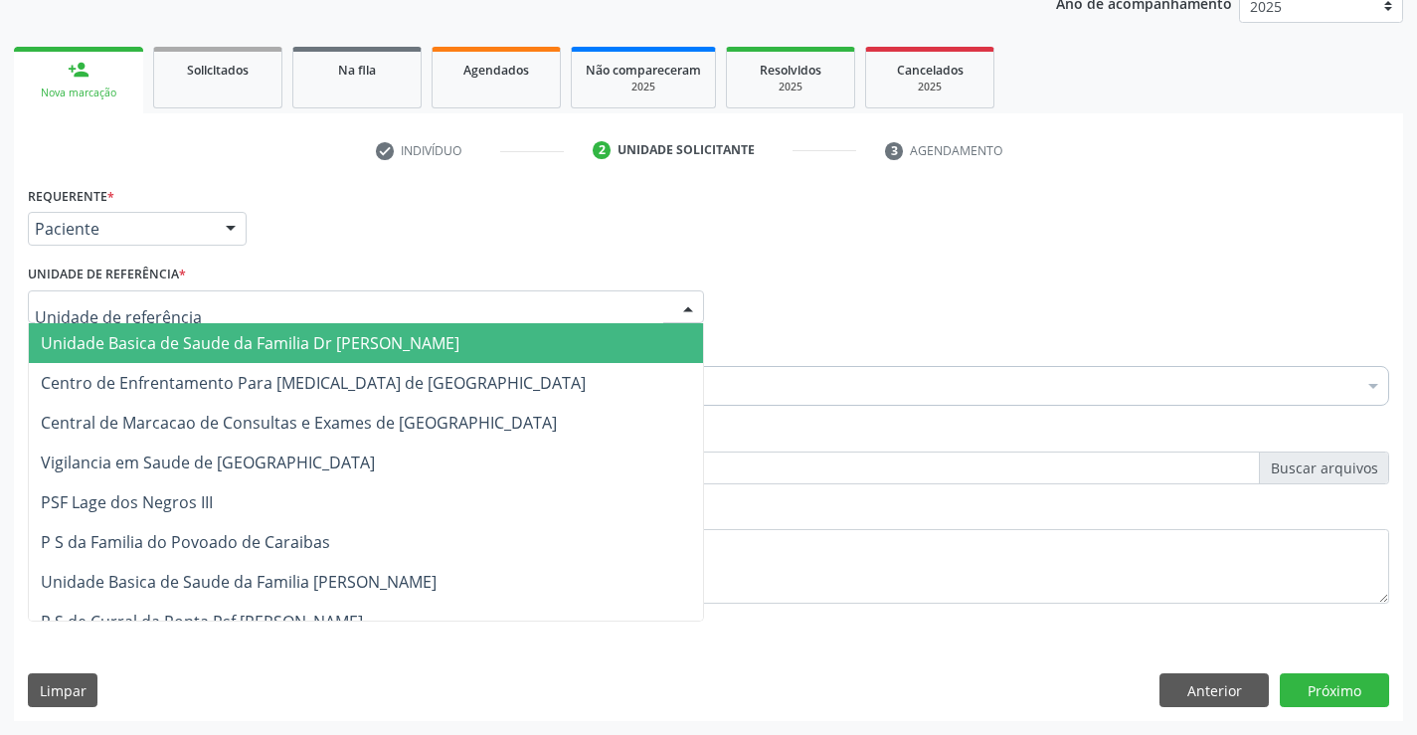
drag, startPoint x: 334, startPoint y: 301, endPoint x: 326, endPoint y: 367, distance: 66.1
click at [334, 304] on div at bounding box center [366, 307] width 676 height 34
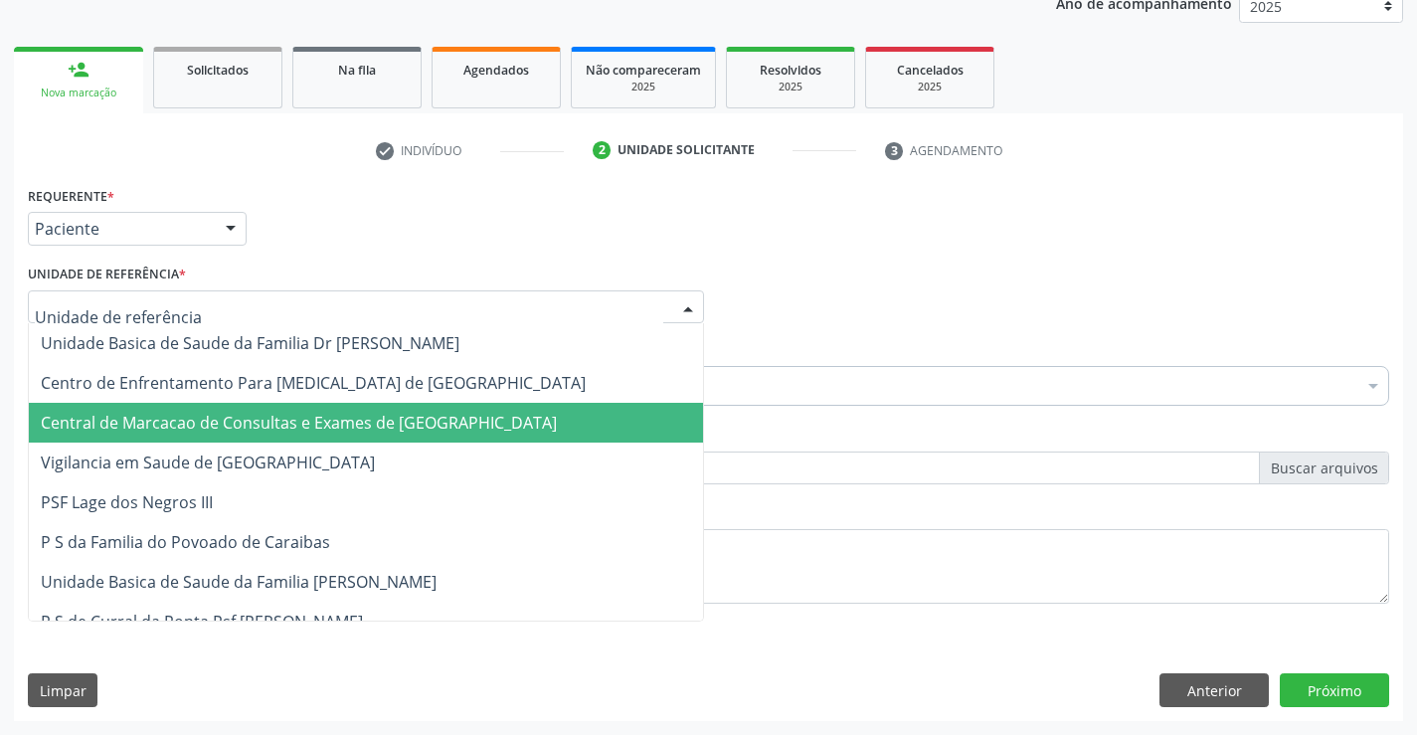
click at [317, 412] on span "Central de Marcacao de Consultas e Exames de [GEOGRAPHIC_DATA]" at bounding box center [299, 423] width 516 height 22
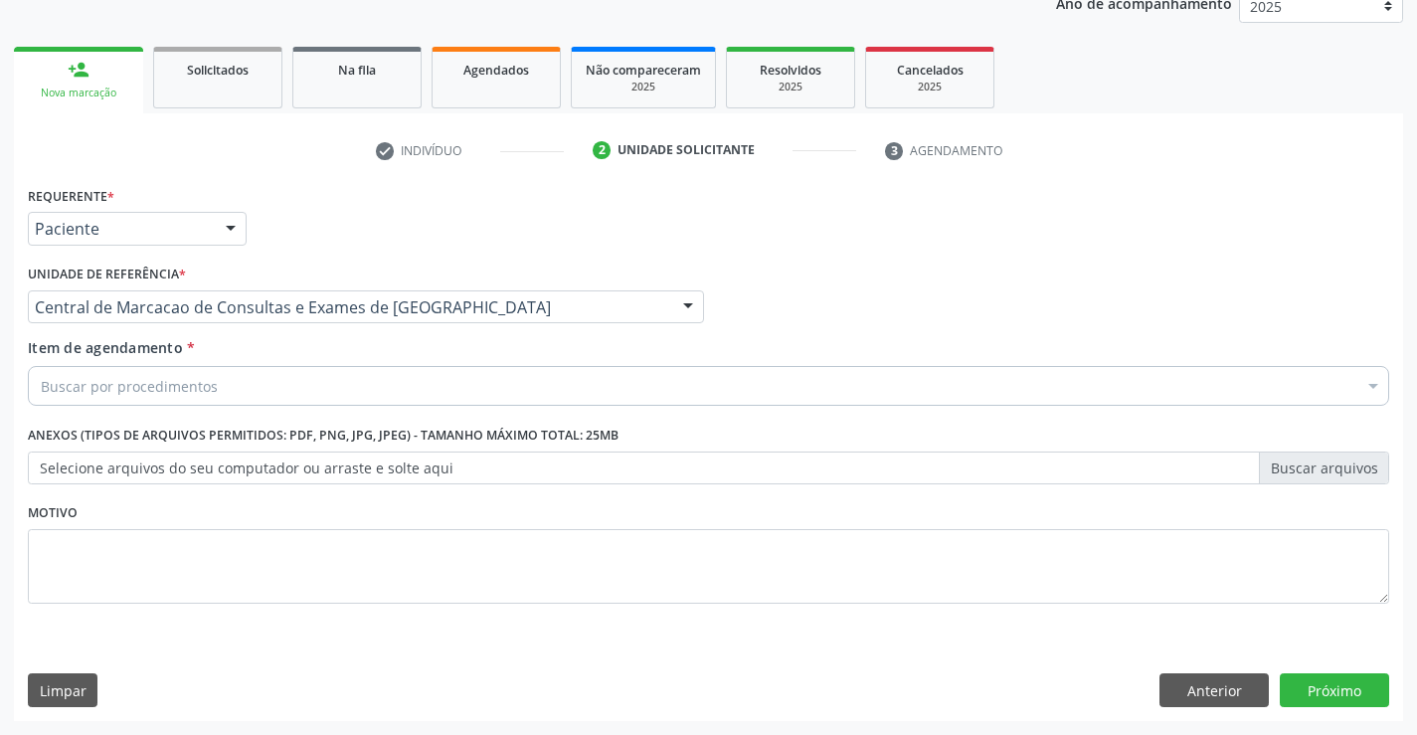
click at [362, 377] on div "Buscar por procedimentos" at bounding box center [709, 386] width 1362 height 40
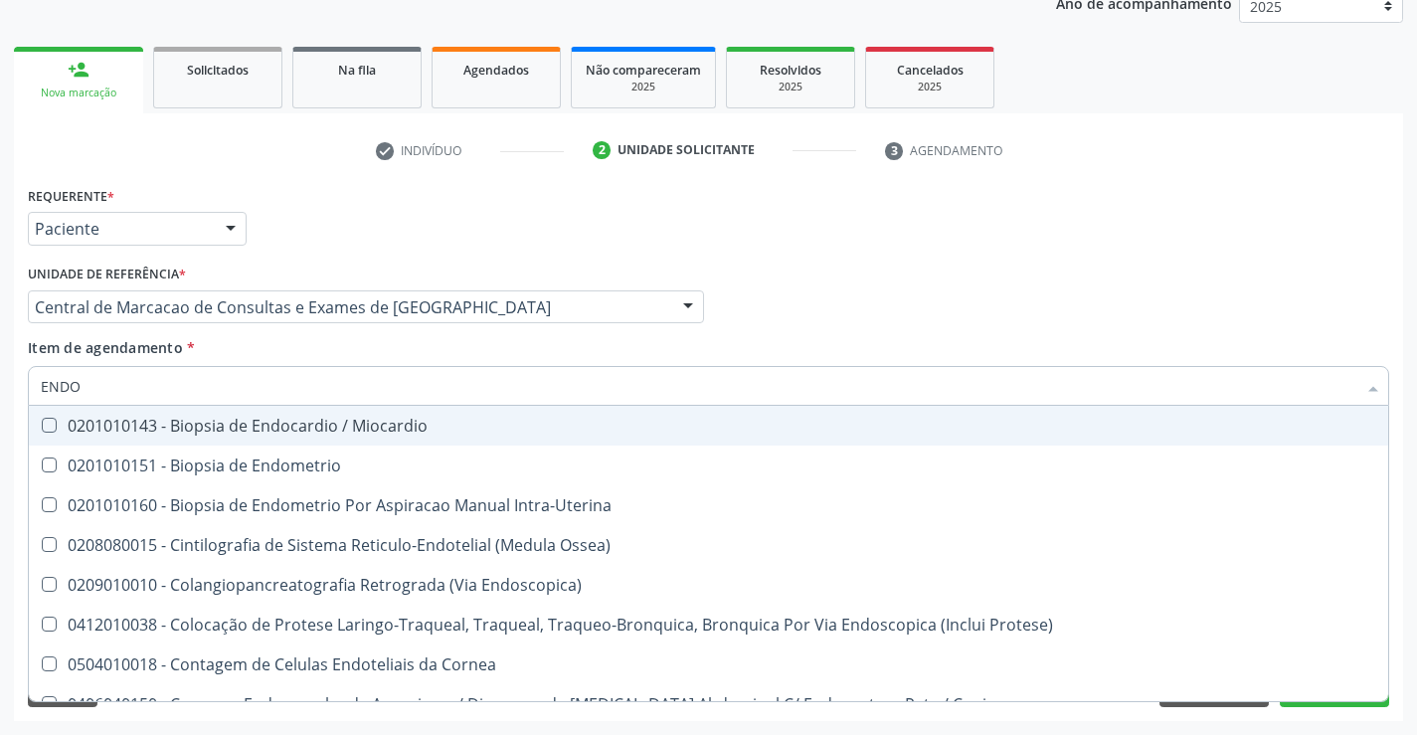
type input "ENDOC"
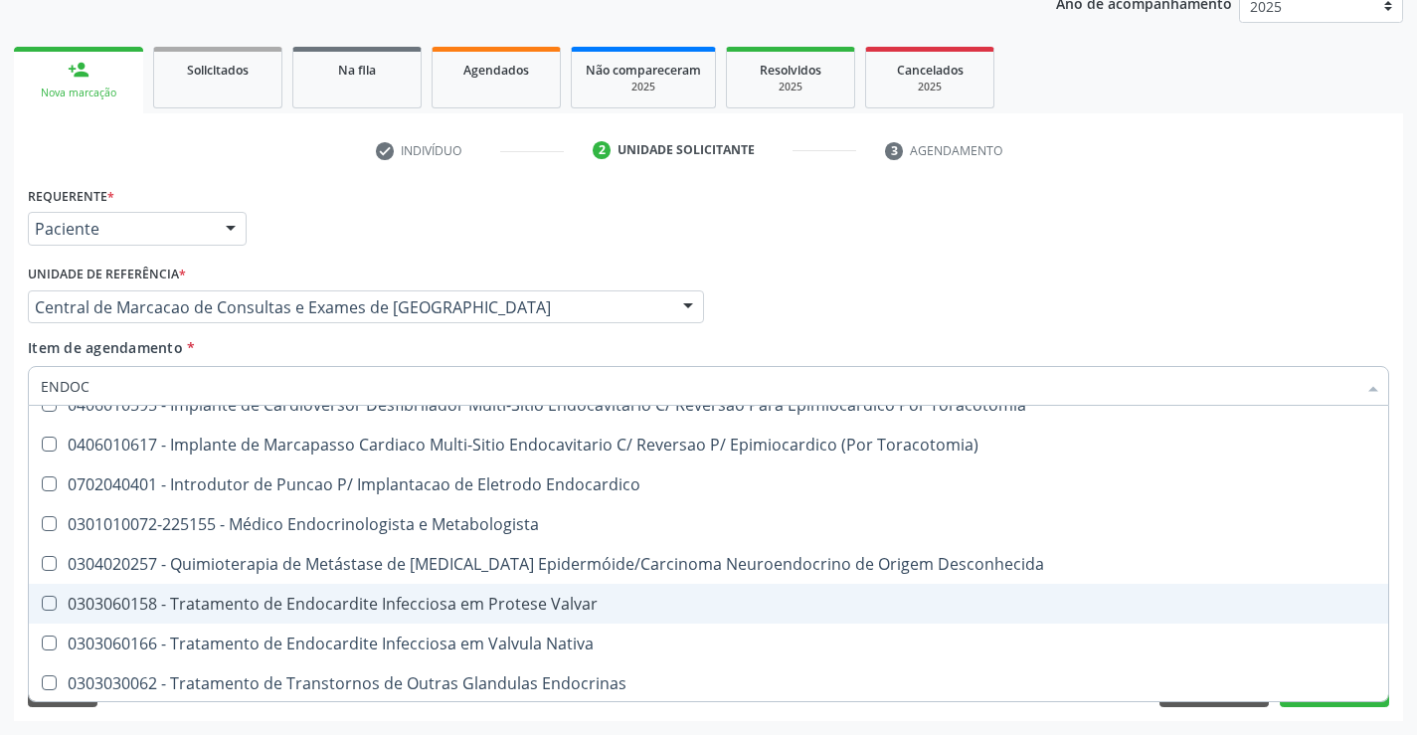
scroll to position [142, 0]
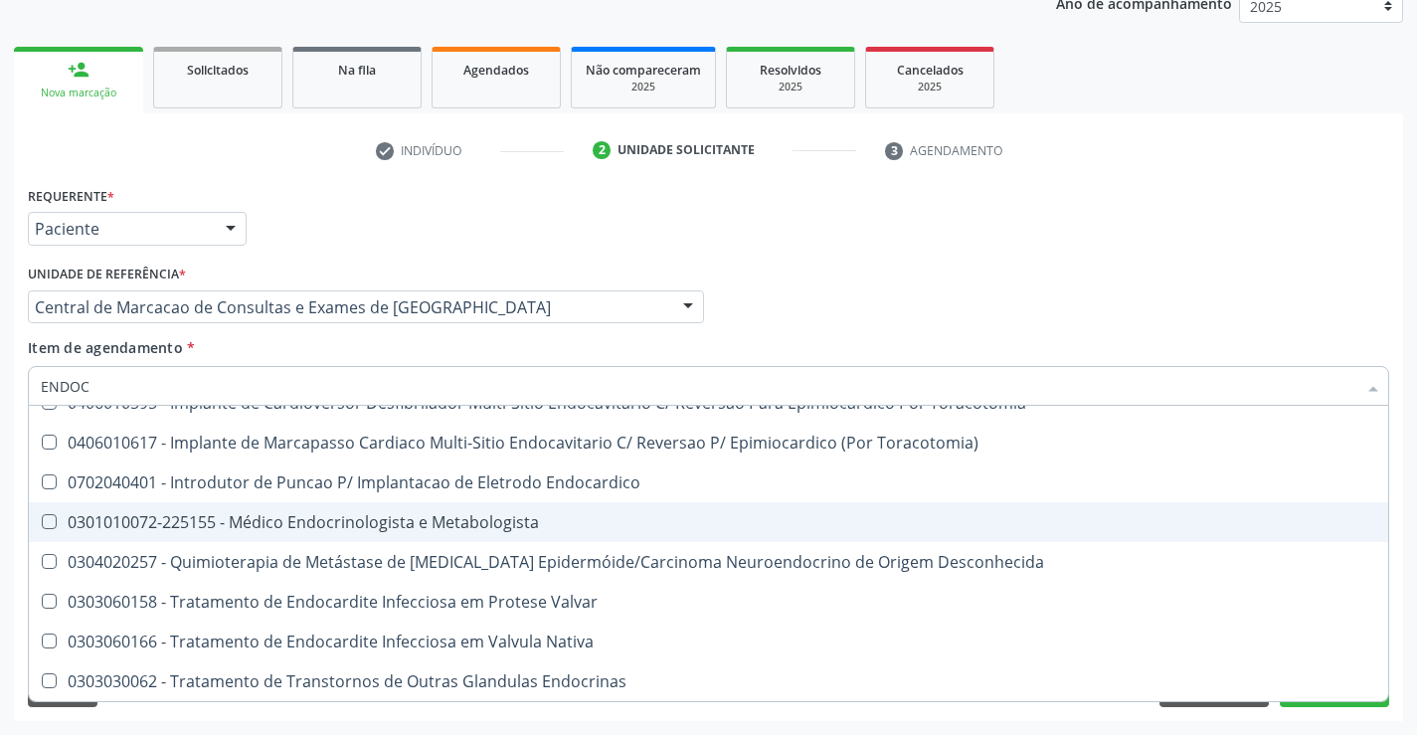
click at [352, 524] on div "0301010072-225155 - Médico Endocrinologista e Metabologista" at bounding box center [709, 522] width 1336 height 16
checkbox Metabologista "true"
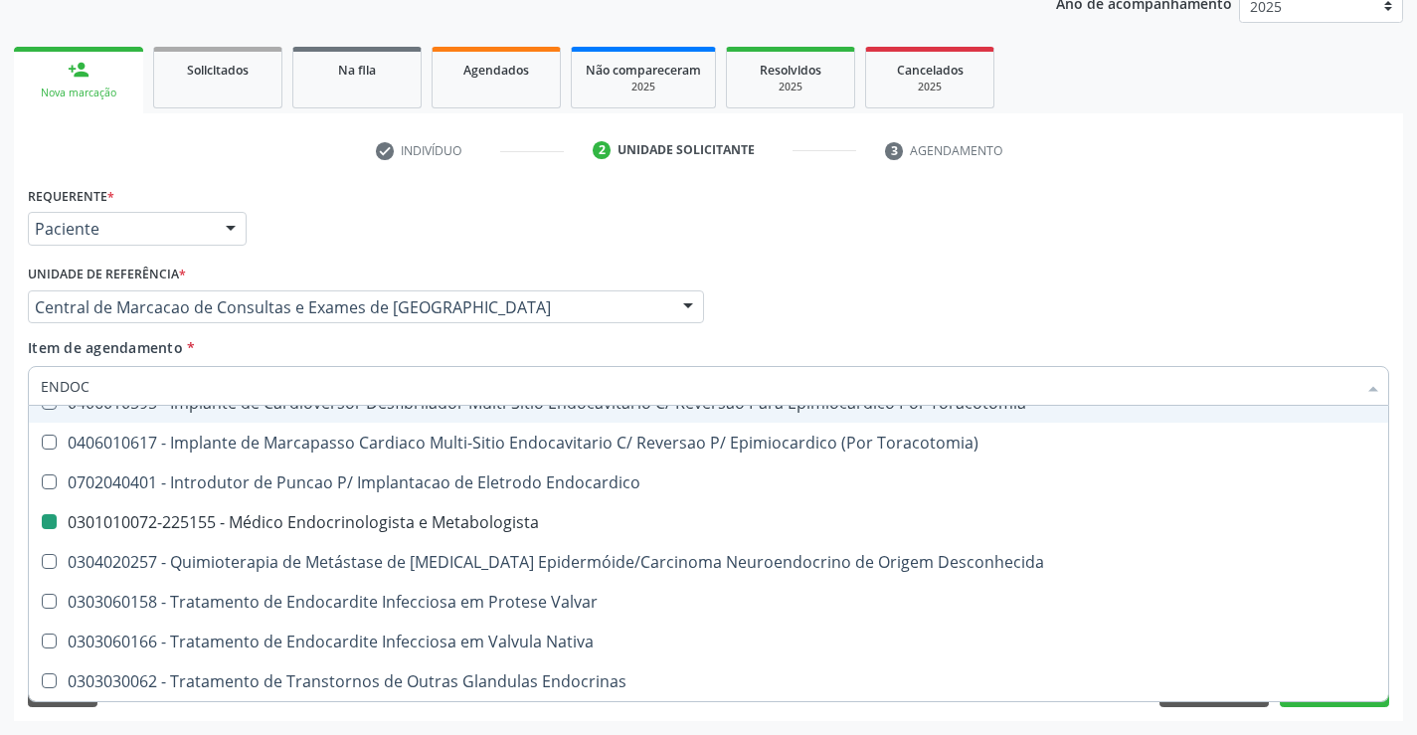
click at [1107, 261] on div "Médico Solicitante Por favor, selecione a Unidade de Atendimento primeiro Nenhu…" at bounding box center [708, 299] width 1371 height 78
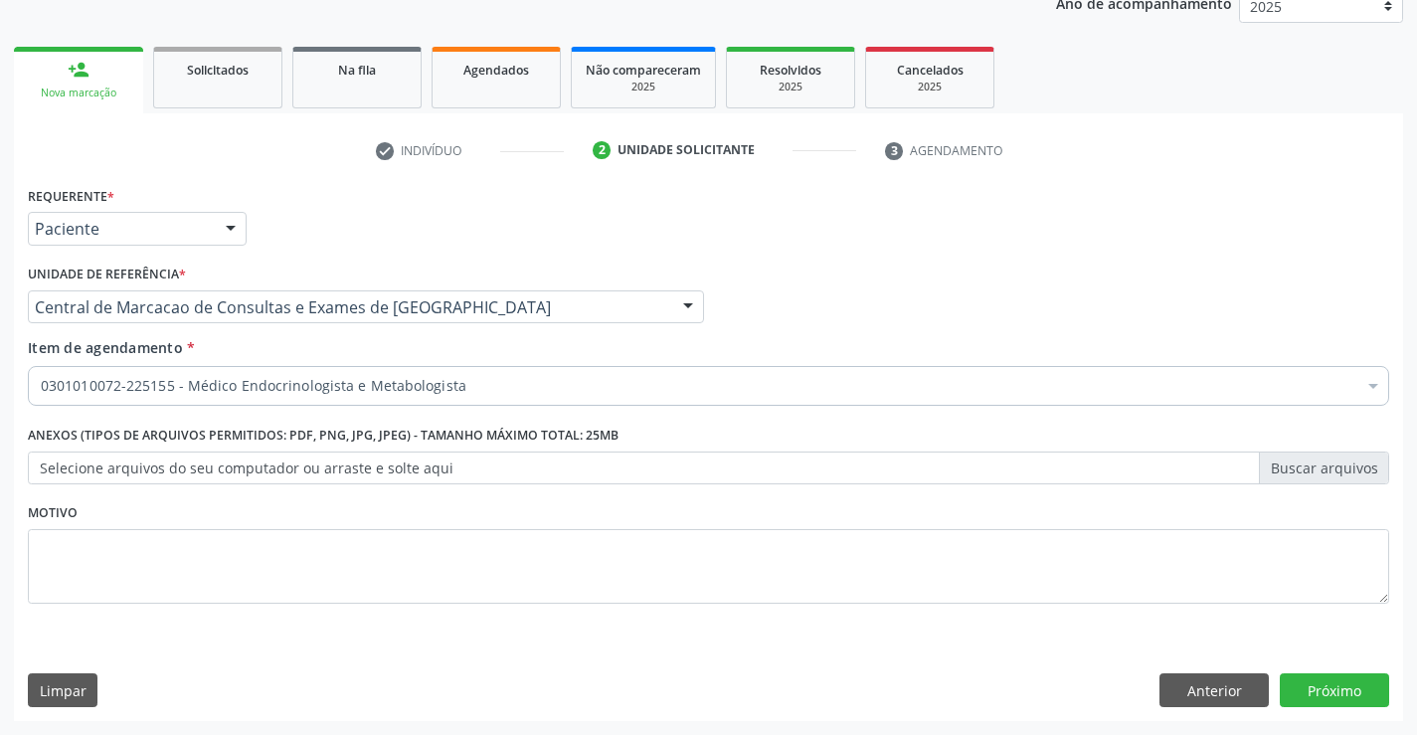
scroll to position [0, 0]
click at [1304, 687] on button "Próximo" at bounding box center [1334, 690] width 109 height 34
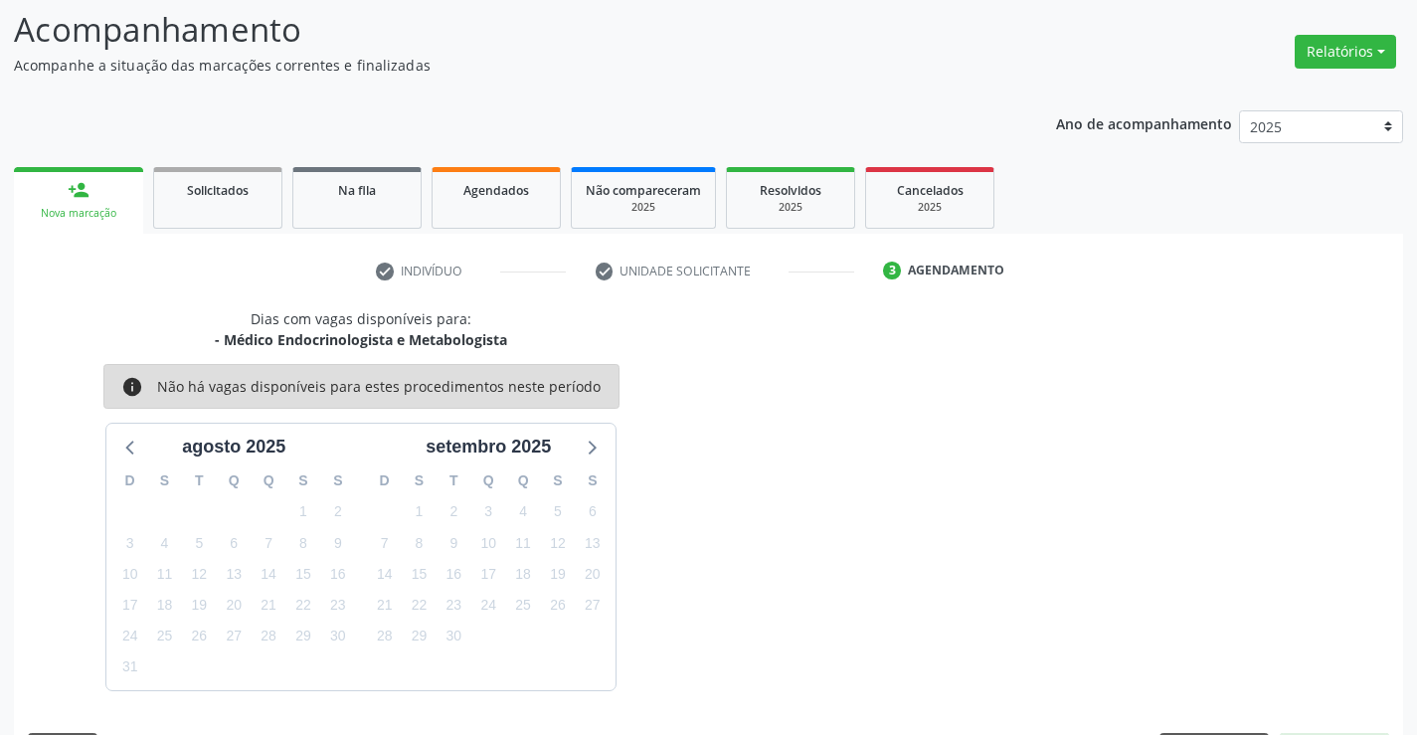
scroll to position [189, 0]
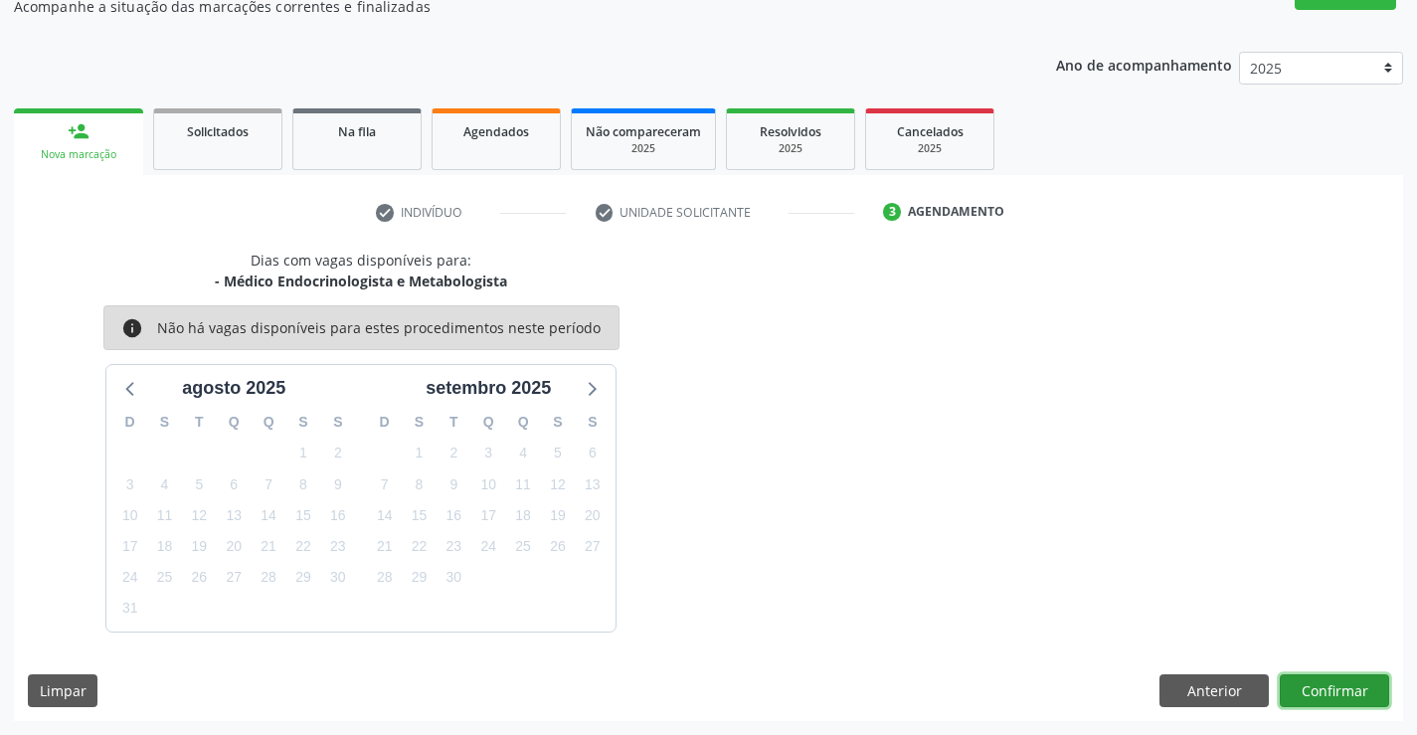
click at [1306, 683] on button "Confirmar" at bounding box center [1334, 691] width 109 height 34
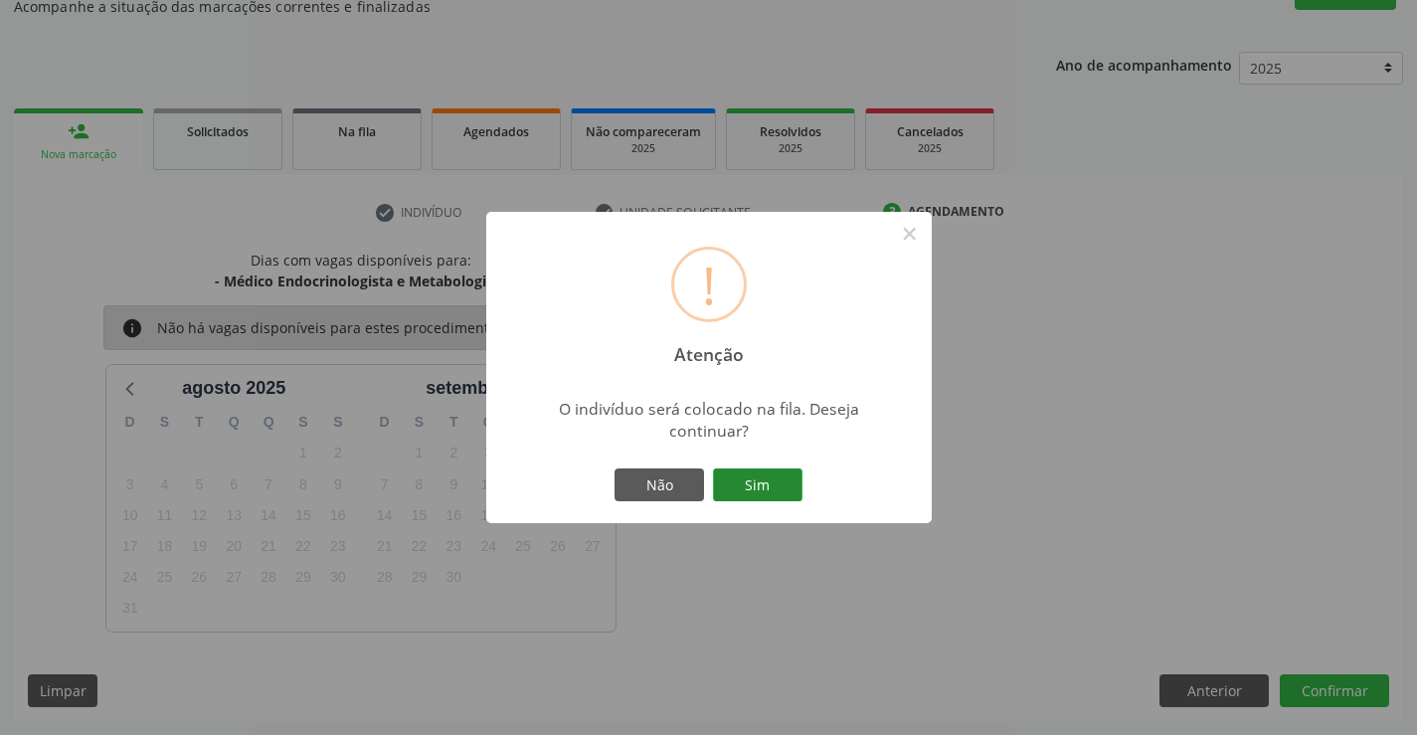
click at [793, 489] on button "Sim" at bounding box center [758, 485] width 90 height 34
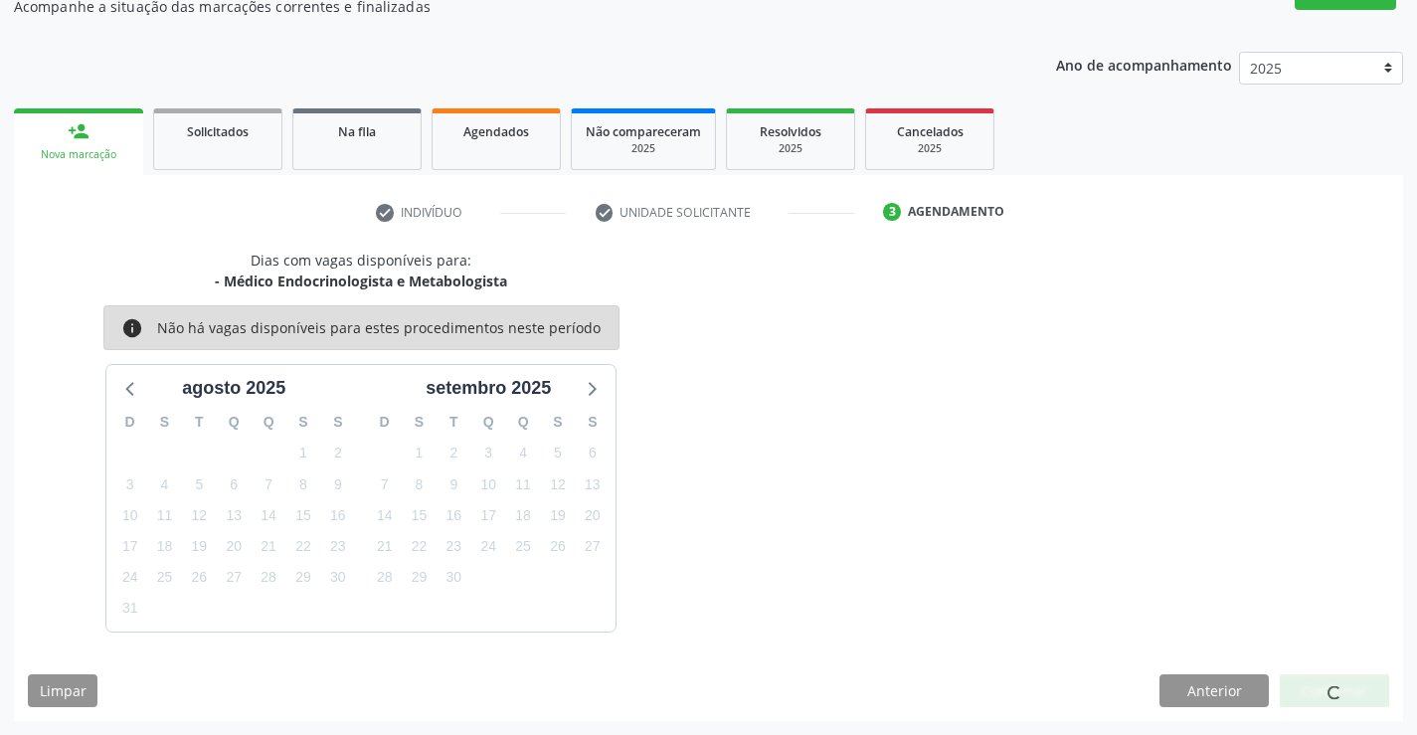
scroll to position [0, 0]
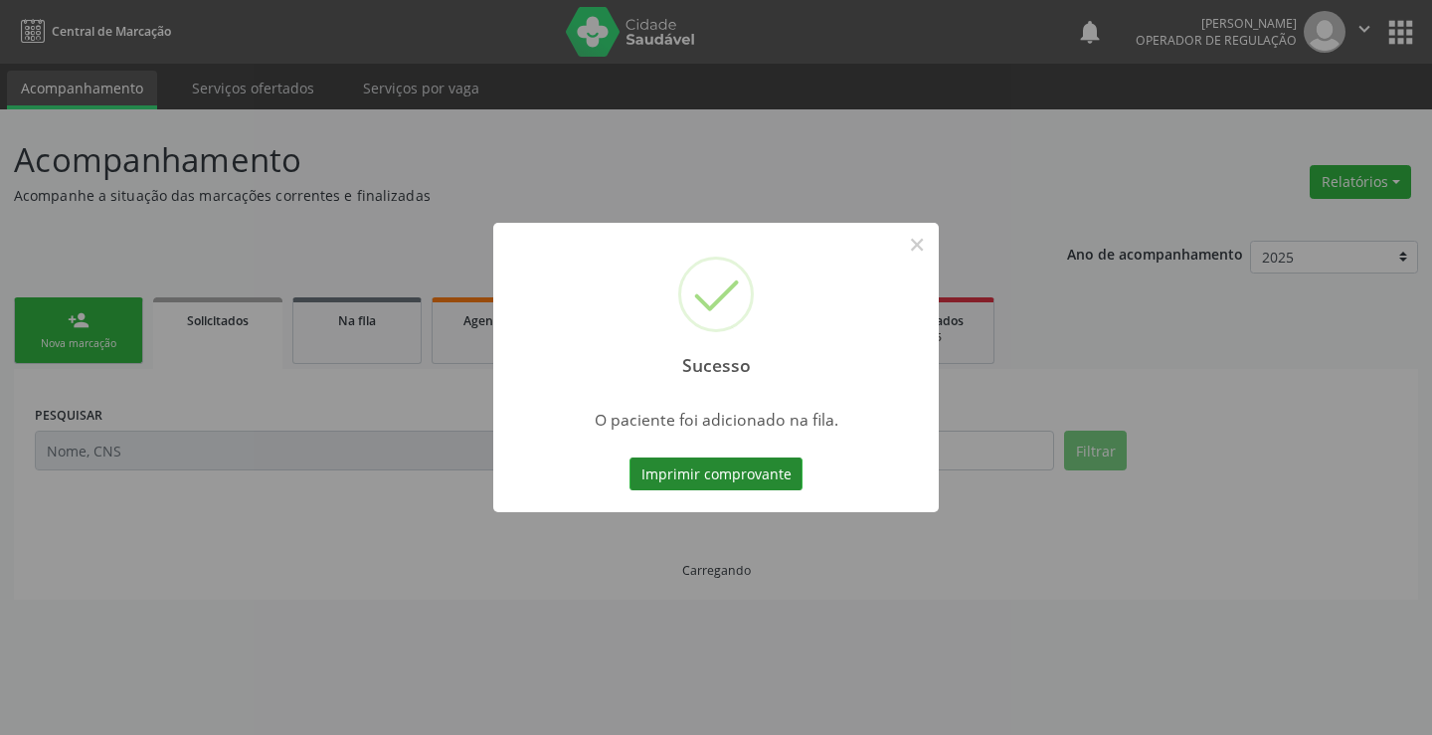
click at [771, 461] on button "Imprimir comprovante" at bounding box center [716, 474] width 173 height 34
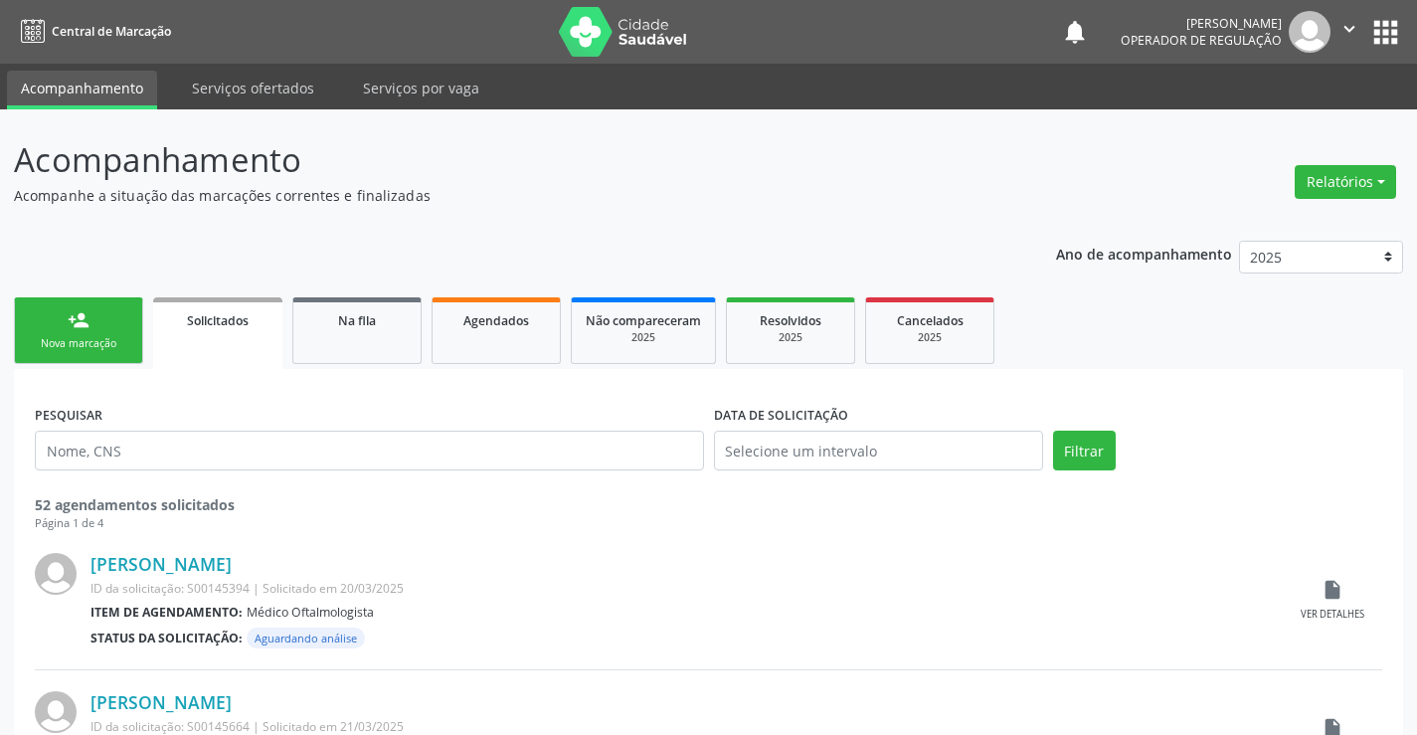
click at [1354, 35] on icon "" at bounding box center [1350, 29] width 22 height 22
click at [1293, 123] on link "Sair" at bounding box center [1298, 121] width 137 height 28
